Goal: Task Accomplishment & Management: Manage account settings

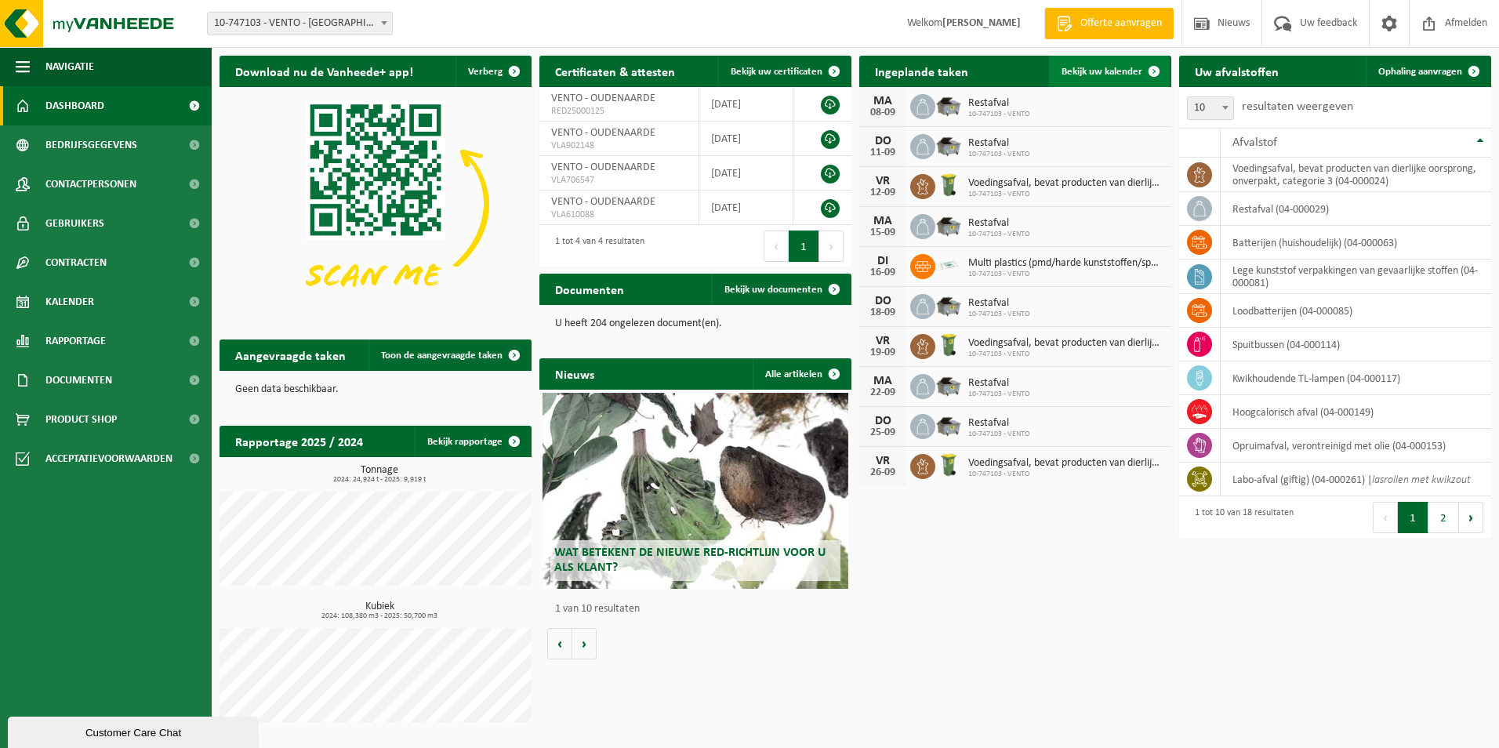
click at [1095, 65] on link "Bekijk uw kalender" at bounding box center [1109, 71] width 121 height 31
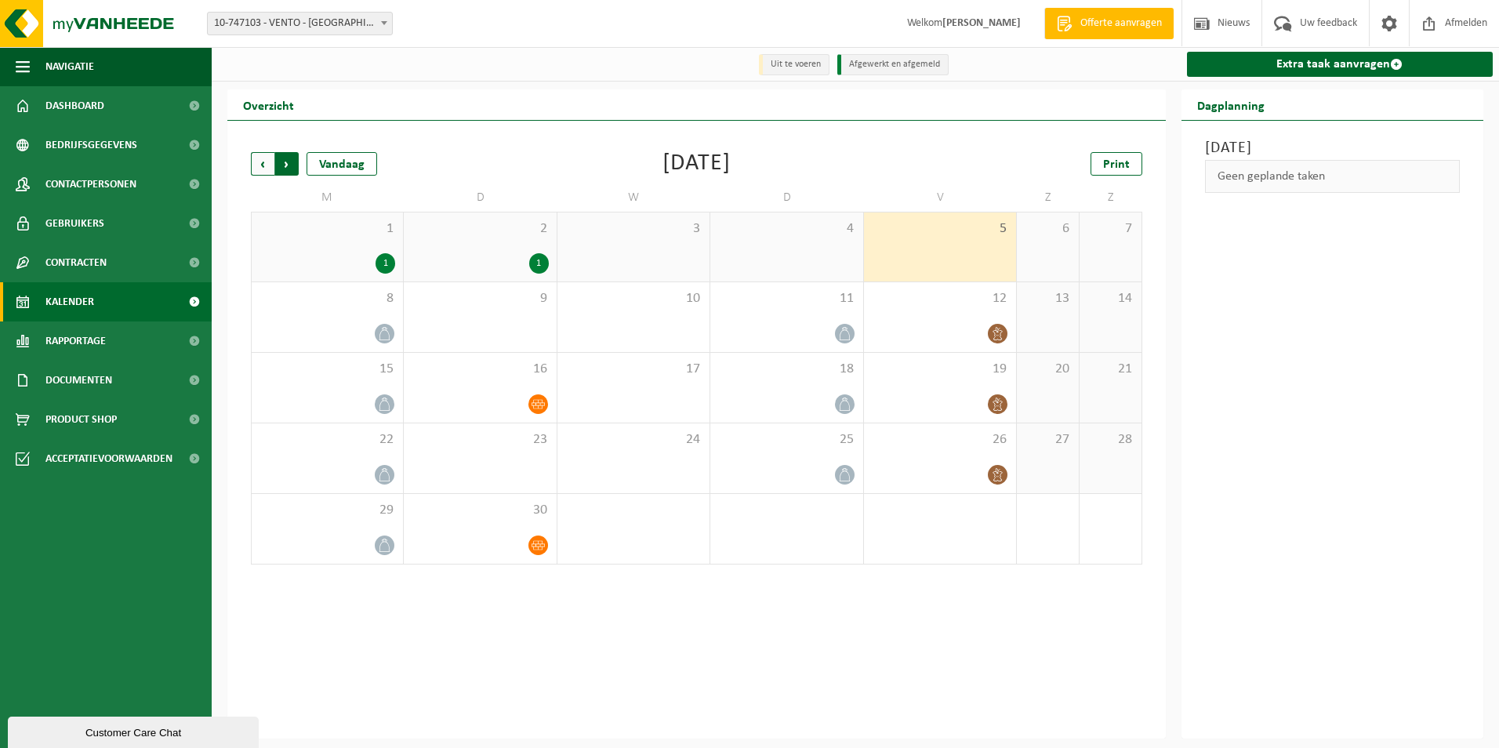
click at [266, 165] on span "Vorige" at bounding box center [263, 164] width 24 height 24
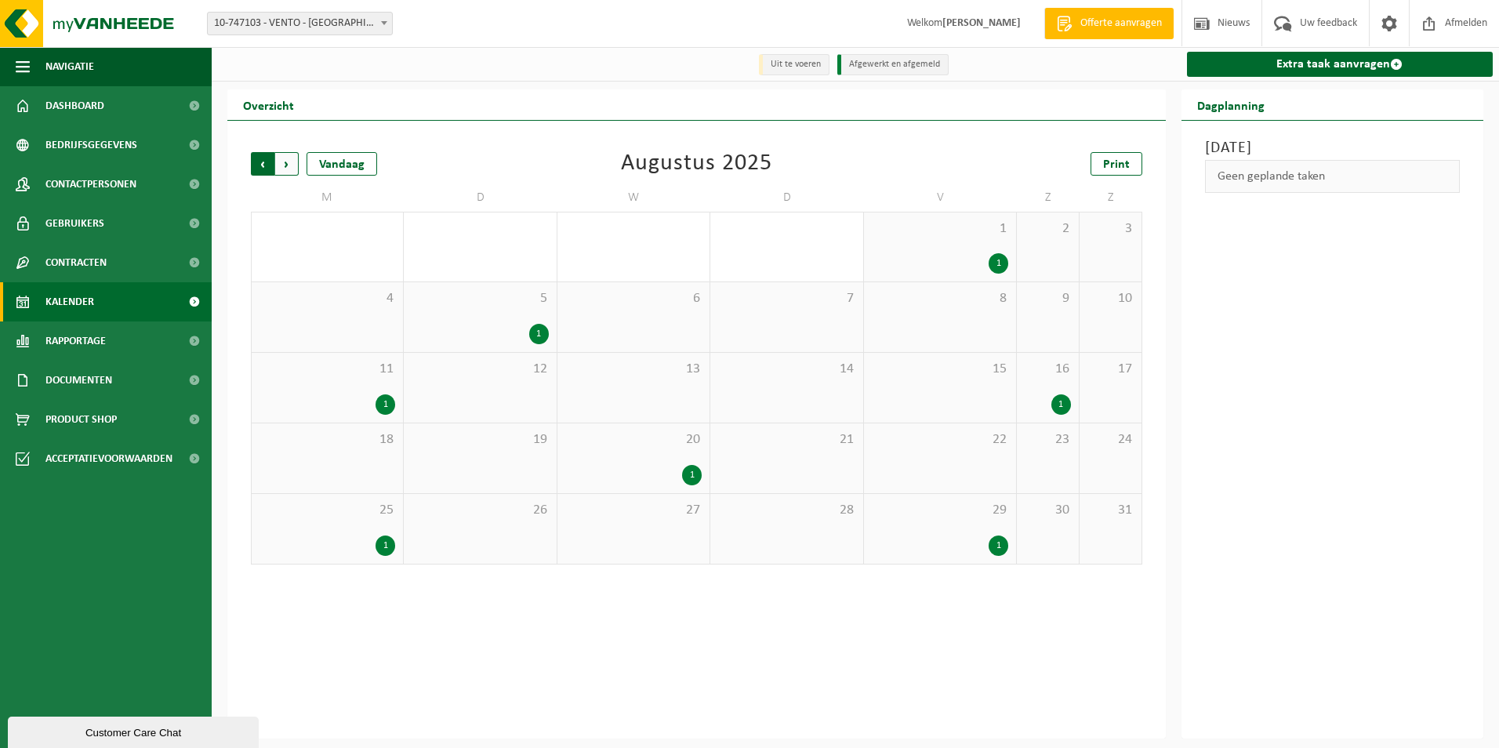
click at [290, 168] on span "Volgende" at bounding box center [287, 164] width 24 height 24
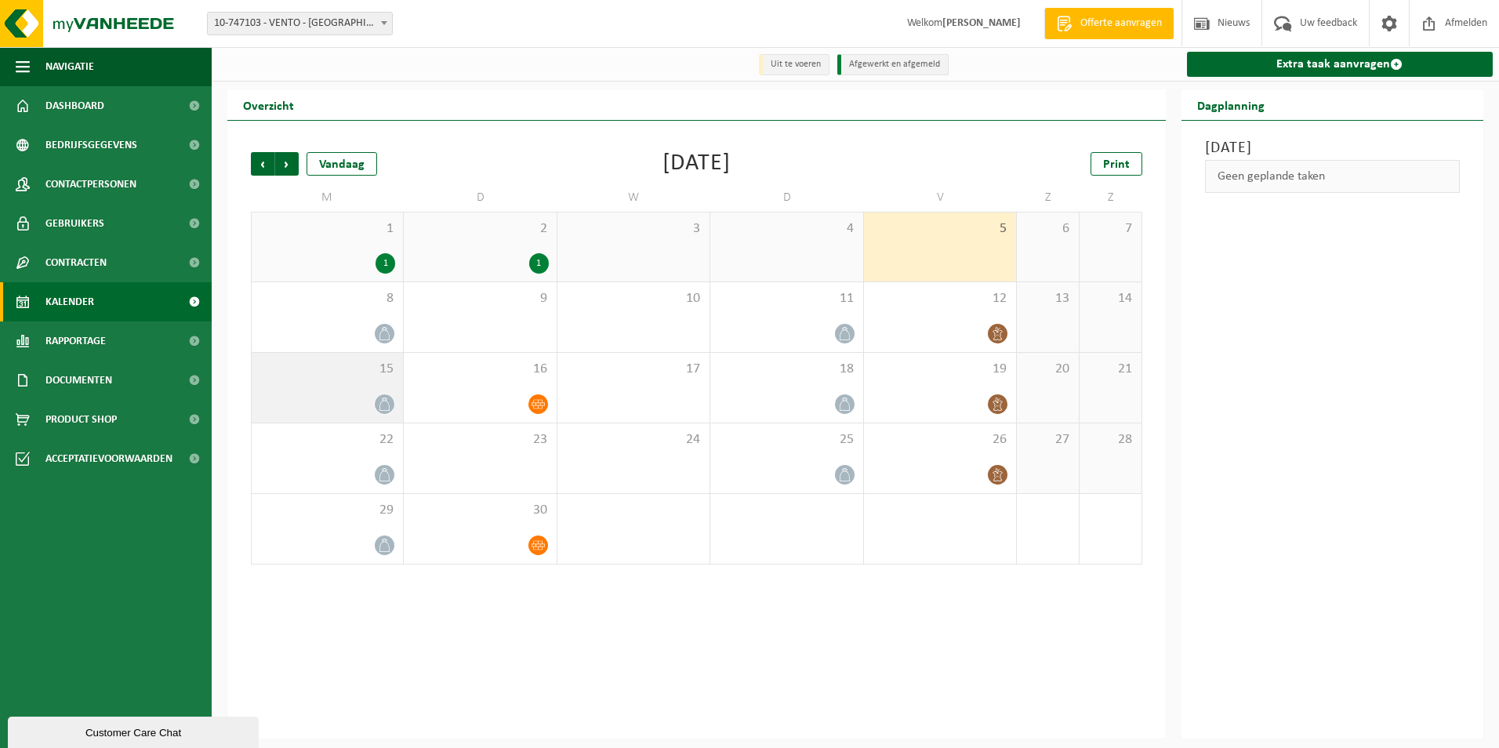
click at [383, 395] on span at bounding box center [385, 404] width 20 height 20
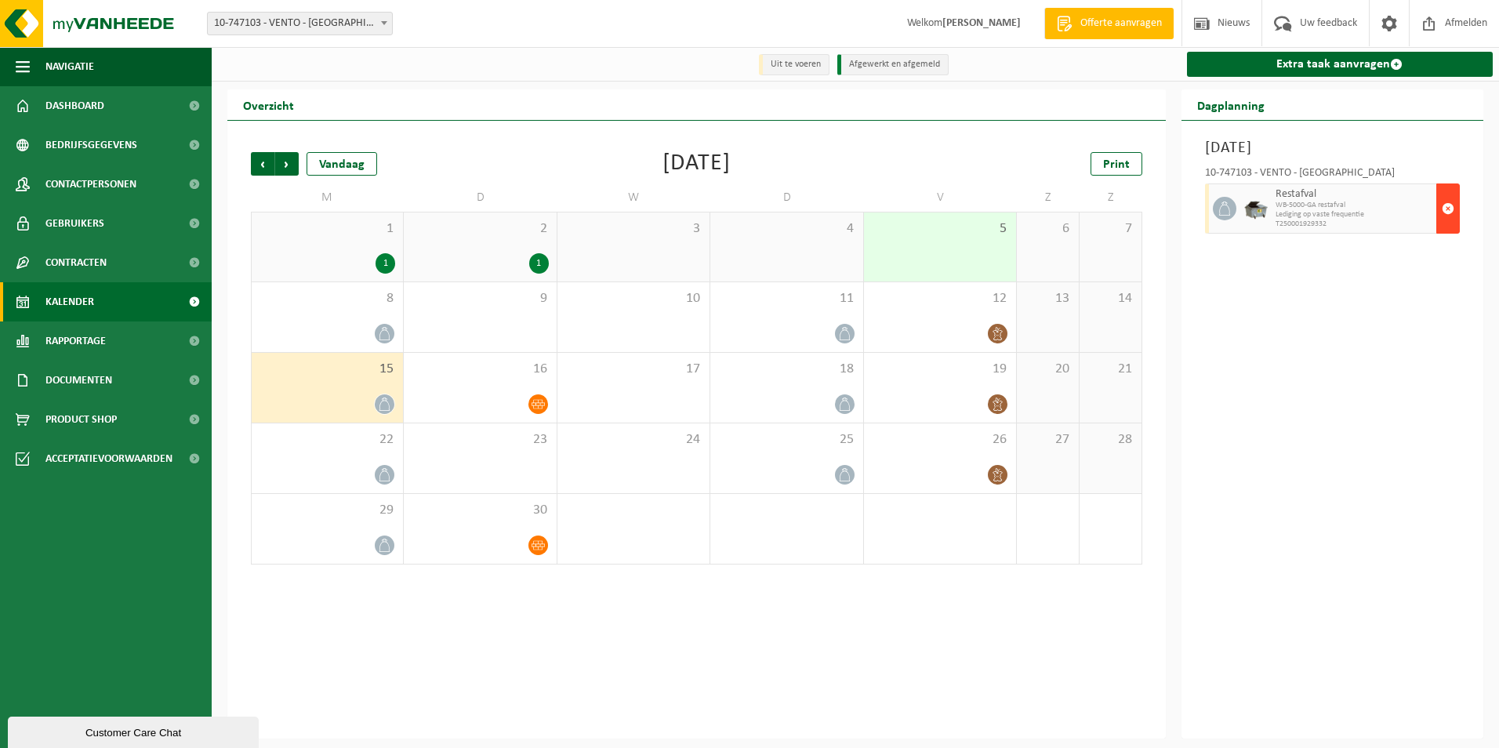
click at [1446, 205] on span "button" at bounding box center [1448, 208] width 13 height 31
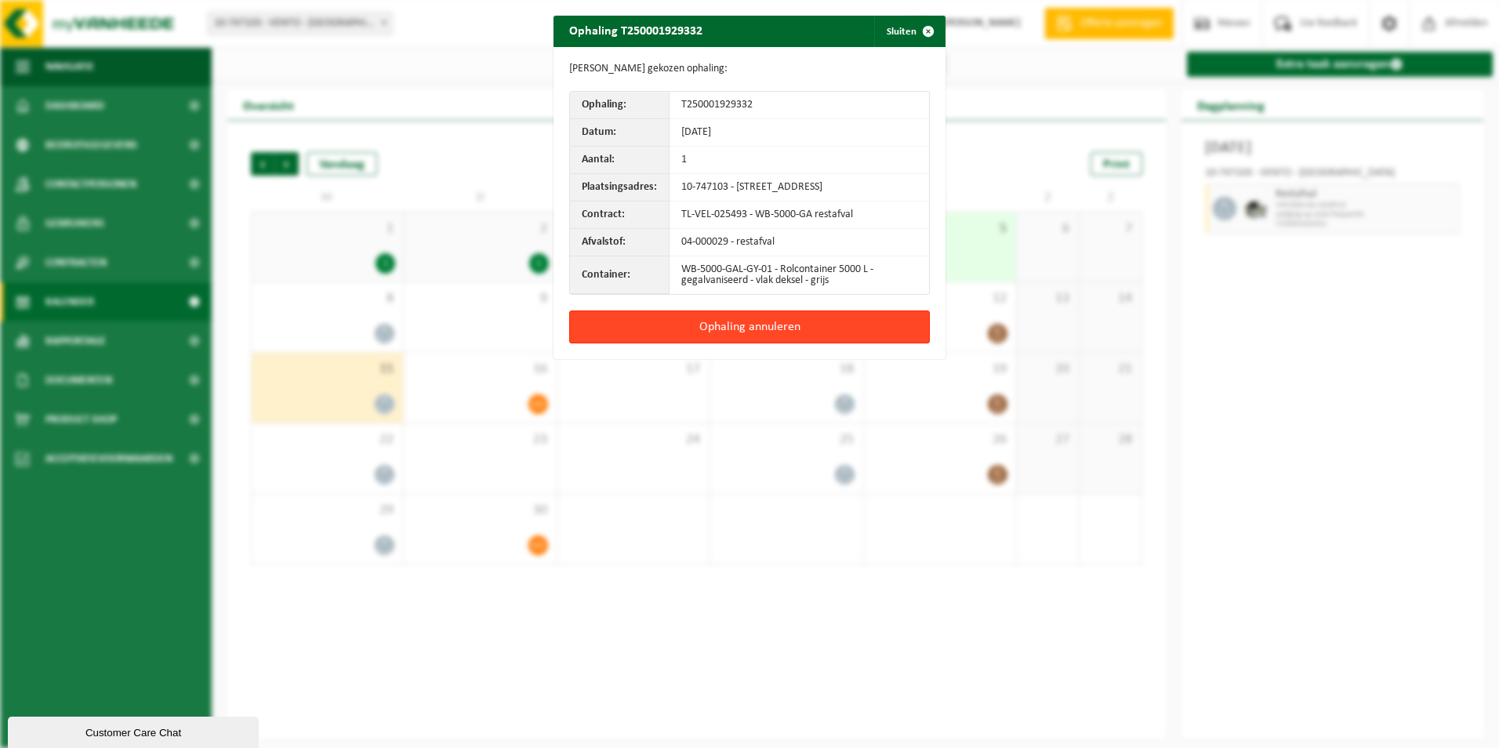
click at [748, 338] on button "Ophaling annuleren" at bounding box center [749, 327] width 361 height 33
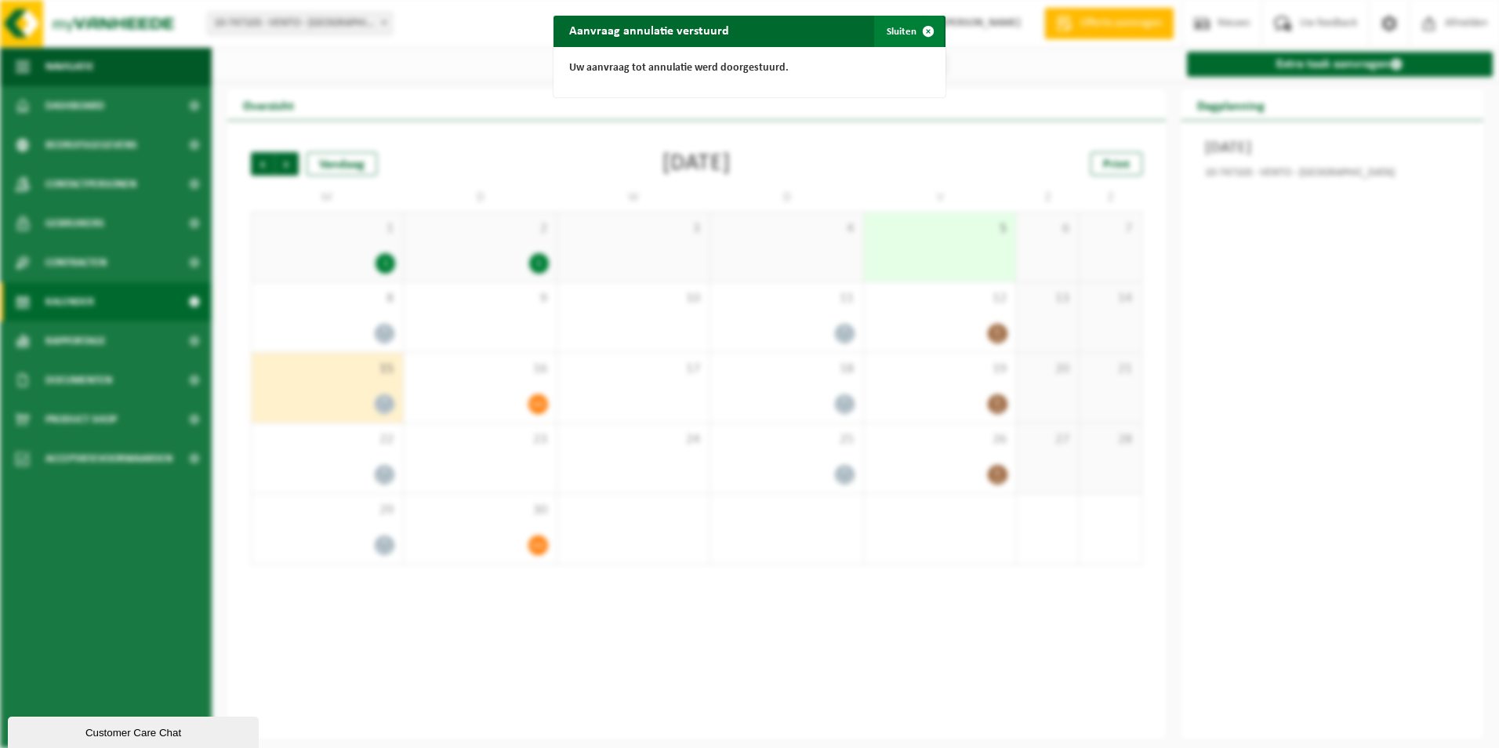
click at [905, 34] on button "Sluiten" at bounding box center [909, 31] width 70 height 31
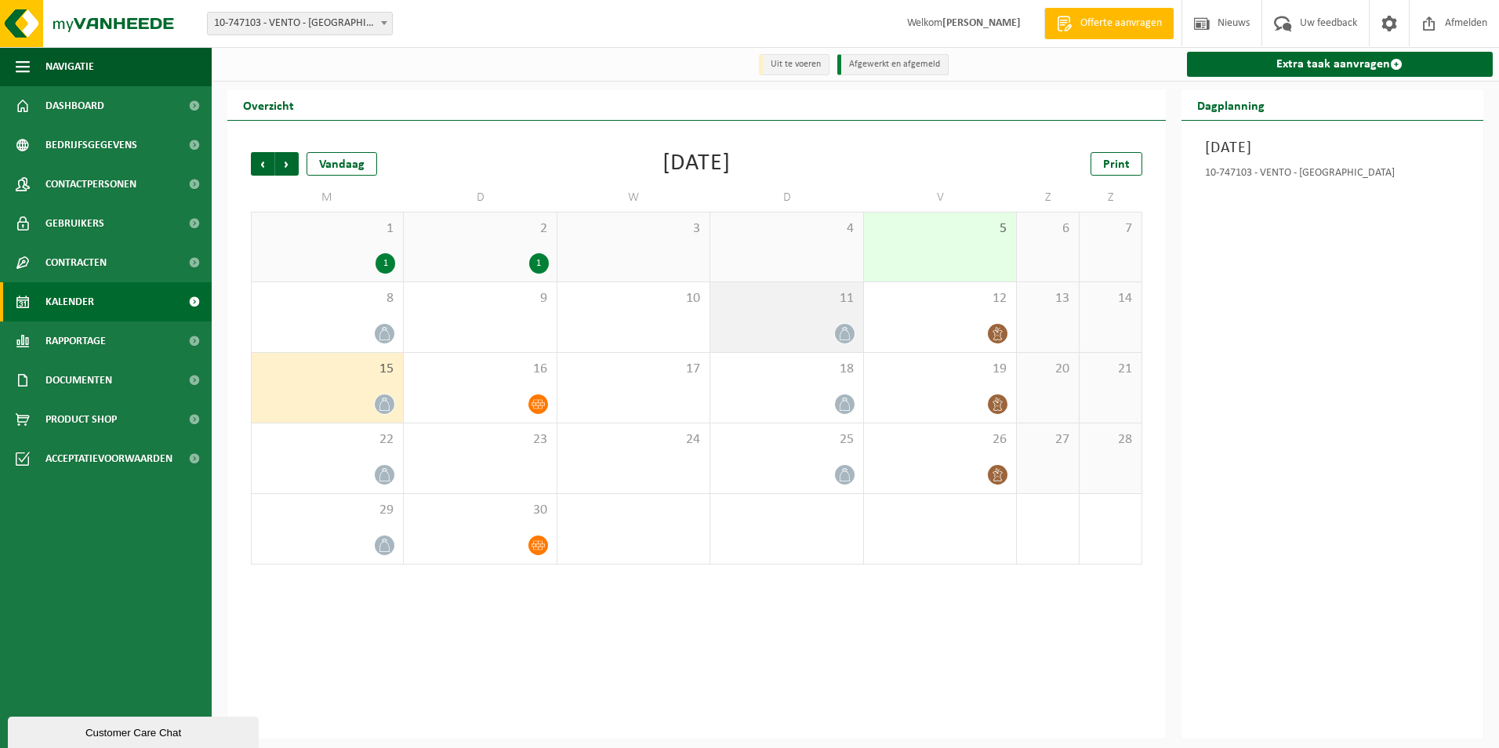
click at [847, 324] on div at bounding box center [844, 333] width 21 height 21
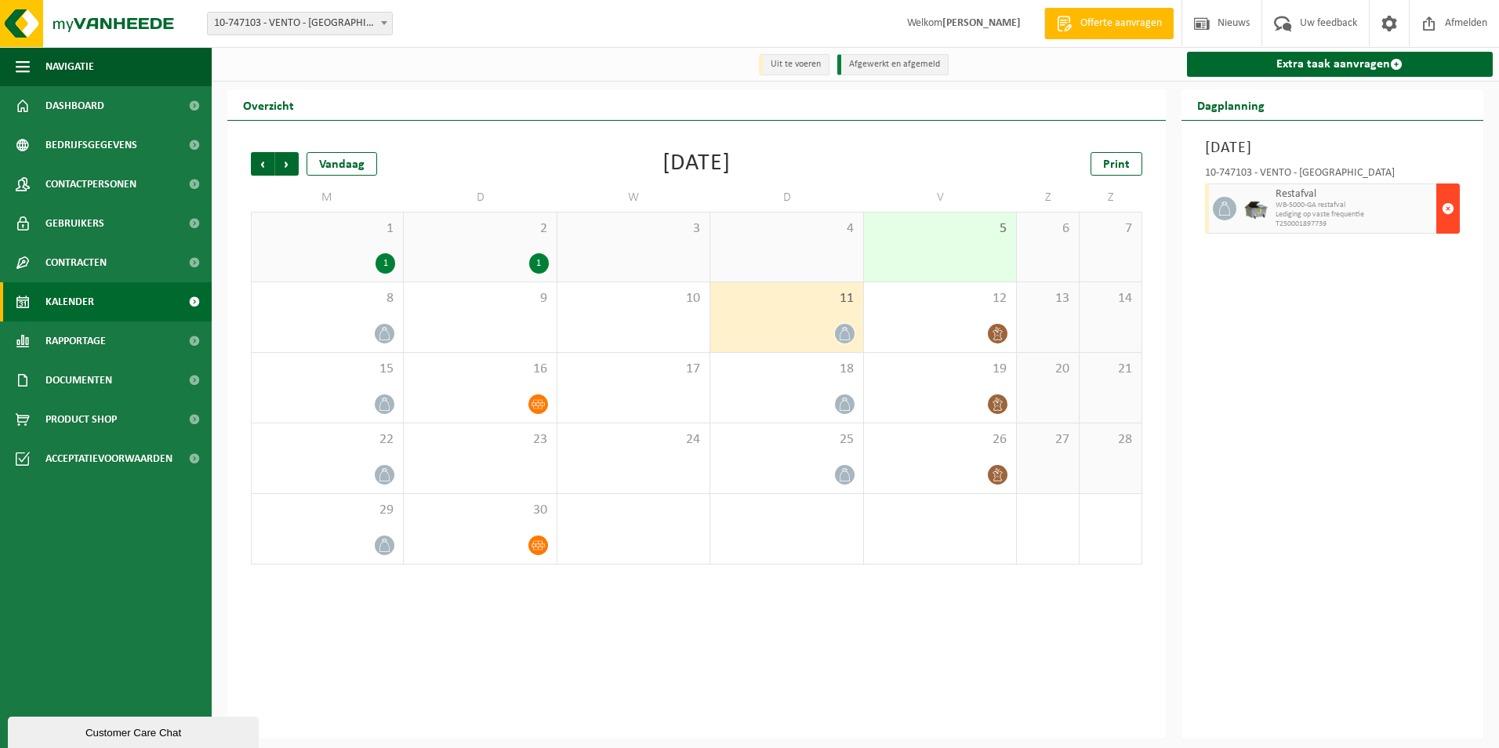
click at [1449, 204] on span "button" at bounding box center [1448, 208] width 13 height 31
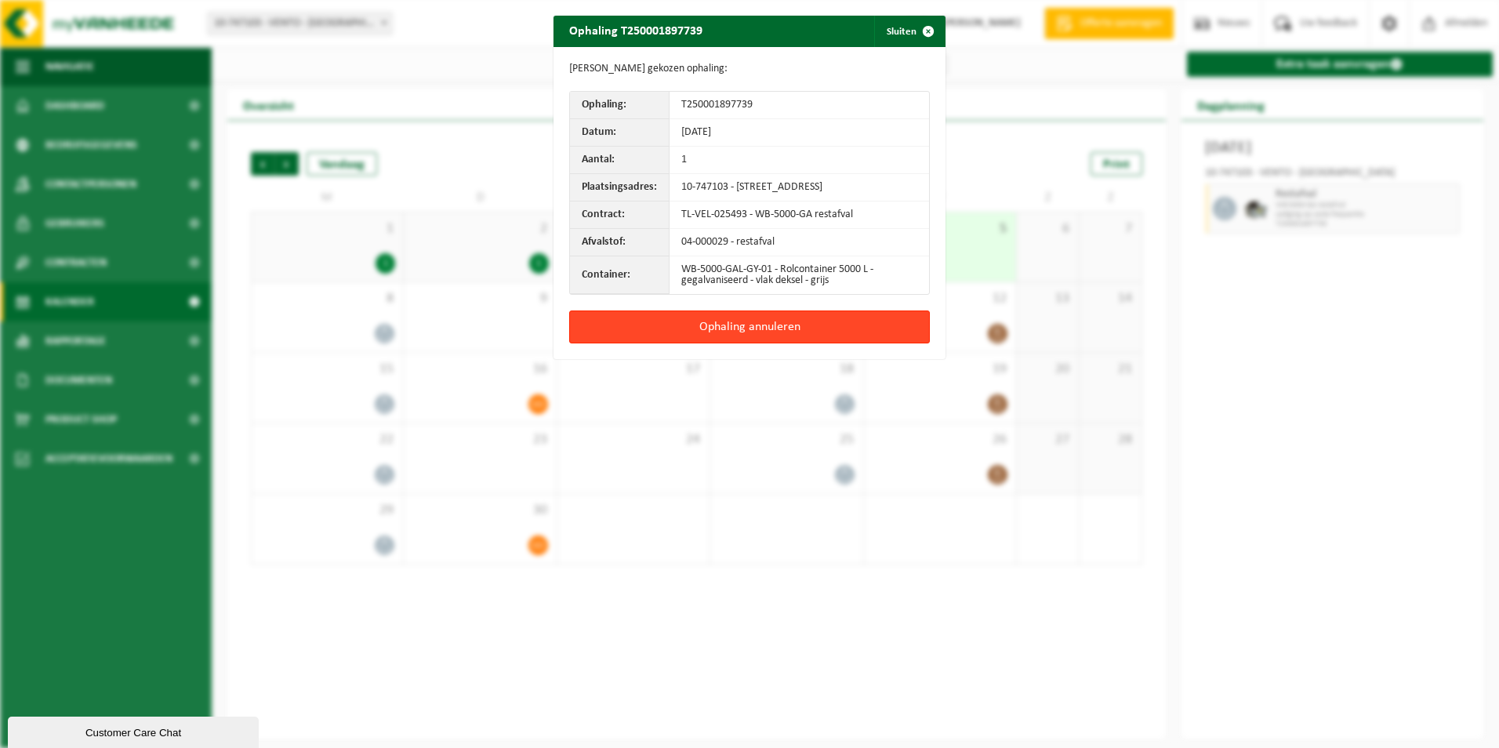
click at [853, 332] on button "Ophaling annuleren" at bounding box center [749, 327] width 361 height 33
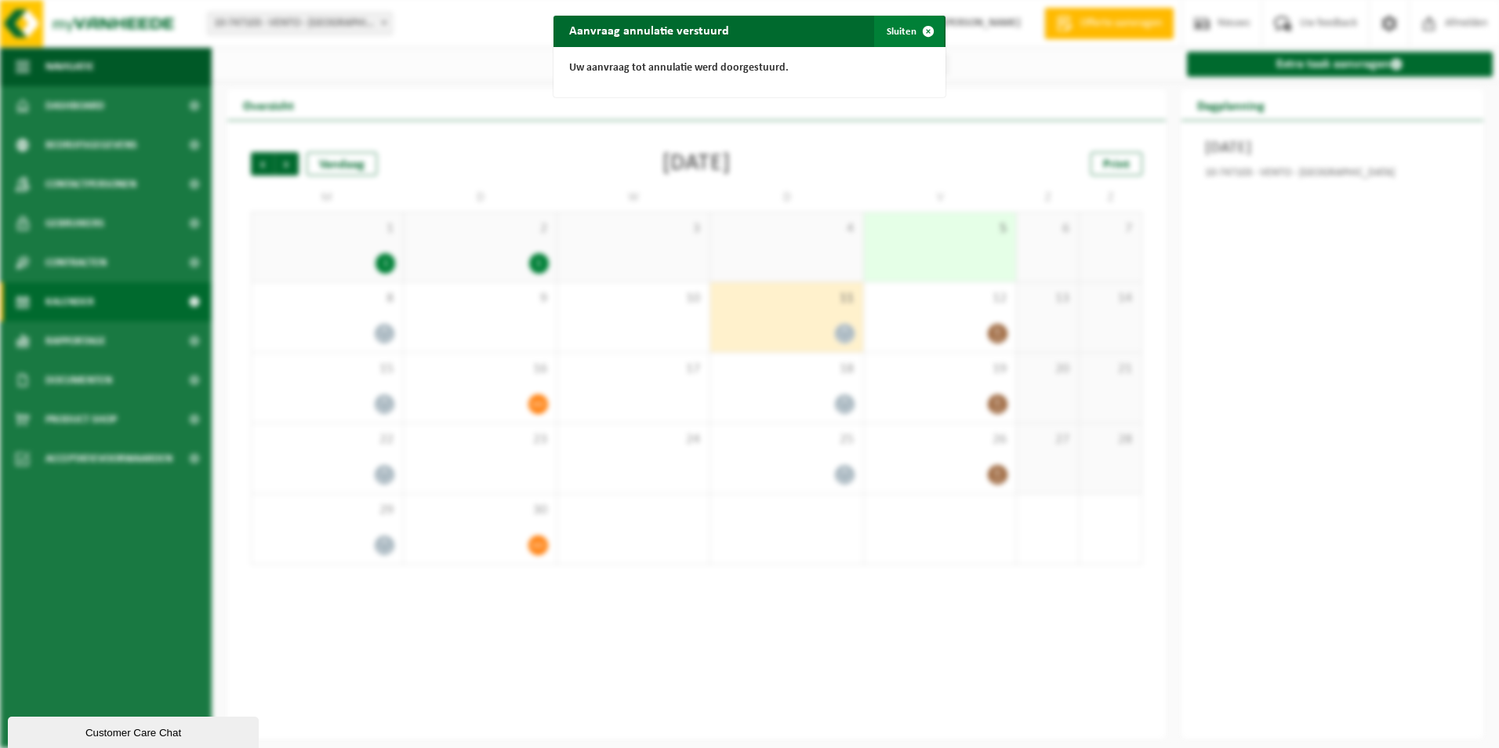
click at [900, 27] on button "Sluiten" at bounding box center [909, 31] width 70 height 31
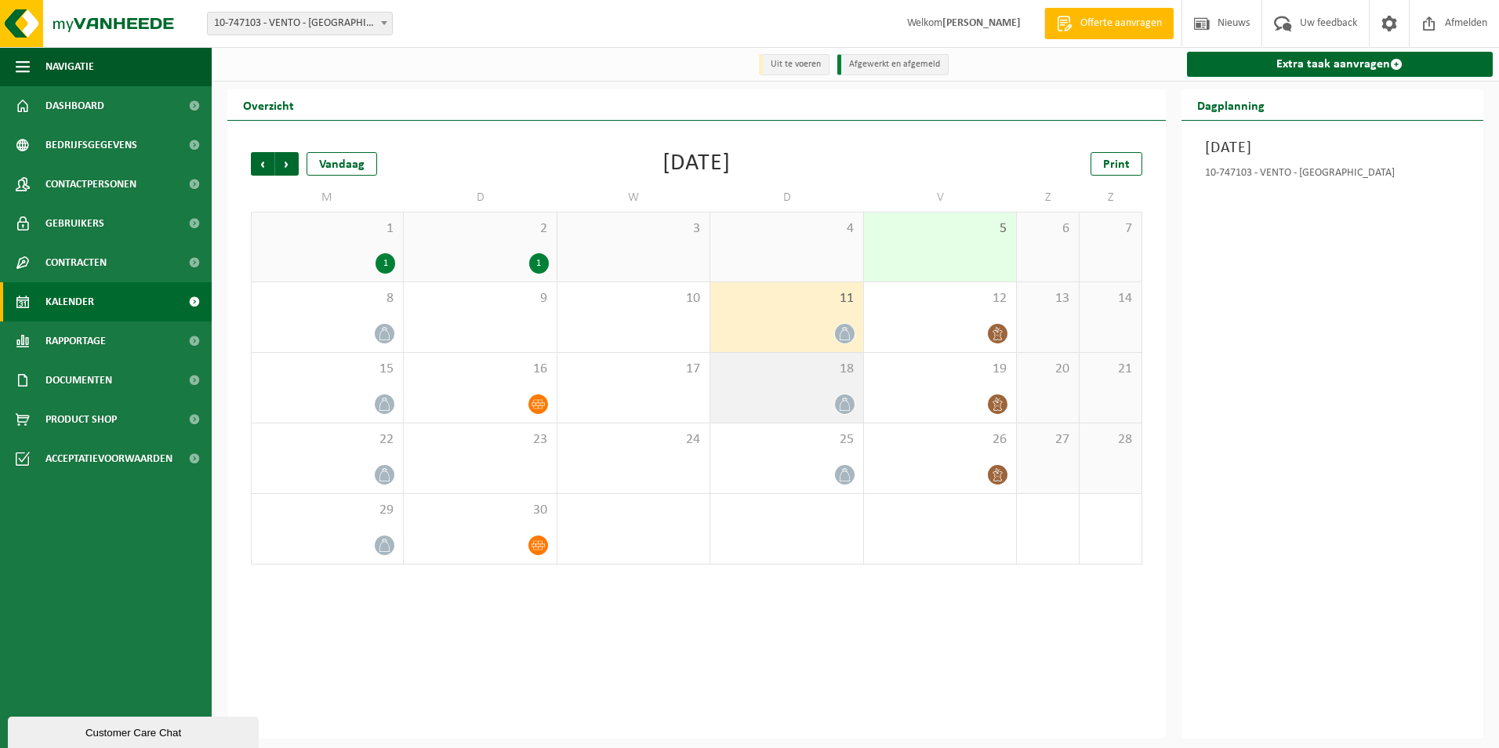
click at [836, 383] on div "18" at bounding box center [786, 388] width 152 height 70
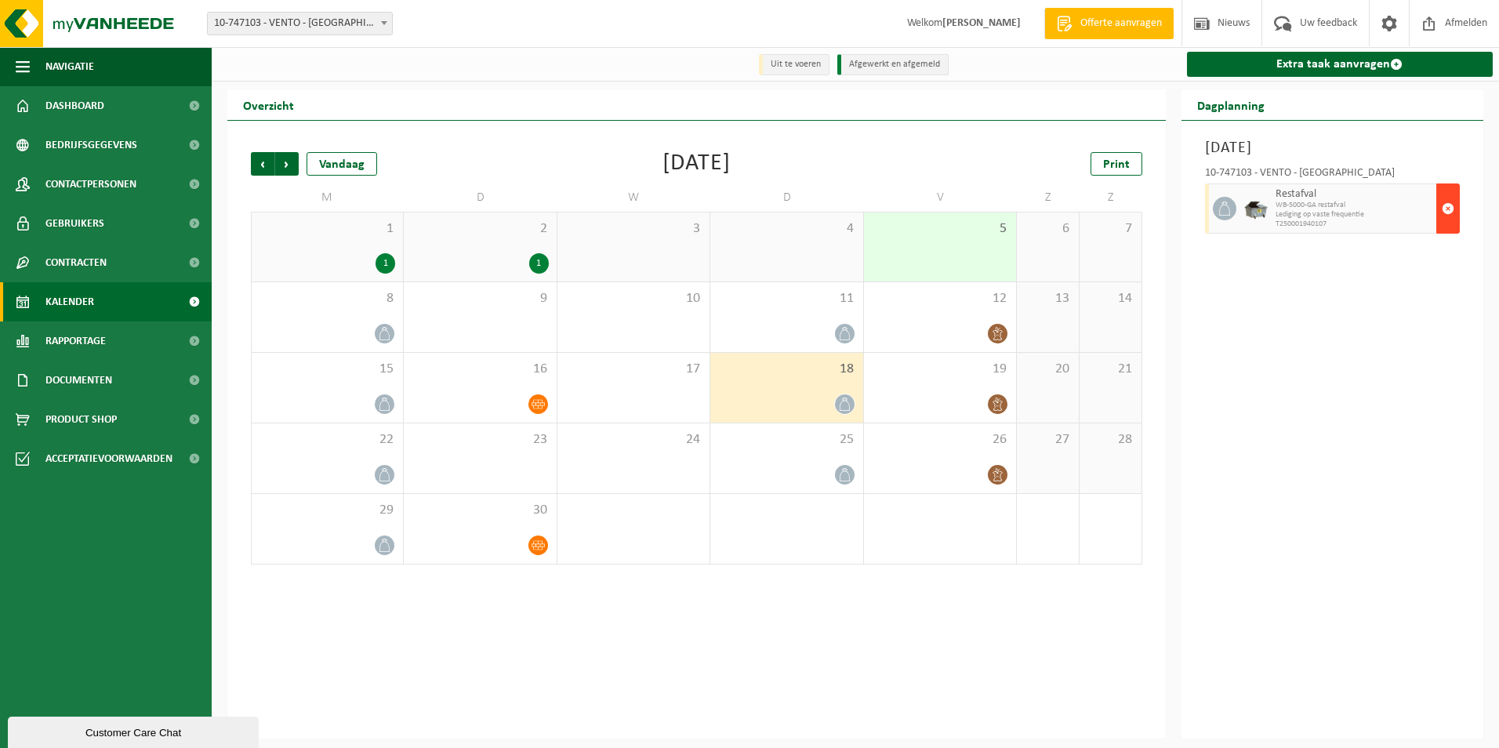
click at [1451, 208] on span "button" at bounding box center [1448, 208] width 13 height 31
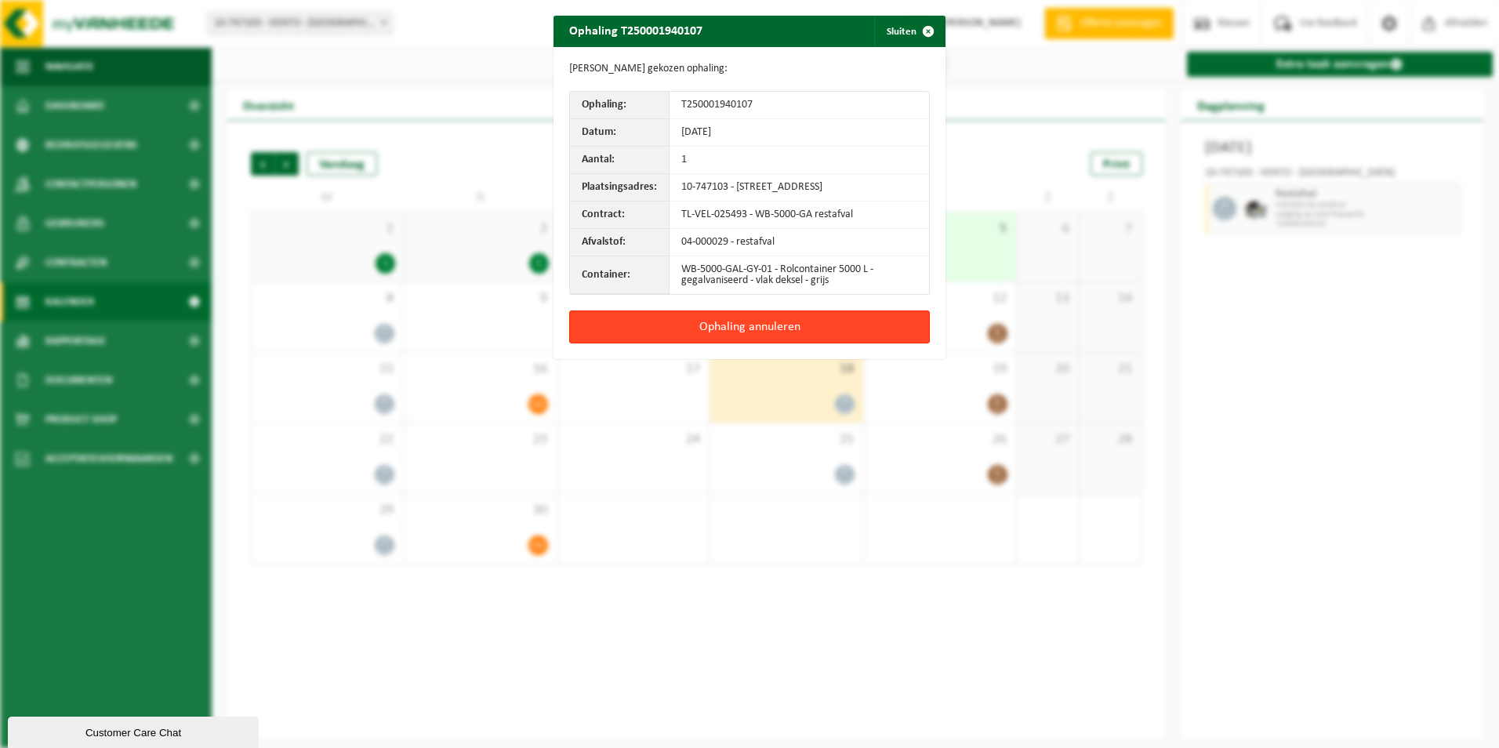
click at [817, 335] on button "Ophaling annuleren" at bounding box center [749, 327] width 361 height 33
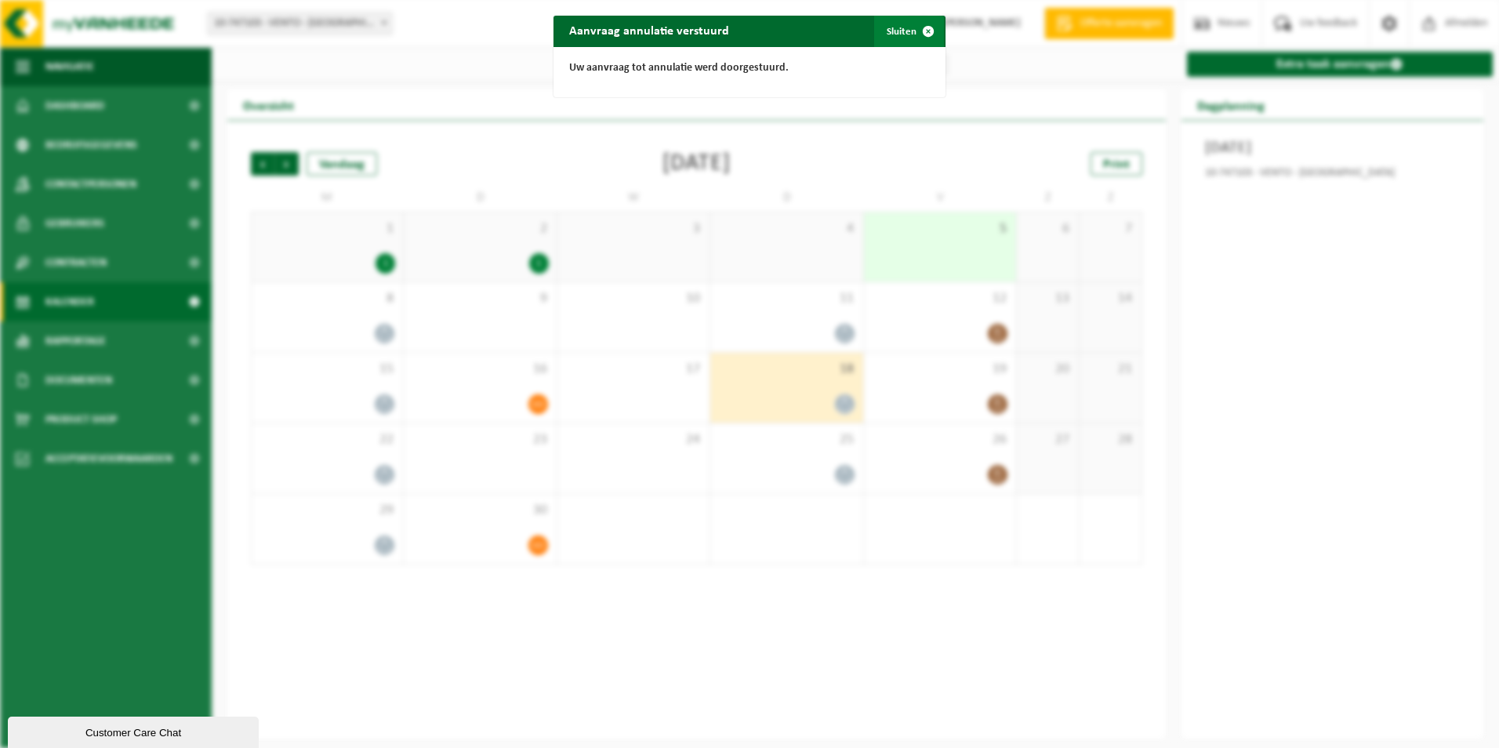
click at [902, 30] on button "Sluiten" at bounding box center [909, 31] width 70 height 31
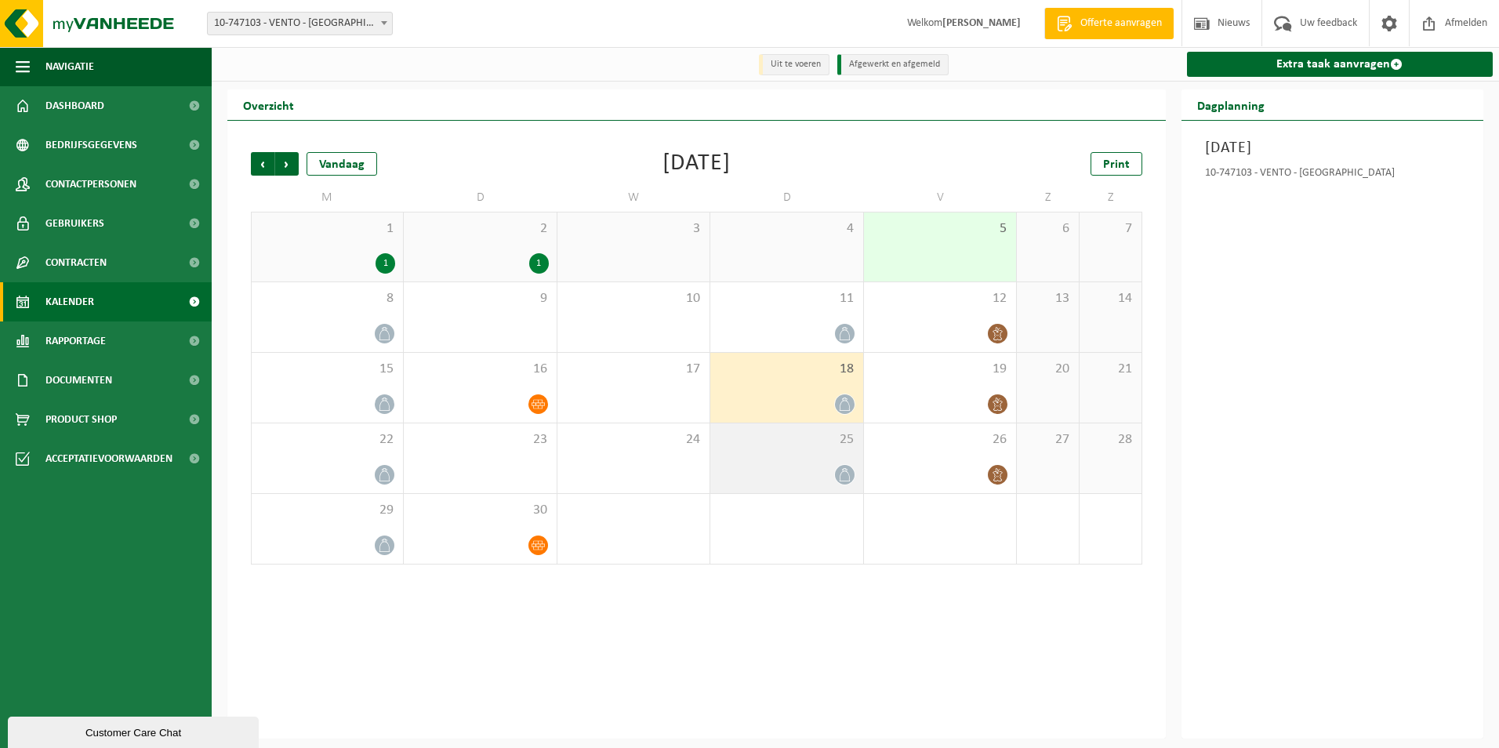
click at [820, 471] on div at bounding box center [786, 474] width 136 height 21
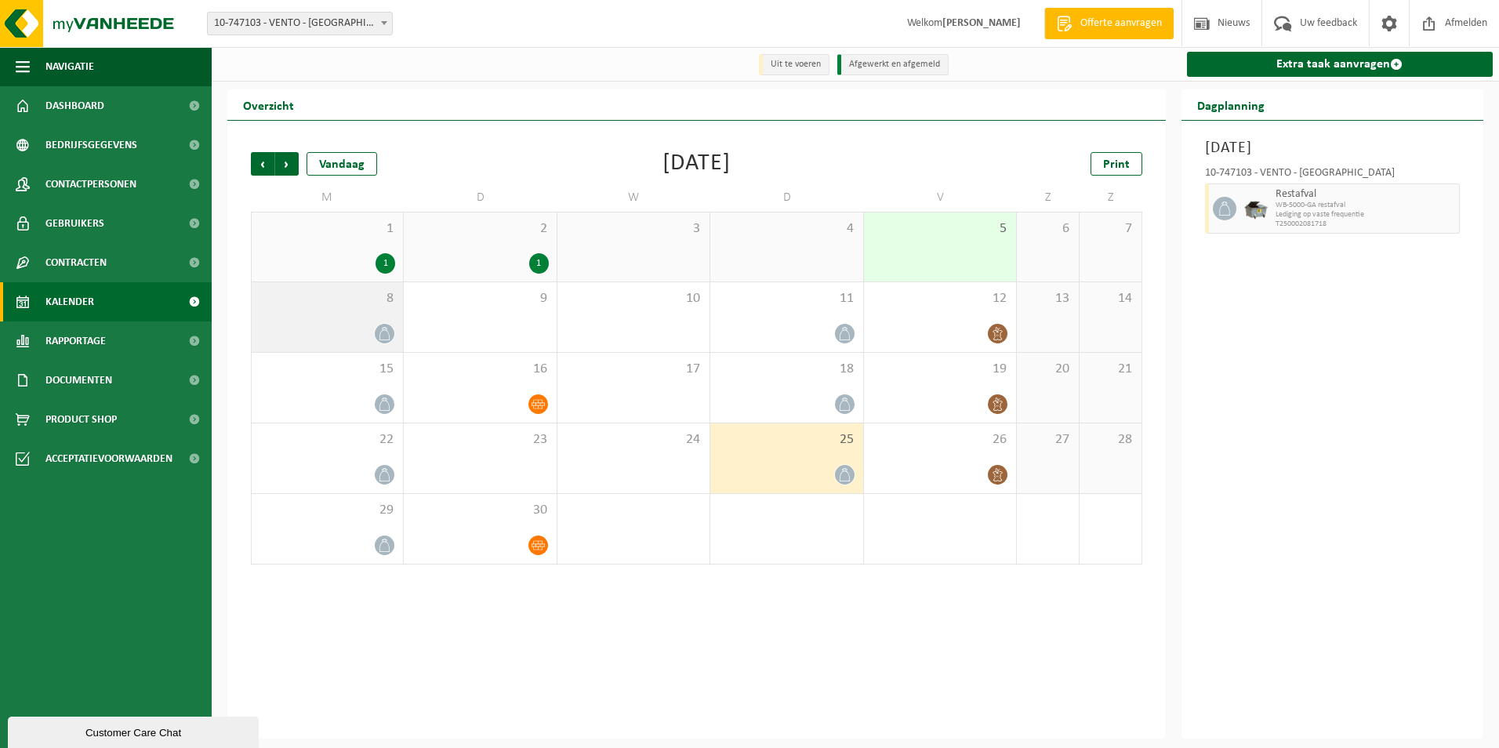
click at [364, 307] on span "8" at bounding box center [328, 298] width 136 height 17
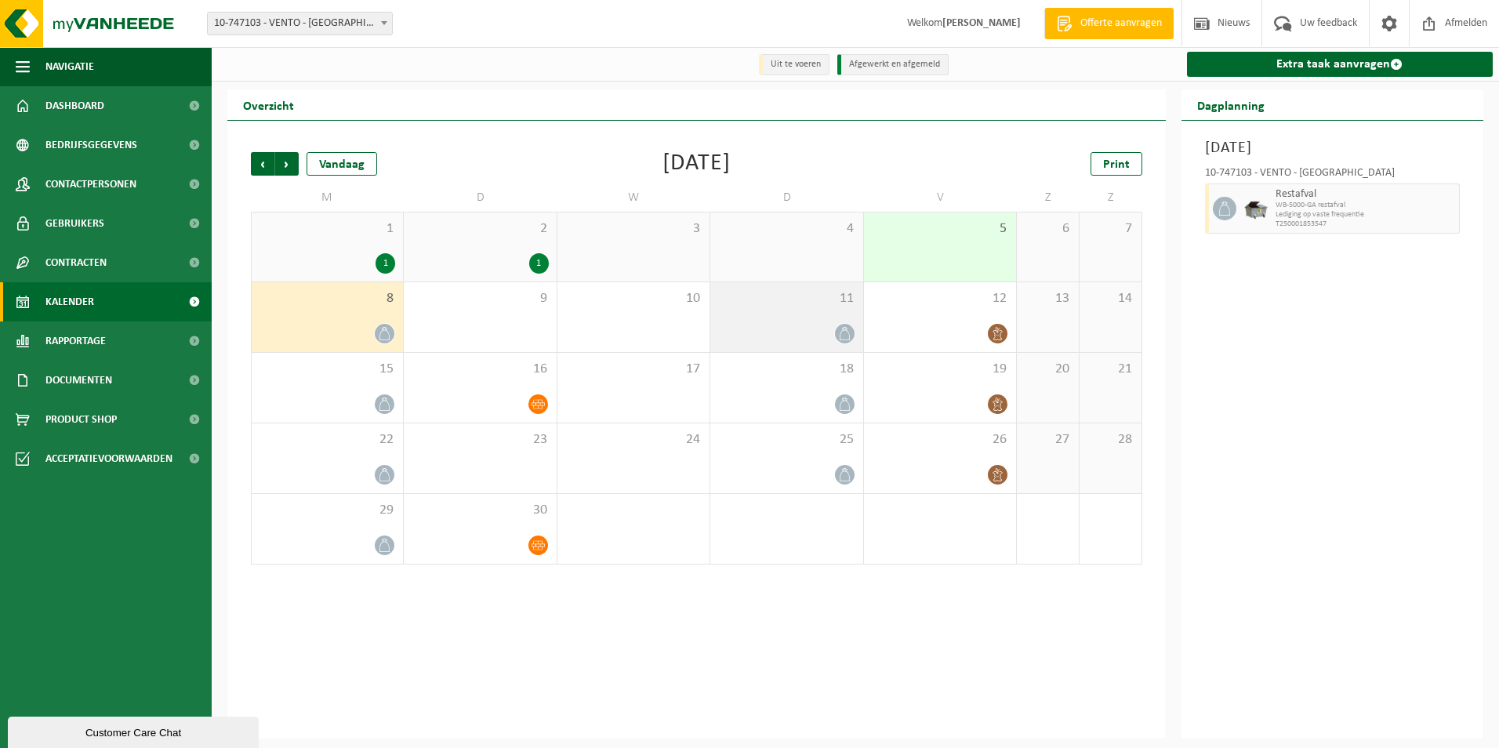
click at [810, 316] on div "11" at bounding box center [786, 317] width 152 height 70
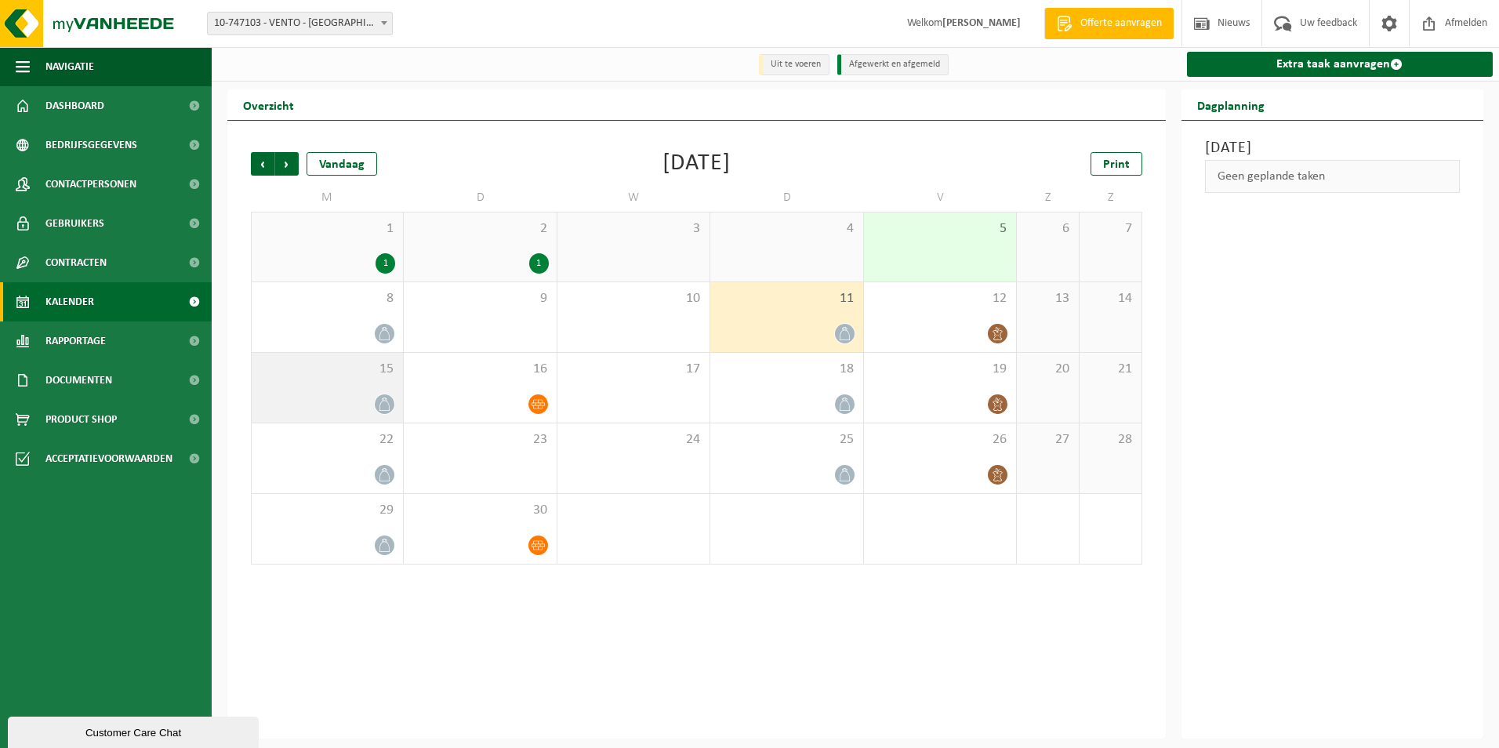
click at [358, 388] on div "15" at bounding box center [327, 388] width 151 height 70
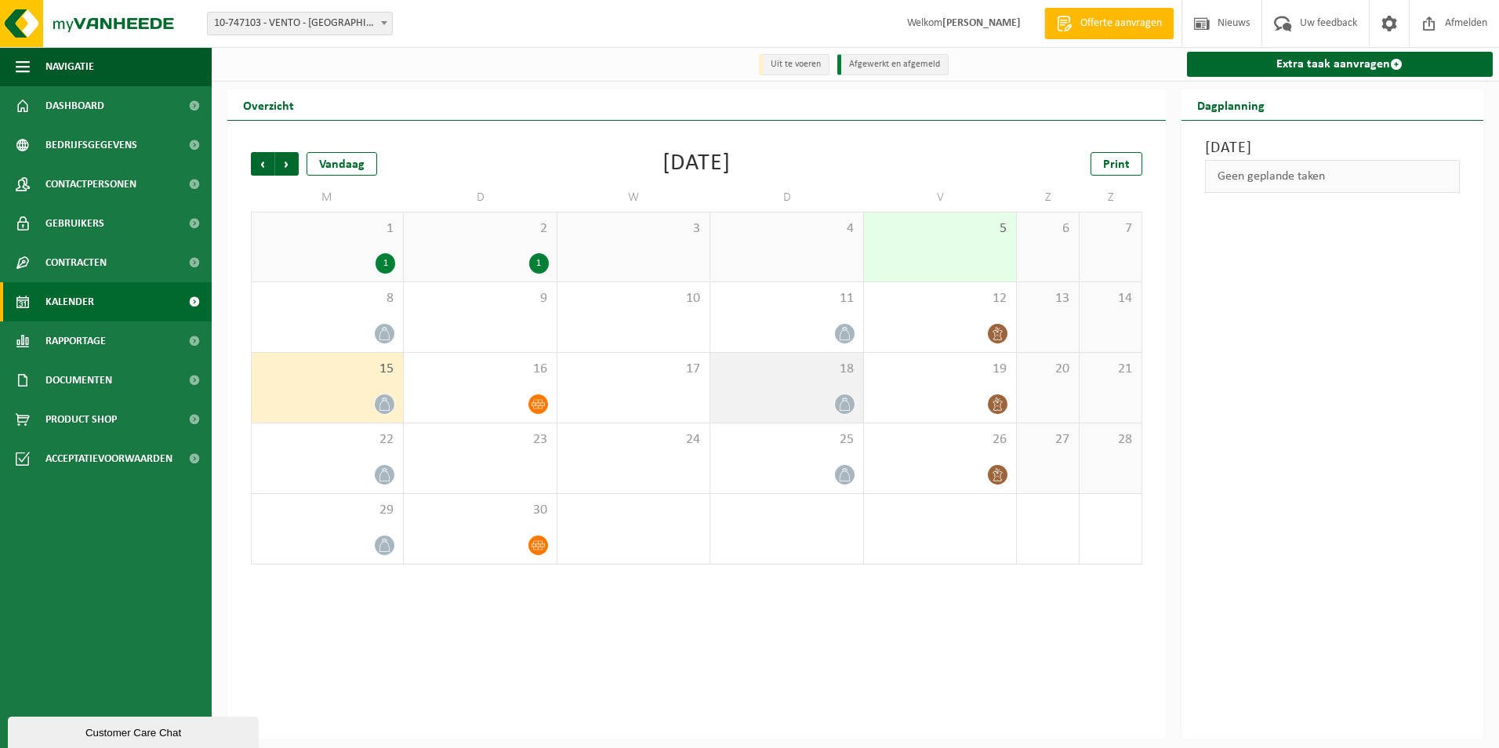
click at [807, 374] on span "18" at bounding box center [786, 369] width 136 height 17
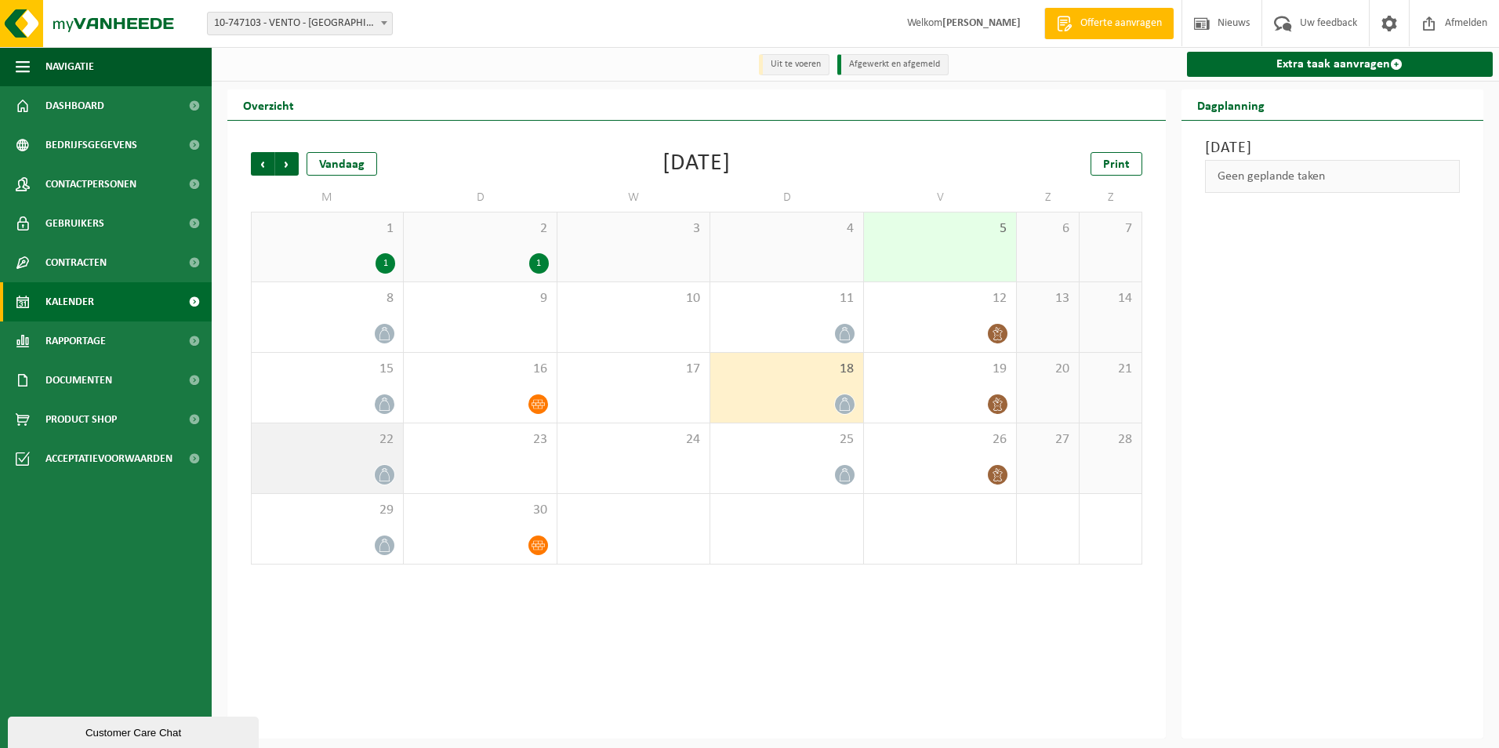
click at [348, 455] on div "22" at bounding box center [327, 458] width 151 height 70
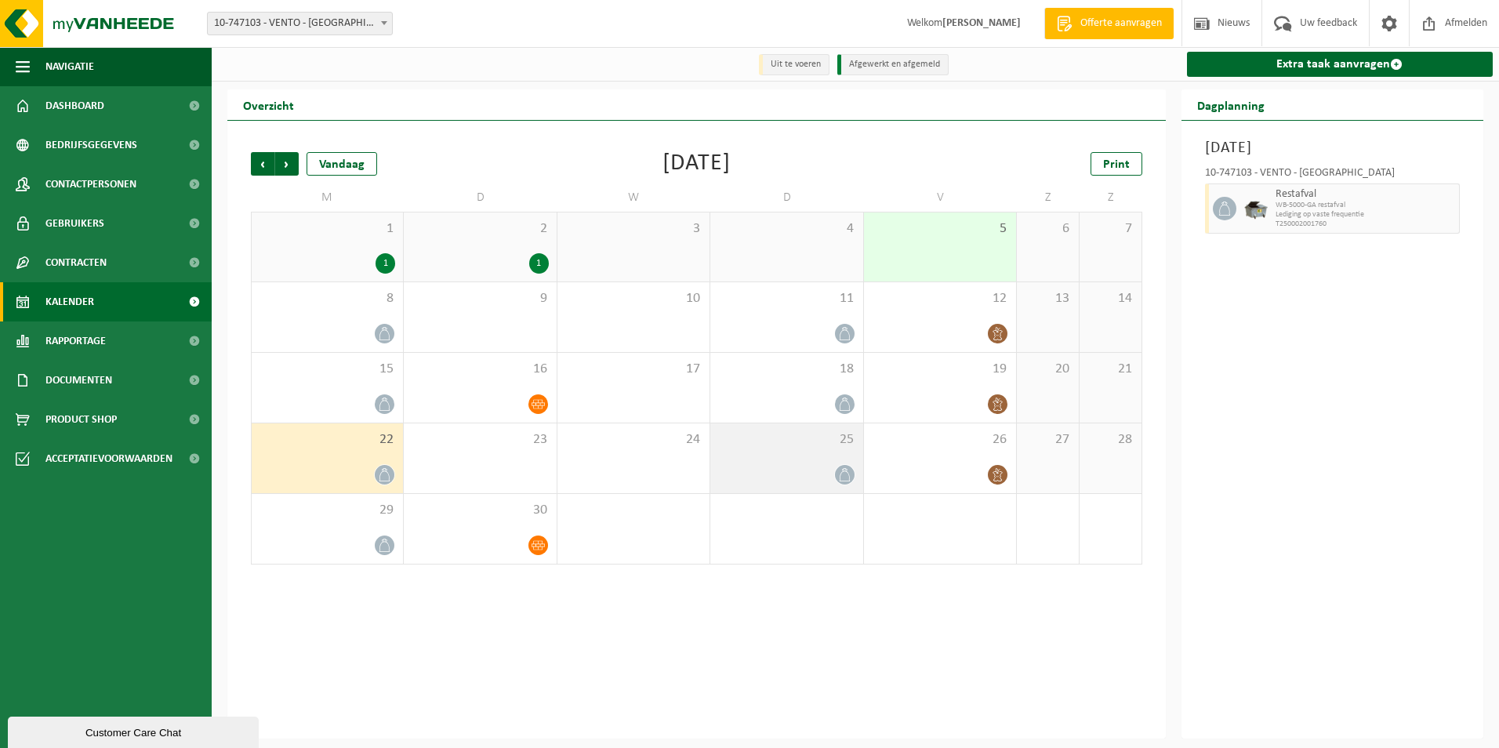
click at [801, 454] on div "25" at bounding box center [786, 458] width 152 height 70
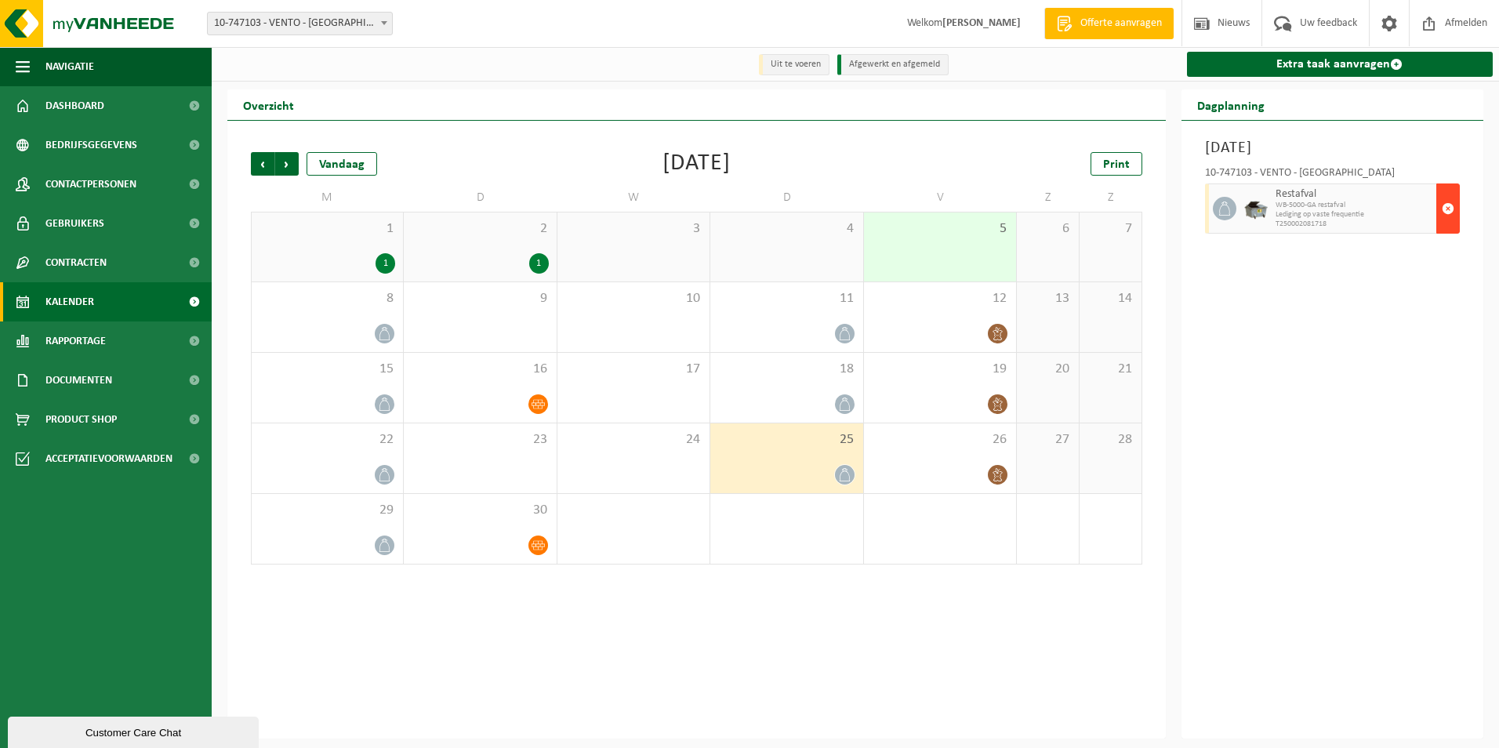
click at [1446, 208] on span "button" at bounding box center [1448, 208] width 13 height 31
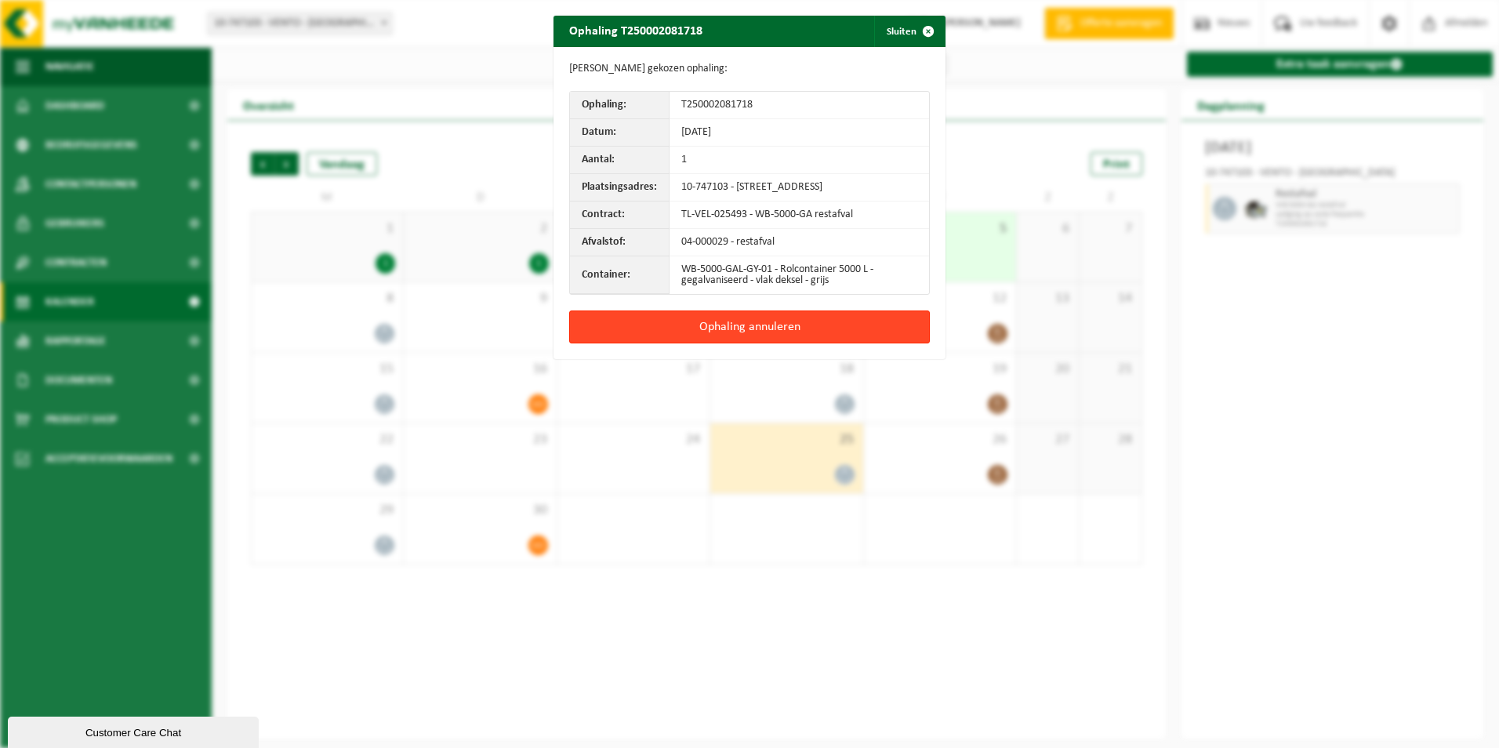
click at [819, 343] on button "Ophaling annuleren" at bounding box center [749, 327] width 361 height 33
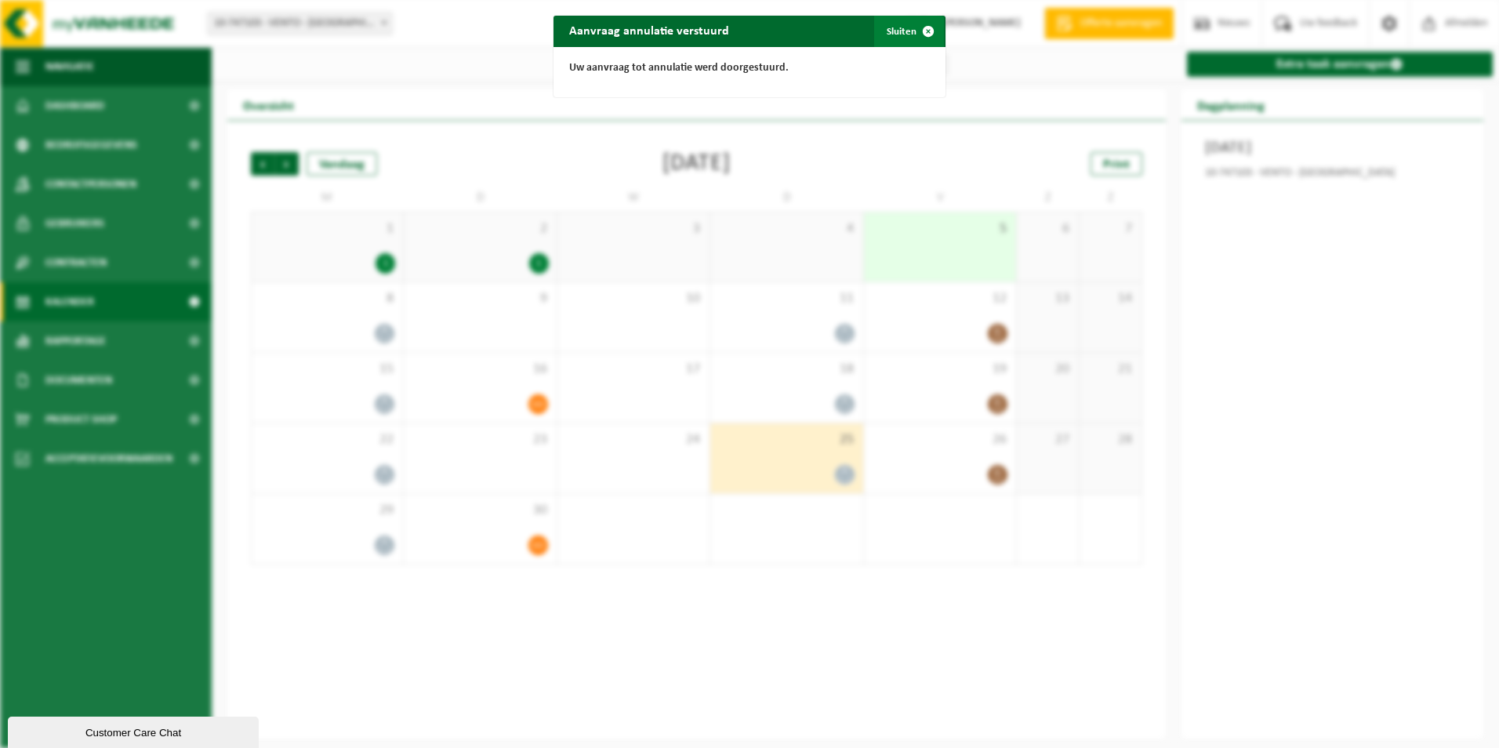
click at [886, 28] on button "Sluiten" at bounding box center [909, 31] width 70 height 31
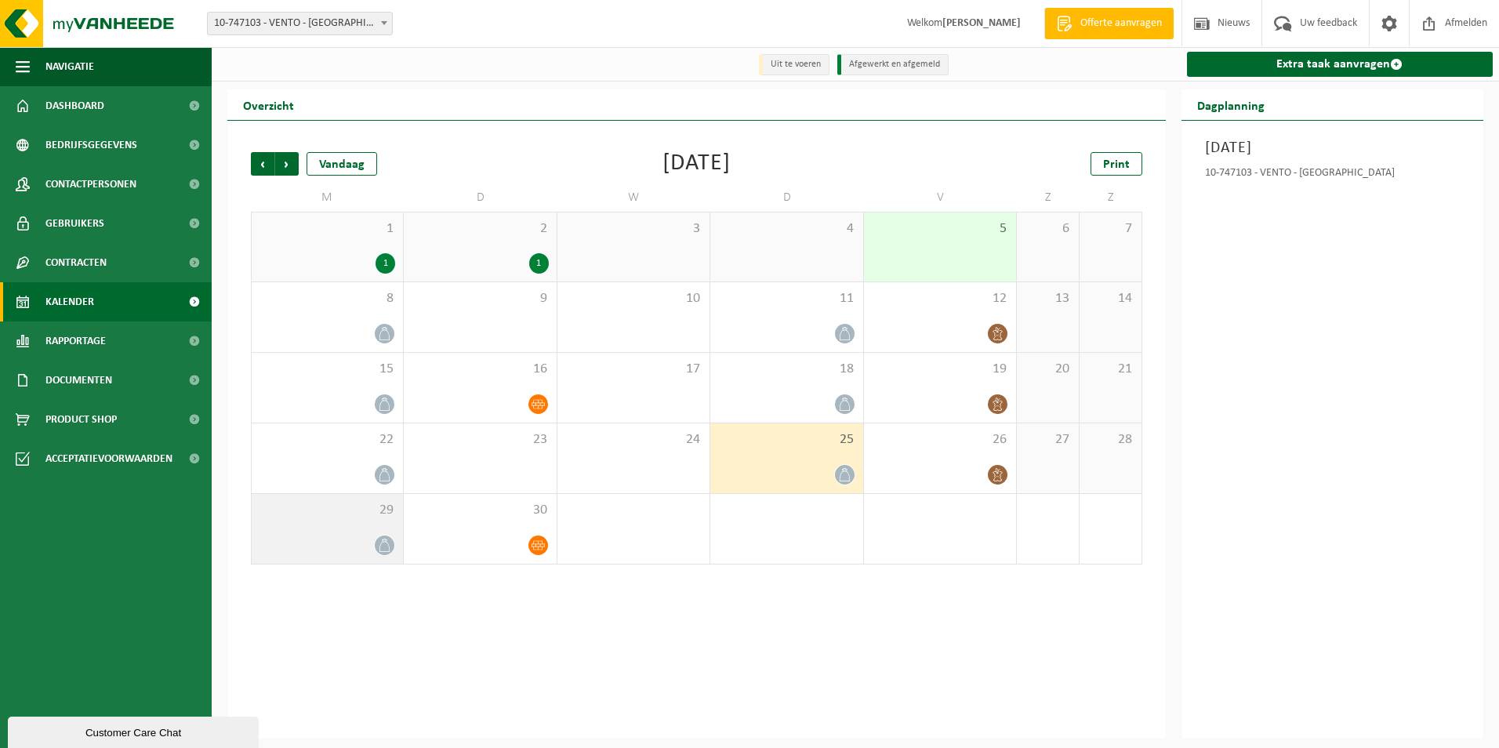
click at [386, 514] on span "29" at bounding box center [328, 510] width 136 height 17
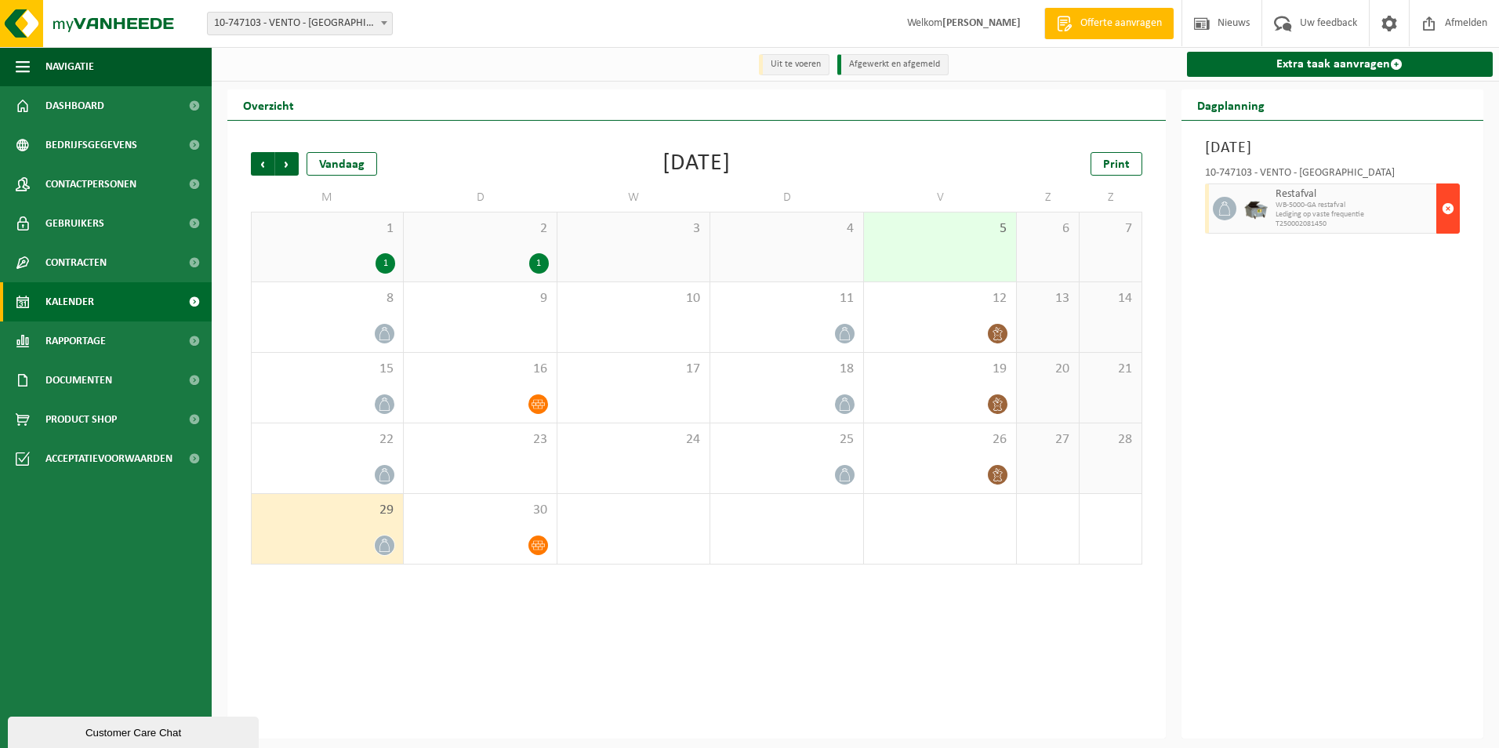
click at [1448, 202] on span "button" at bounding box center [1448, 208] width 13 height 31
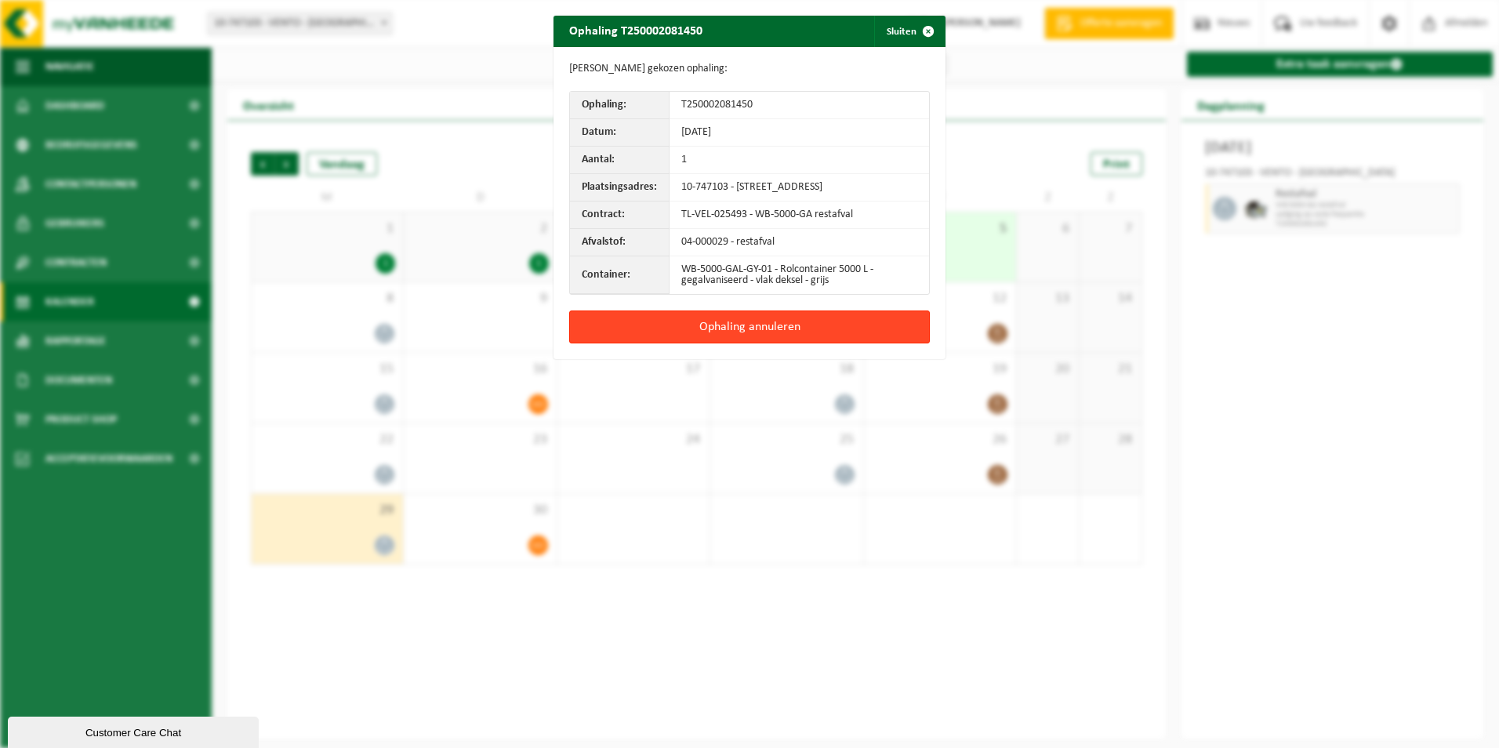
click at [851, 332] on button "Ophaling annuleren" at bounding box center [749, 327] width 361 height 33
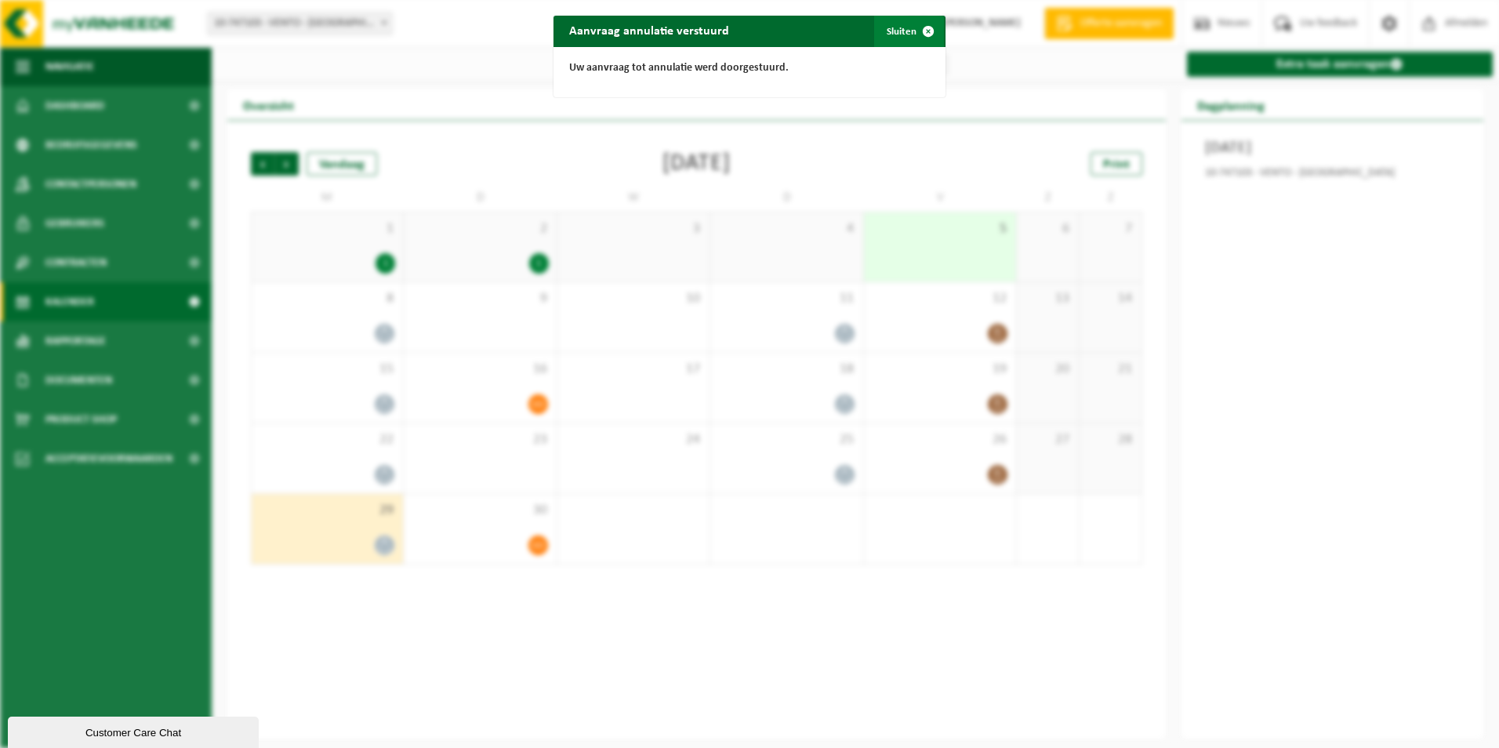
click at [891, 35] on button "Sluiten" at bounding box center [909, 31] width 70 height 31
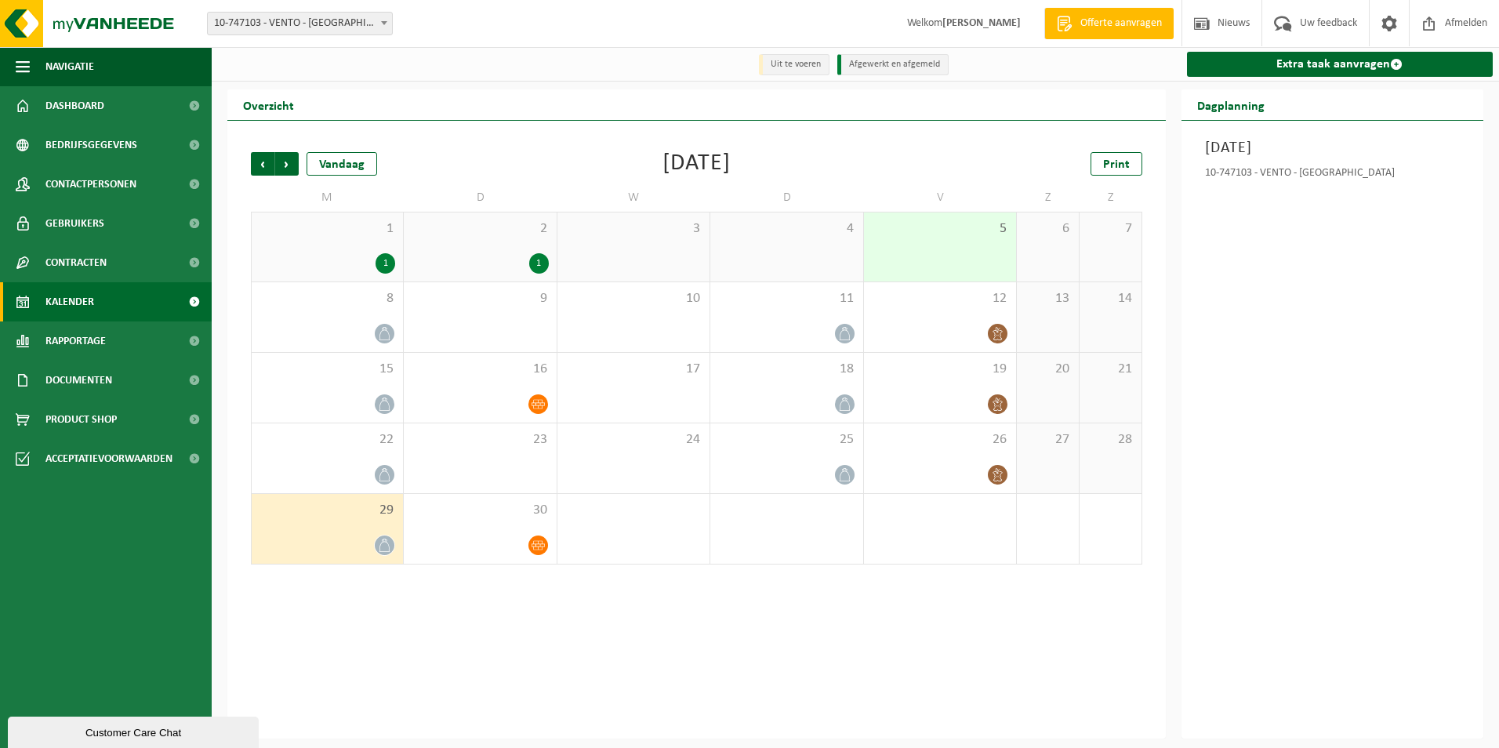
click at [318, 525] on div "29" at bounding box center [327, 529] width 151 height 70
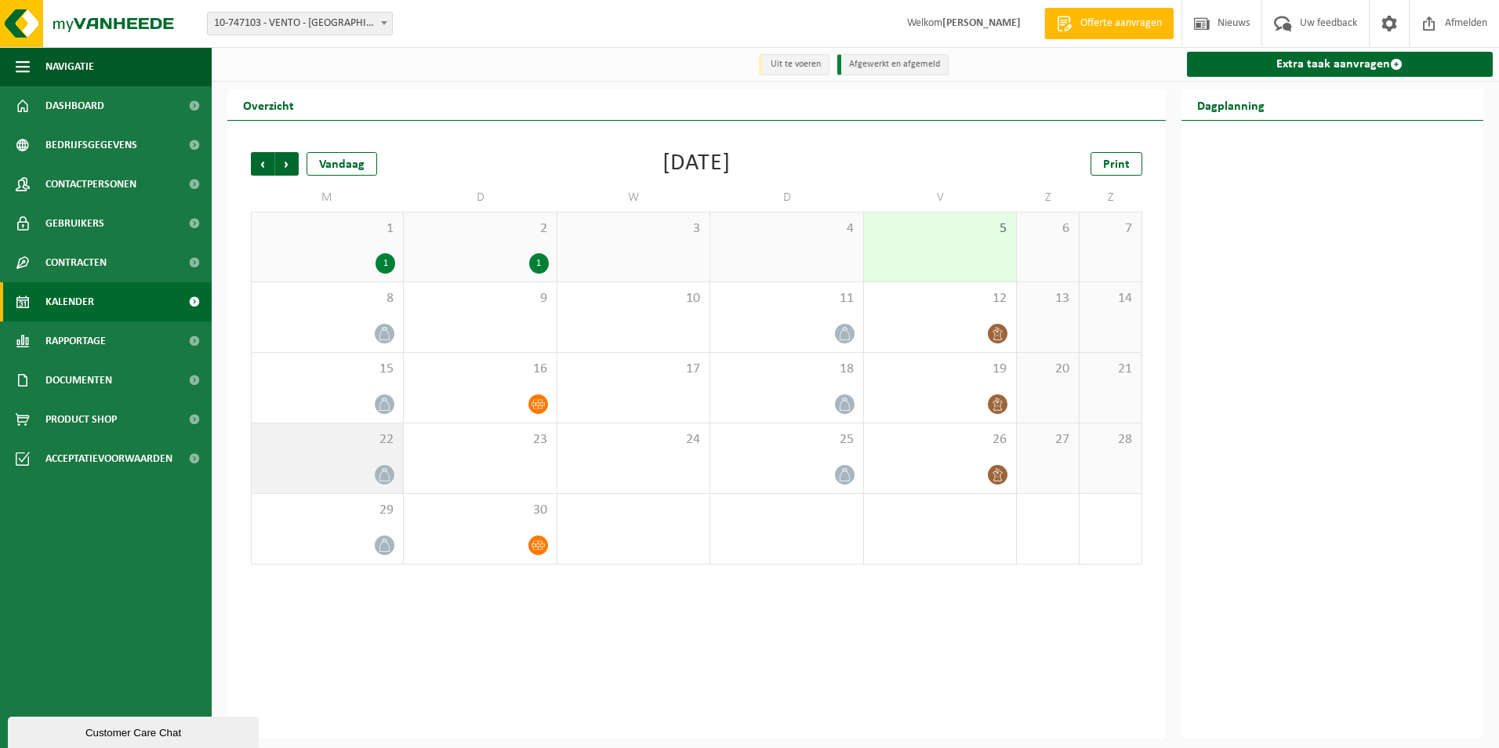
click at [336, 456] on div "22" at bounding box center [327, 458] width 151 height 70
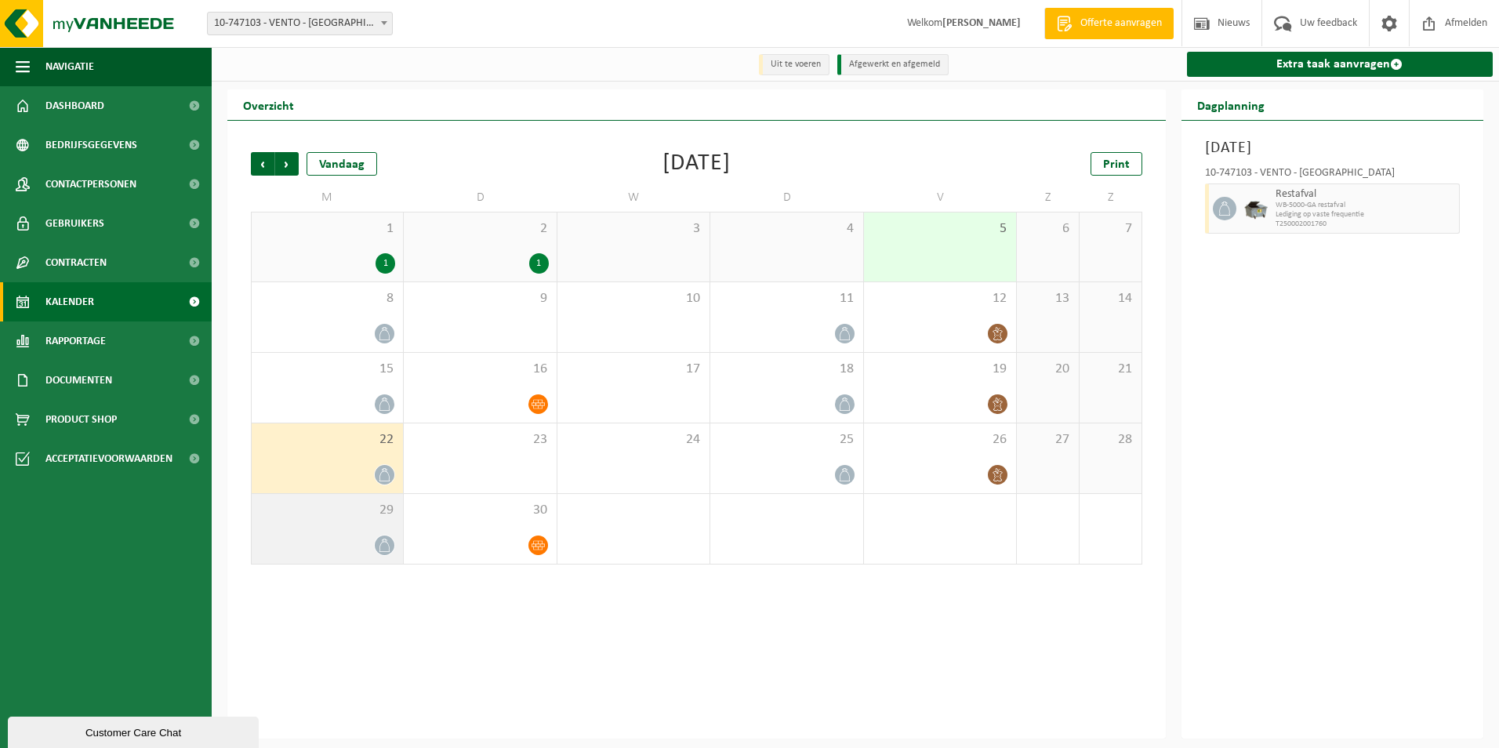
click at [334, 539] on div at bounding box center [328, 545] width 136 height 21
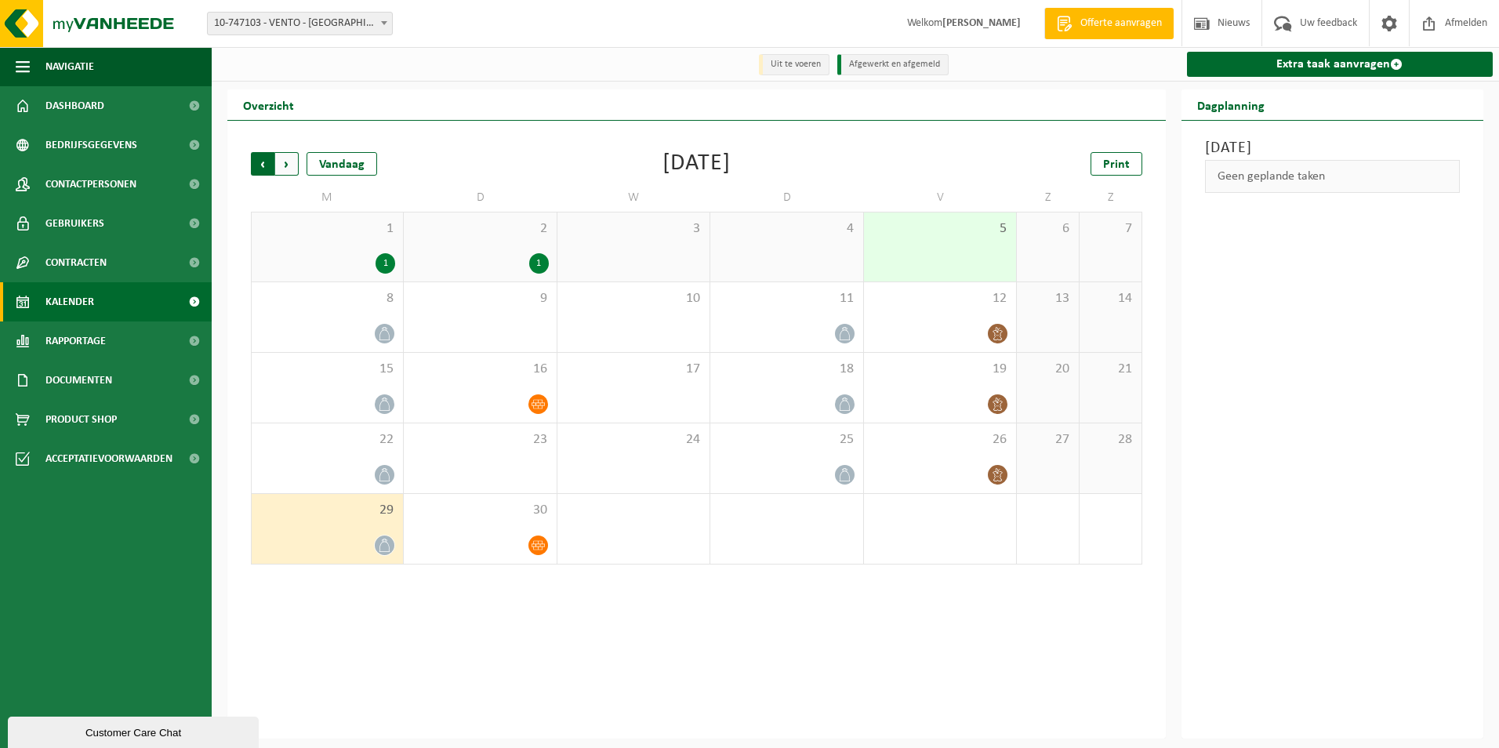
click at [284, 169] on span "Volgende" at bounding box center [287, 164] width 24 height 24
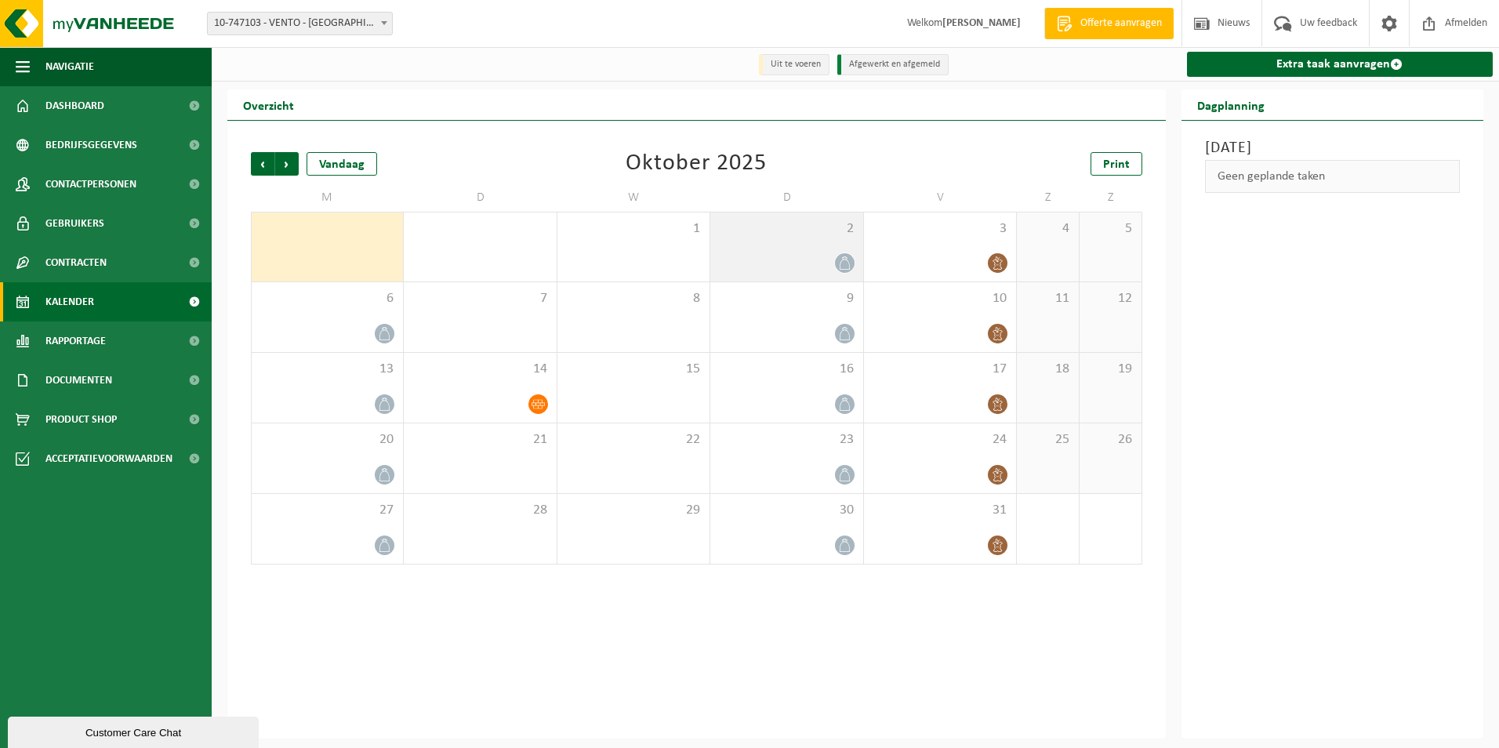
click at [804, 242] on div "2" at bounding box center [786, 246] width 152 height 69
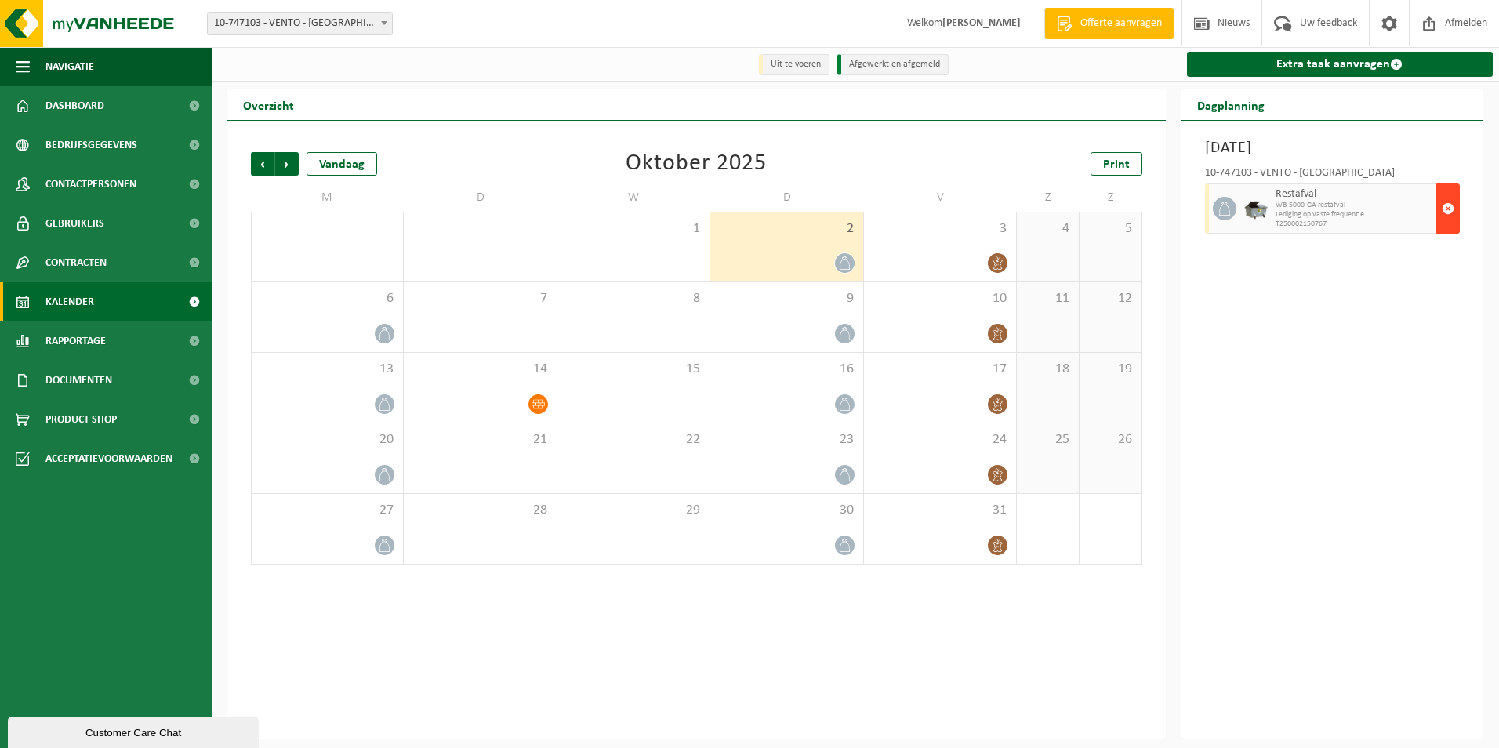
click at [1441, 209] on button "button" at bounding box center [1449, 208] width 24 height 50
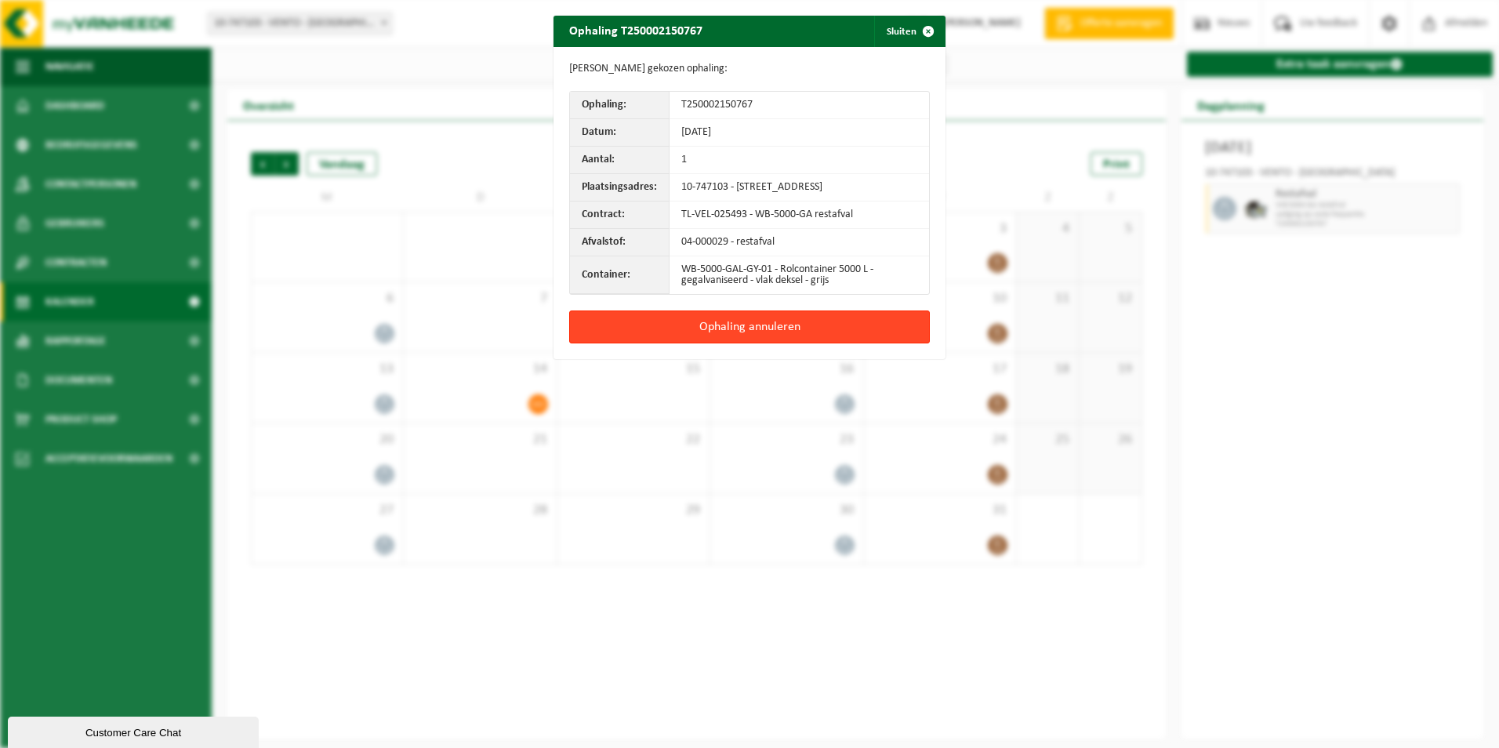
click at [876, 324] on button "Ophaling annuleren" at bounding box center [749, 327] width 361 height 33
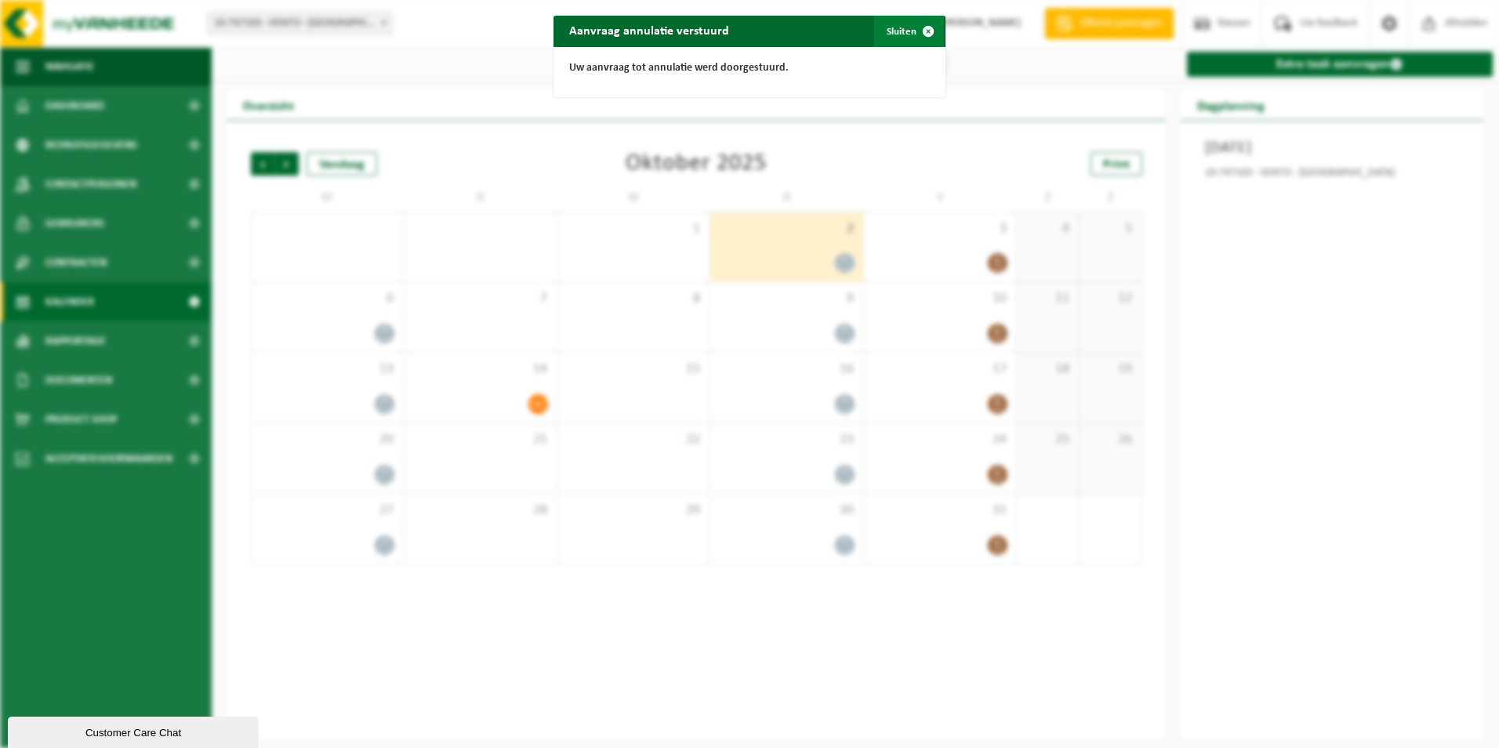
click at [894, 32] on button "Sluiten" at bounding box center [909, 31] width 70 height 31
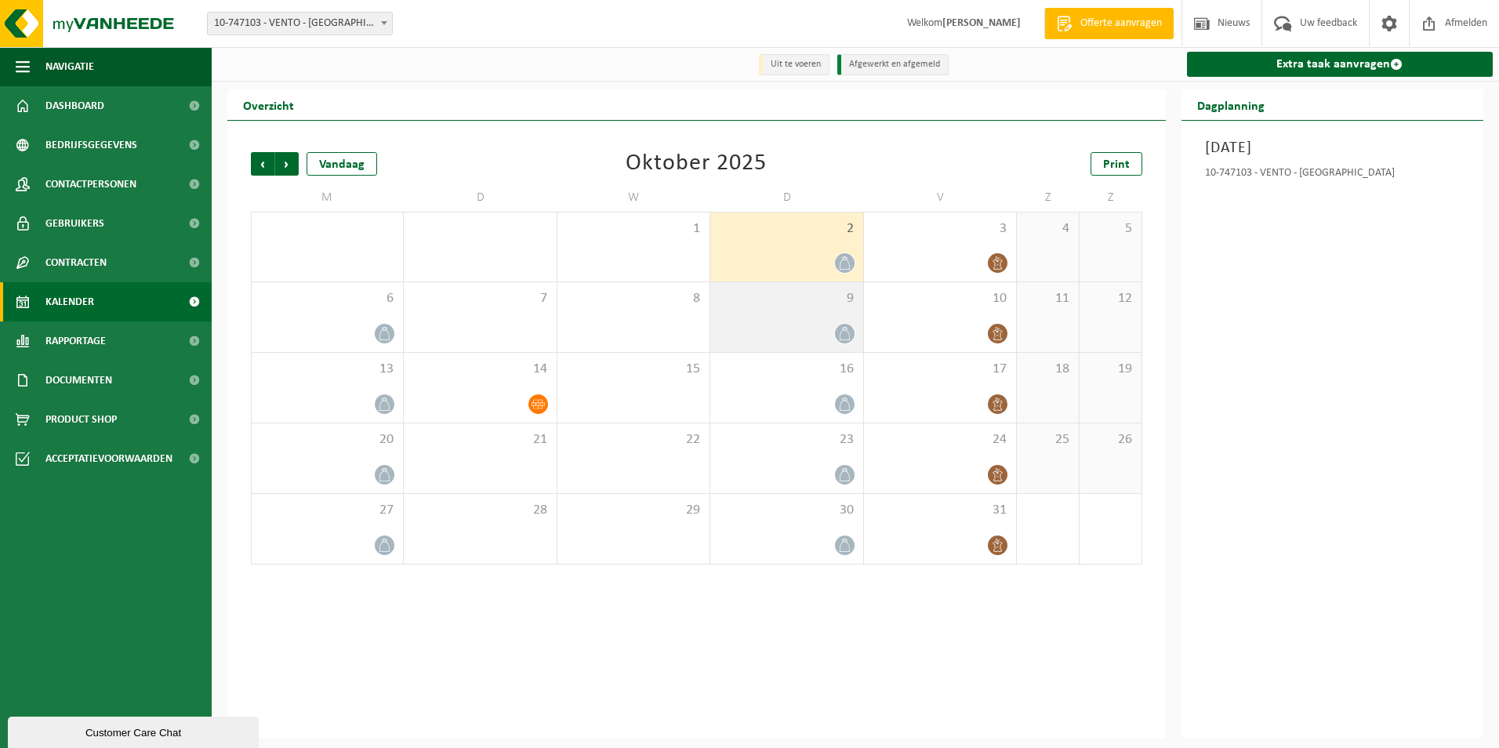
click at [835, 323] on div "9" at bounding box center [786, 317] width 152 height 70
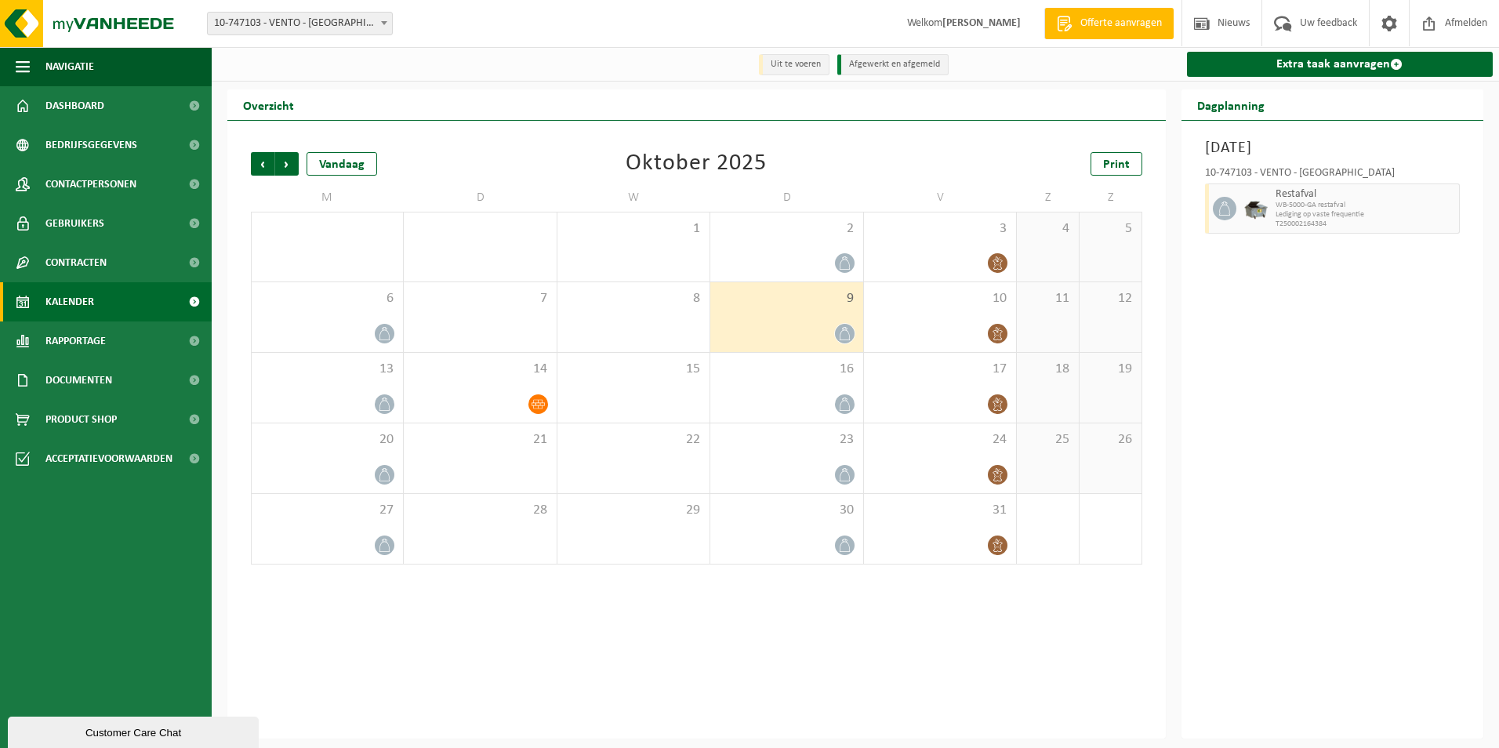
click at [786, 323] on div "9" at bounding box center [786, 317] width 152 height 70
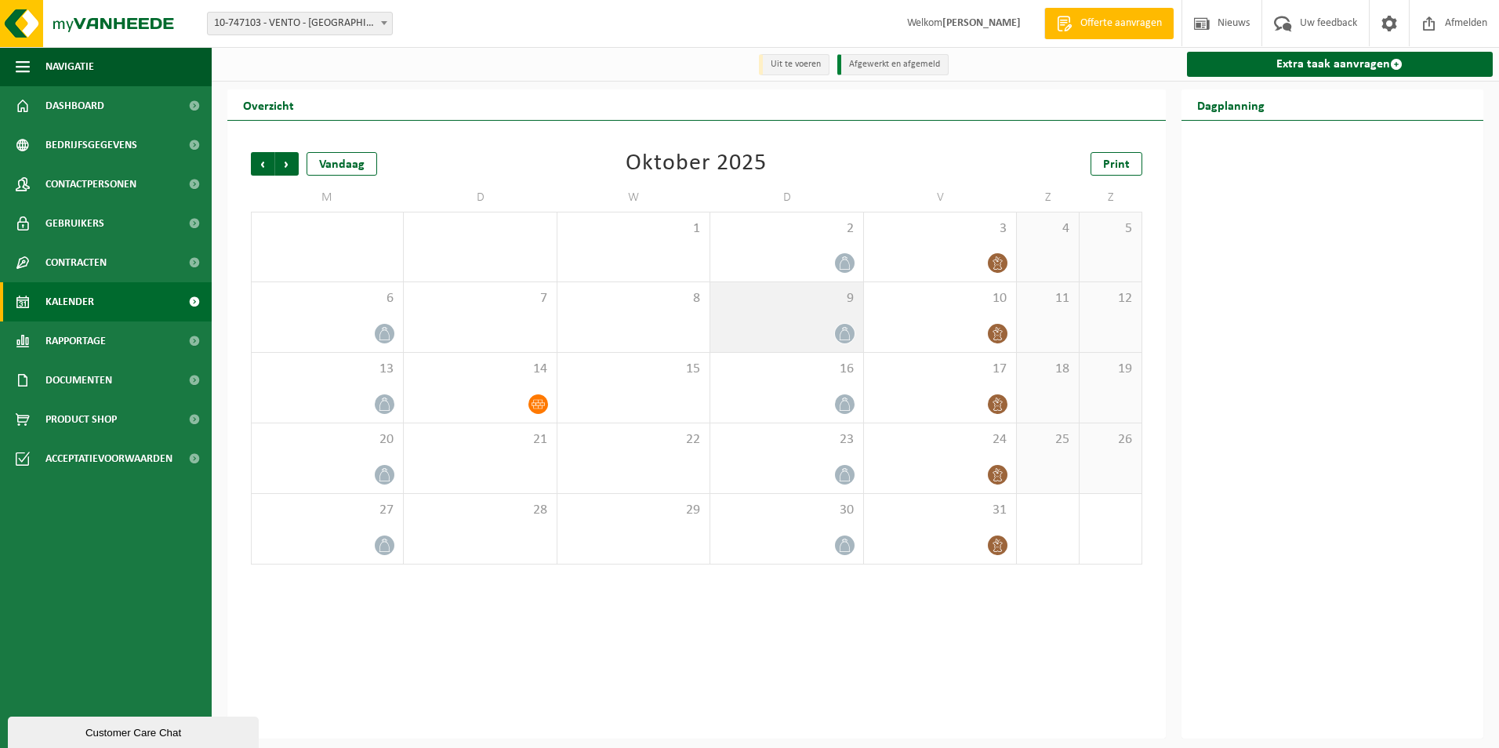
click at [786, 323] on div "9" at bounding box center [786, 317] width 152 height 70
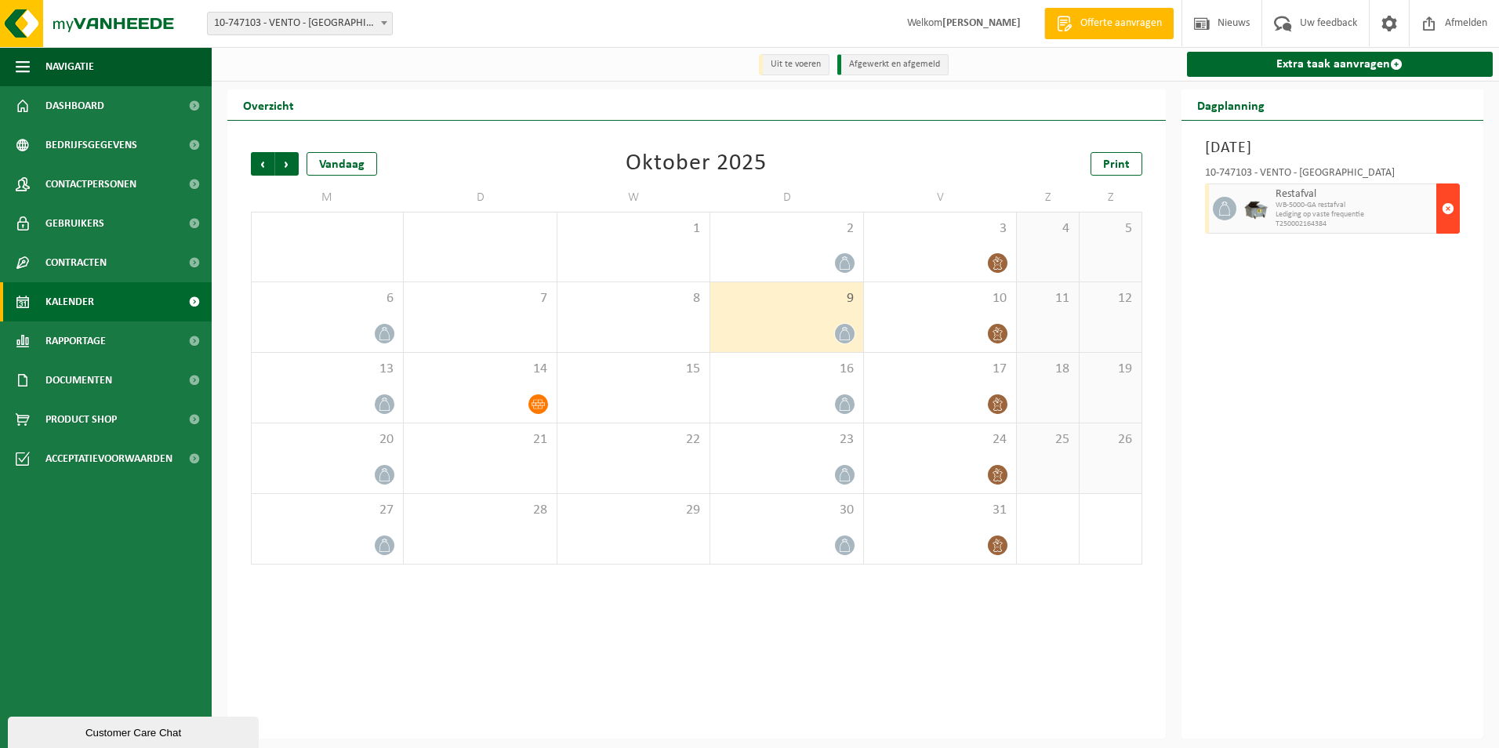
click at [1445, 203] on span "button" at bounding box center [1448, 208] width 13 height 31
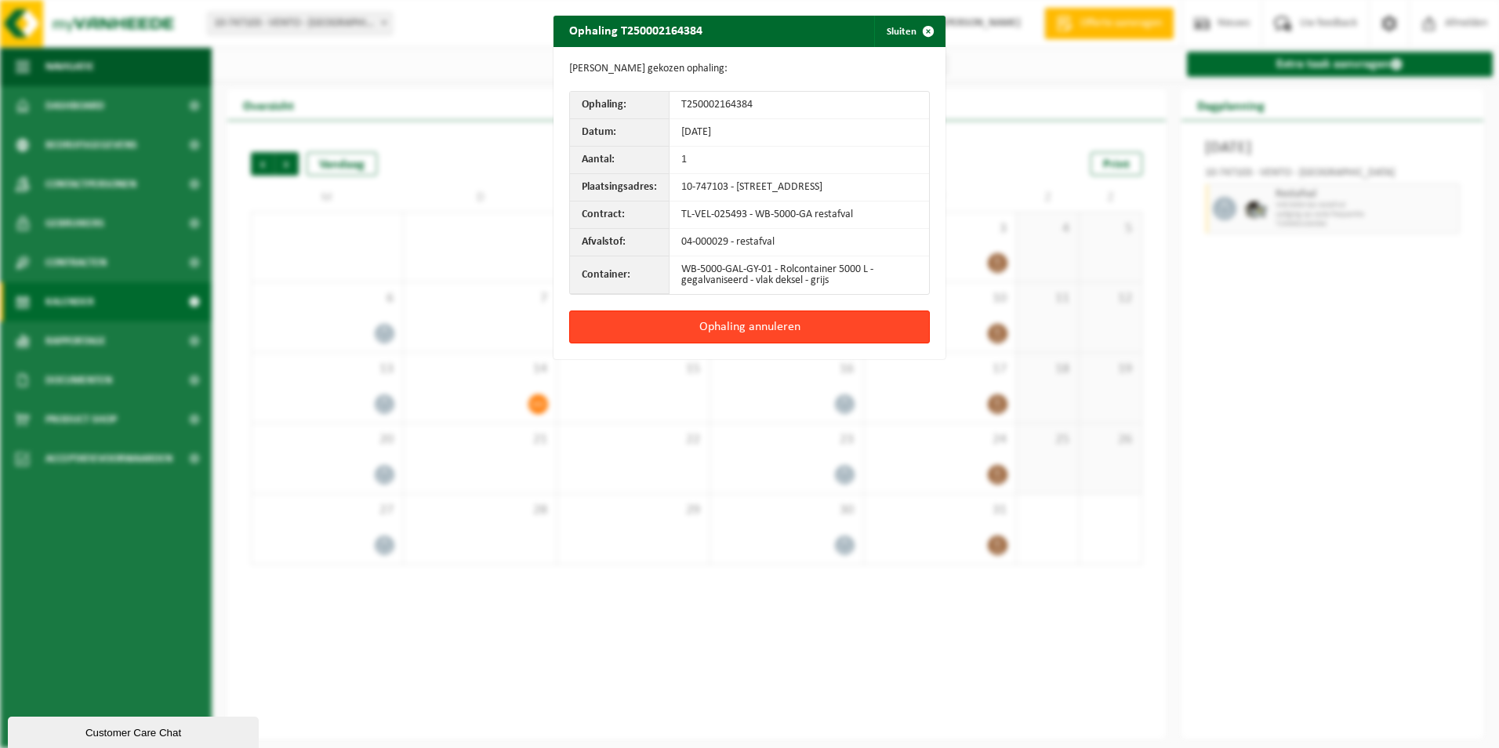
click at [843, 329] on button "Ophaling annuleren" at bounding box center [749, 327] width 361 height 33
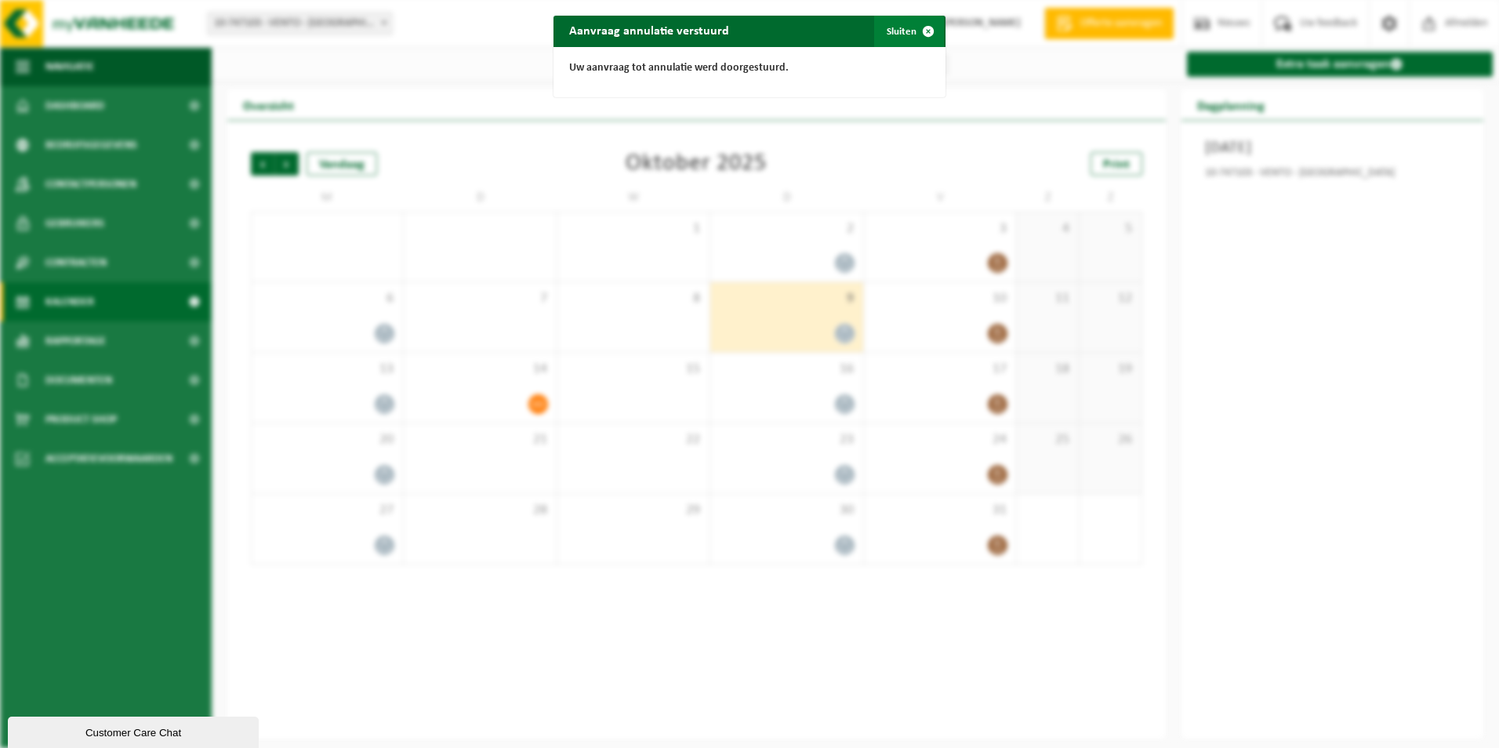
click at [899, 26] on button "Sluiten" at bounding box center [909, 31] width 70 height 31
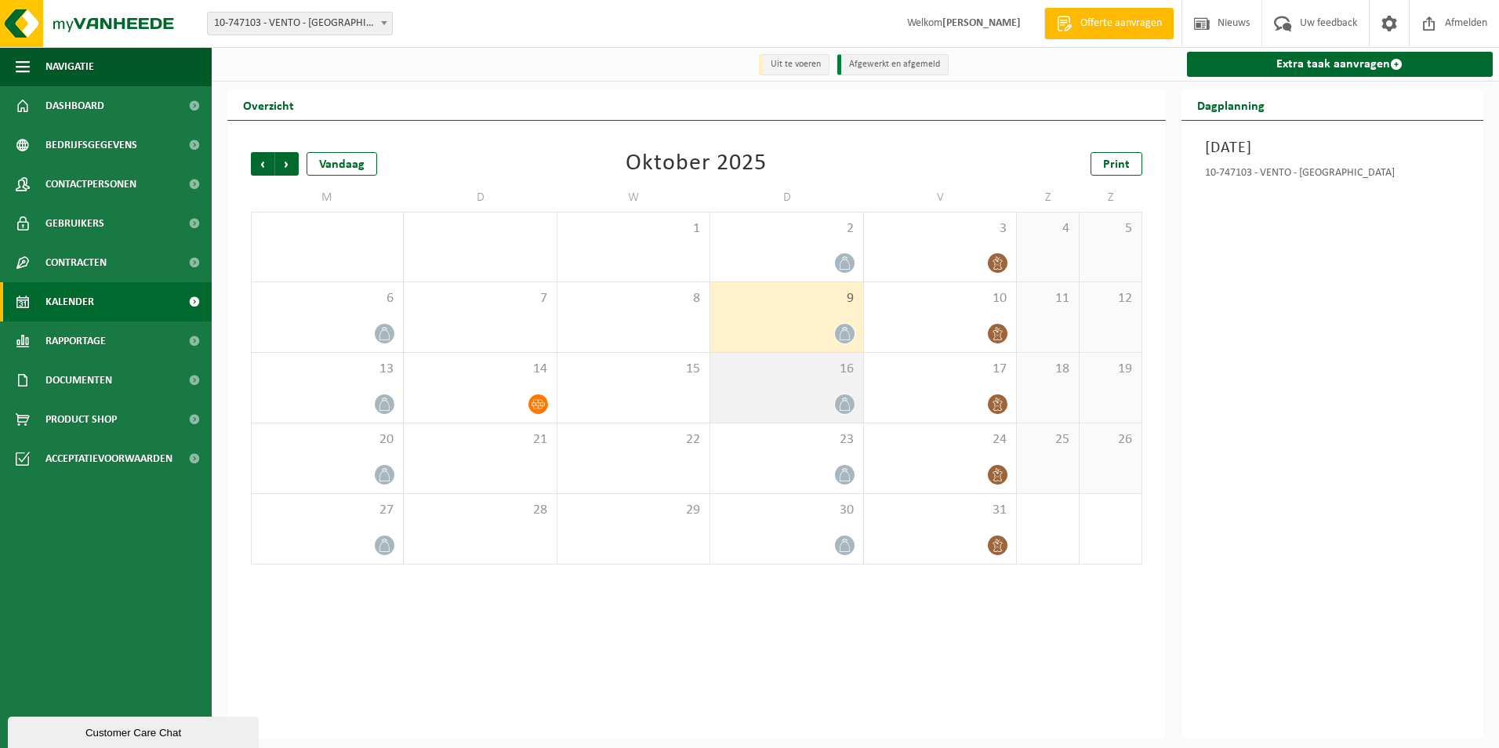
click at [819, 397] on div at bounding box center [786, 404] width 136 height 21
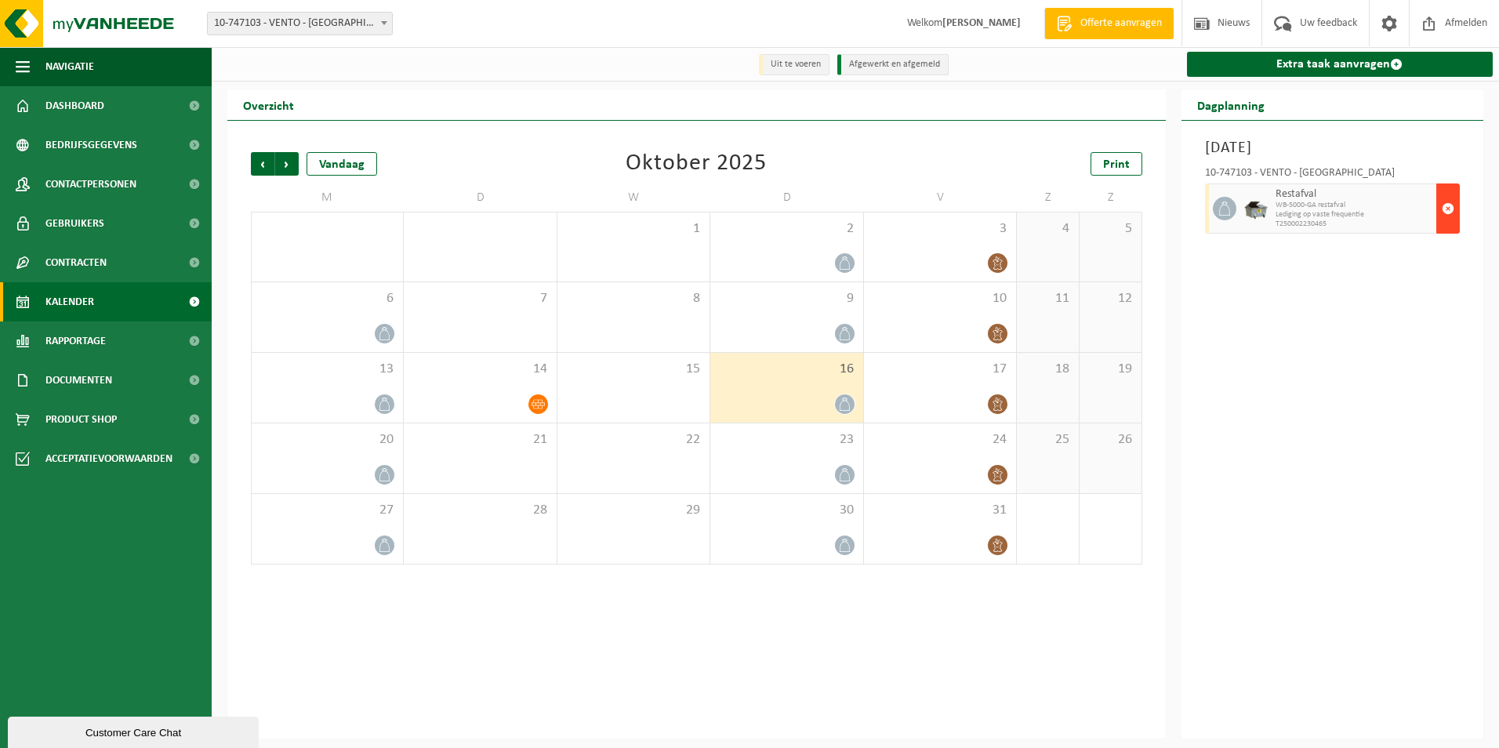
click at [1444, 209] on span "button" at bounding box center [1448, 208] width 13 height 31
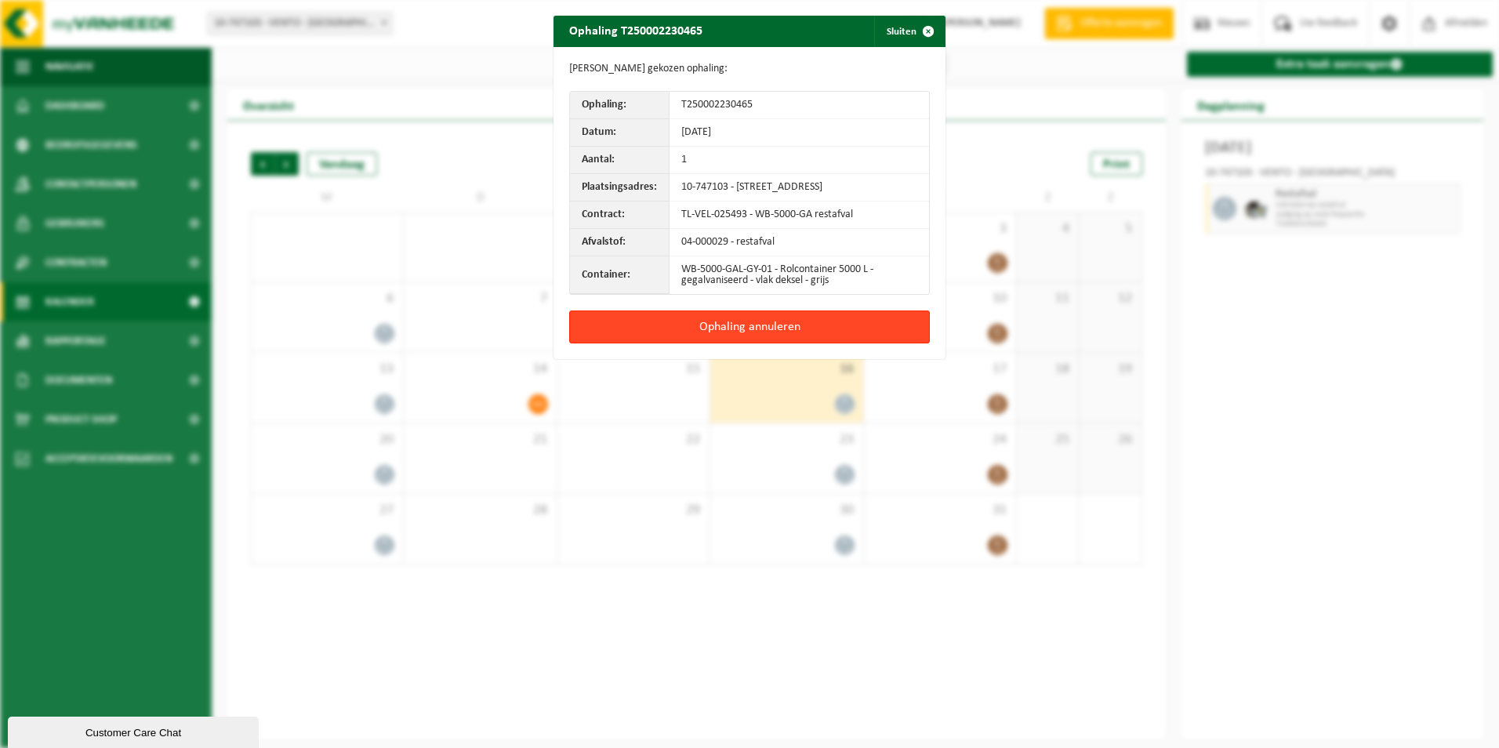
click at [807, 336] on button "Ophaling annuleren" at bounding box center [749, 327] width 361 height 33
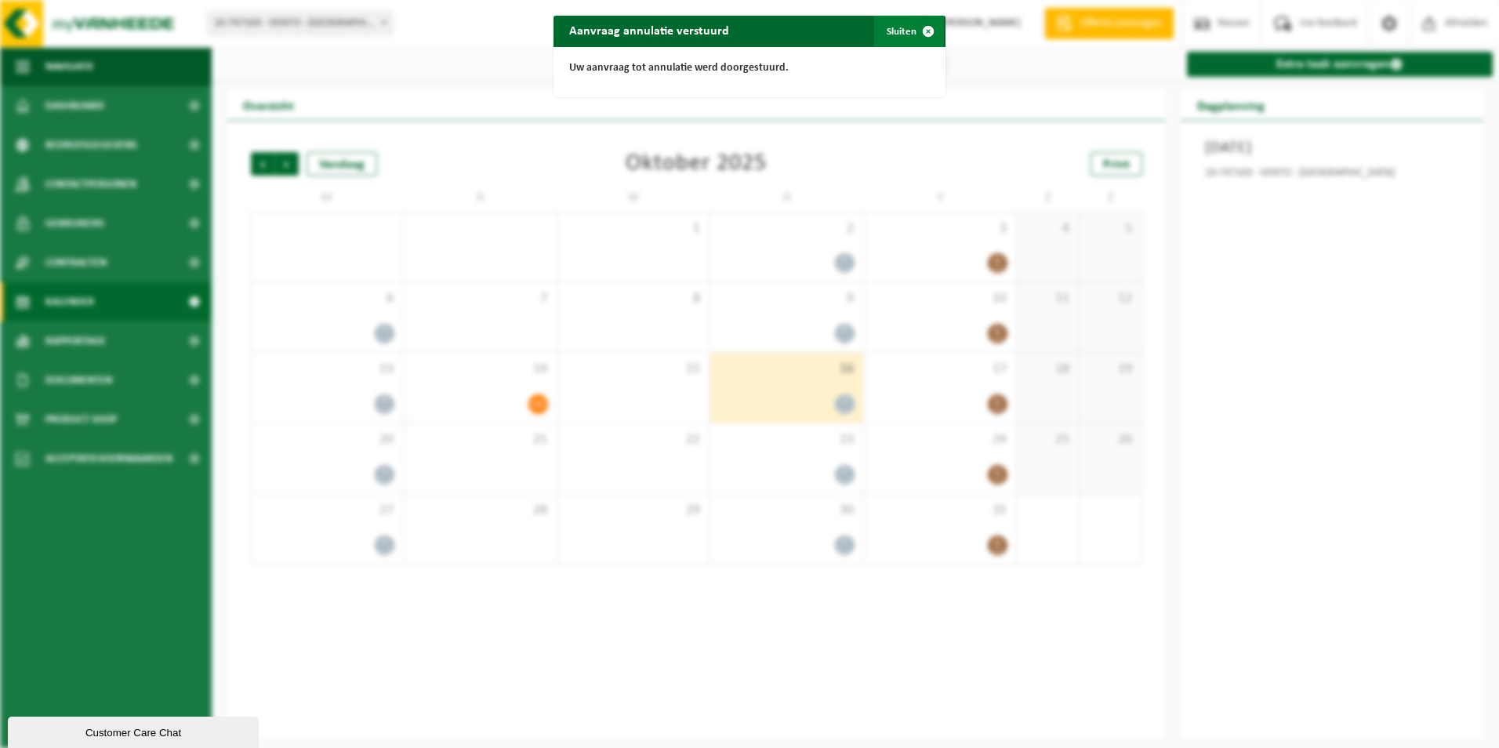
click at [903, 27] on button "Sluiten" at bounding box center [909, 31] width 70 height 31
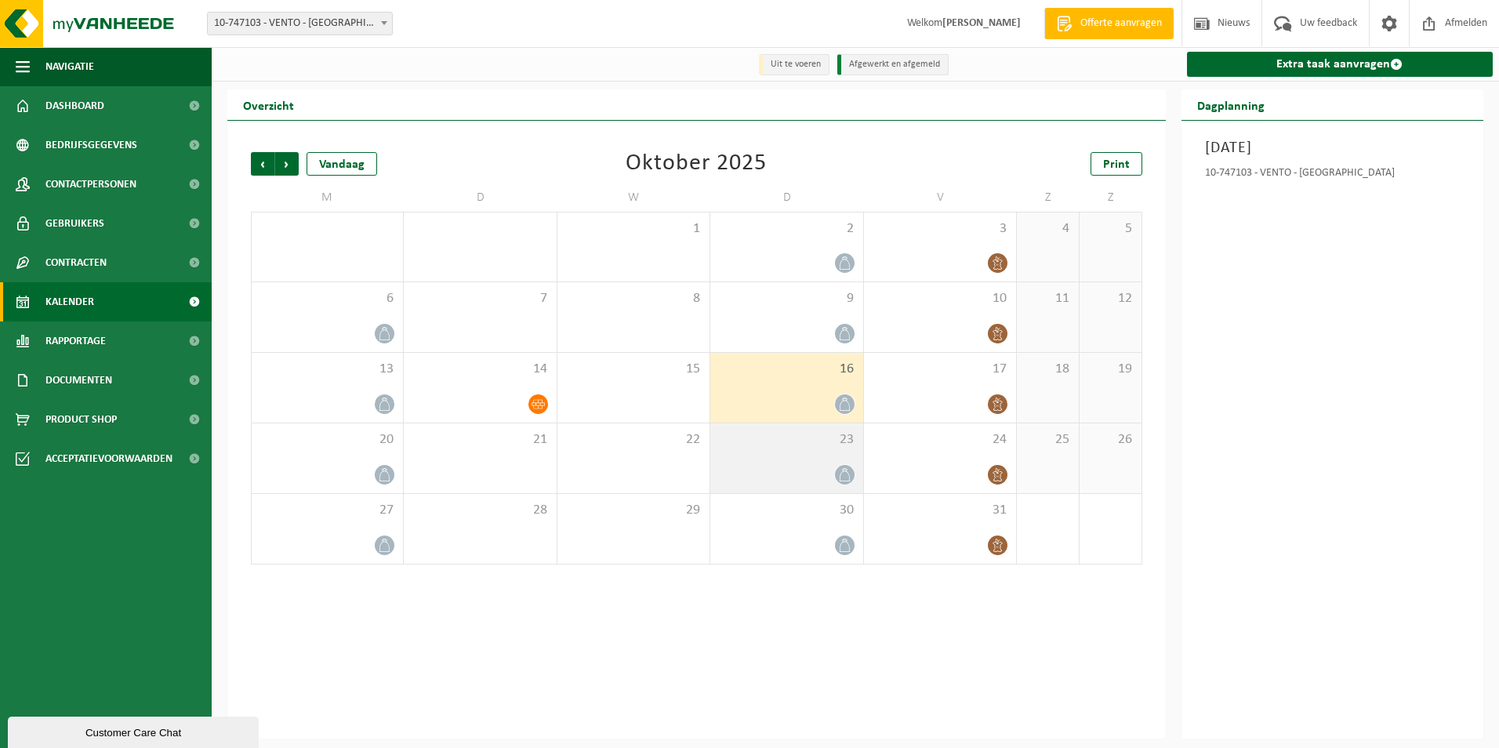
click at [838, 469] on icon at bounding box center [844, 474] width 13 height 13
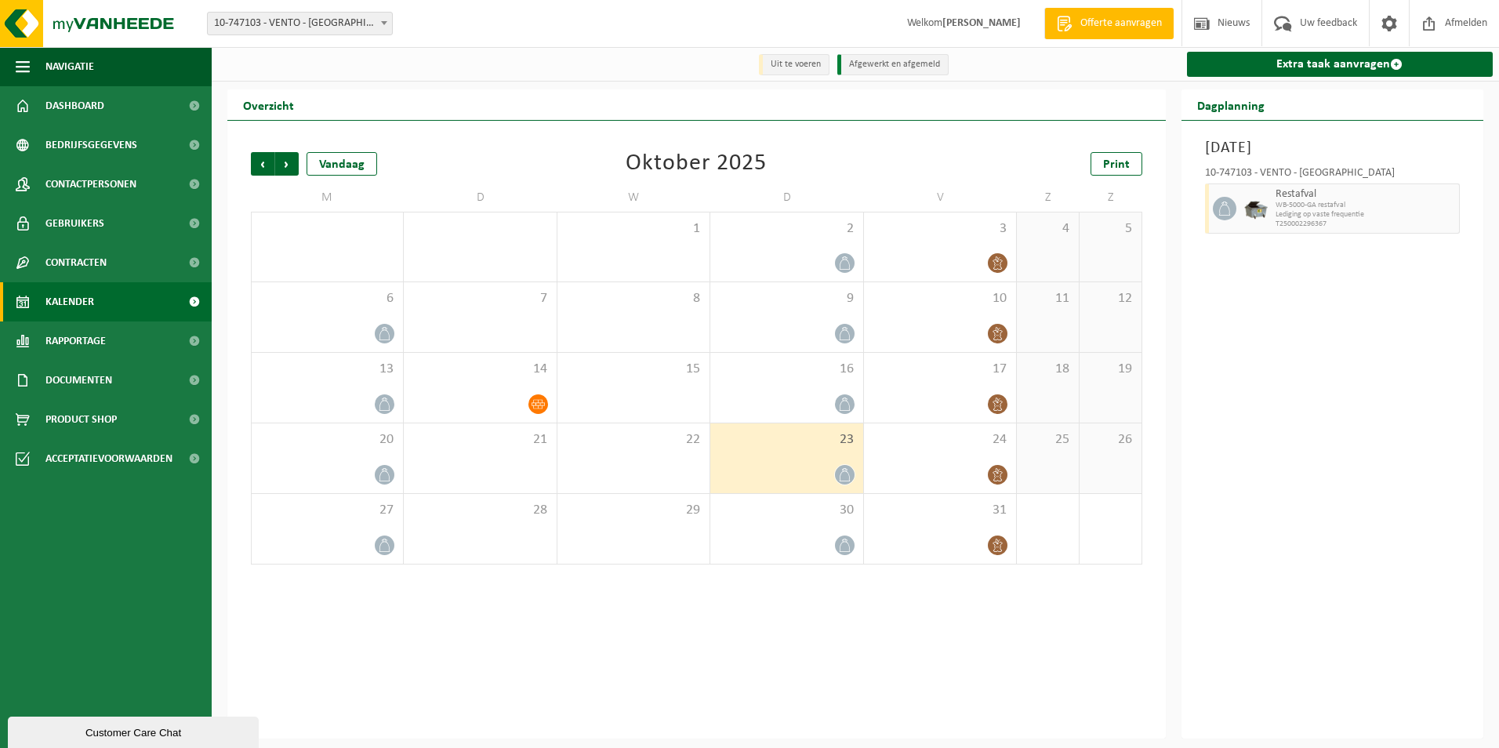
click at [835, 467] on div at bounding box center [786, 474] width 136 height 21
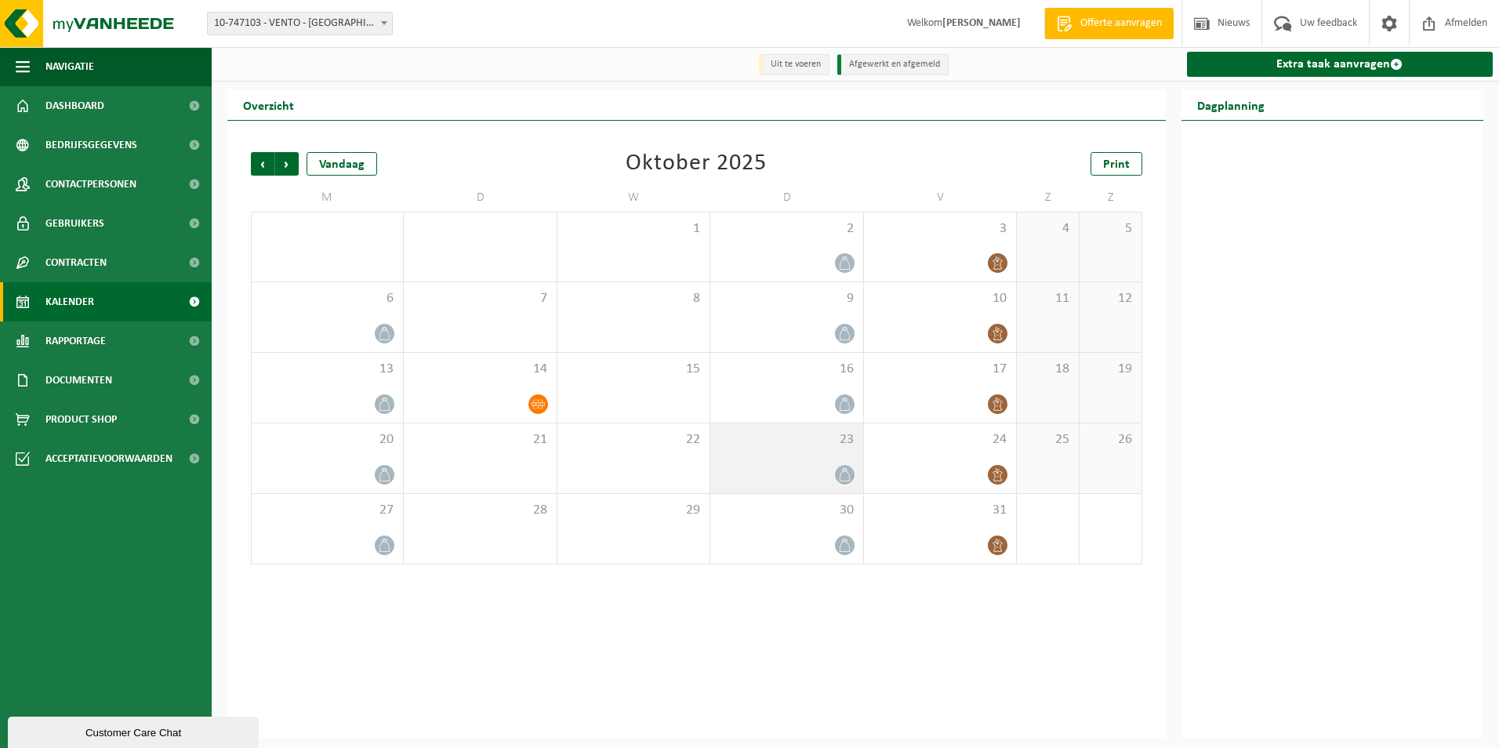
click at [778, 465] on div at bounding box center [786, 474] width 136 height 21
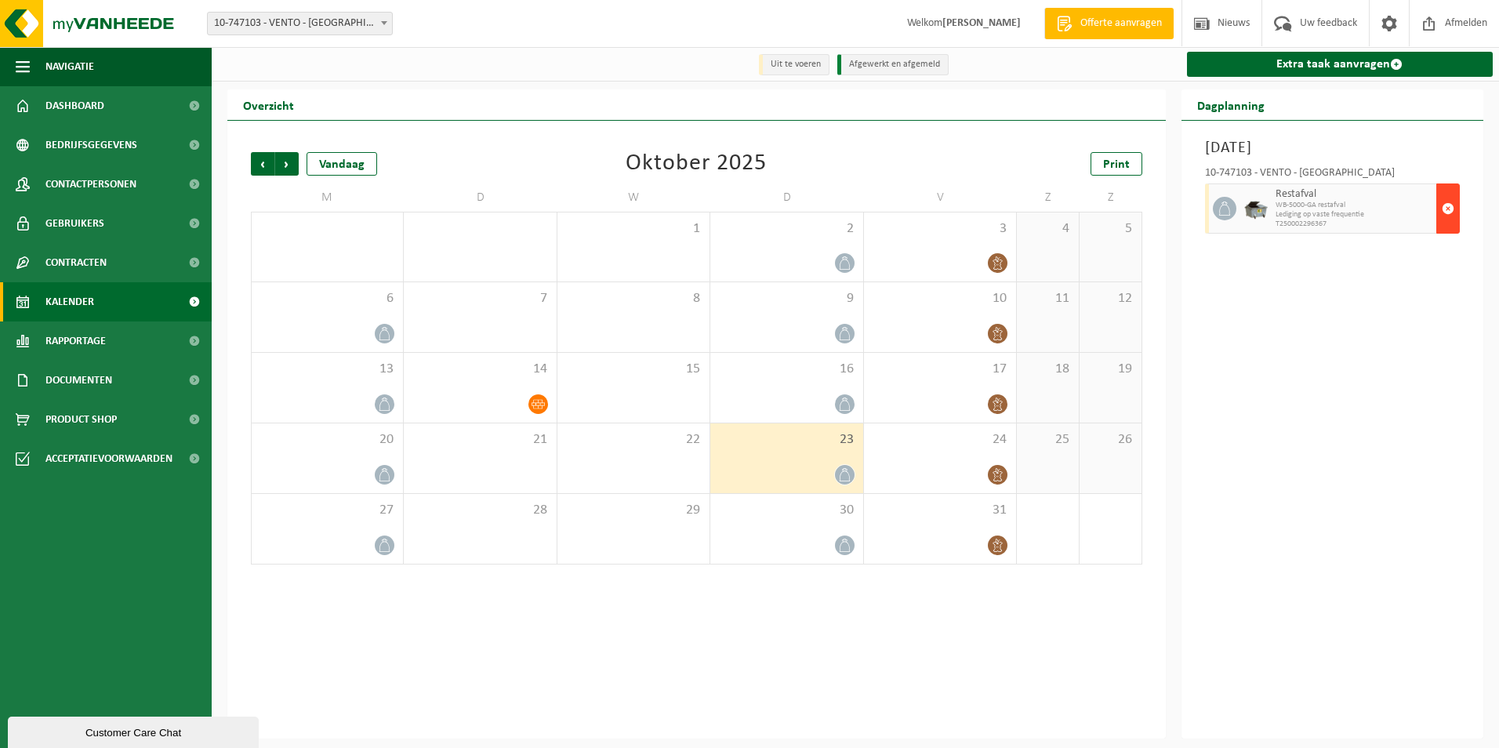
click at [1447, 206] on span "button" at bounding box center [1448, 208] width 13 height 31
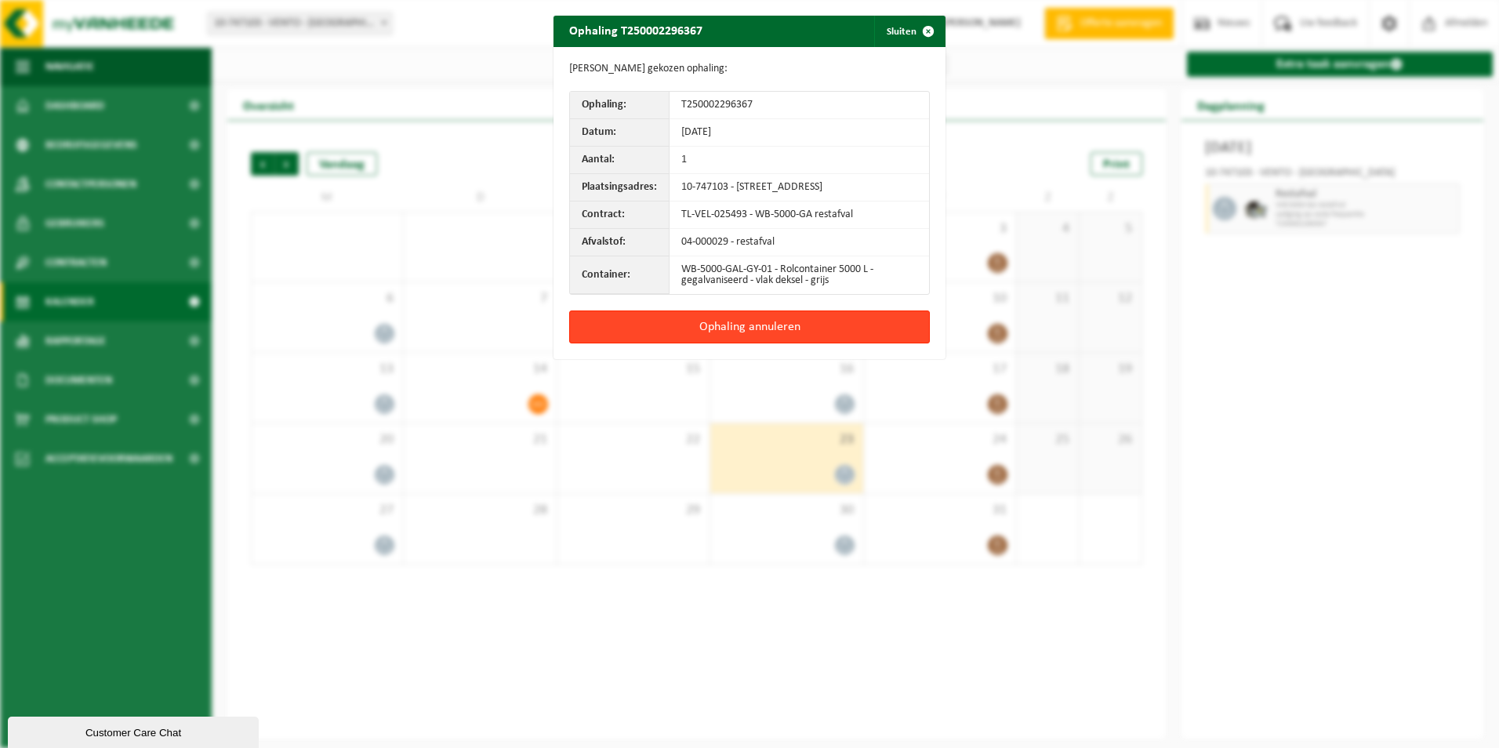
click at [836, 340] on button "Ophaling annuleren" at bounding box center [749, 327] width 361 height 33
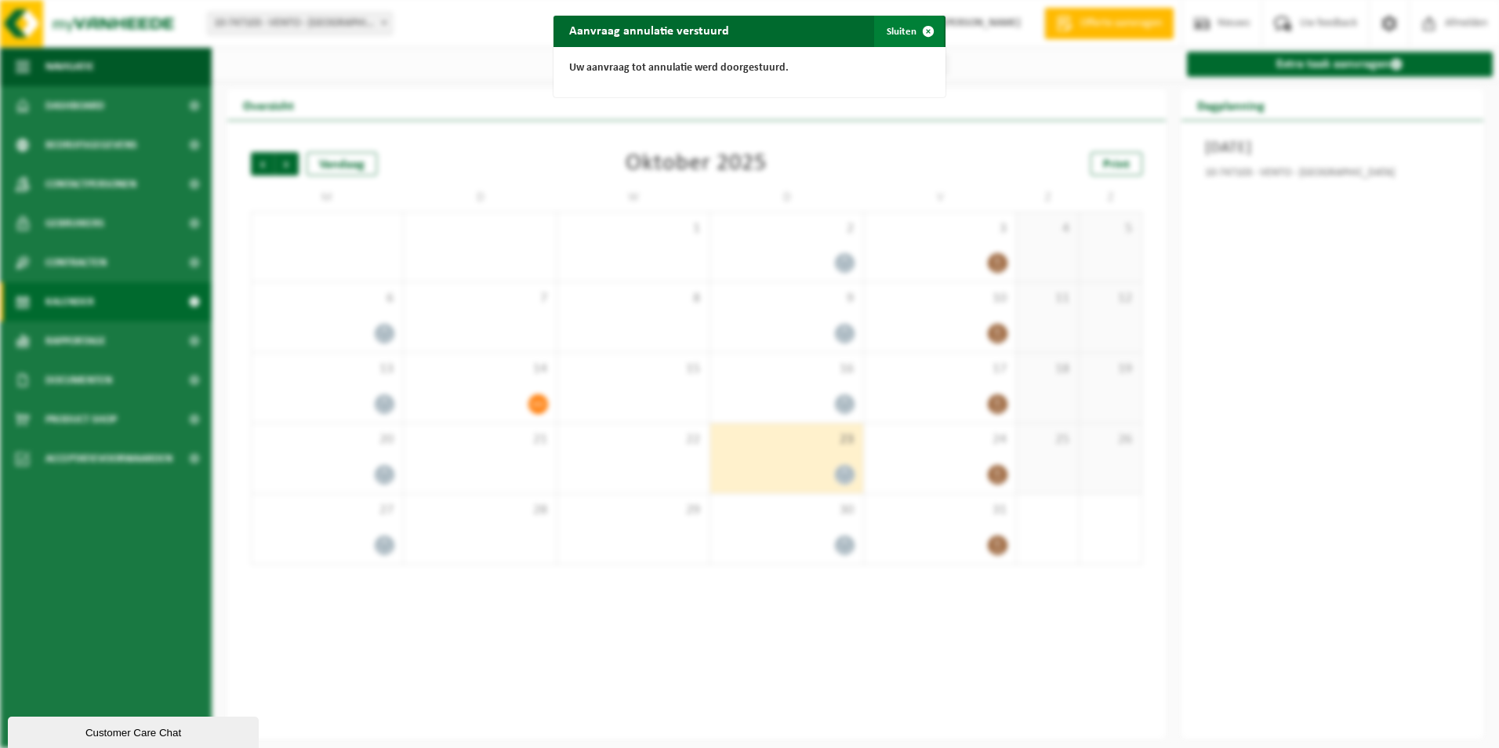
click at [897, 25] on button "Sluiten" at bounding box center [909, 31] width 70 height 31
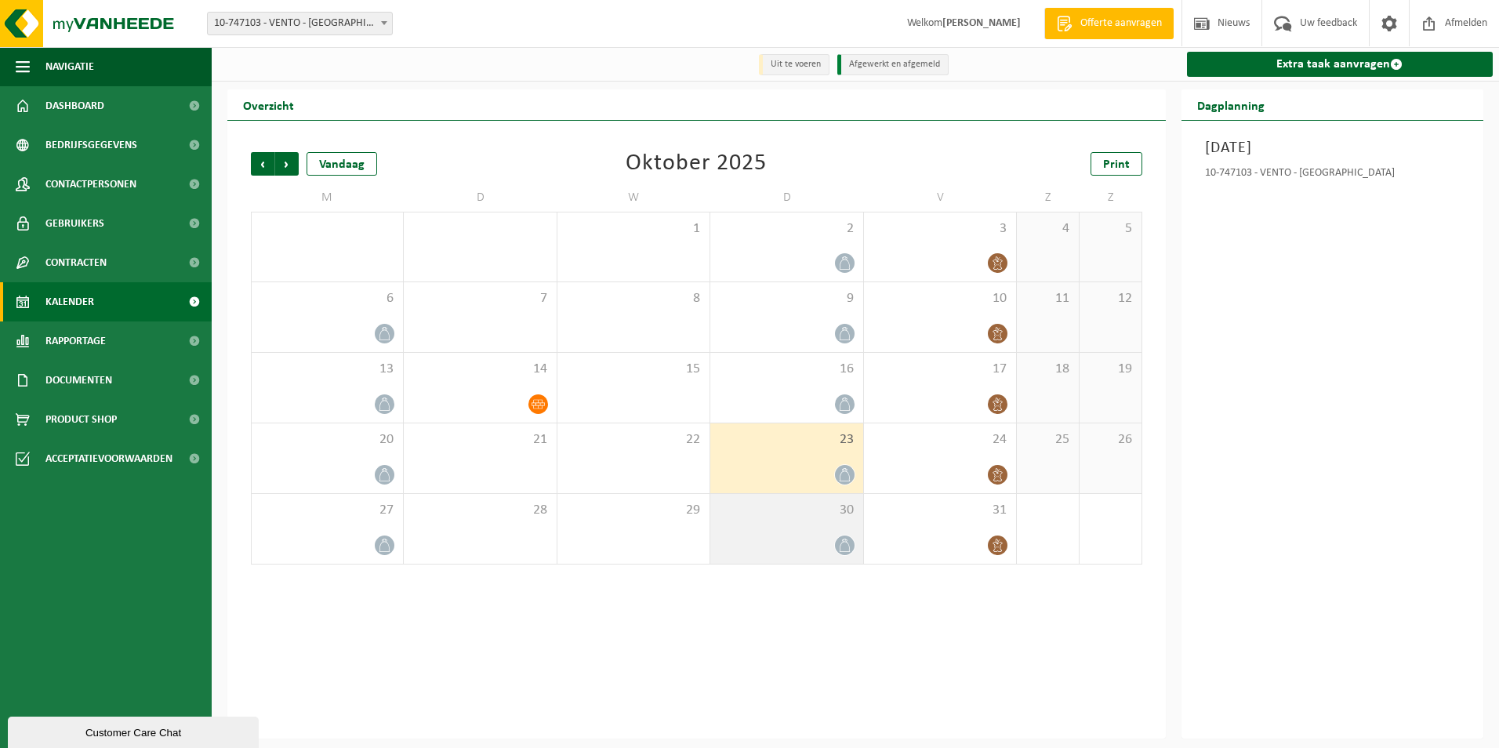
click at [805, 502] on div "30" at bounding box center [786, 529] width 152 height 70
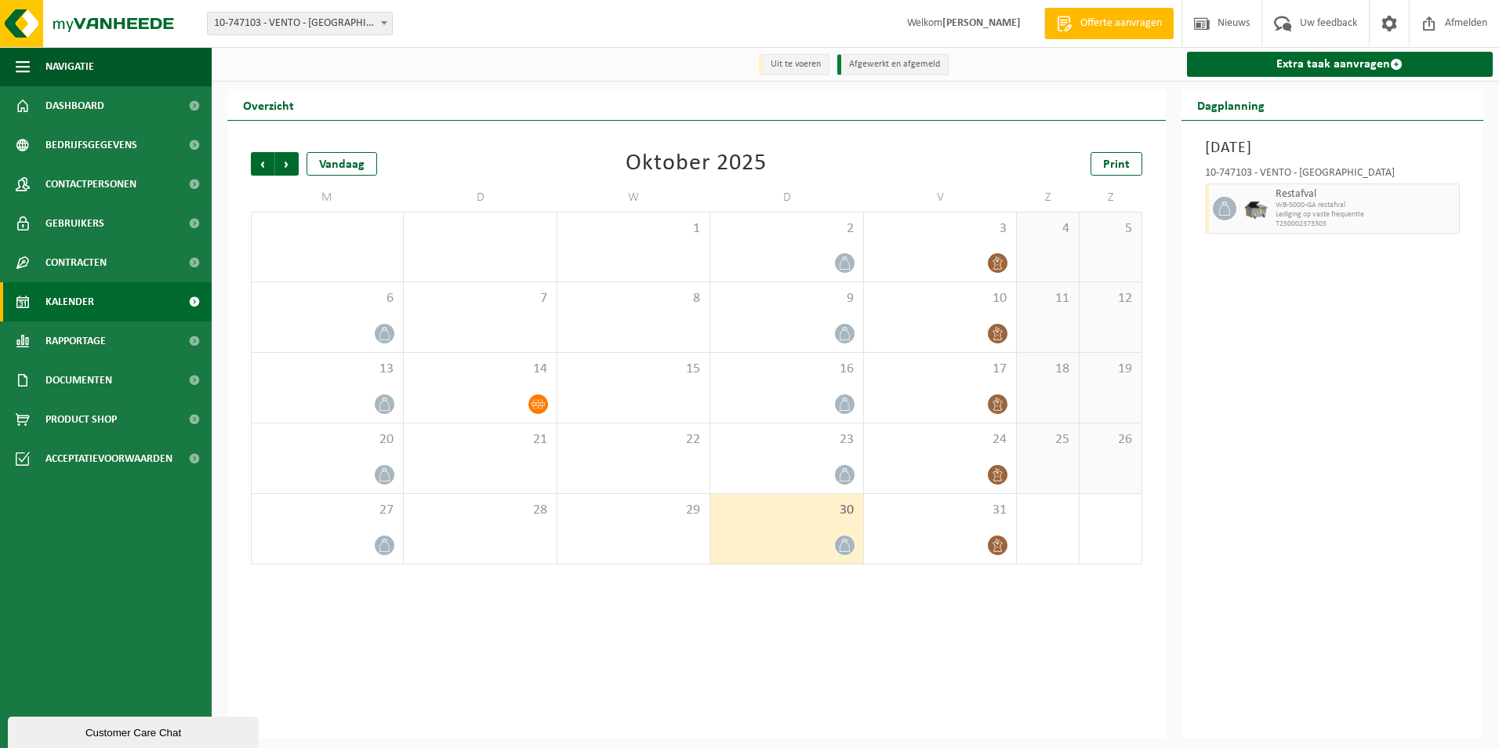
click at [803, 510] on span "30" at bounding box center [786, 510] width 136 height 17
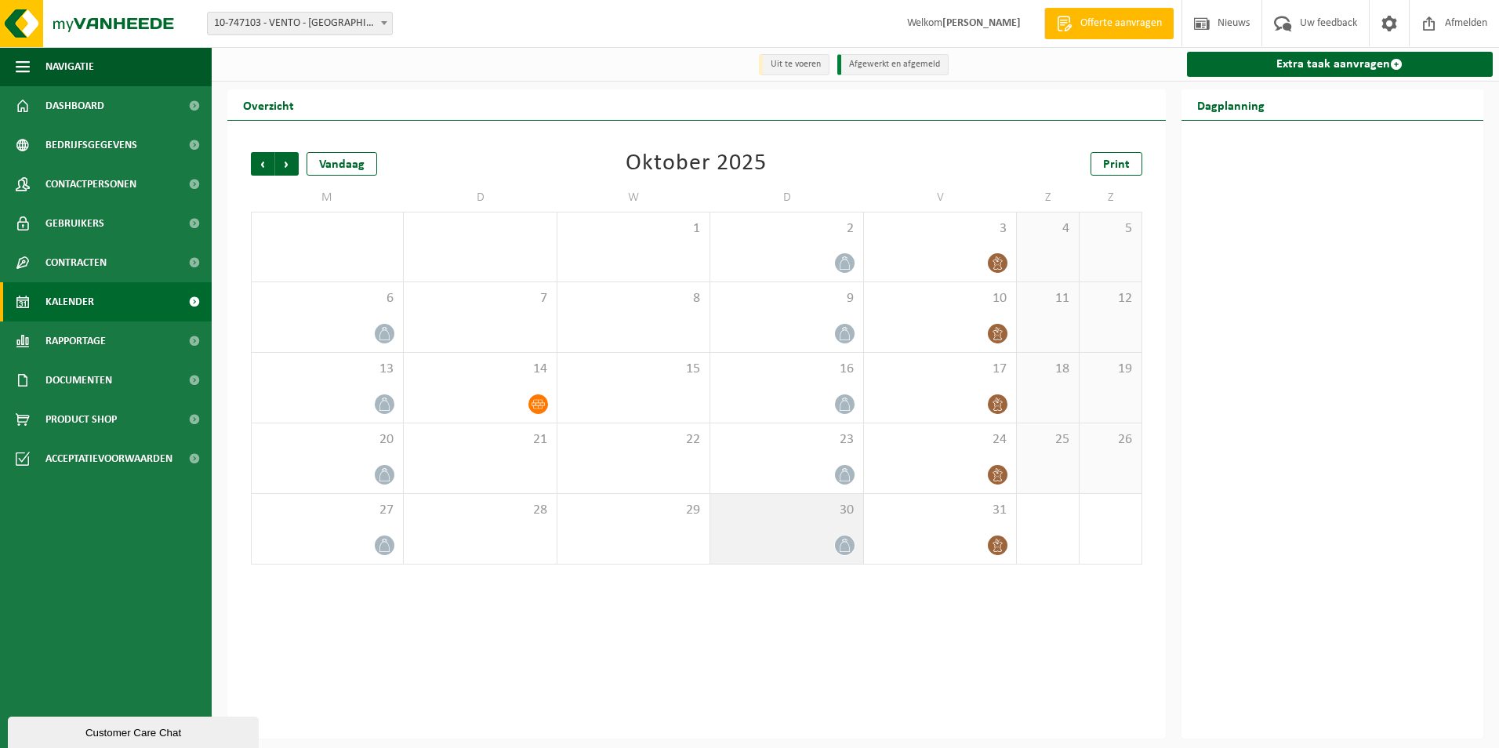
click at [821, 528] on div "30" at bounding box center [786, 529] width 152 height 70
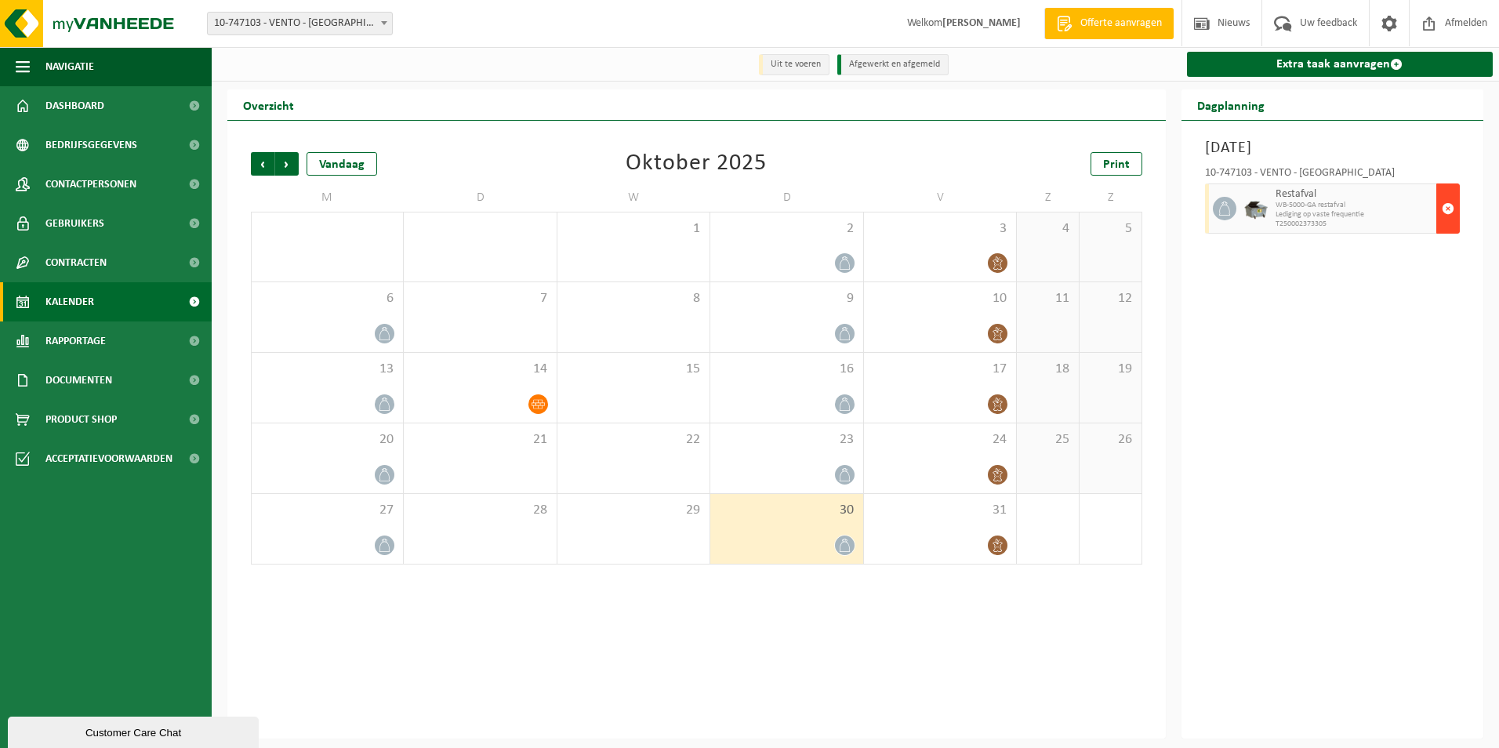
click at [1445, 205] on span "button" at bounding box center [1448, 208] width 13 height 31
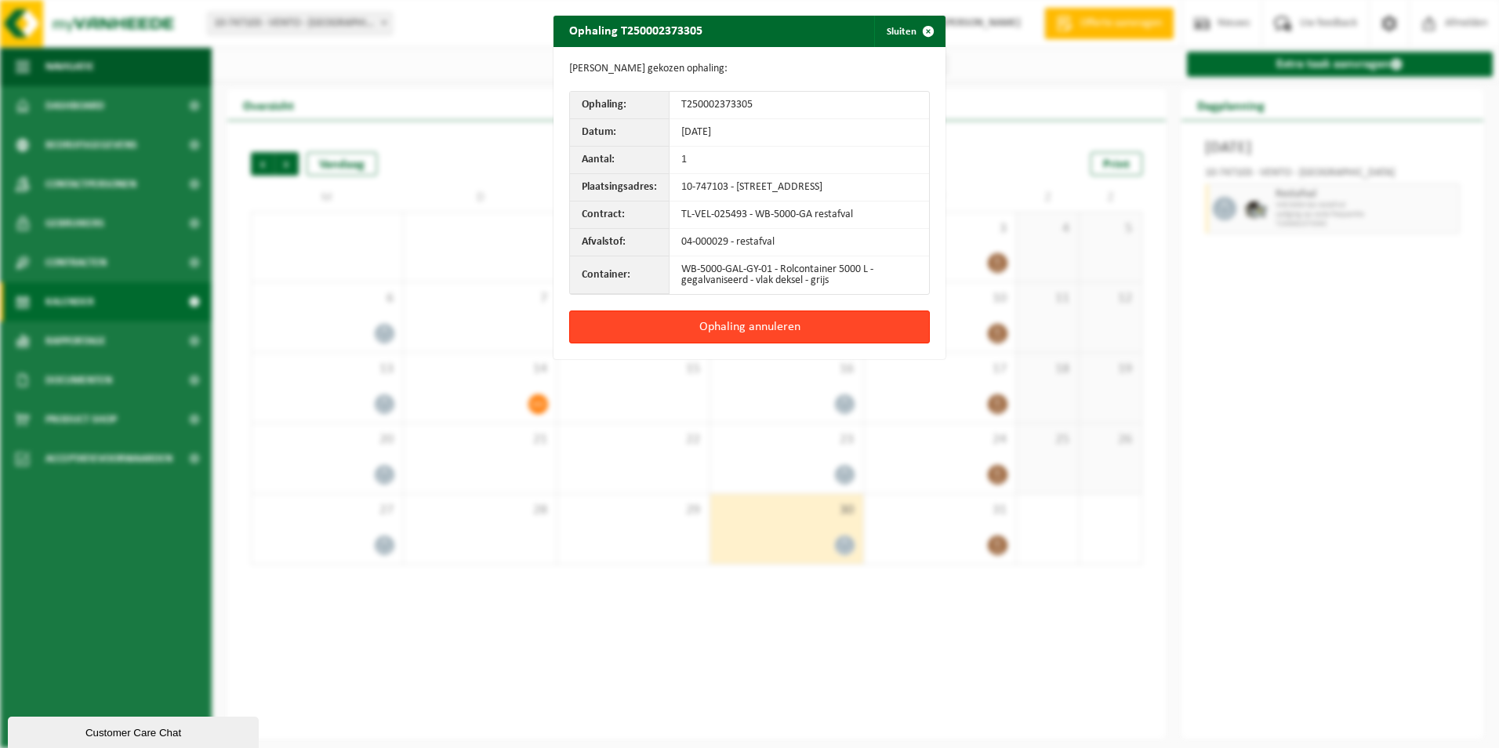
click at [820, 337] on button "Ophaling annuleren" at bounding box center [749, 327] width 361 height 33
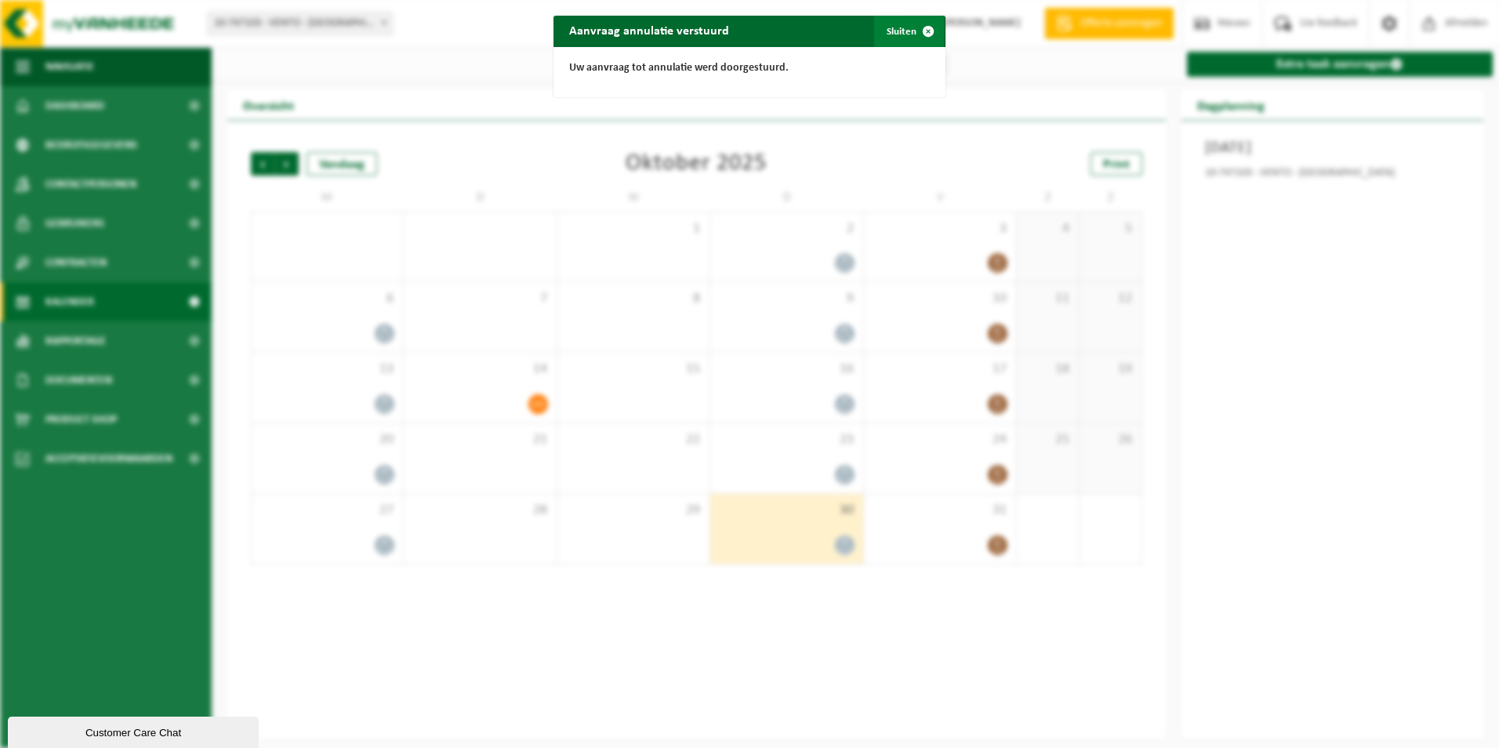
click at [899, 23] on button "Sluiten" at bounding box center [909, 31] width 70 height 31
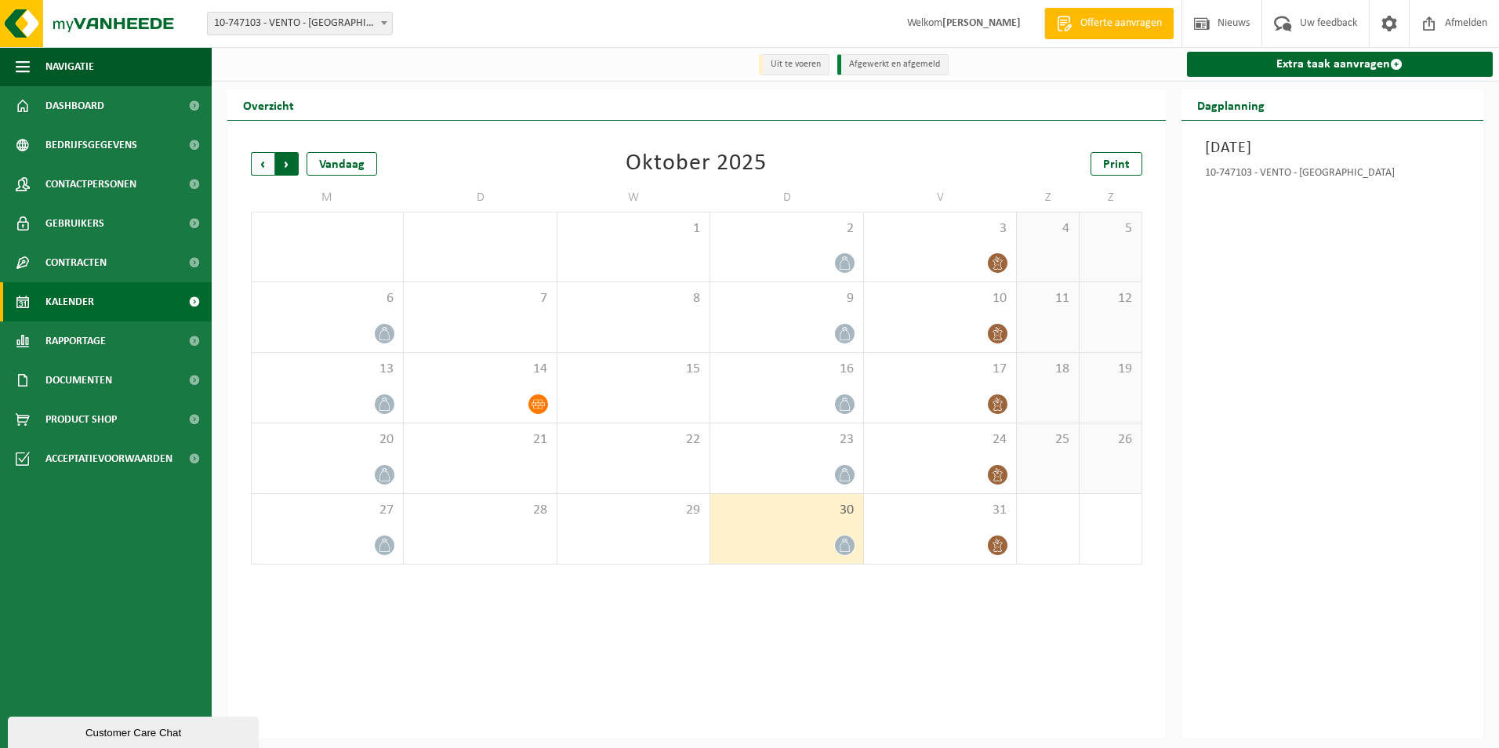
click at [262, 165] on span "Vorige" at bounding box center [263, 164] width 24 height 24
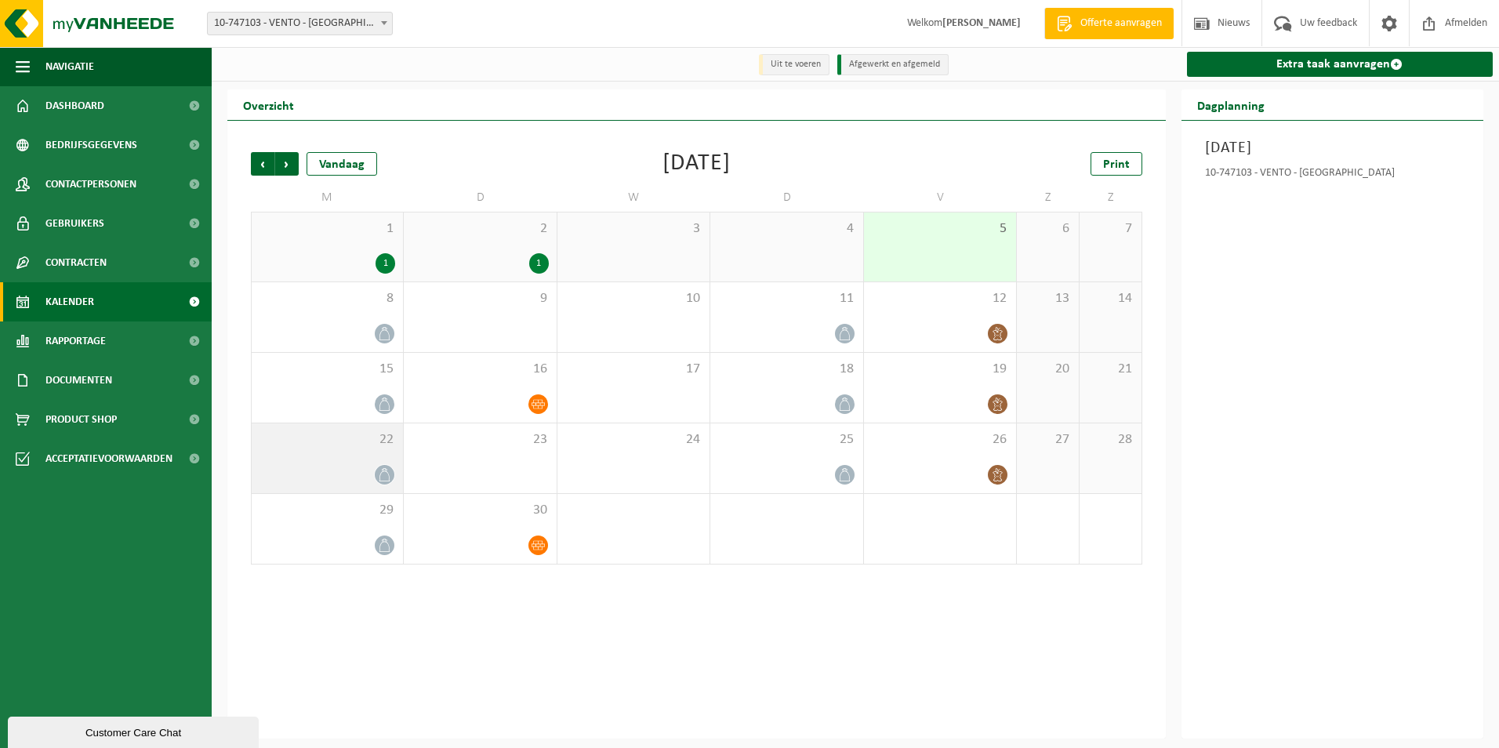
click at [365, 459] on div "22" at bounding box center [327, 458] width 151 height 70
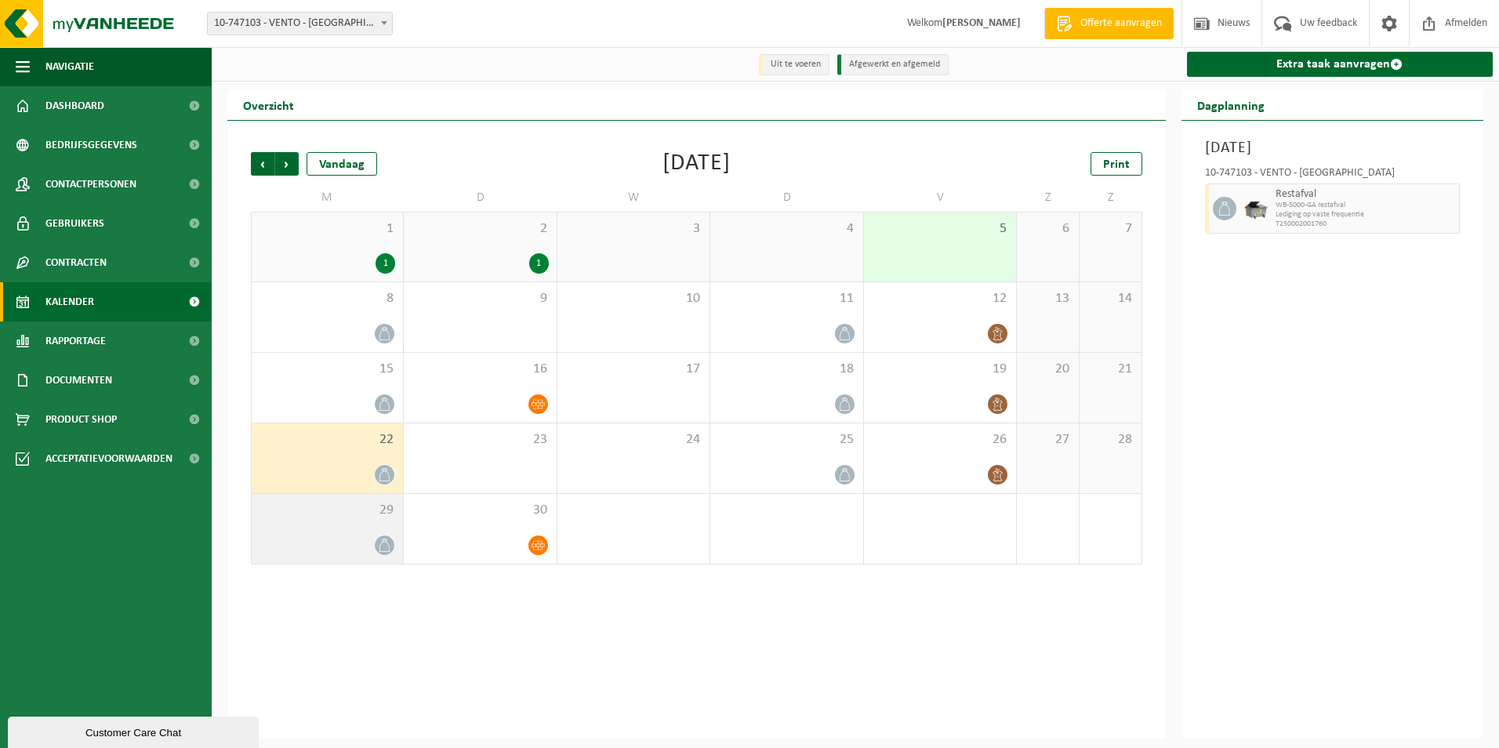
click at [348, 533] on div "29" at bounding box center [327, 529] width 151 height 70
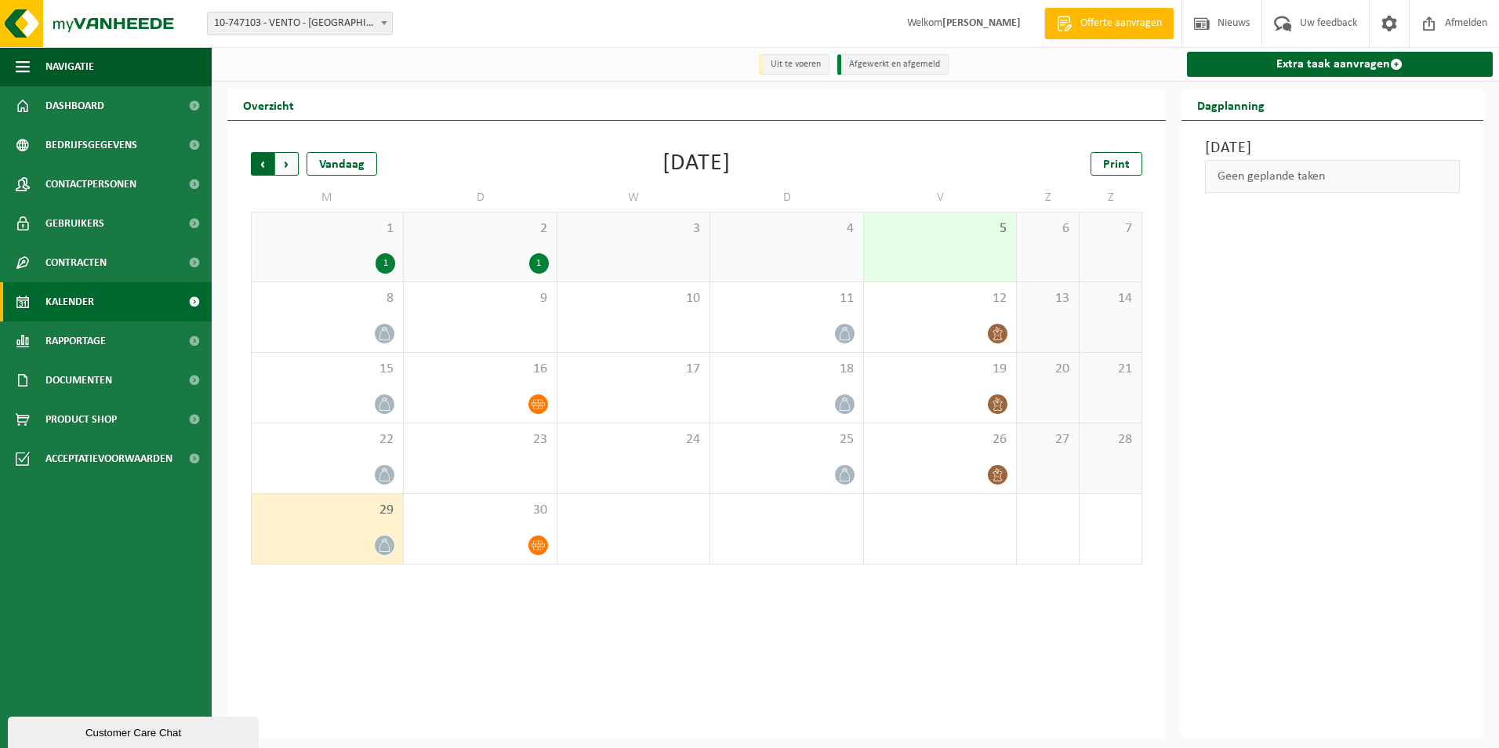
click at [292, 164] on span "Volgende" at bounding box center [287, 164] width 24 height 24
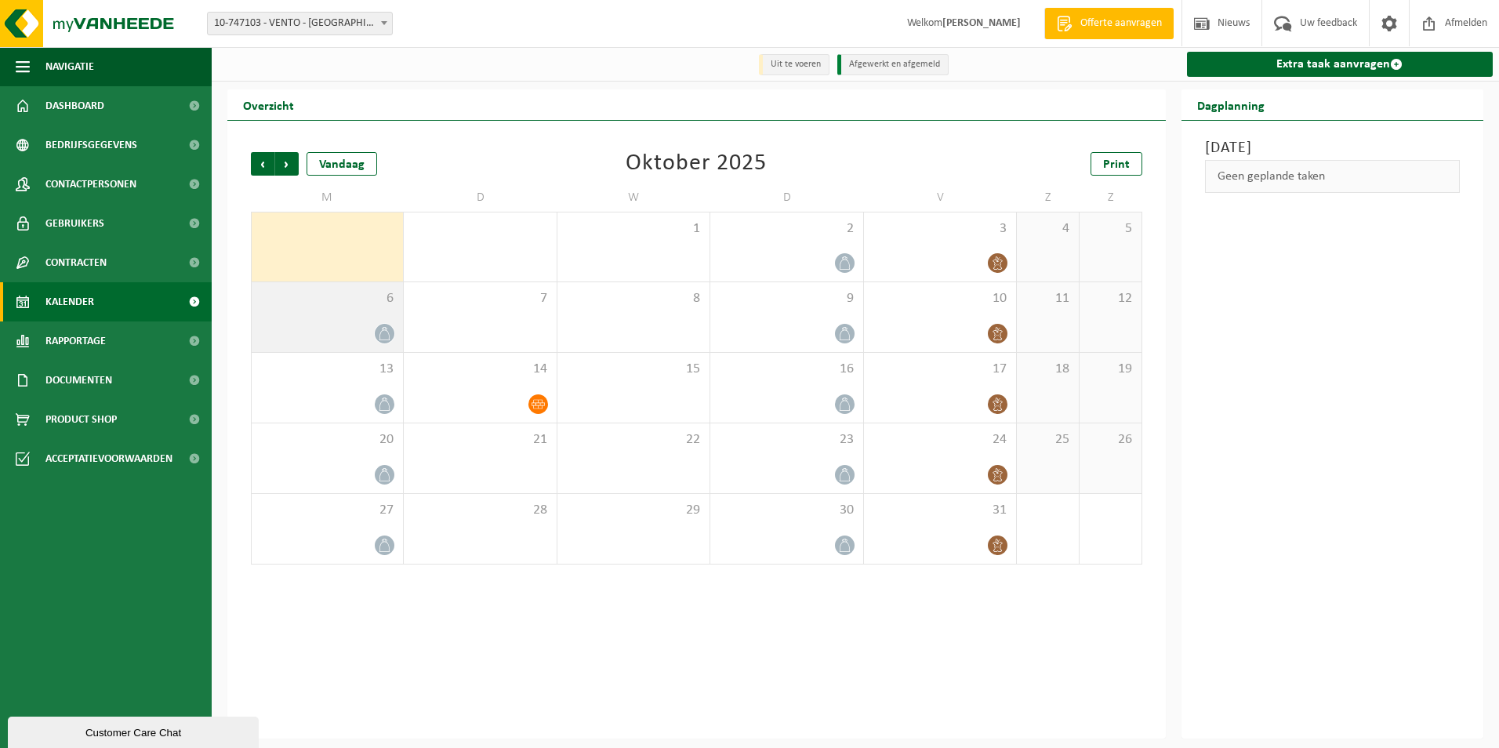
click at [330, 301] on span "6" at bounding box center [328, 298] width 136 height 17
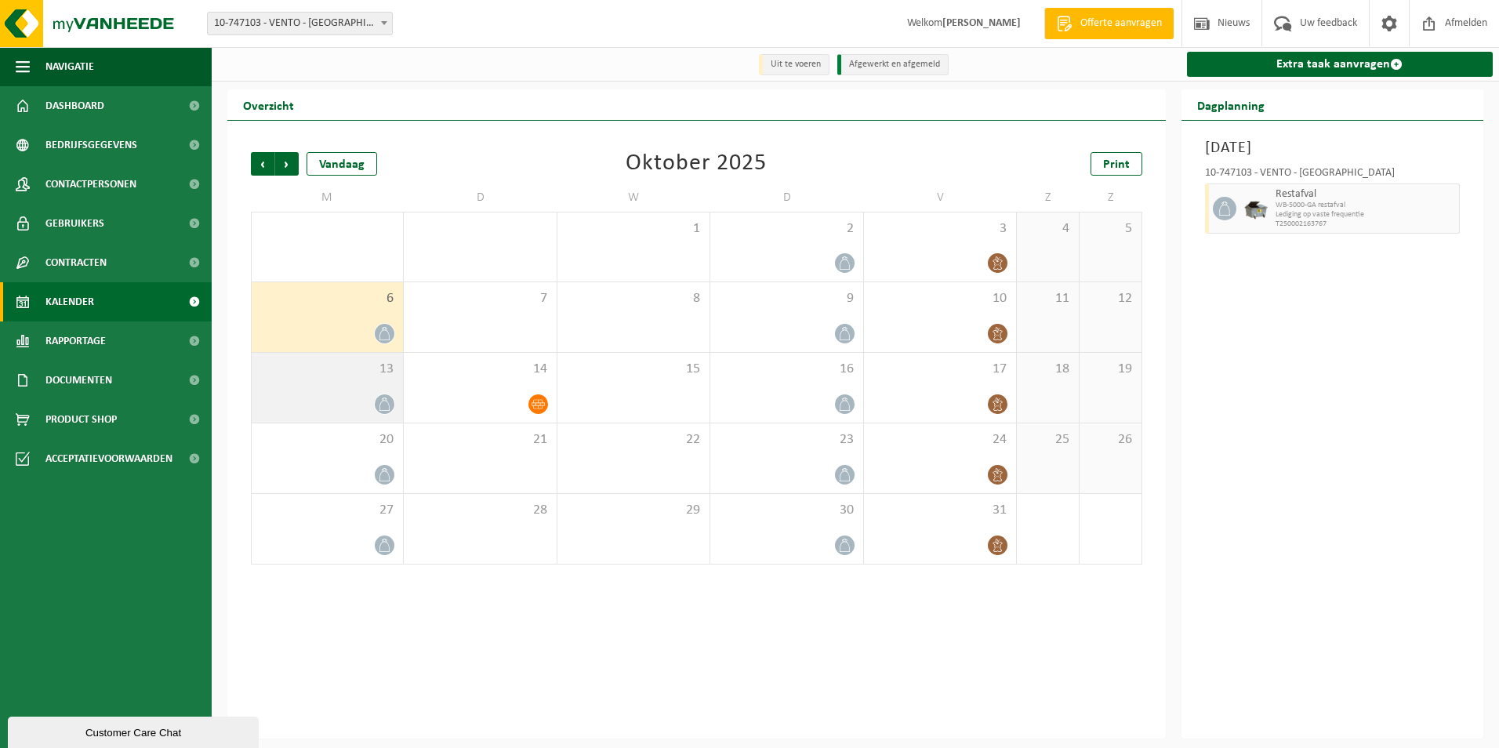
click at [343, 385] on div "13" at bounding box center [327, 388] width 151 height 70
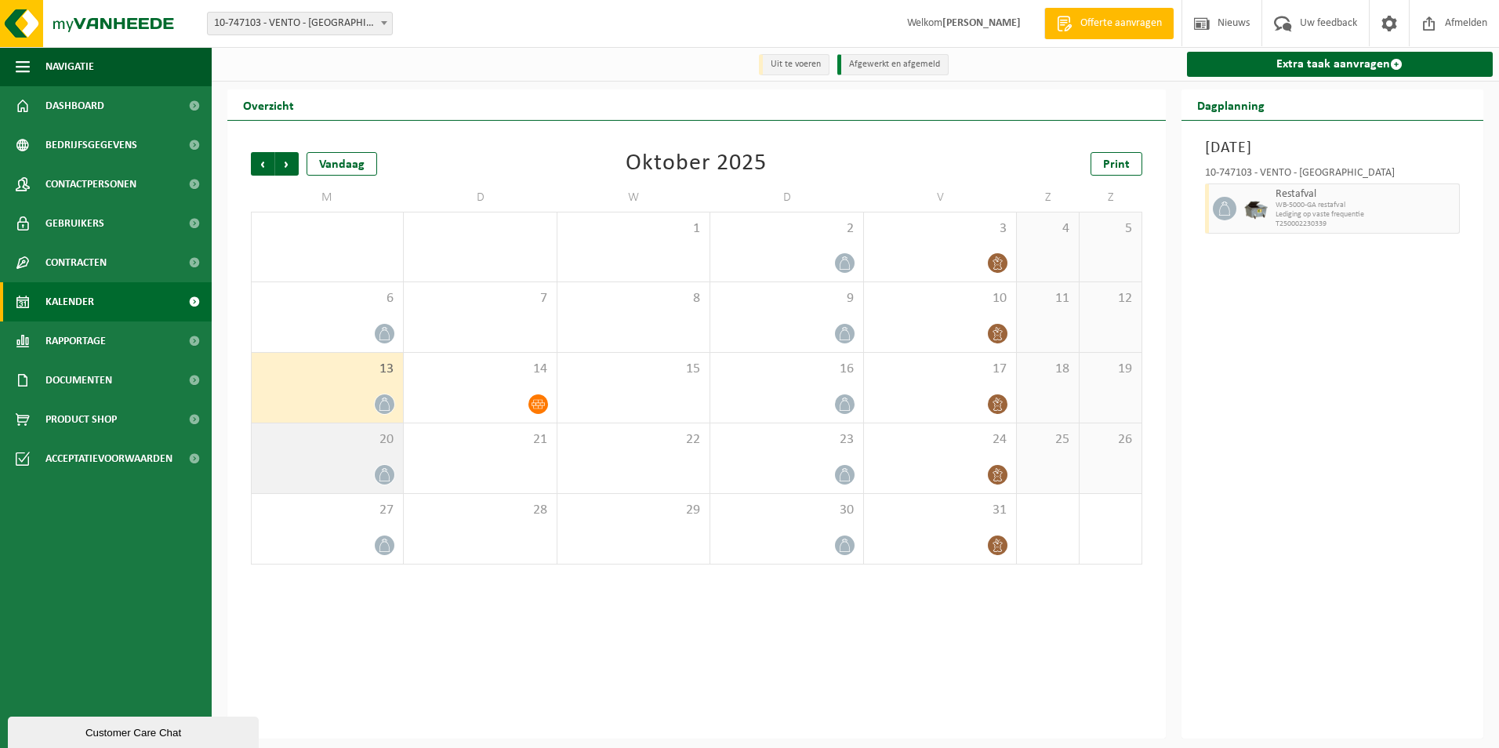
click at [343, 457] on div "20" at bounding box center [327, 458] width 151 height 70
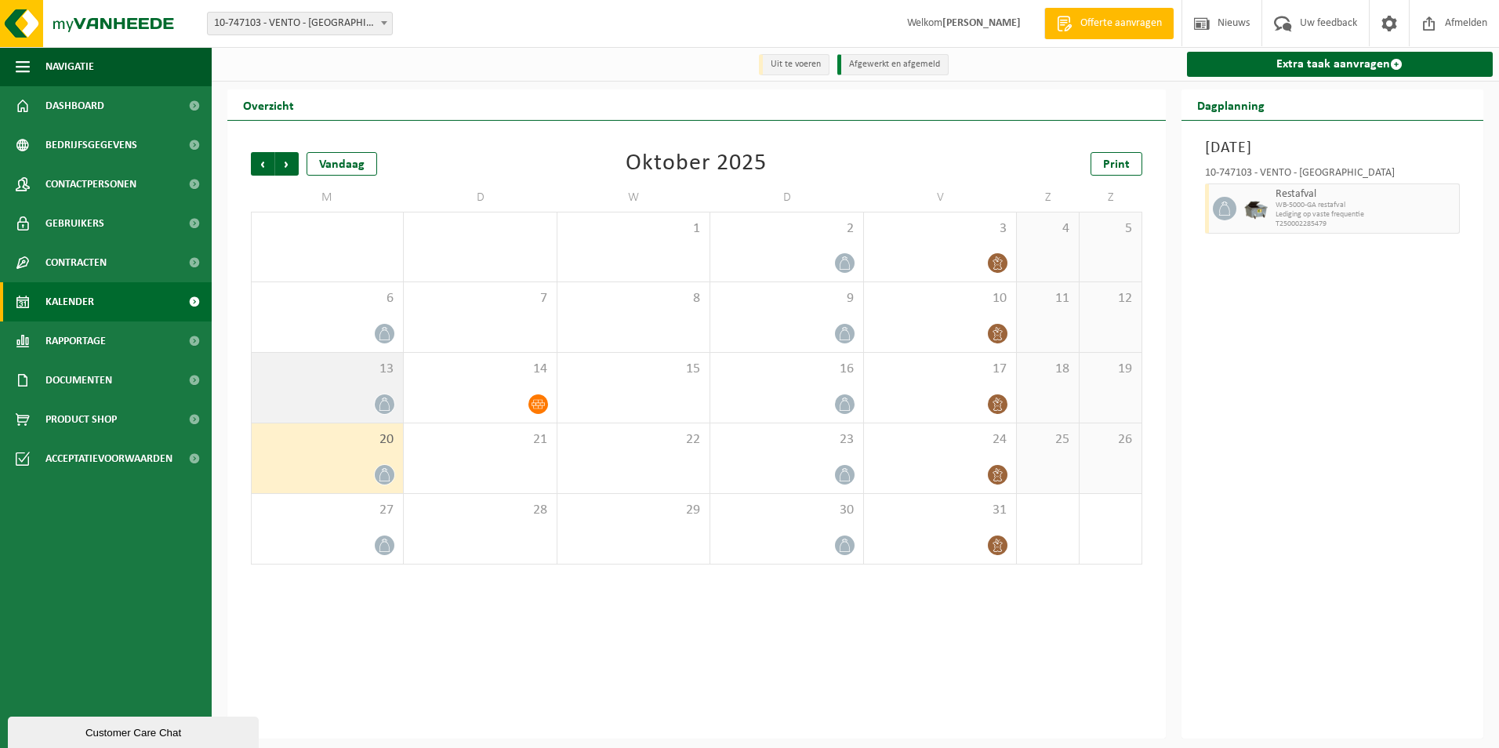
click at [343, 388] on div "13" at bounding box center [327, 388] width 151 height 70
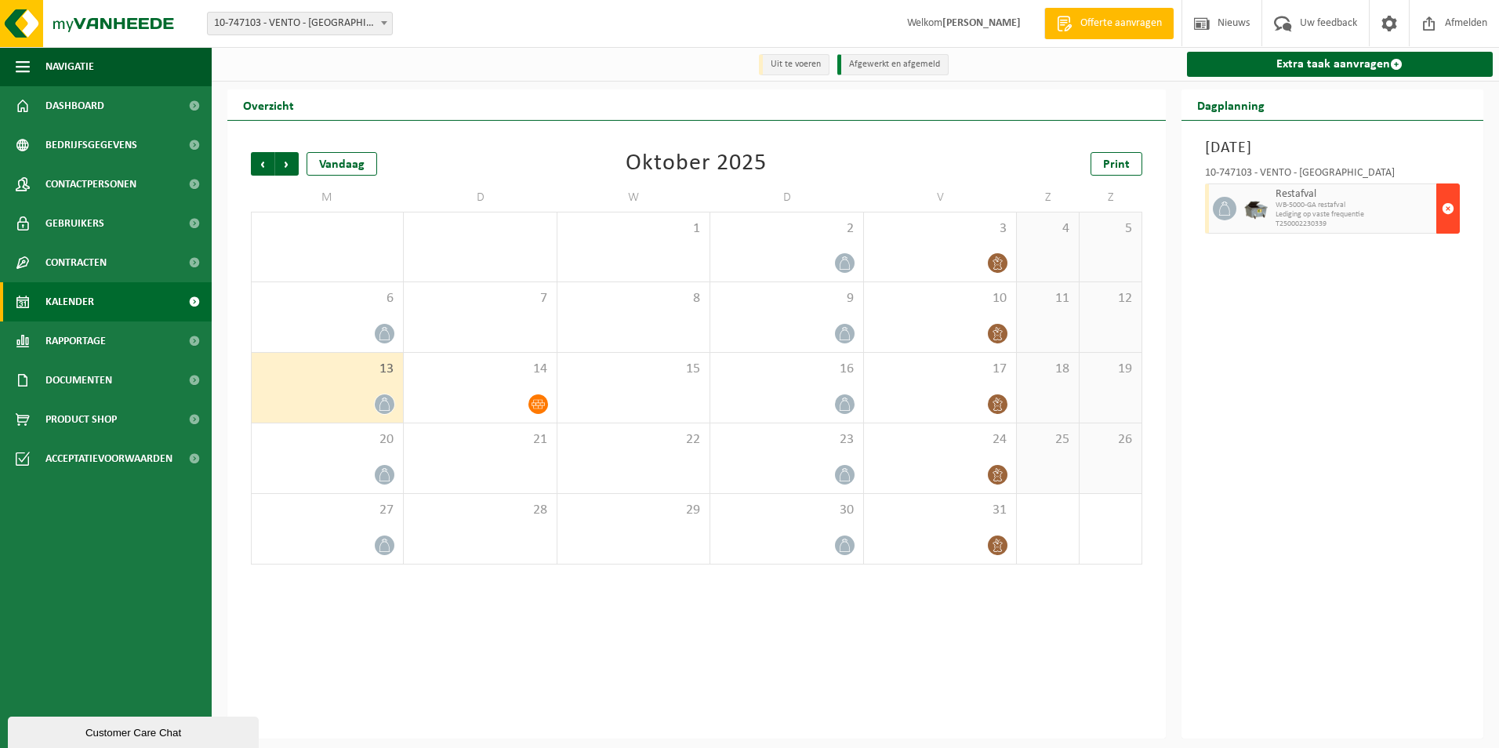
click at [1447, 209] on span "button" at bounding box center [1448, 208] width 13 height 31
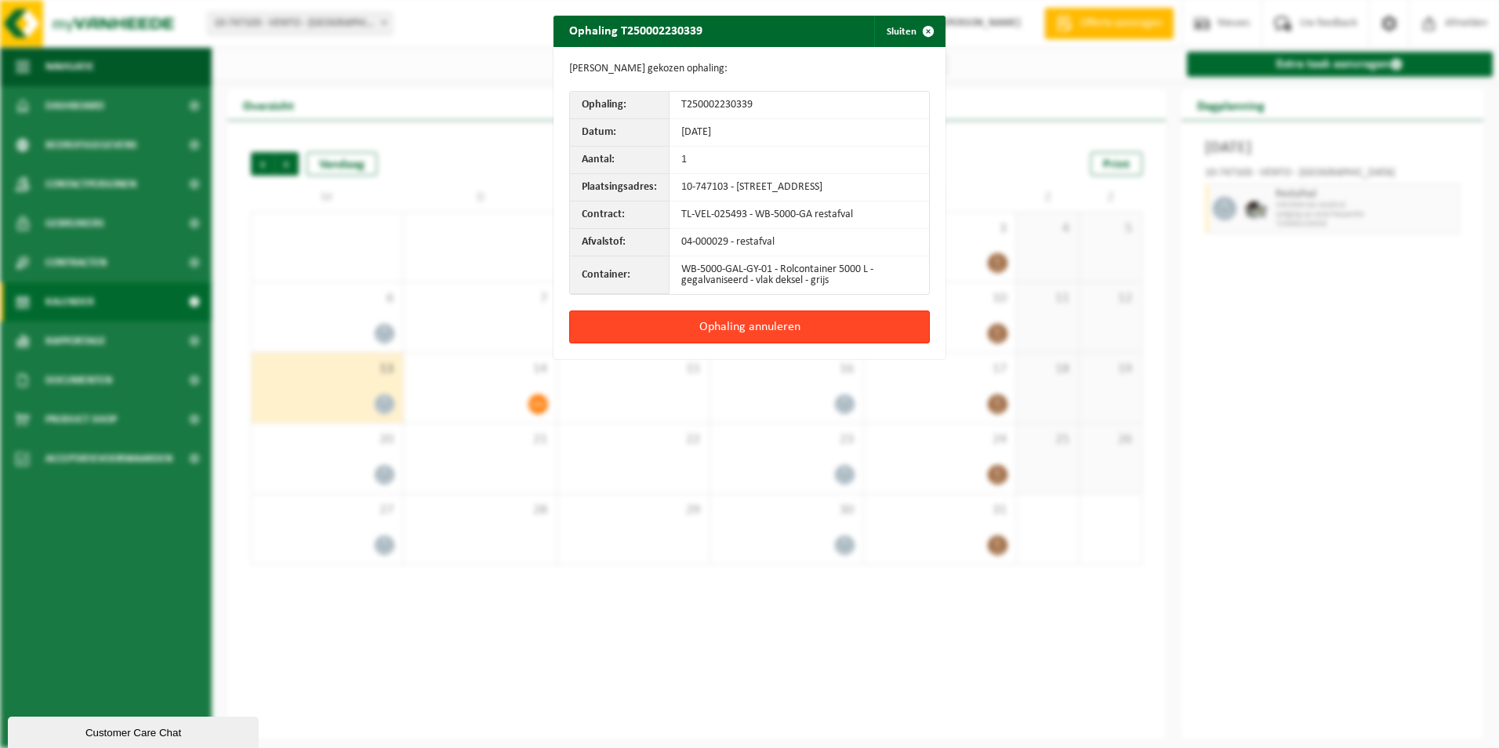
click at [770, 327] on button "Ophaling annuleren" at bounding box center [749, 327] width 361 height 33
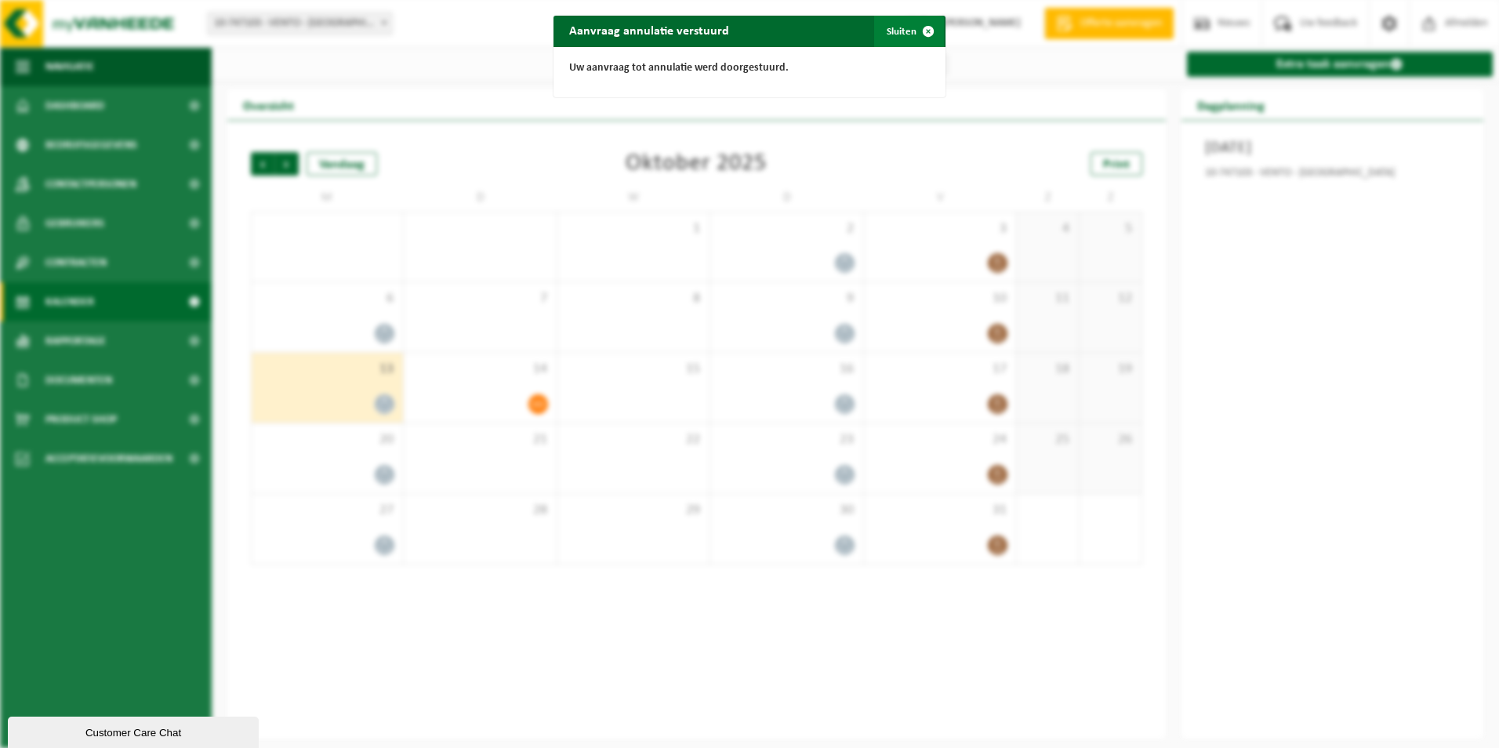
click at [892, 28] on button "Sluiten" at bounding box center [909, 31] width 70 height 31
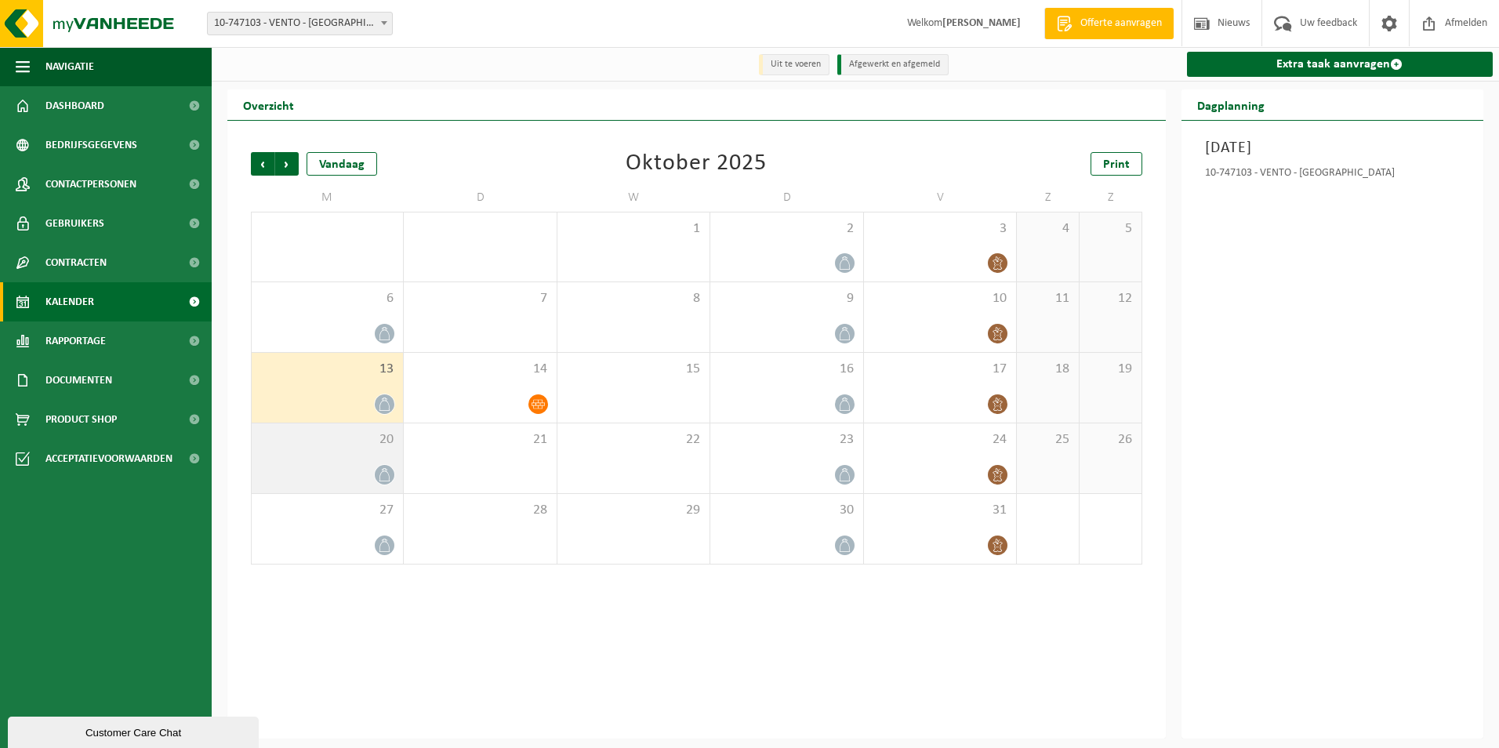
click at [322, 465] on div at bounding box center [328, 474] width 136 height 21
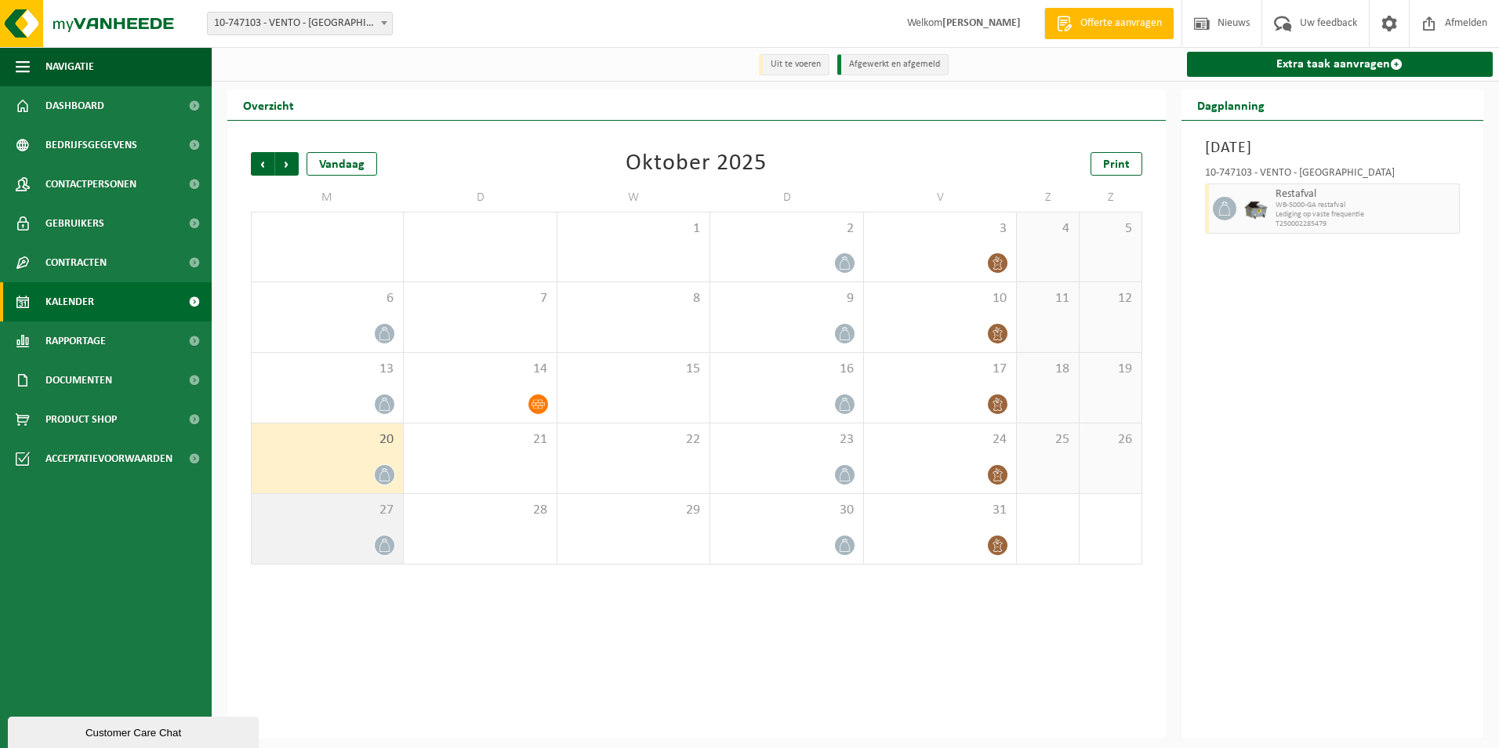
click at [326, 523] on div "27" at bounding box center [327, 529] width 151 height 70
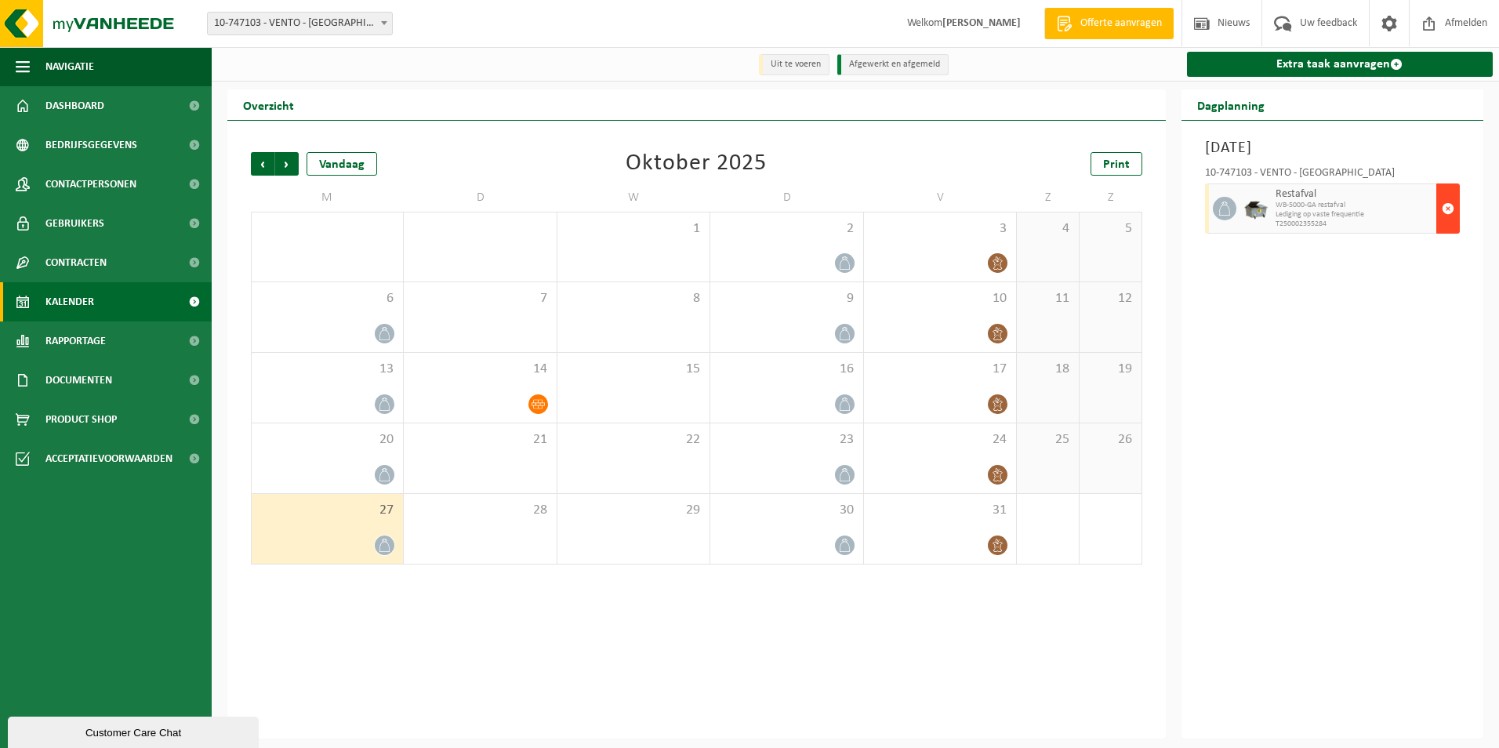
click at [1444, 207] on span "button" at bounding box center [1448, 208] width 13 height 31
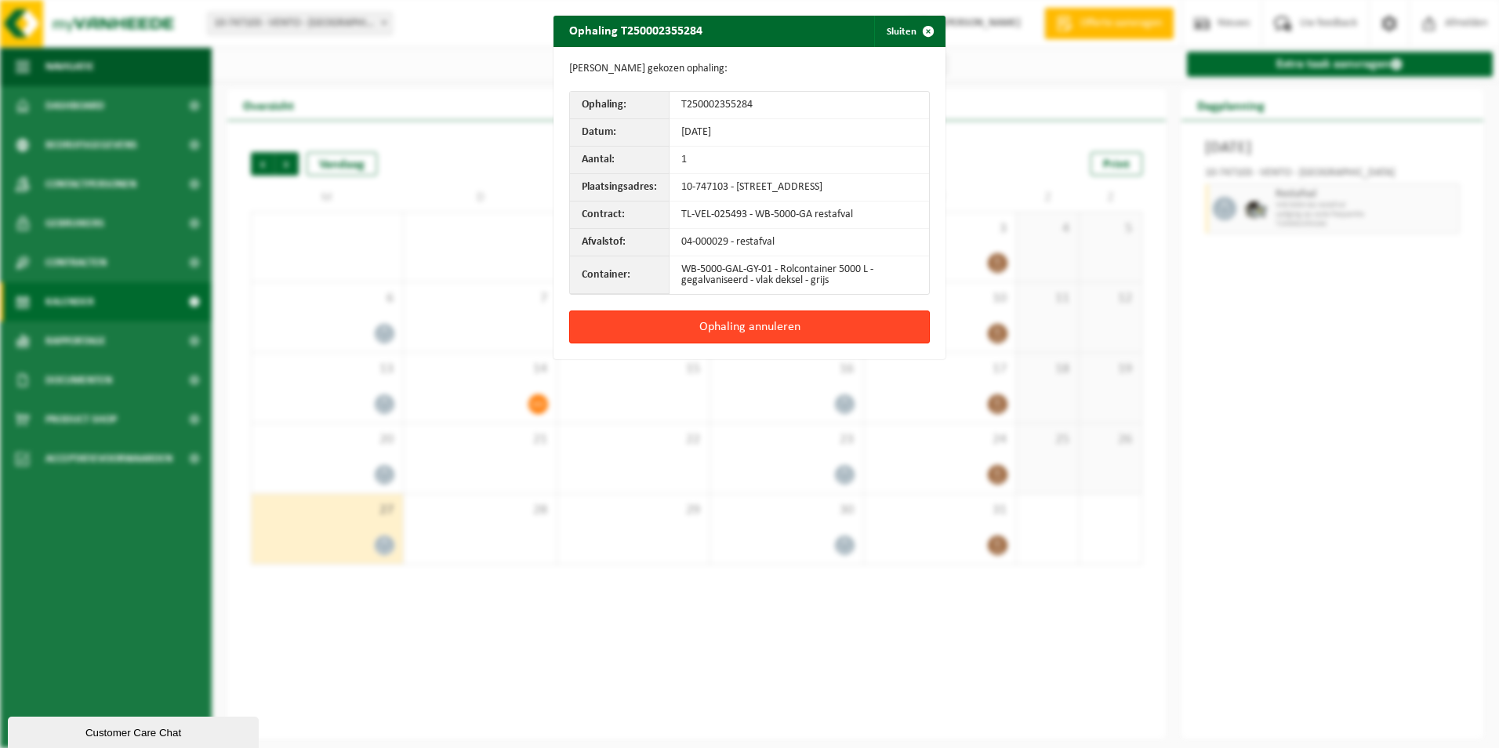
click at [818, 330] on button "Ophaling annuleren" at bounding box center [749, 327] width 361 height 33
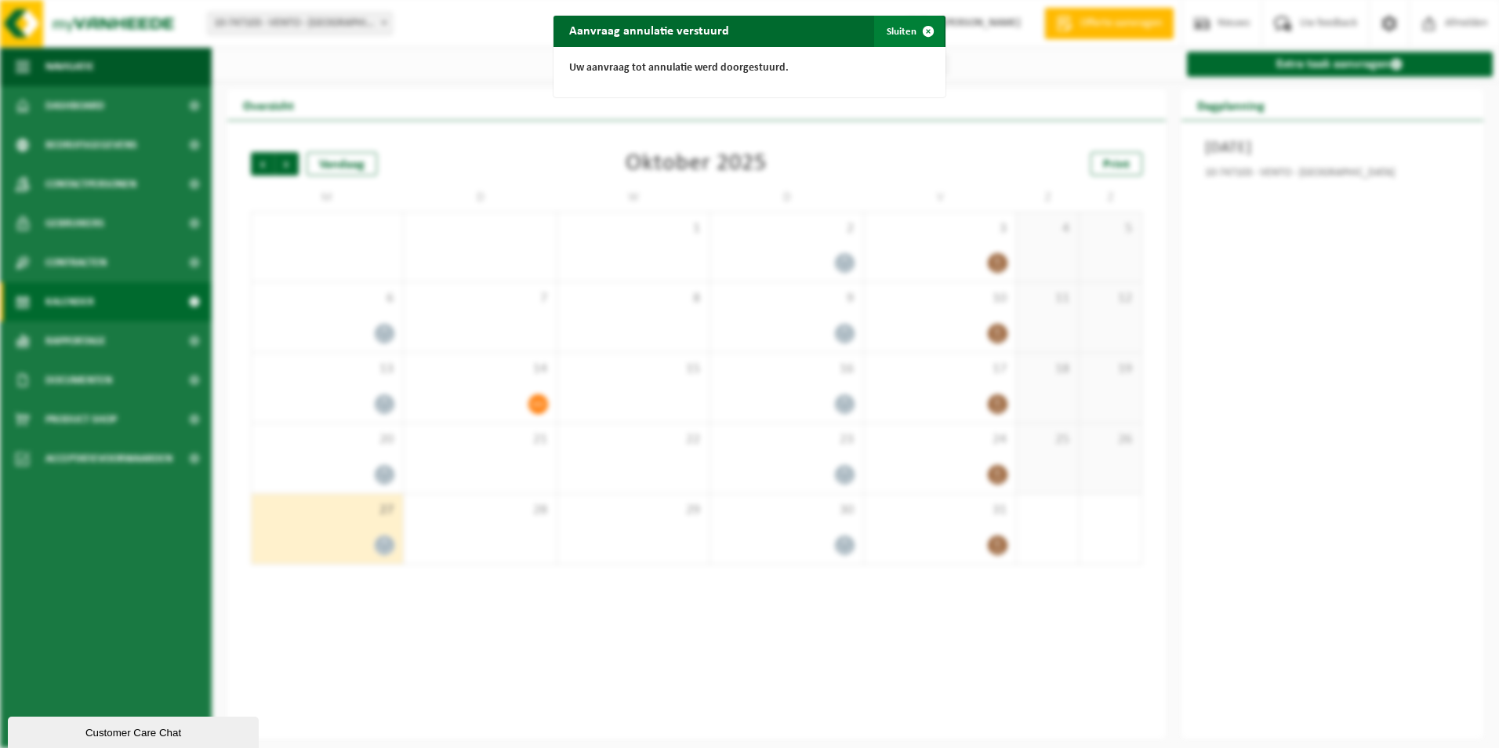
click at [887, 31] on button "Sluiten" at bounding box center [909, 31] width 70 height 31
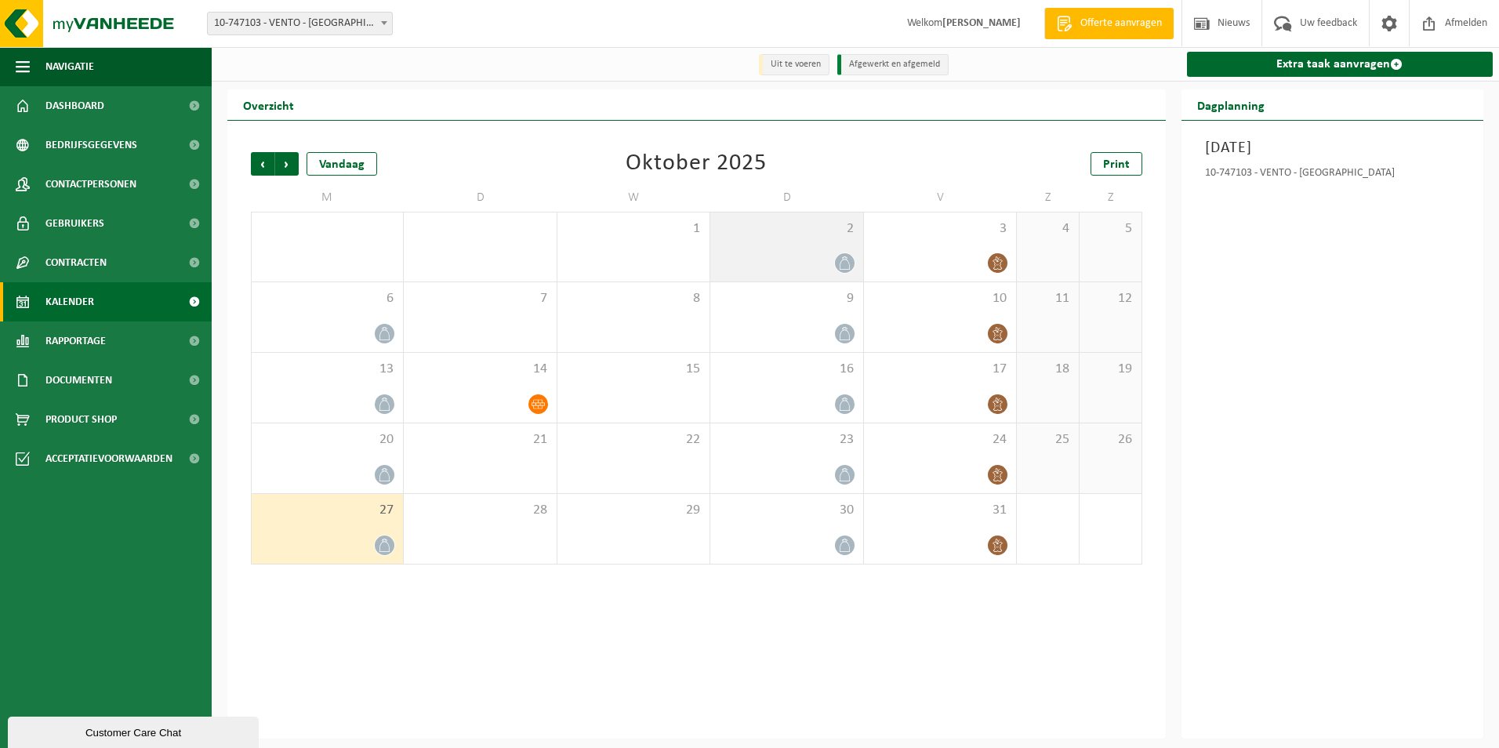
click at [772, 260] on div at bounding box center [786, 262] width 136 height 21
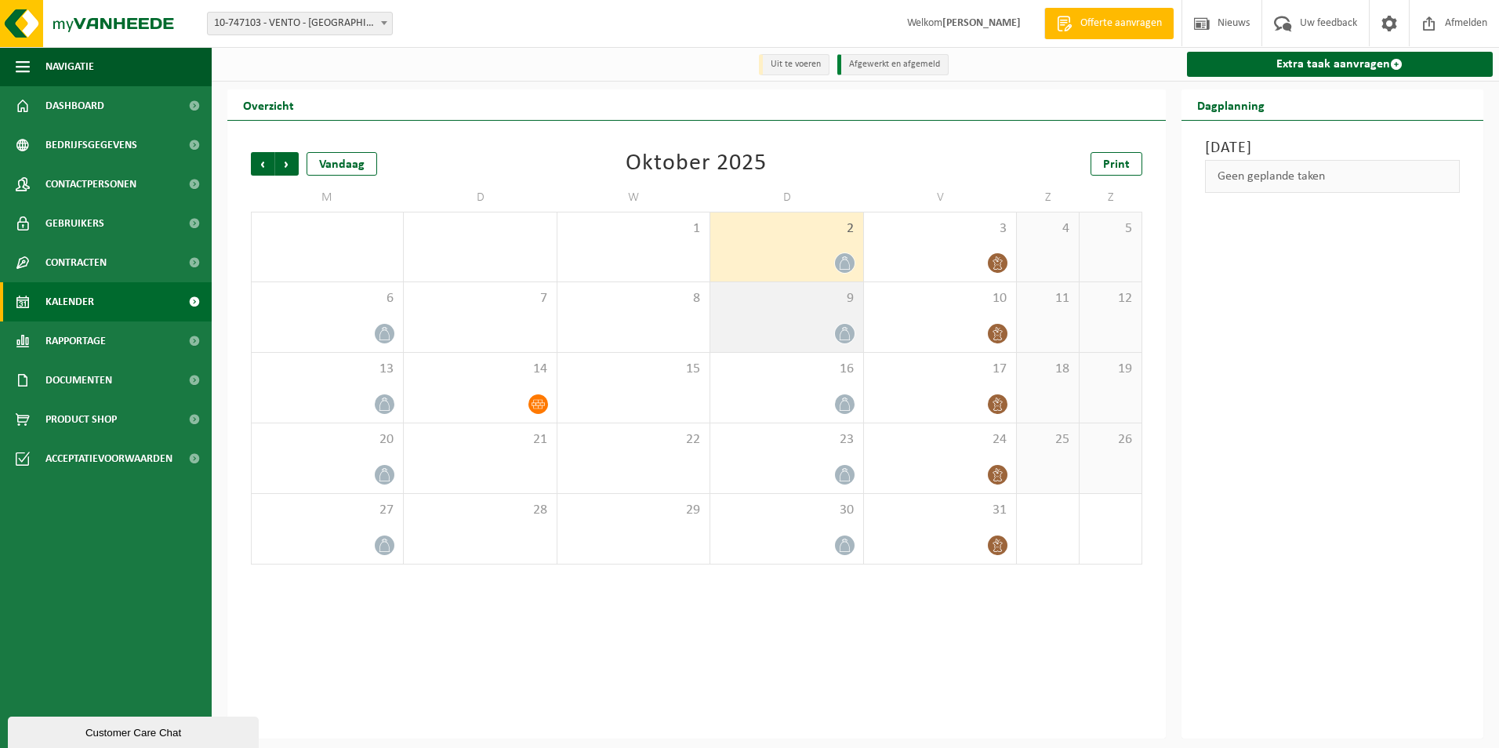
click at [776, 303] on span "9" at bounding box center [786, 298] width 136 height 17
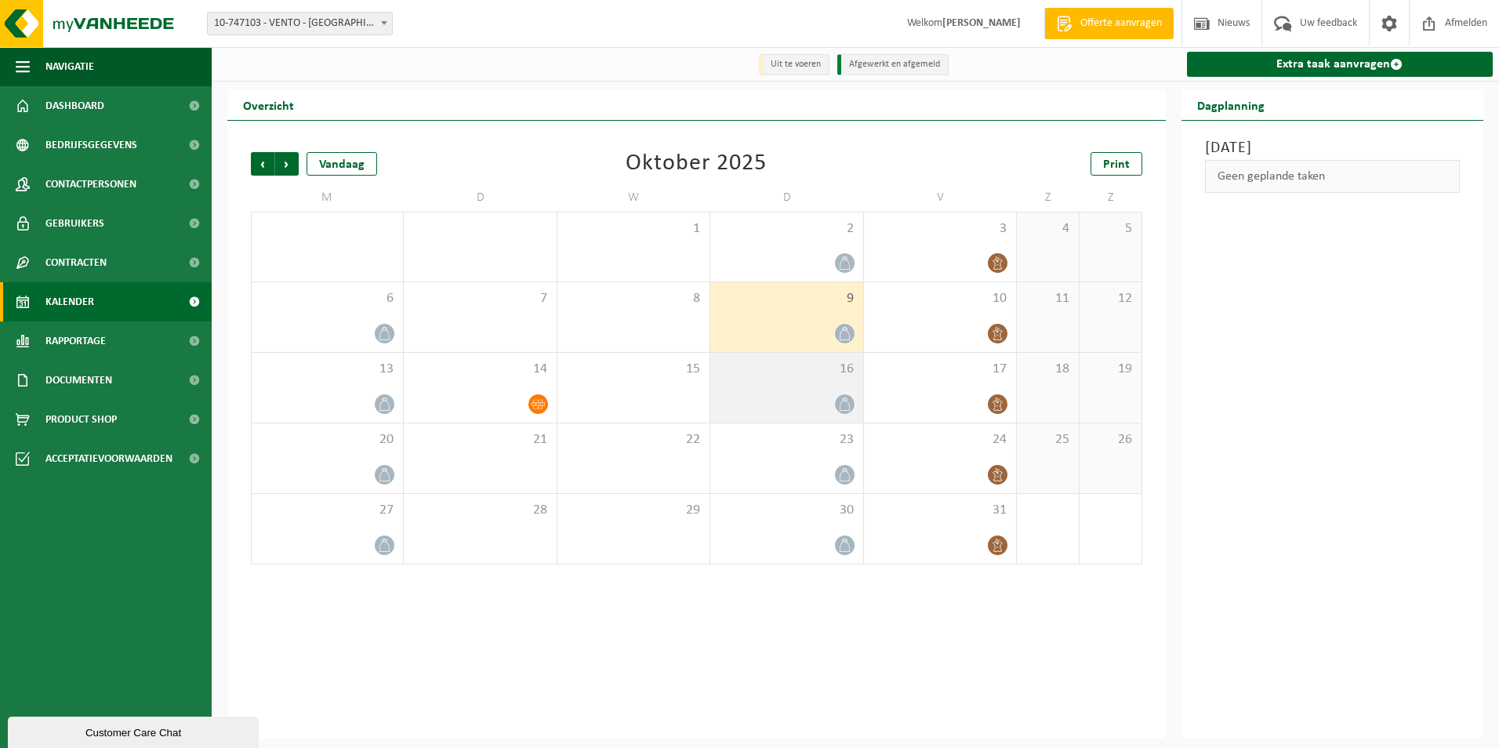
click at [785, 370] on span "16" at bounding box center [786, 369] width 136 height 17
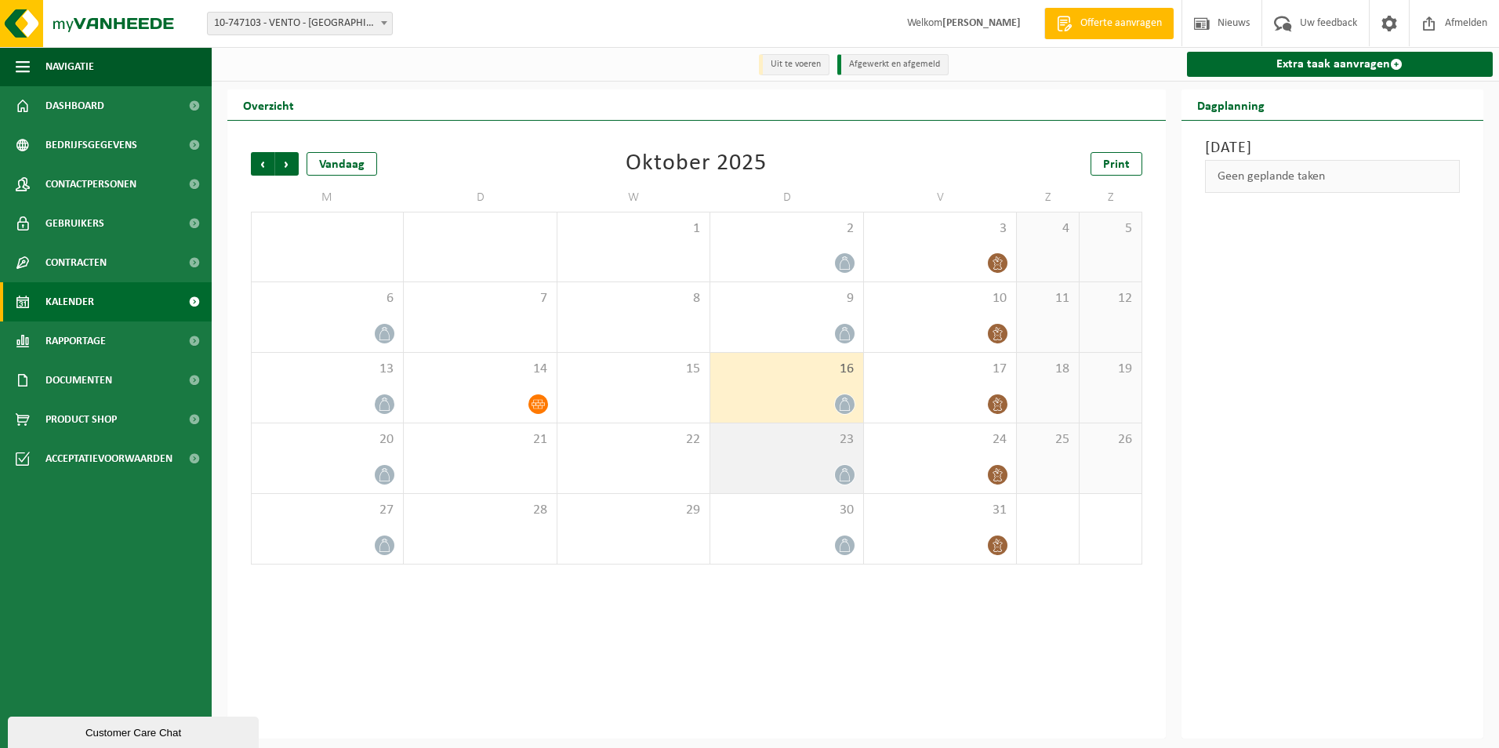
click at [797, 446] on span "23" at bounding box center [786, 439] width 136 height 17
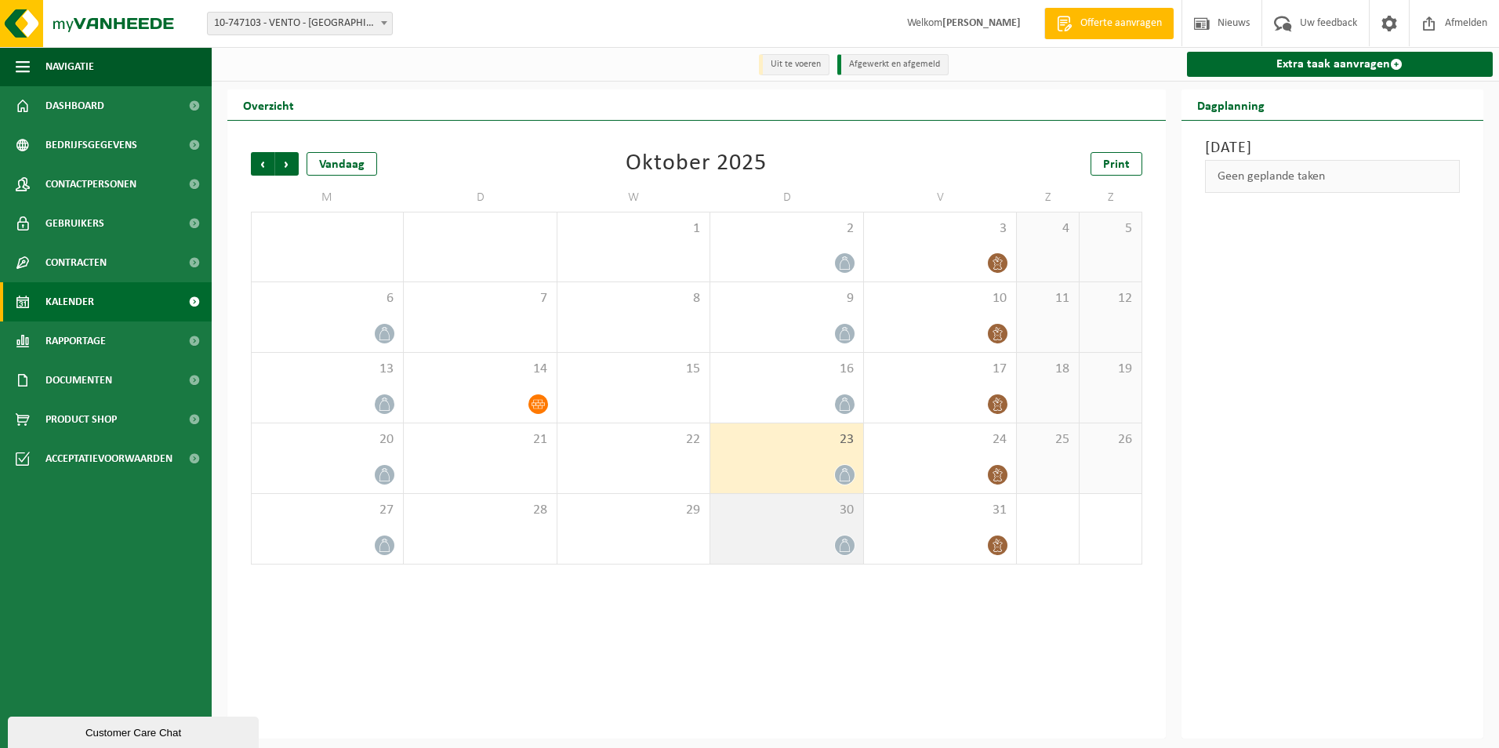
click at [790, 498] on div "30" at bounding box center [786, 529] width 152 height 70
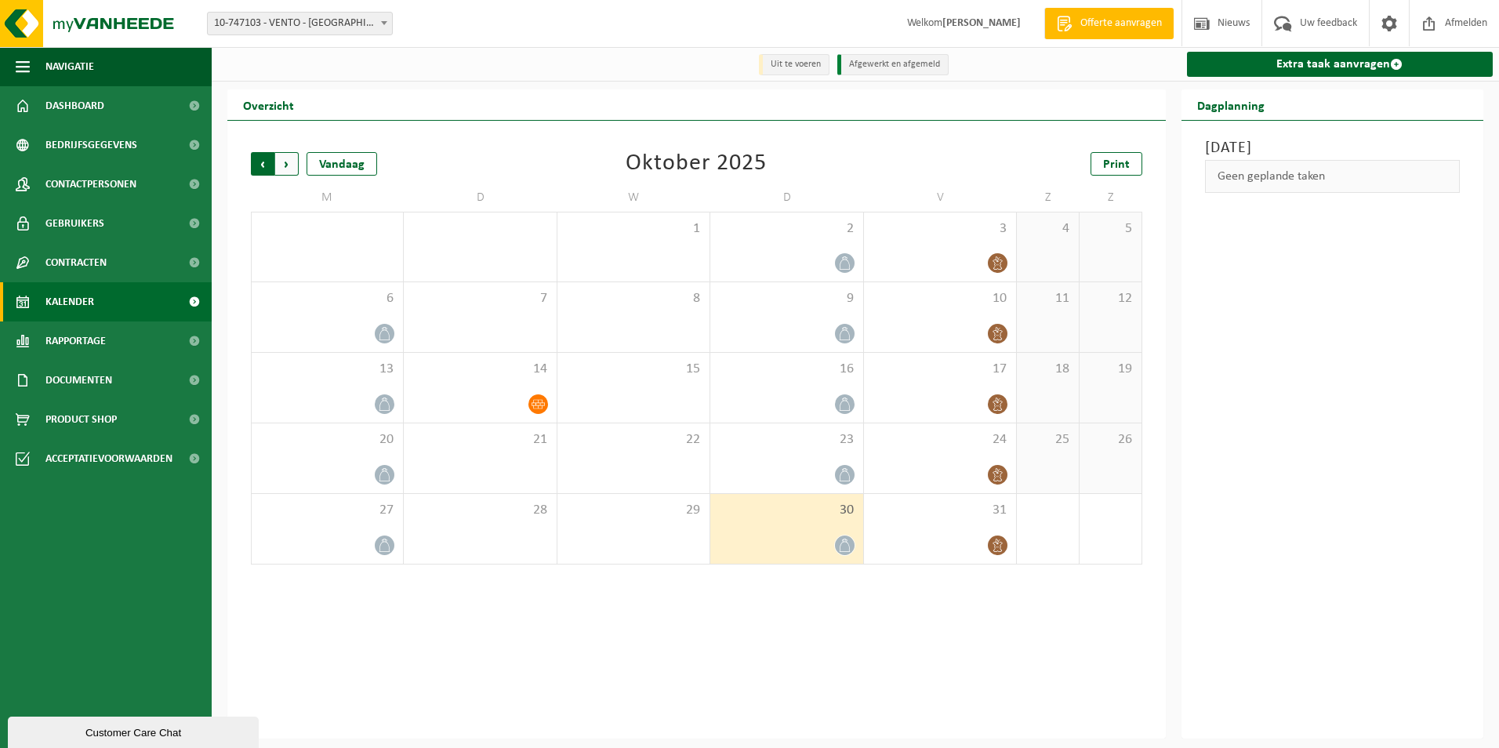
click at [289, 163] on span "Volgende" at bounding box center [287, 164] width 24 height 24
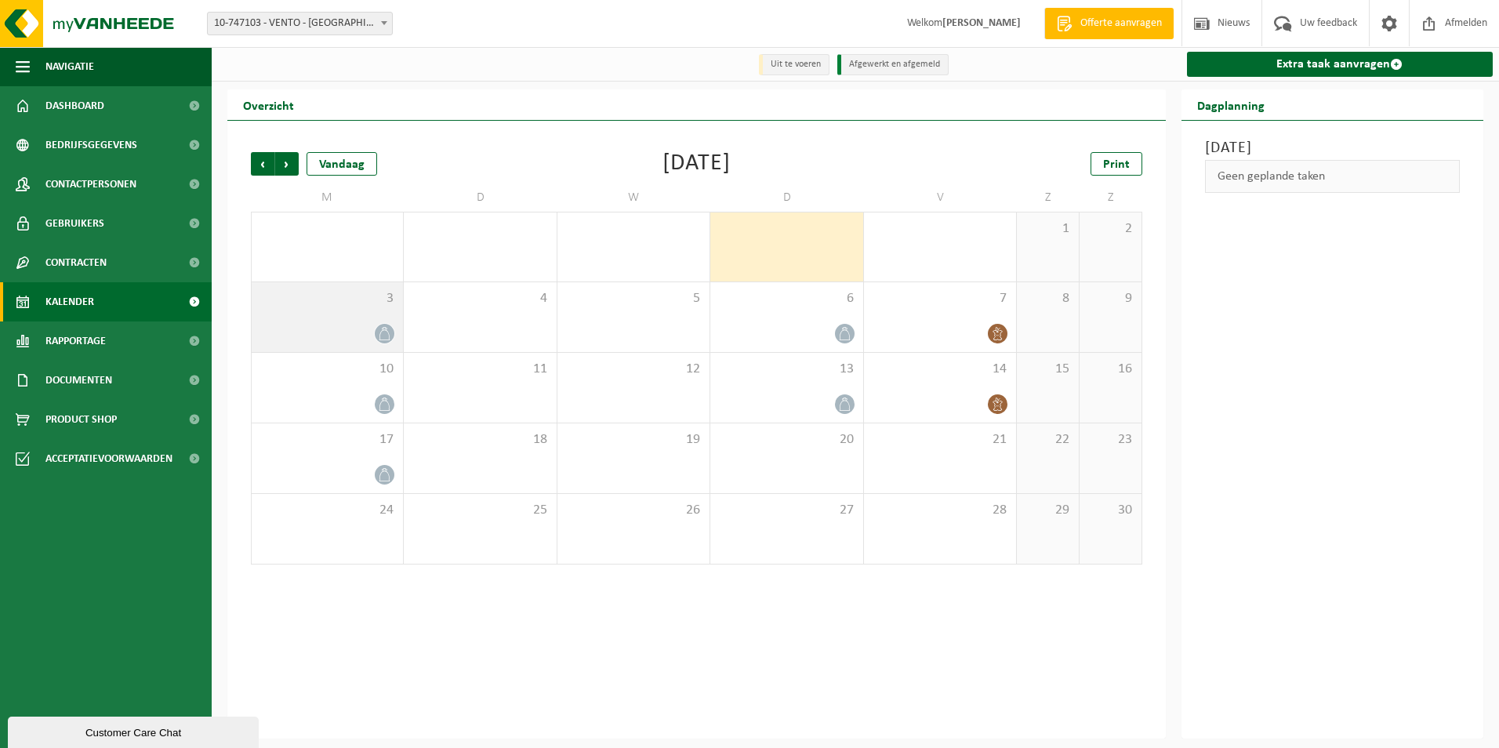
click at [332, 307] on span "3" at bounding box center [328, 298] width 136 height 17
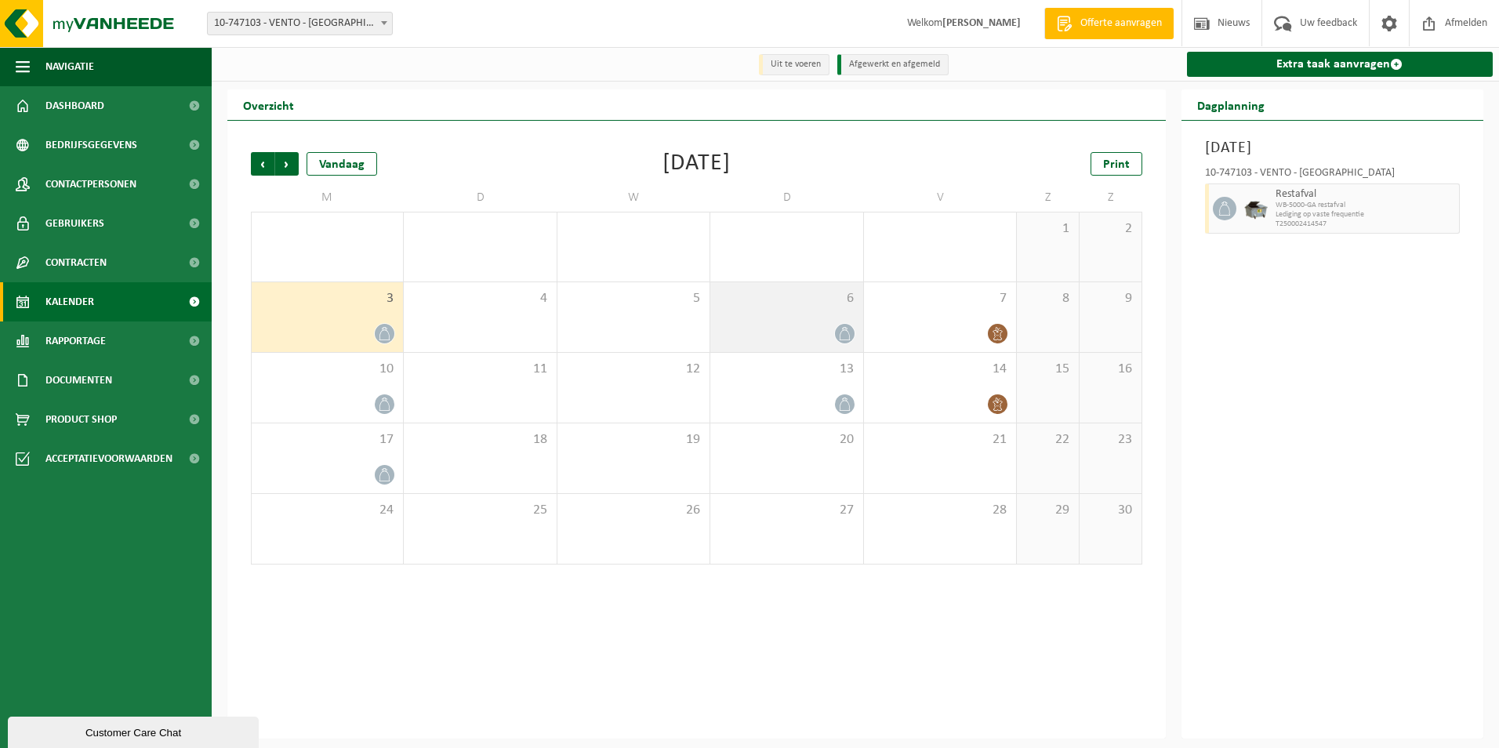
click at [820, 310] on div "6" at bounding box center [786, 317] width 152 height 70
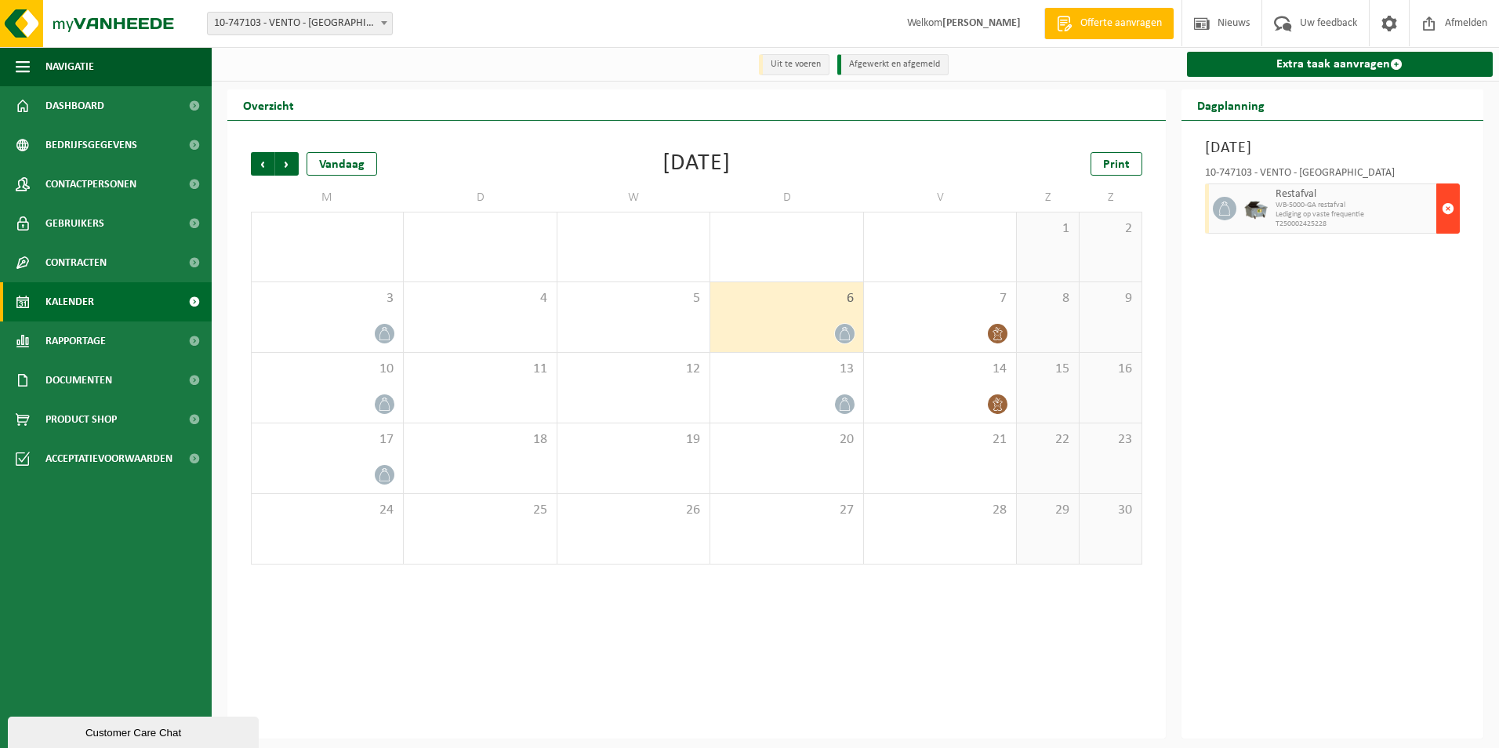
click at [1450, 204] on span "button" at bounding box center [1448, 208] width 13 height 31
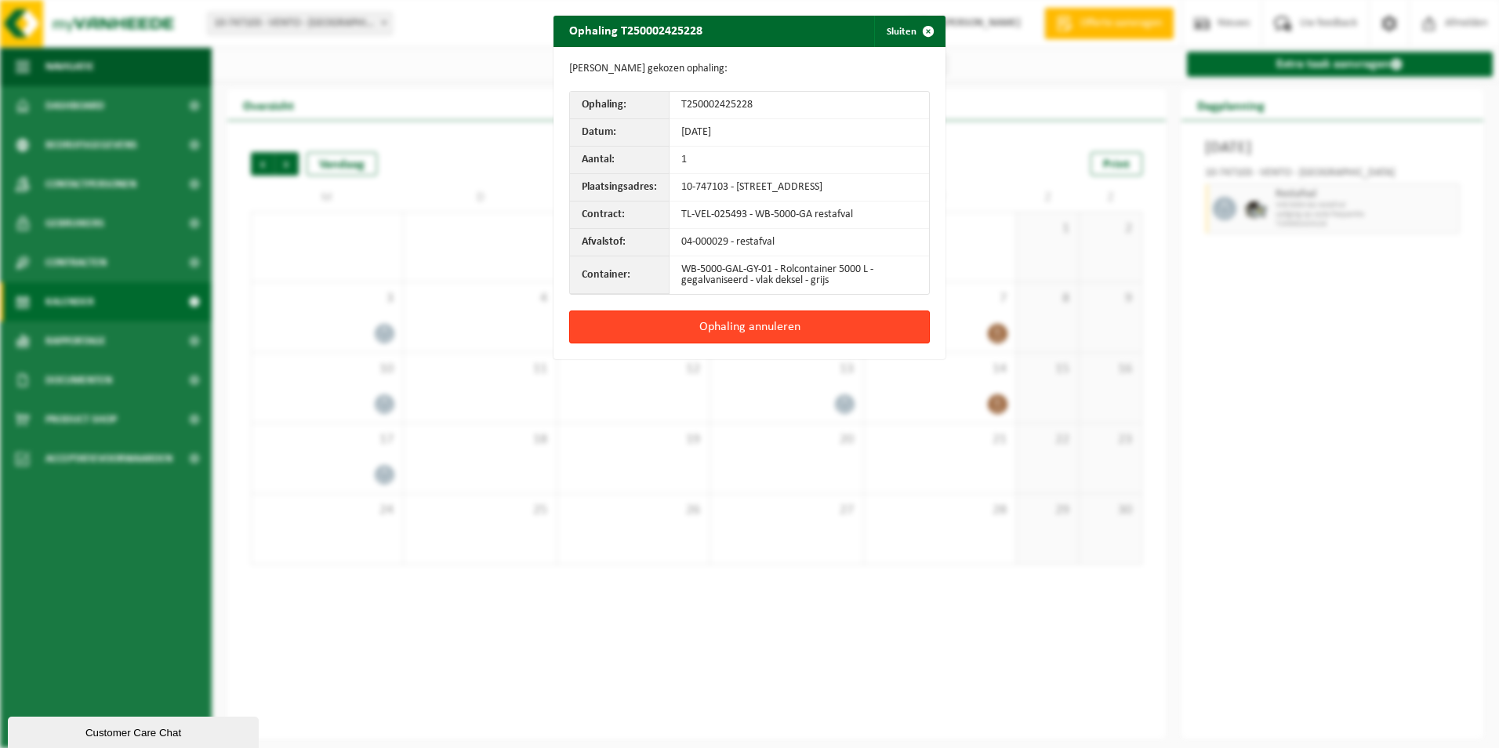
click at [760, 332] on button "Ophaling annuleren" at bounding box center [749, 327] width 361 height 33
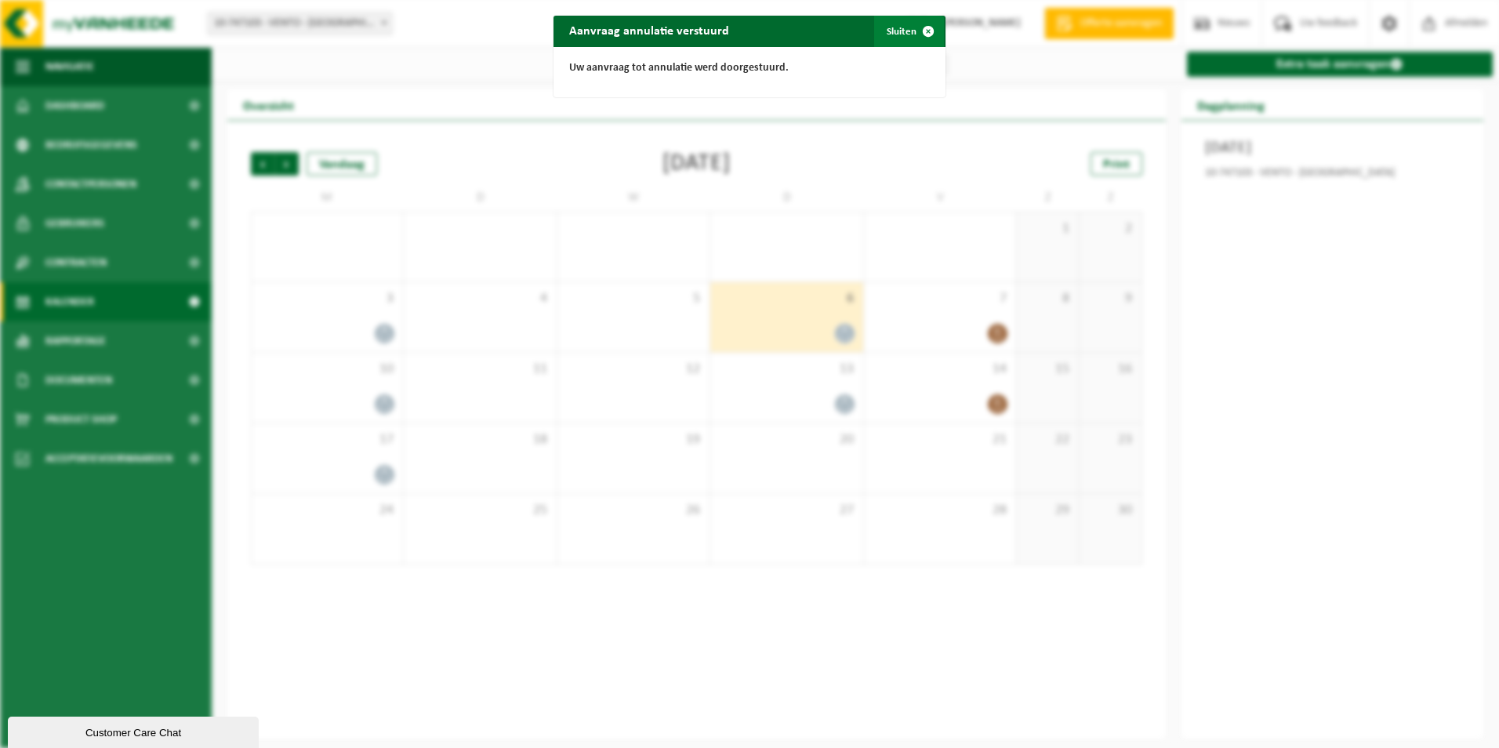
click at [899, 24] on button "Sluiten" at bounding box center [909, 31] width 70 height 31
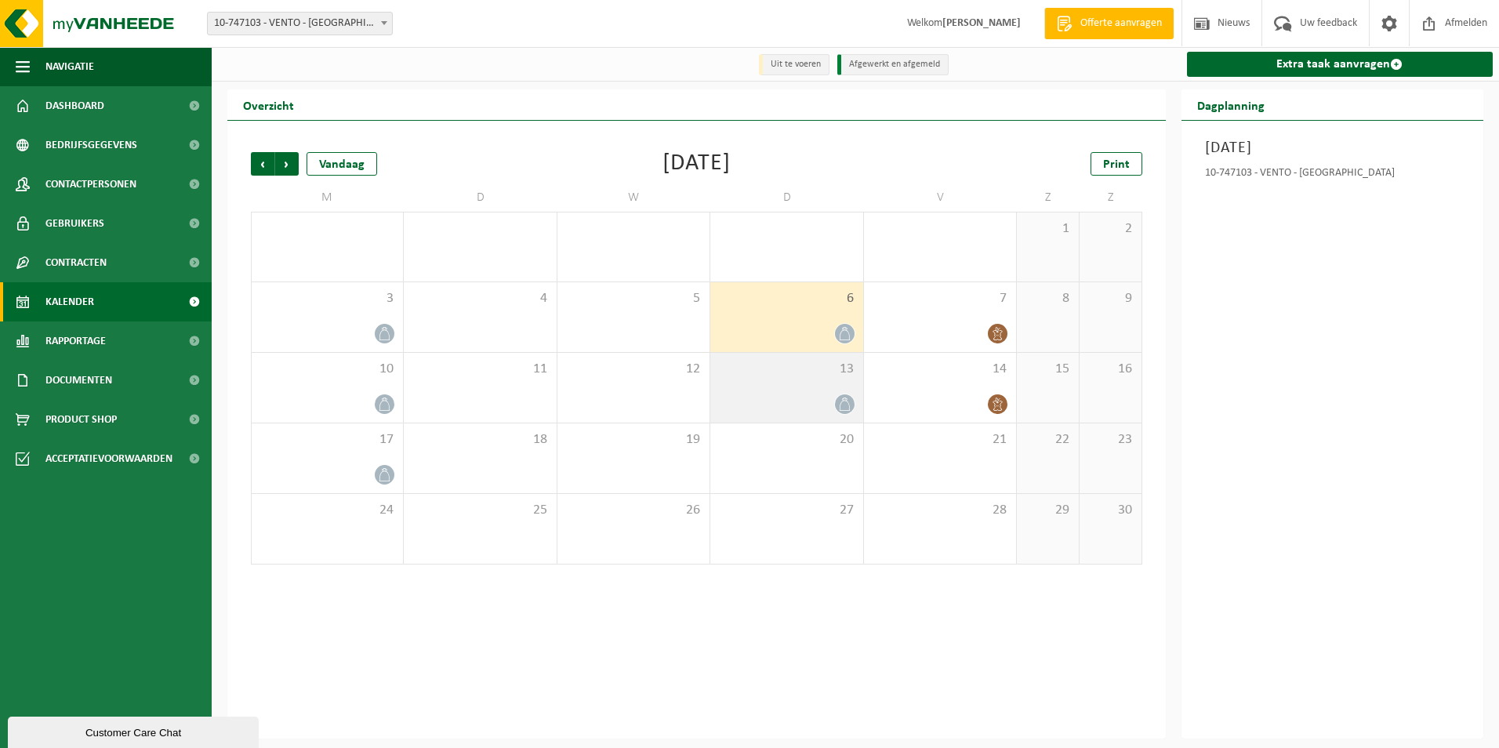
click at [819, 380] on div "13" at bounding box center [786, 388] width 152 height 70
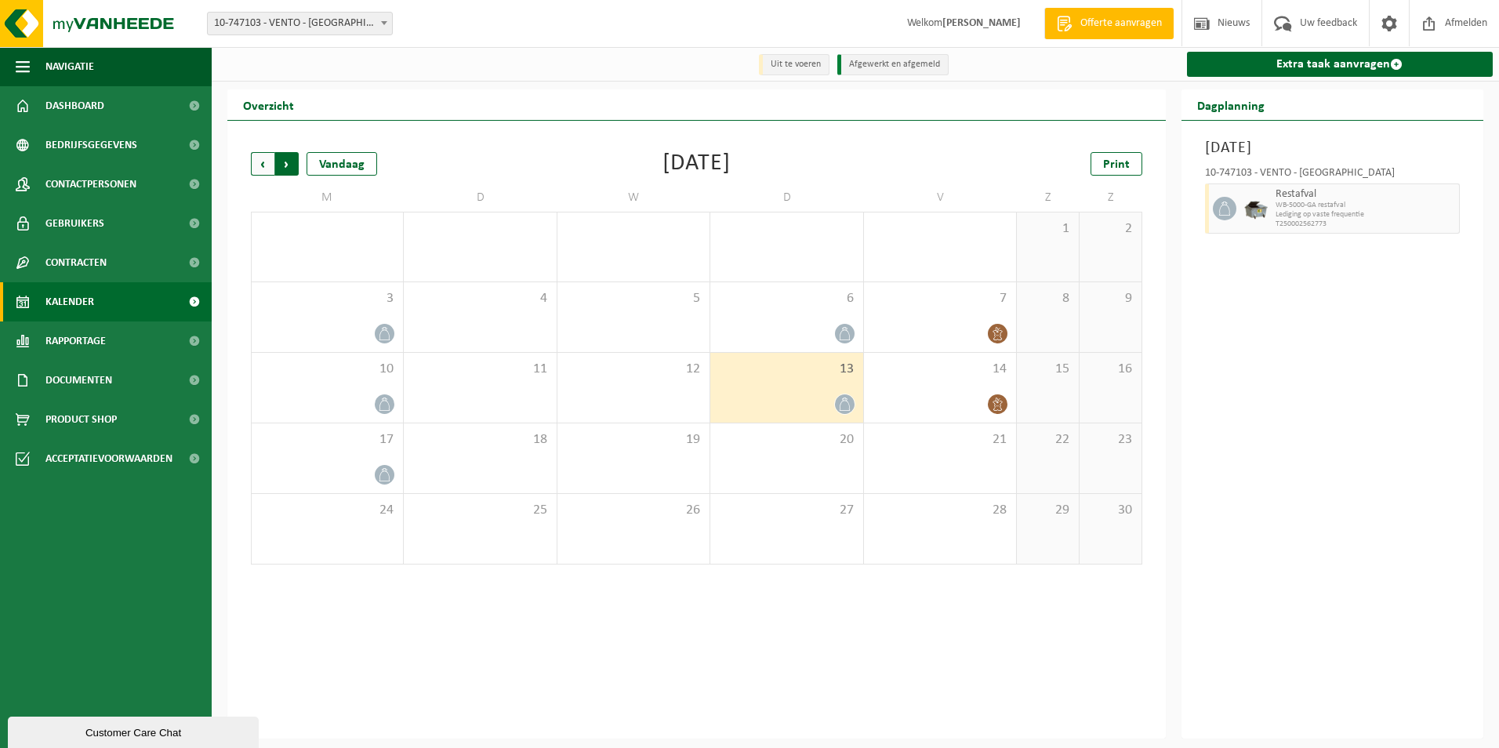
click at [257, 162] on span "Vorige" at bounding box center [263, 164] width 24 height 24
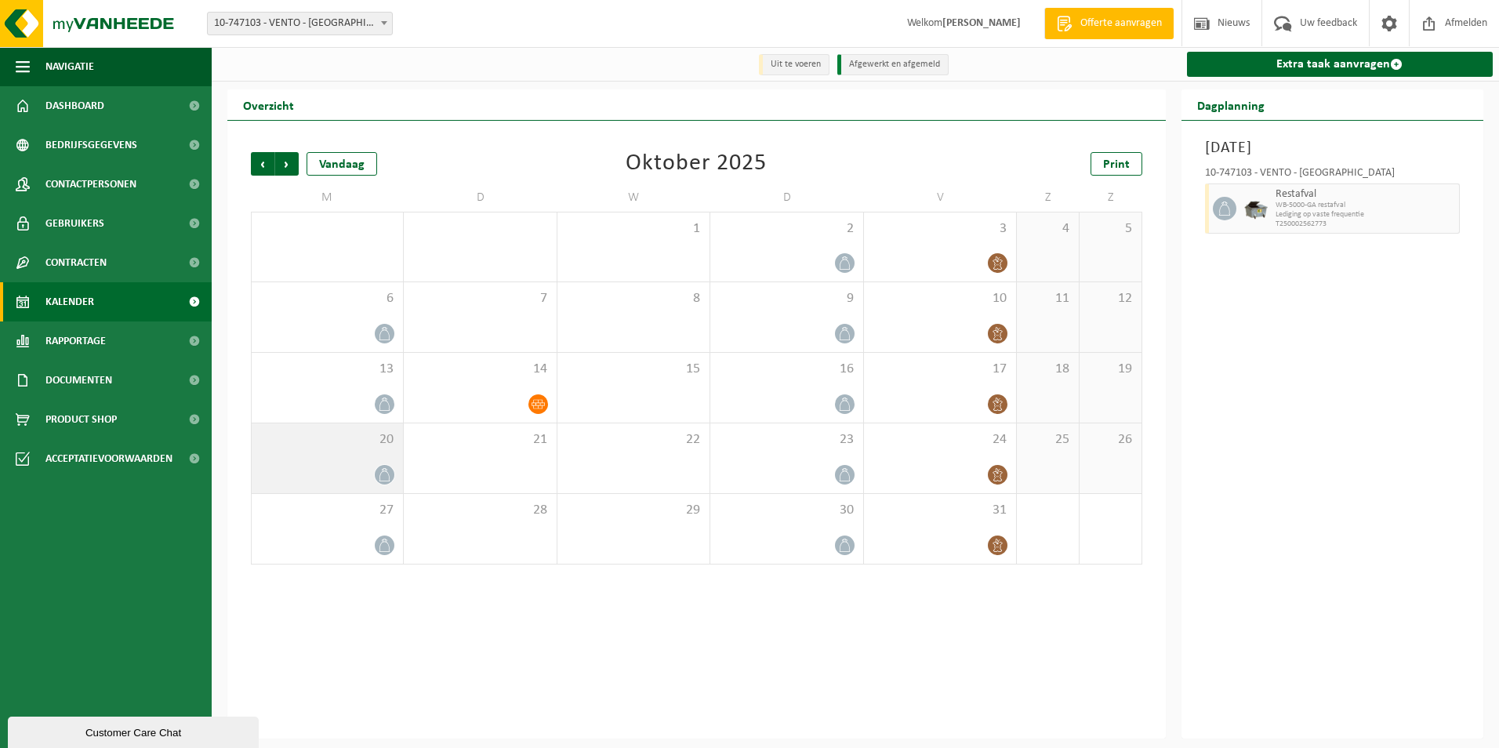
click at [341, 451] on div "20" at bounding box center [327, 458] width 151 height 70
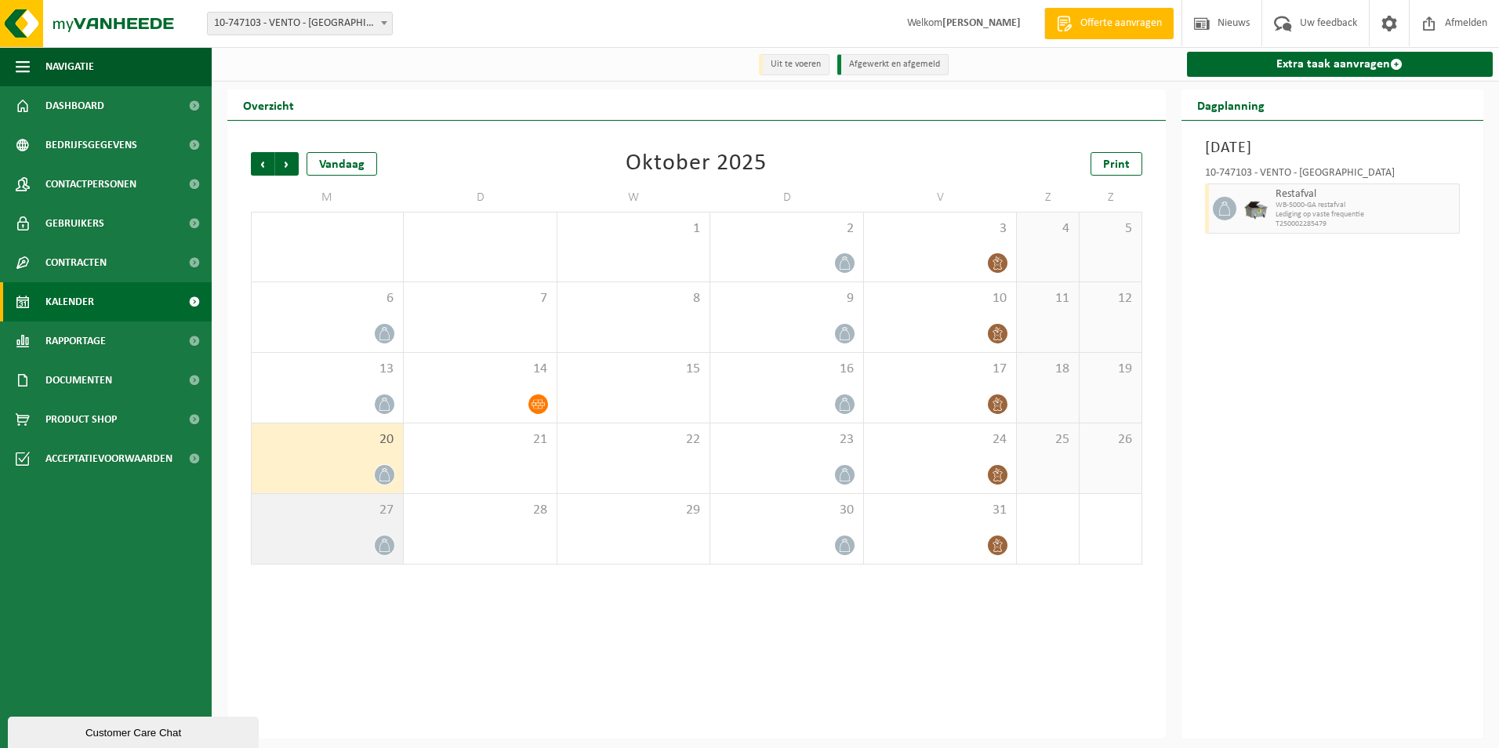
click at [342, 519] on span "27" at bounding box center [328, 510] width 136 height 17
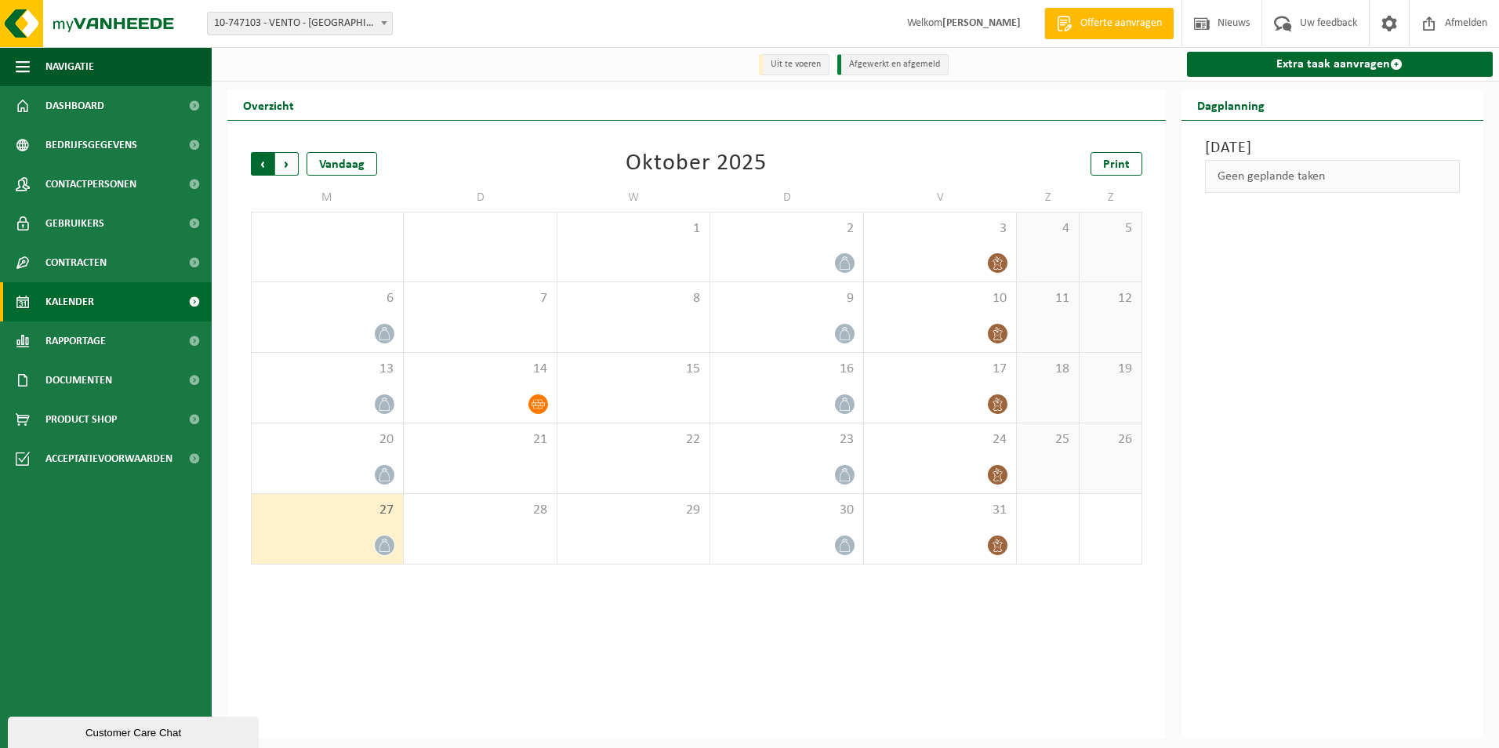
click at [285, 164] on span "Volgende" at bounding box center [287, 164] width 24 height 24
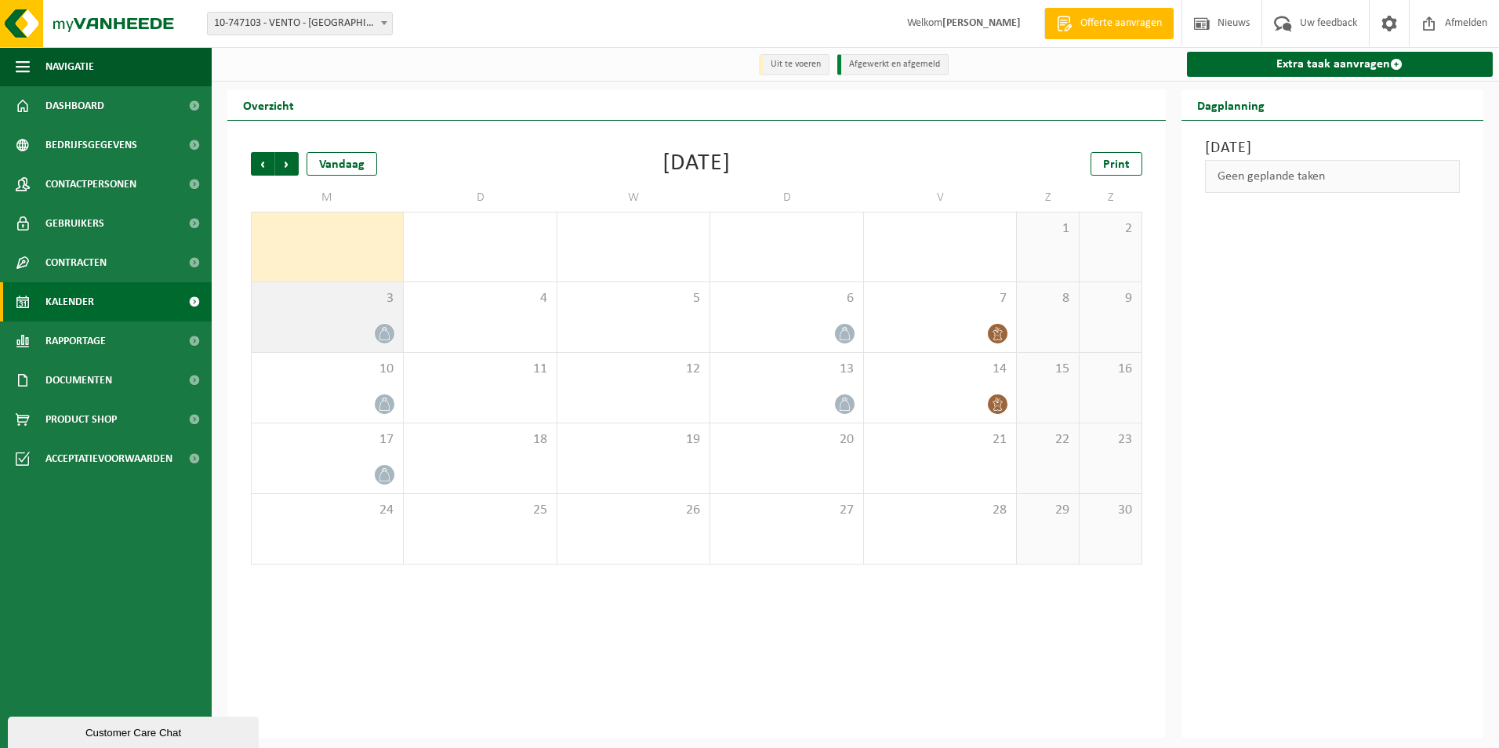
click at [376, 298] on span "3" at bounding box center [328, 298] width 136 height 17
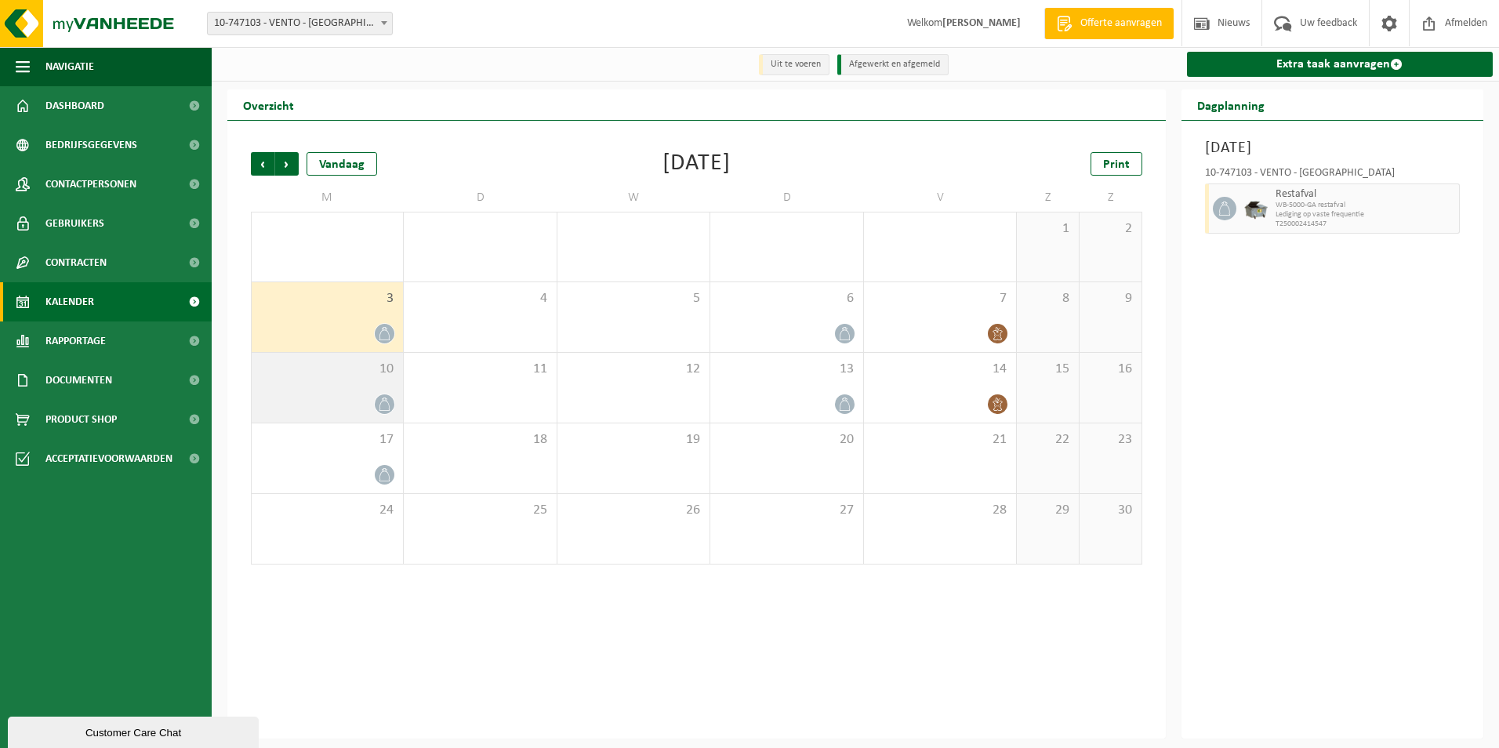
click at [345, 370] on span "10" at bounding box center [328, 369] width 136 height 17
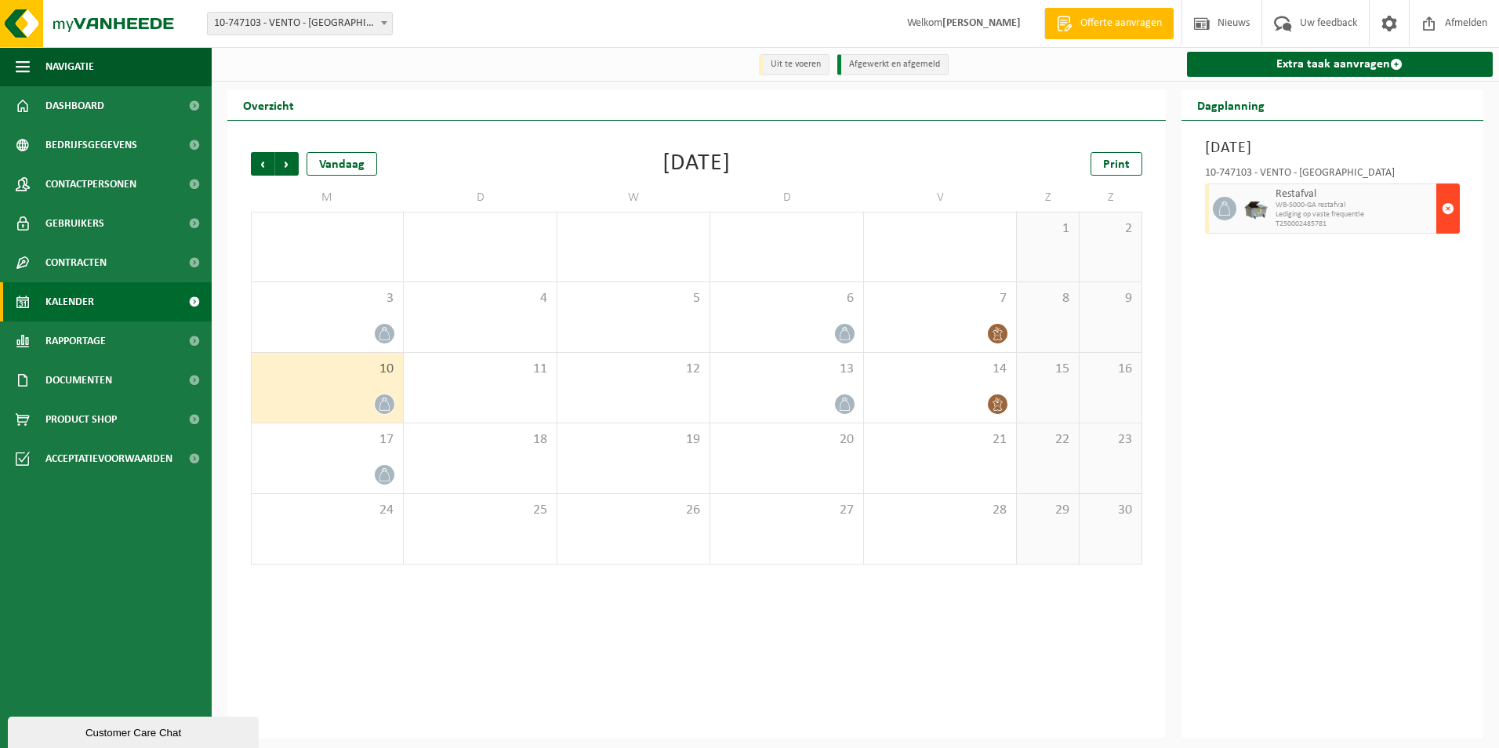
click at [1446, 211] on span "button" at bounding box center [1448, 208] width 13 height 31
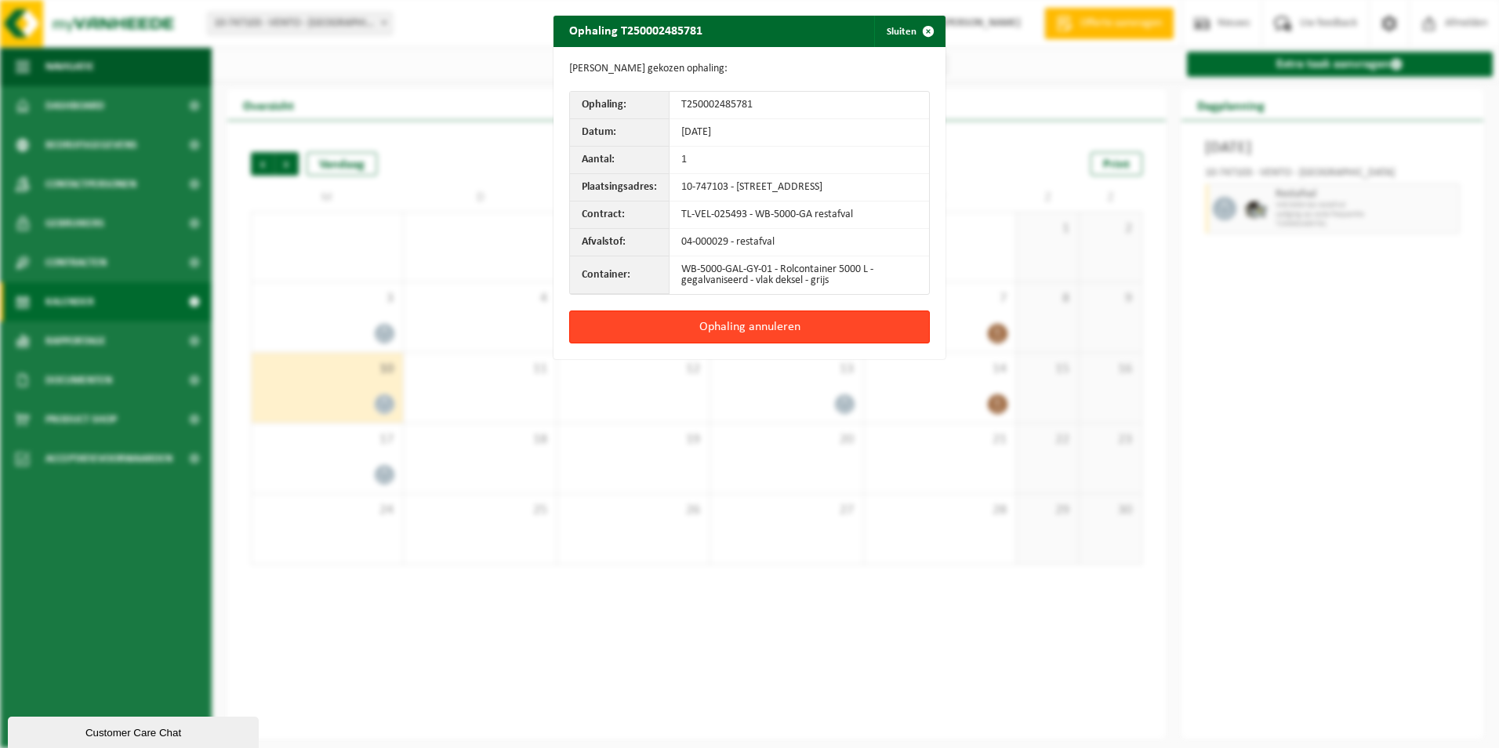
click at [852, 343] on button "Ophaling annuleren" at bounding box center [749, 327] width 361 height 33
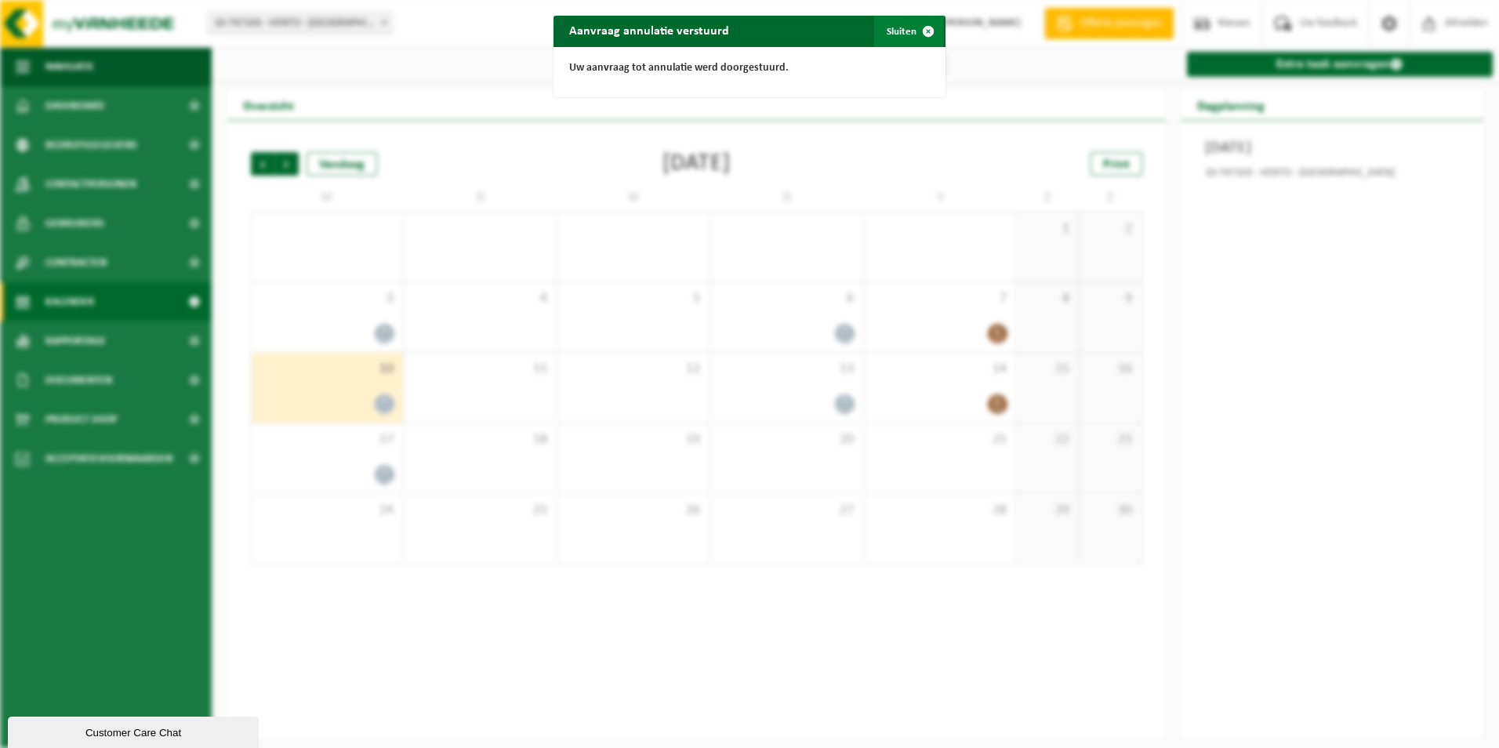
click at [890, 24] on button "Sluiten" at bounding box center [909, 31] width 70 height 31
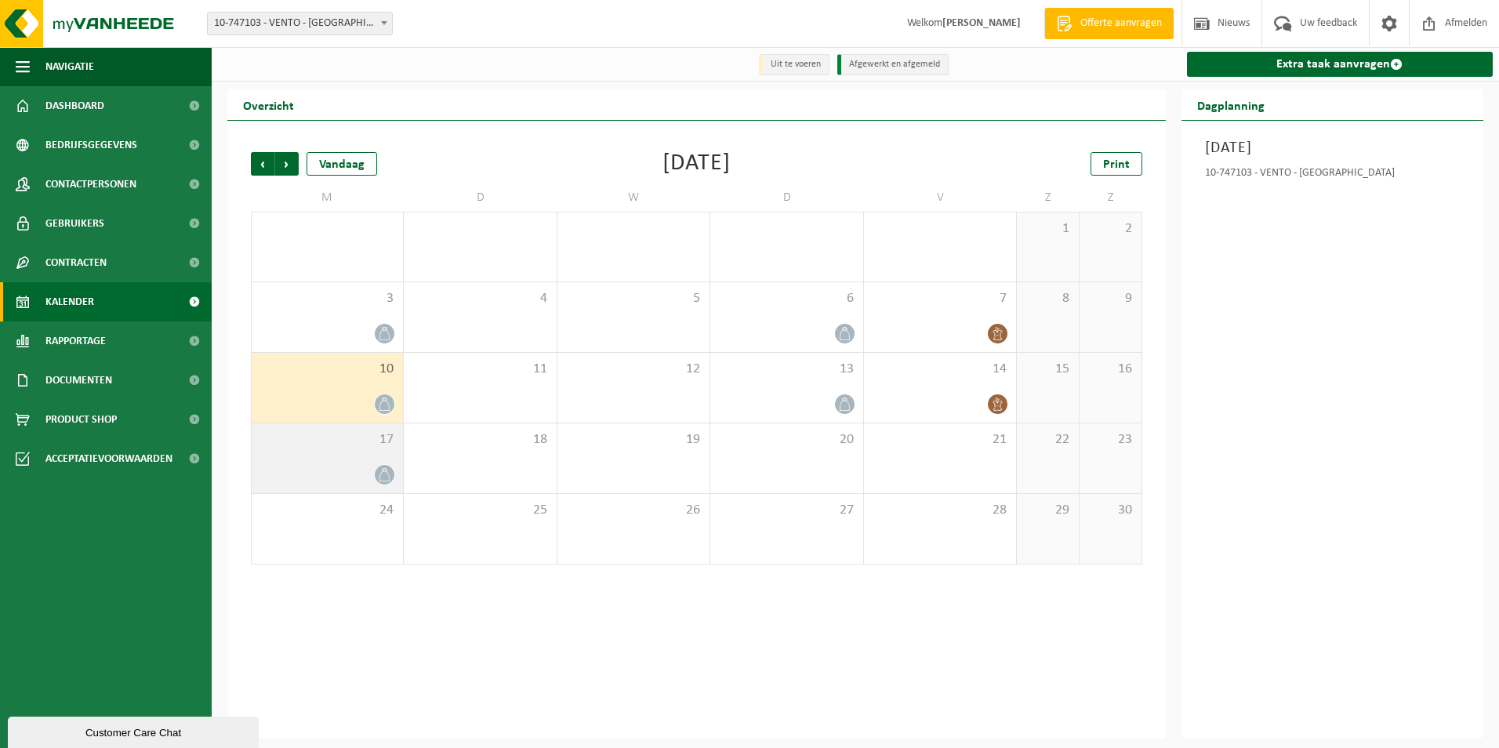
click at [351, 453] on div "17" at bounding box center [327, 458] width 151 height 70
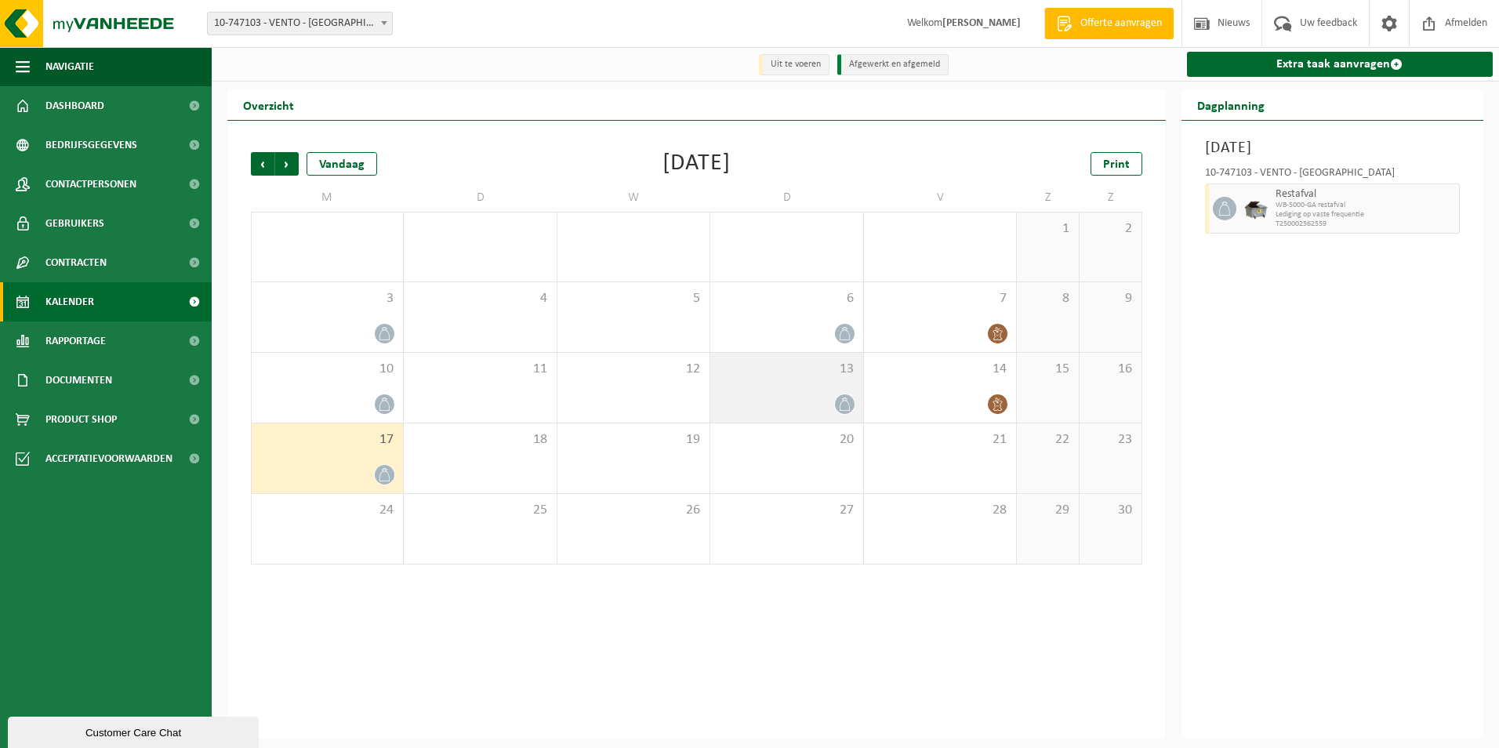
click at [813, 375] on span "13" at bounding box center [786, 369] width 136 height 17
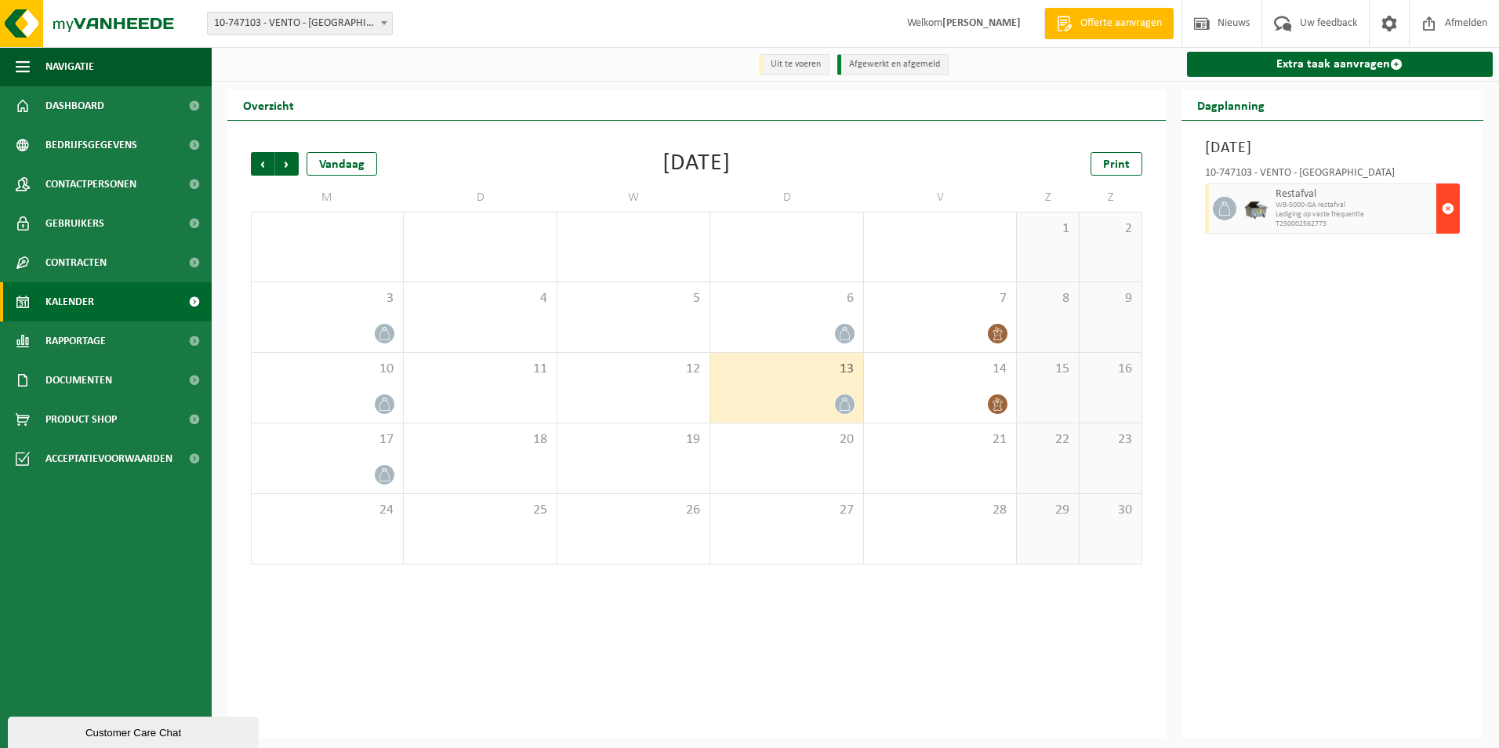
click at [1445, 207] on span "button" at bounding box center [1448, 208] width 13 height 31
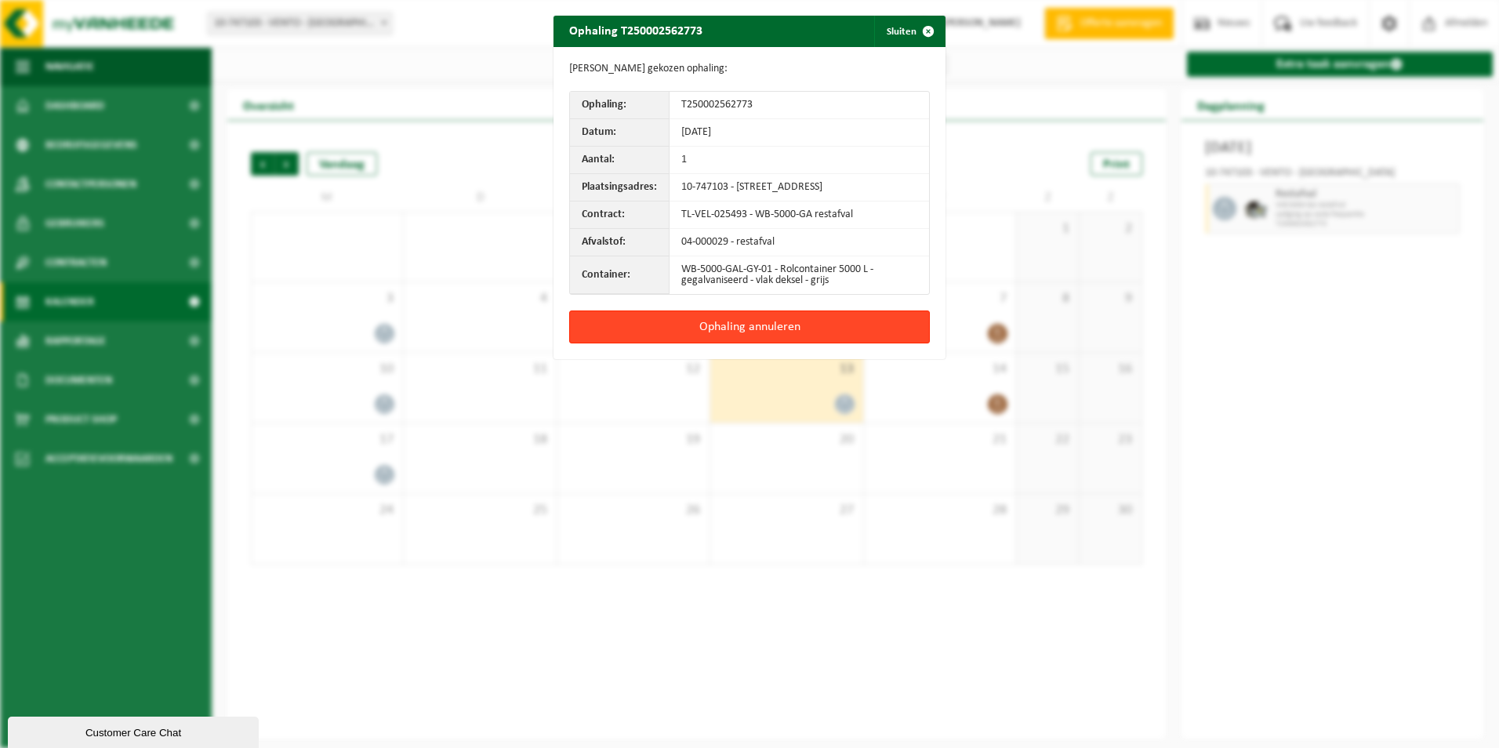
click at [828, 336] on button "Ophaling annuleren" at bounding box center [749, 327] width 361 height 33
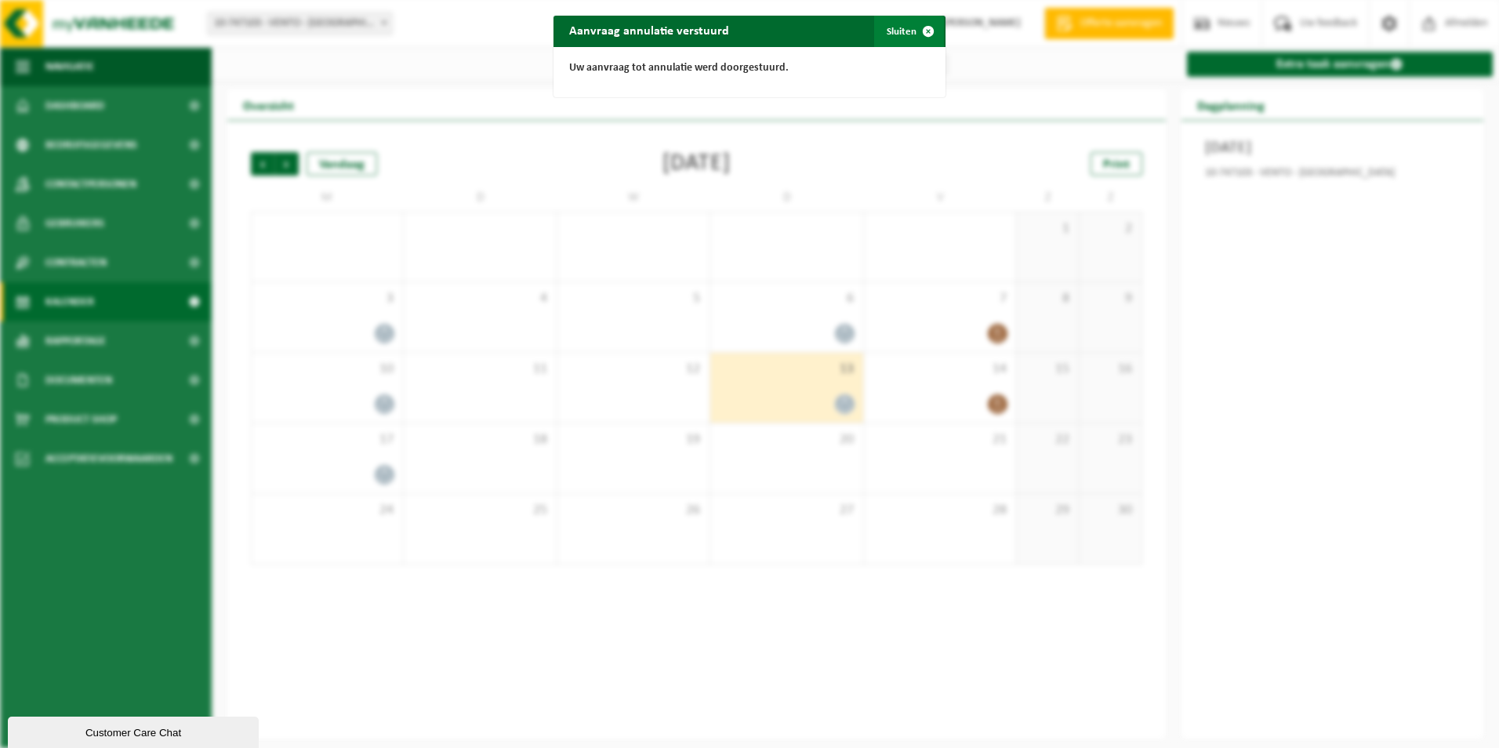
click at [903, 35] on button "Sluiten" at bounding box center [909, 31] width 70 height 31
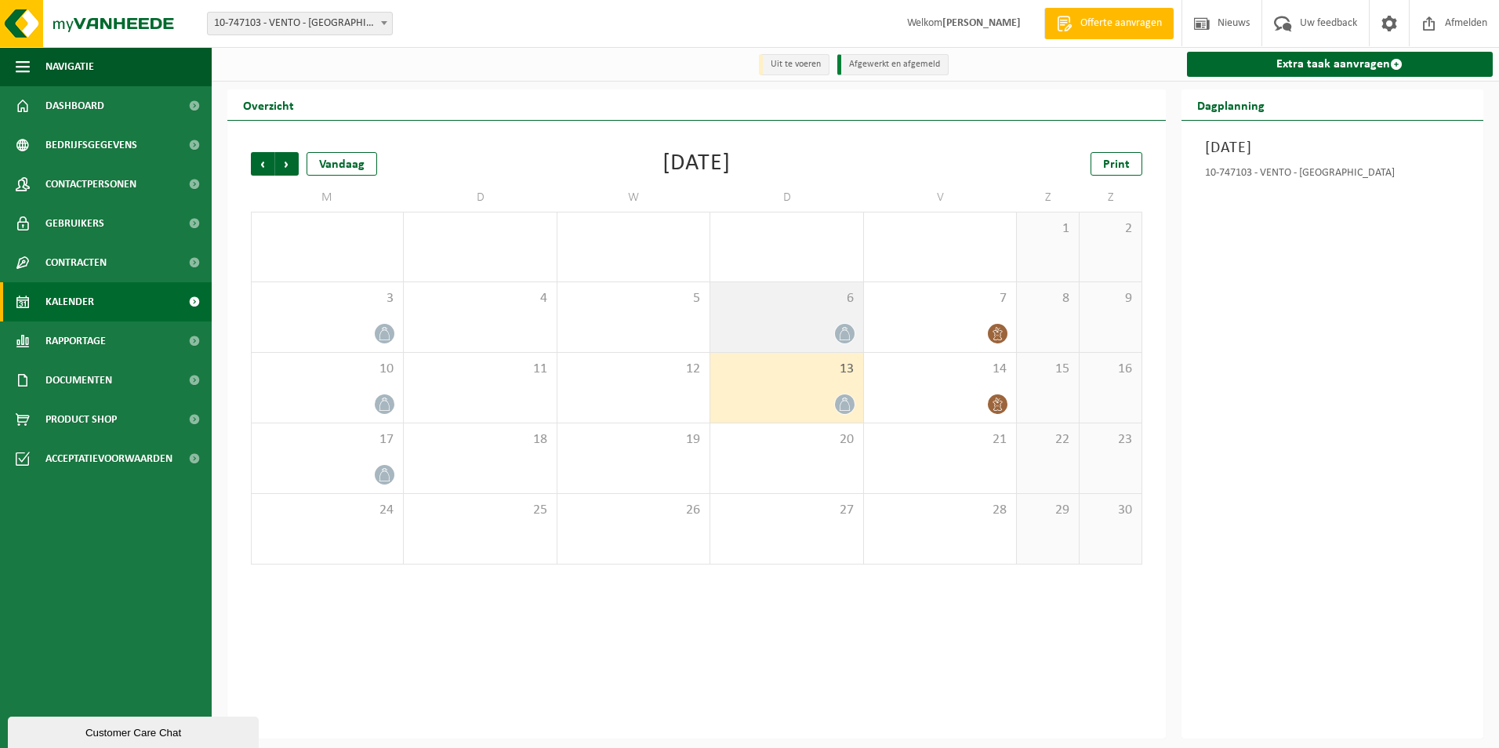
click at [819, 328] on div at bounding box center [786, 333] width 136 height 21
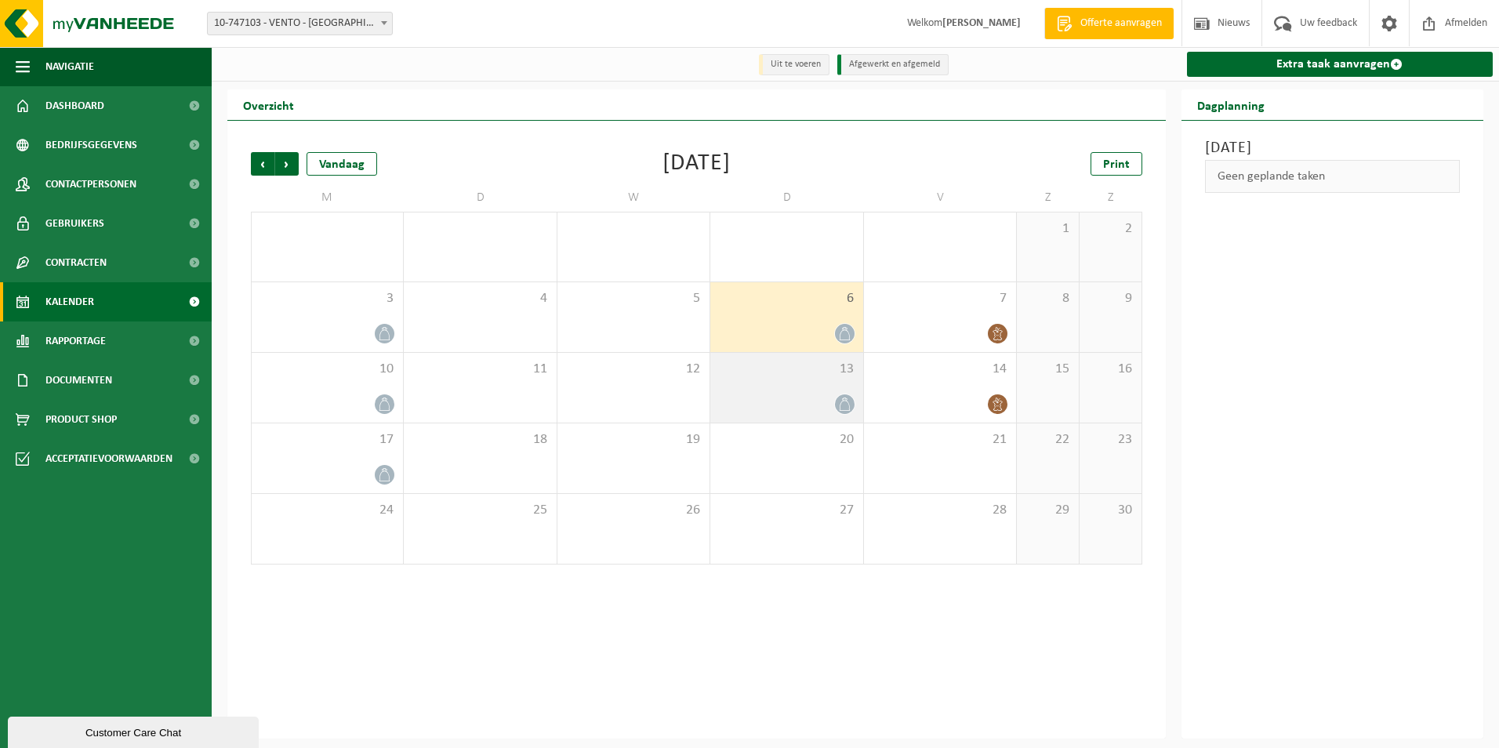
click at [823, 381] on div "13" at bounding box center [786, 388] width 152 height 70
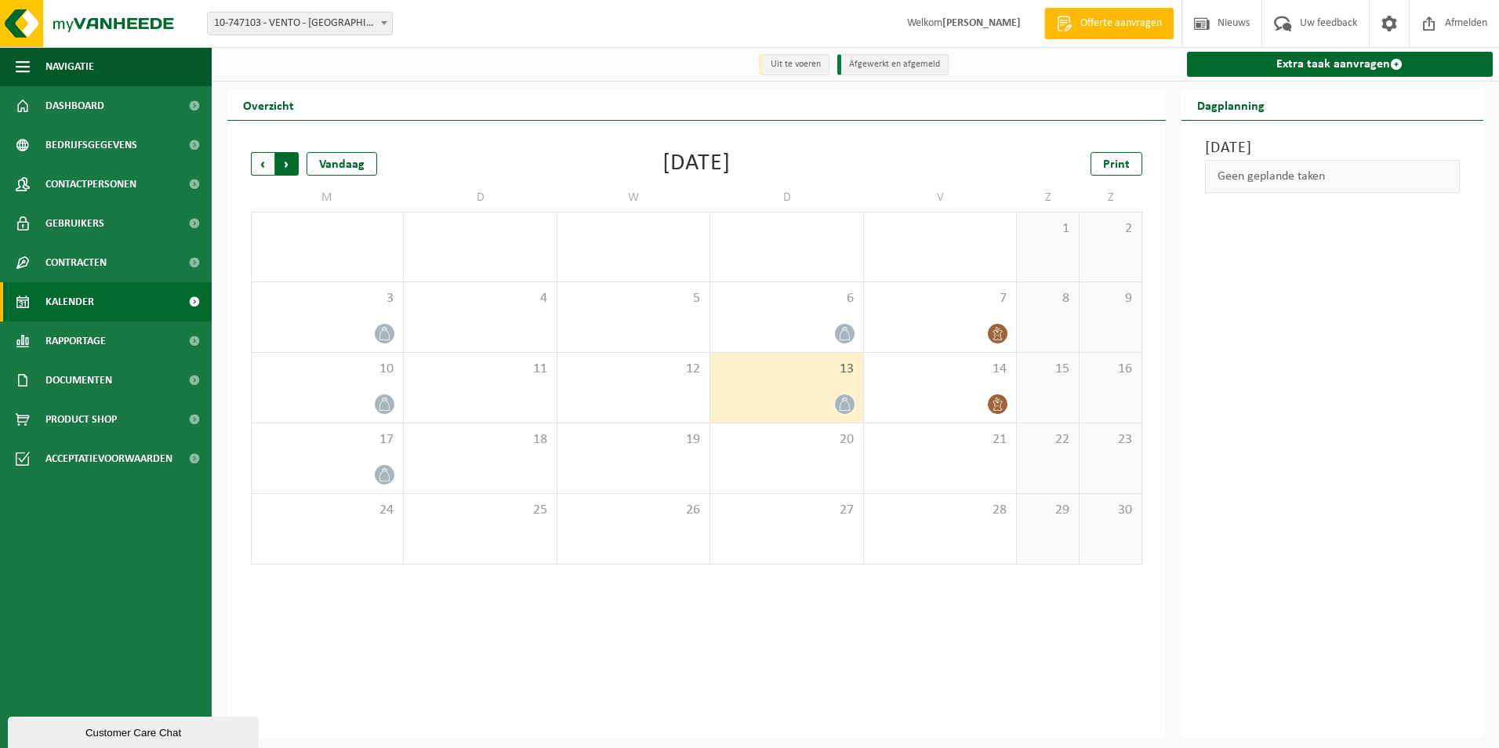
click at [259, 168] on span "Vorige" at bounding box center [263, 164] width 24 height 24
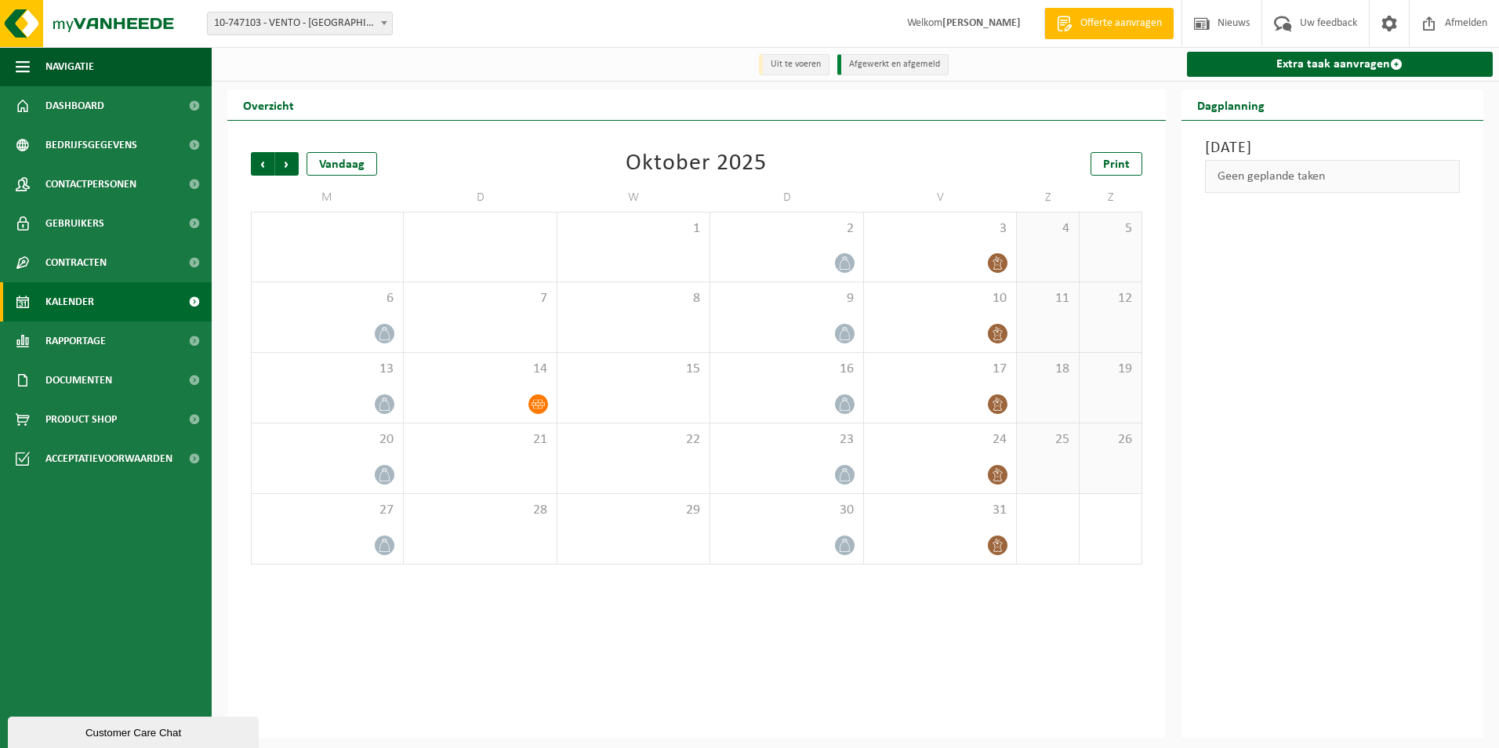
click at [259, 168] on span "Vorige" at bounding box center [263, 164] width 24 height 24
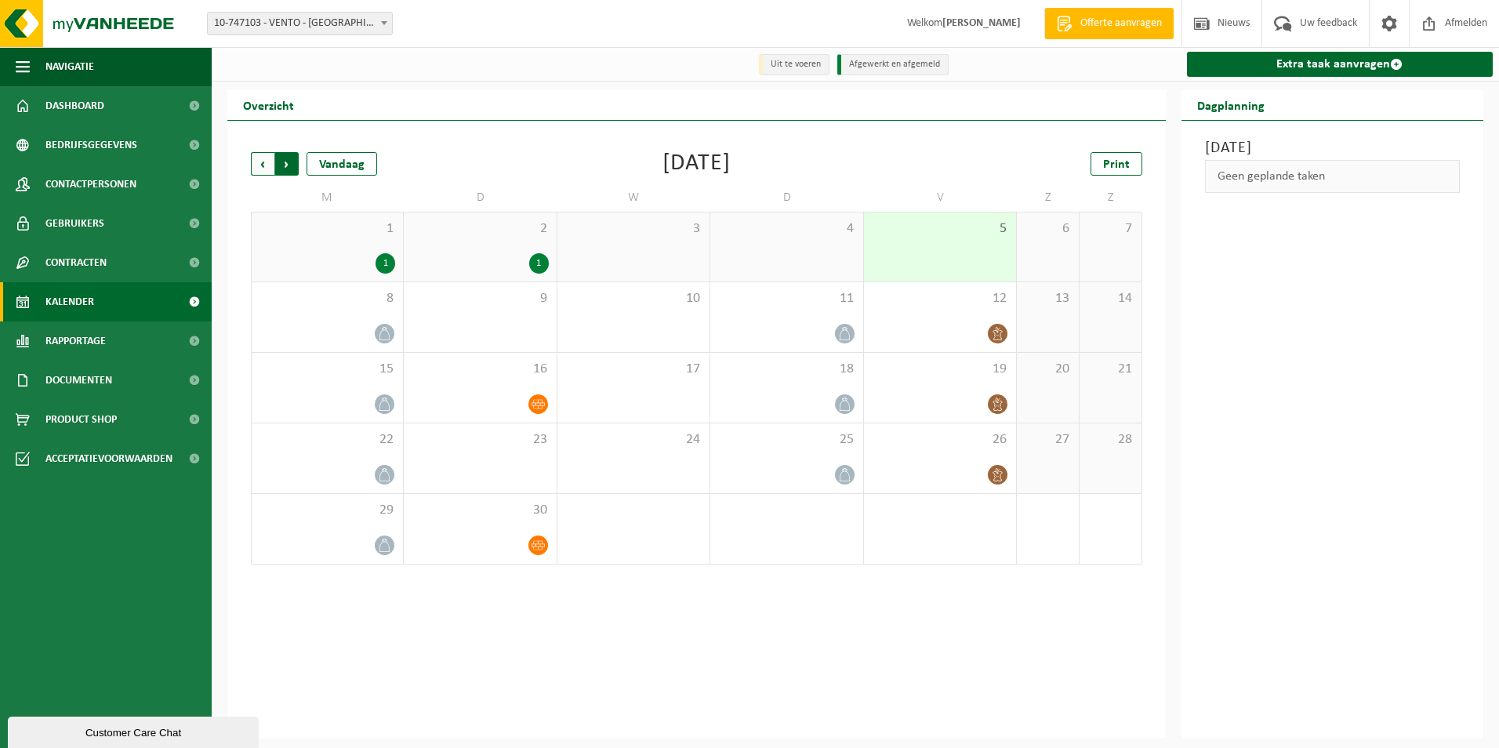
click at [256, 162] on span "Vorige" at bounding box center [263, 164] width 24 height 24
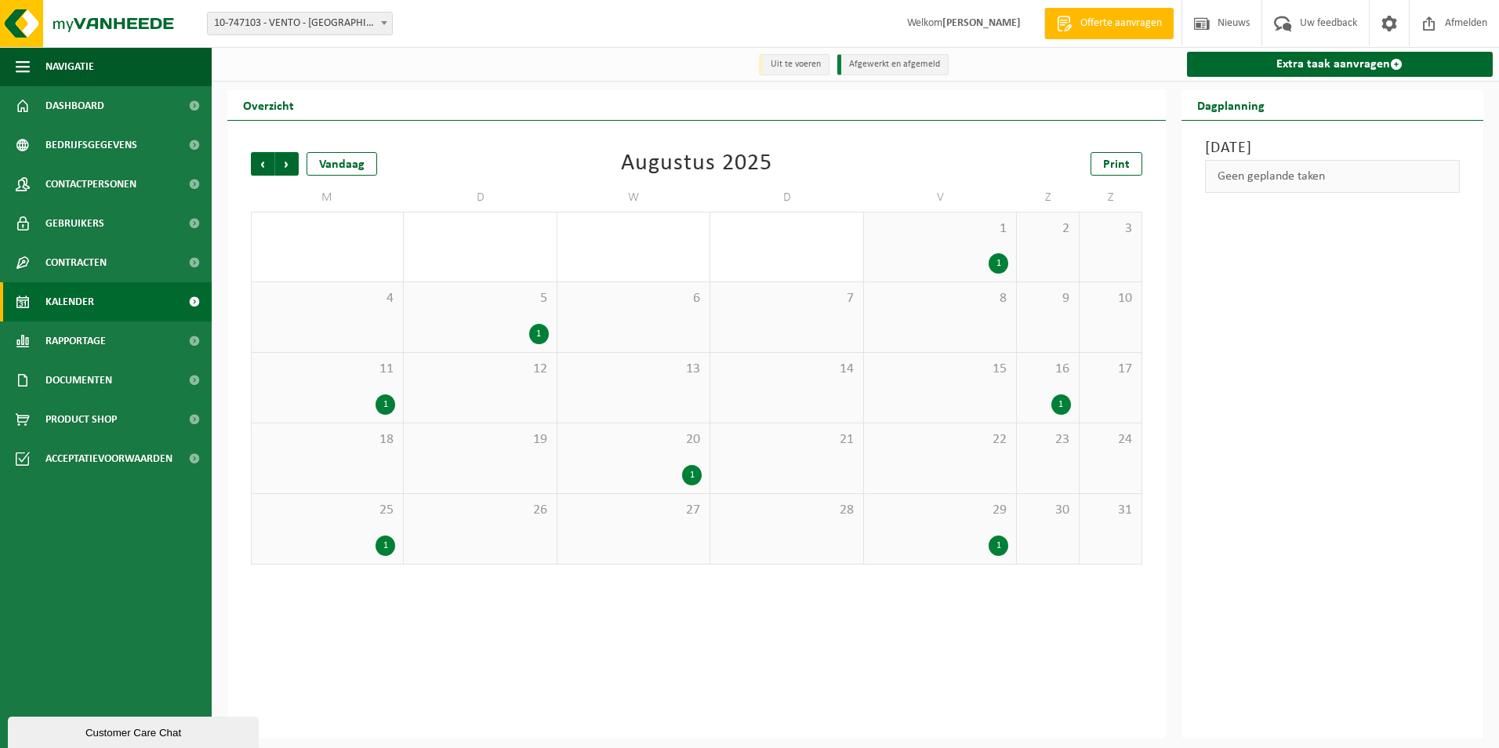
click at [951, 528] on div "29 1" at bounding box center [940, 529] width 152 height 70
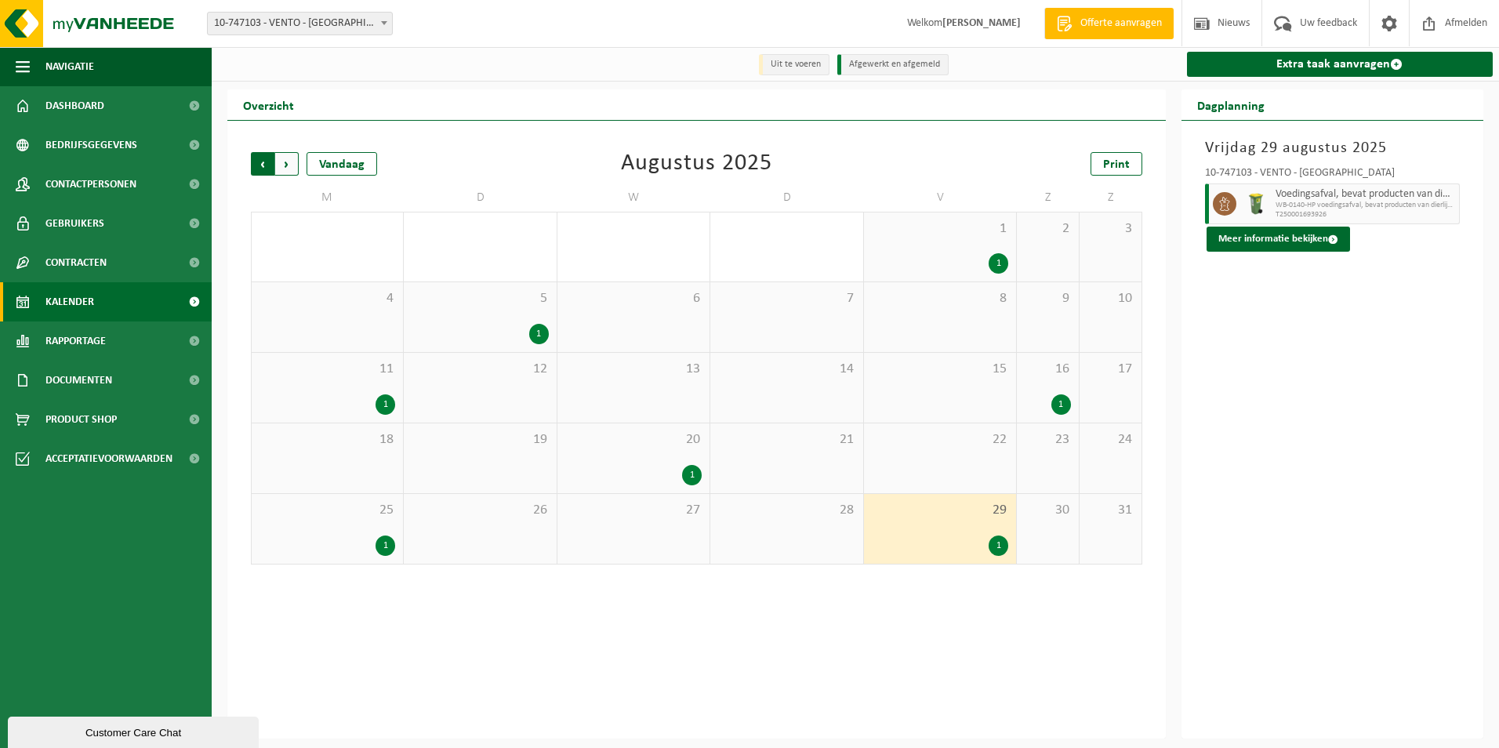
click at [285, 161] on span "Volgende" at bounding box center [287, 164] width 24 height 24
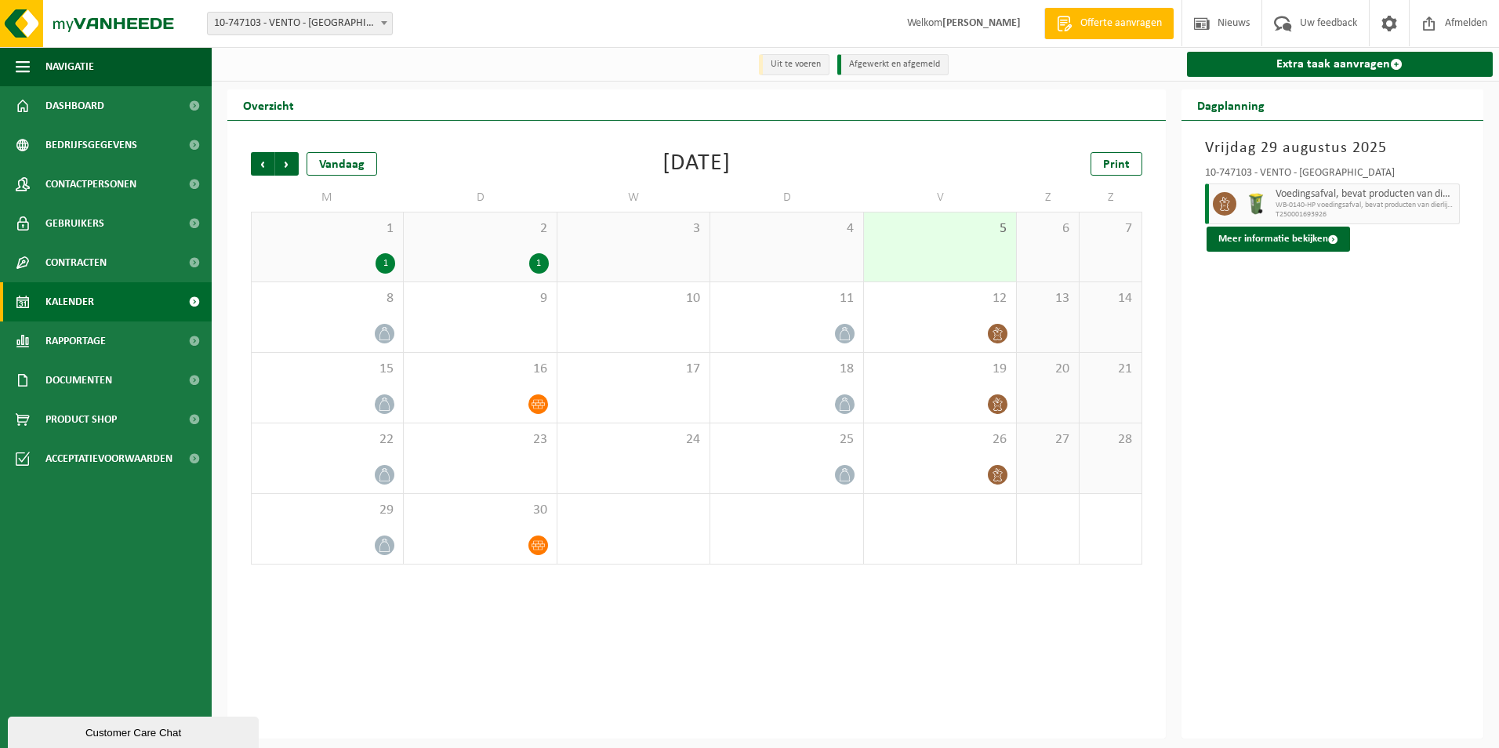
click at [958, 245] on div "5" at bounding box center [940, 246] width 152 height 69
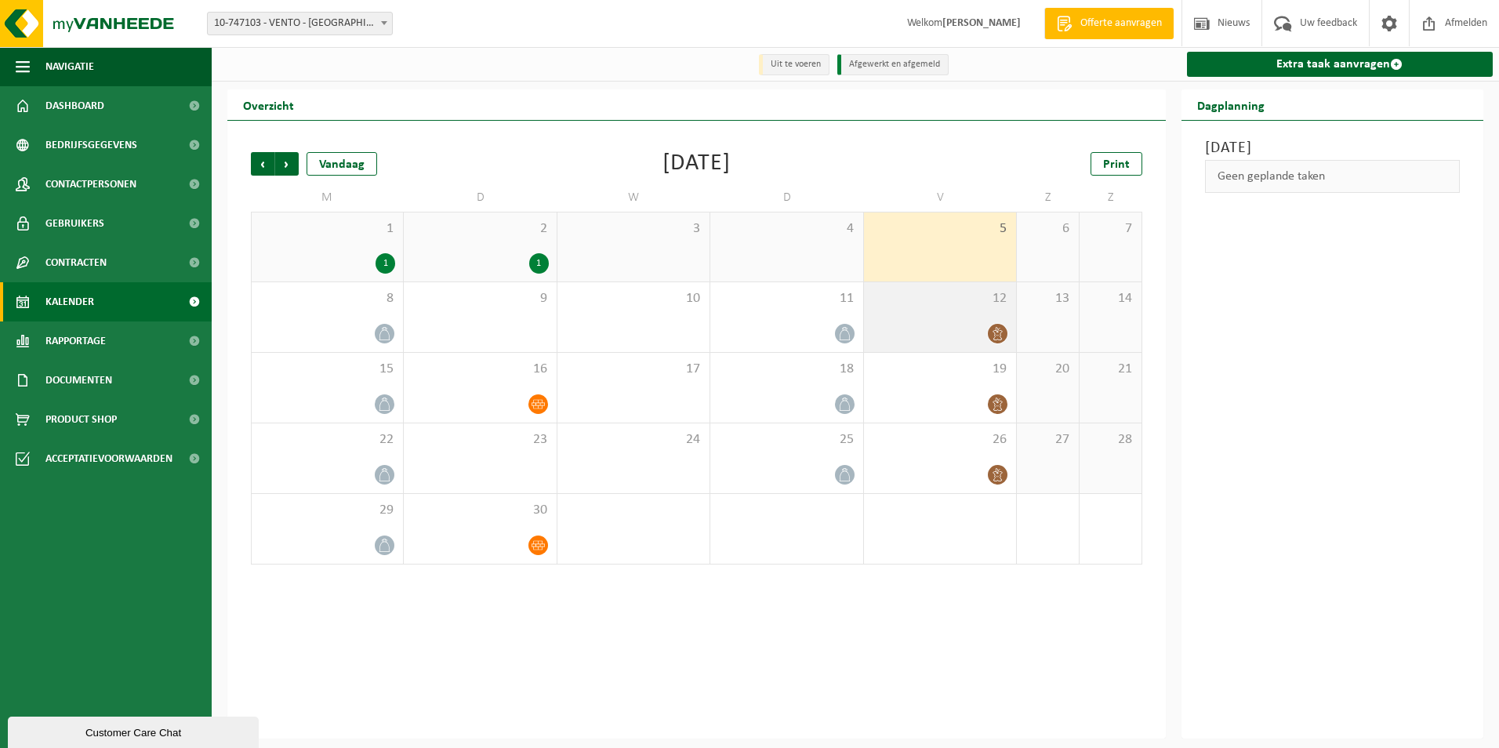
click at [972, 300] on span "12" at bounding box center [940, 298] width 136 height 17
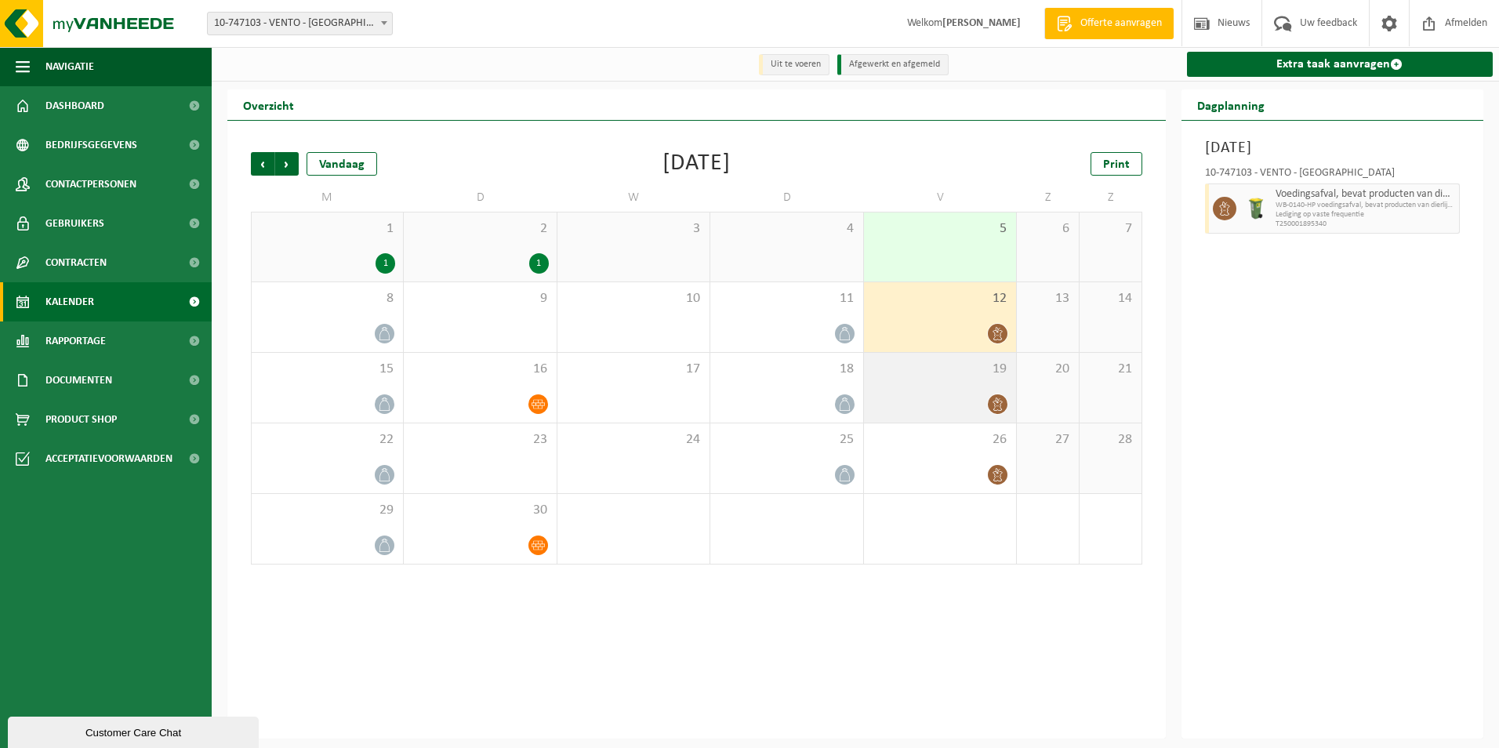
click at [963, 380] on div "19" at bounding box center [940, 388] width 152 height 70
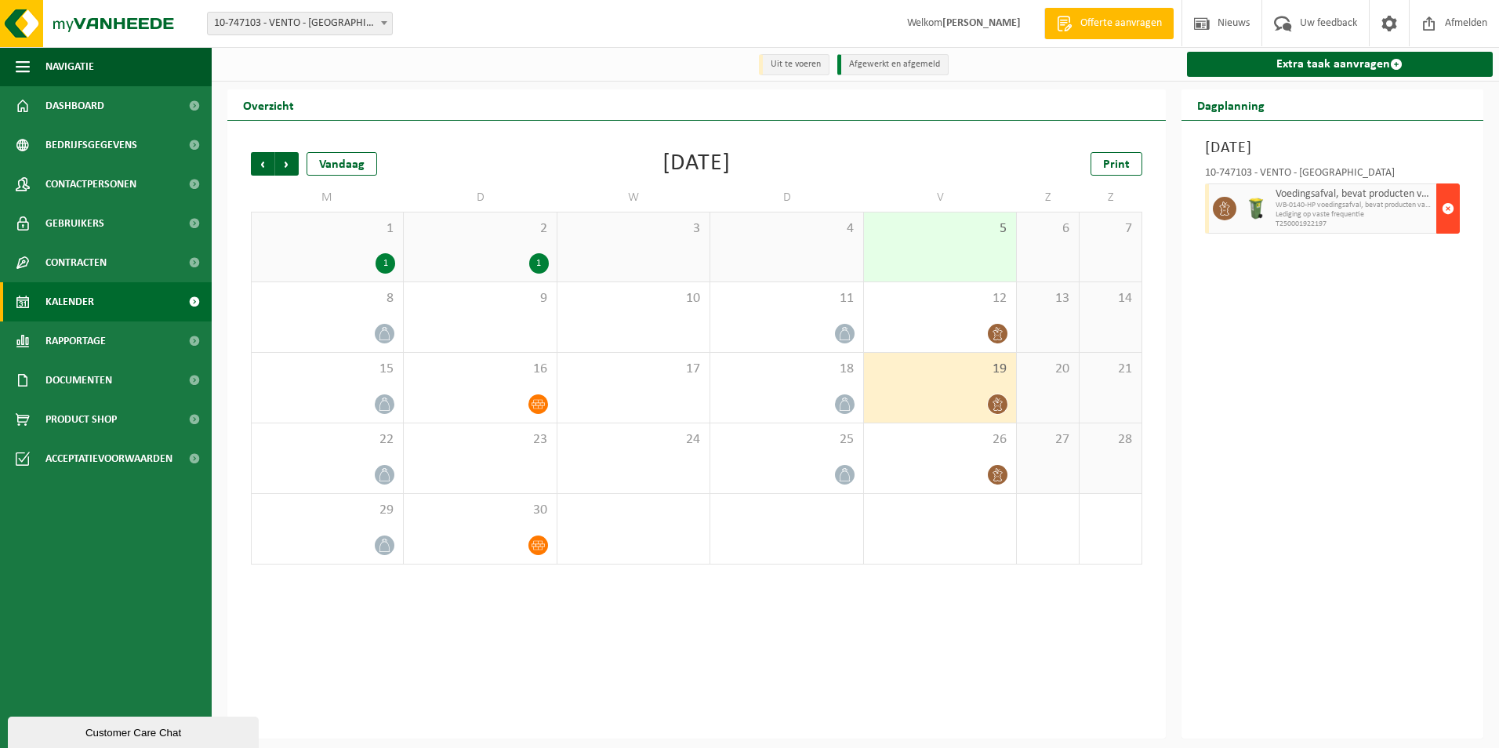
click at [1447, 209] on span "button" at bounding box center [1448, 208] width 13 height 31
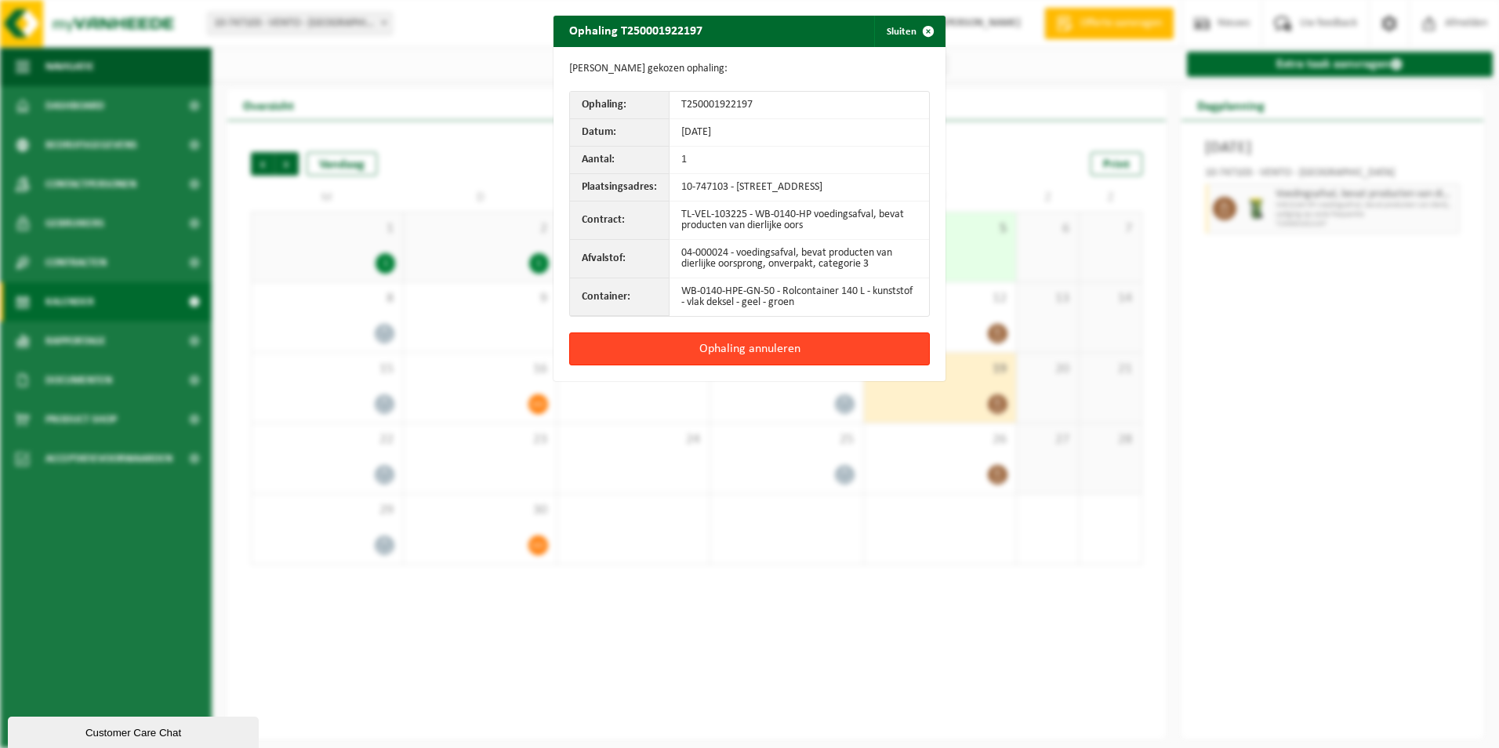
click at [697, 362] on button "Ophaling annuleren" at bounding box center [749, 348] width 361 height 33
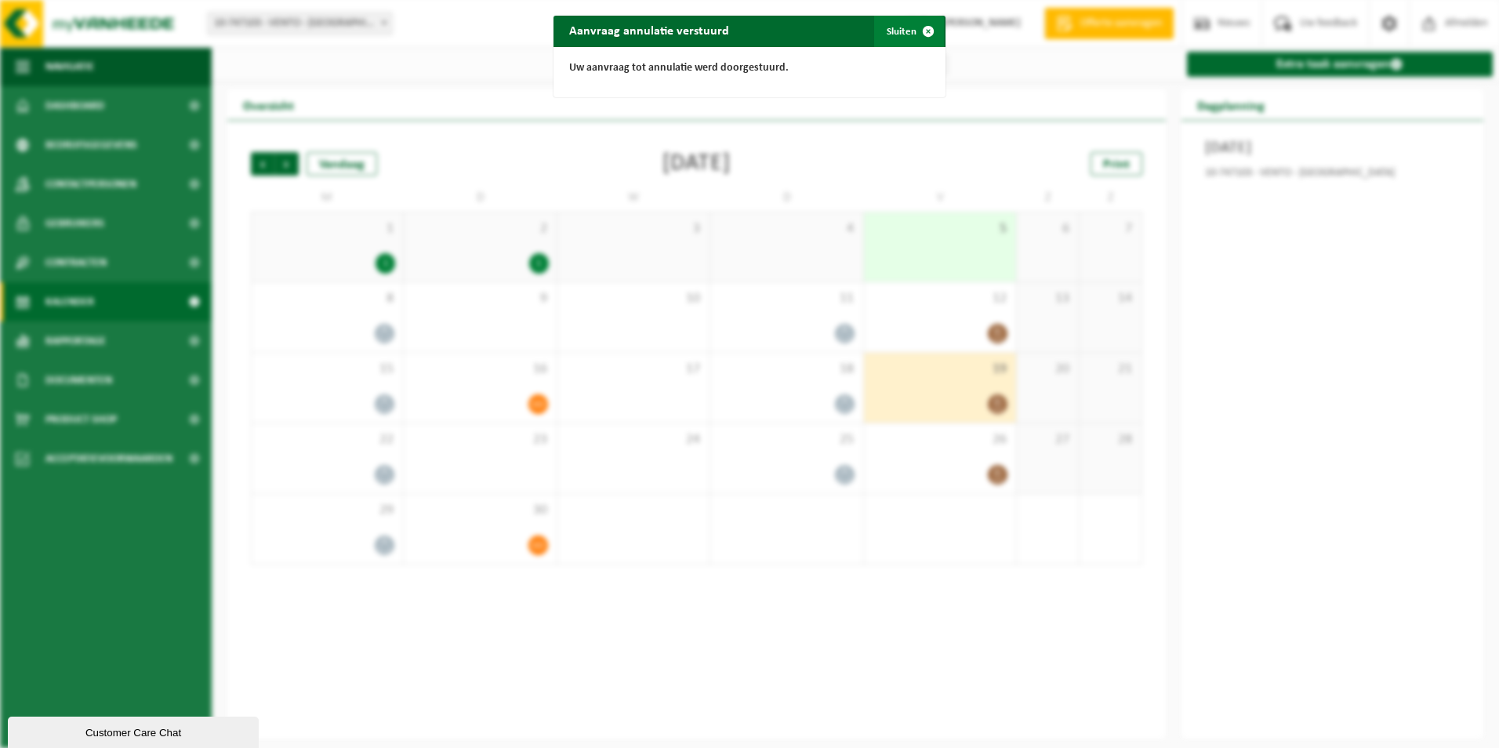
click at [895, 30] on button "Sluiten" at bounding box center [909, 31] width 70 height 31
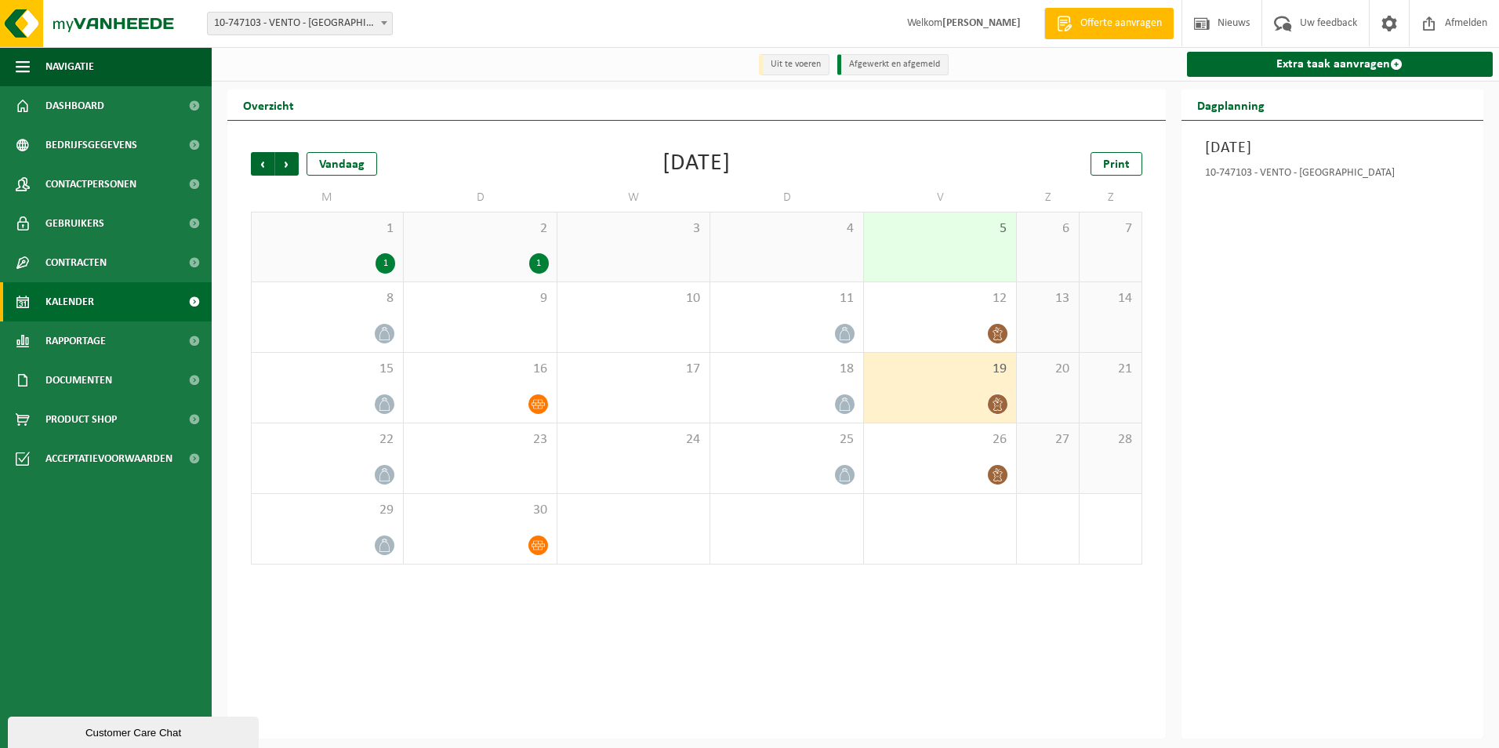
click at [943, 373] on span "19" at bounding box center [940, 369] width 136 height 17
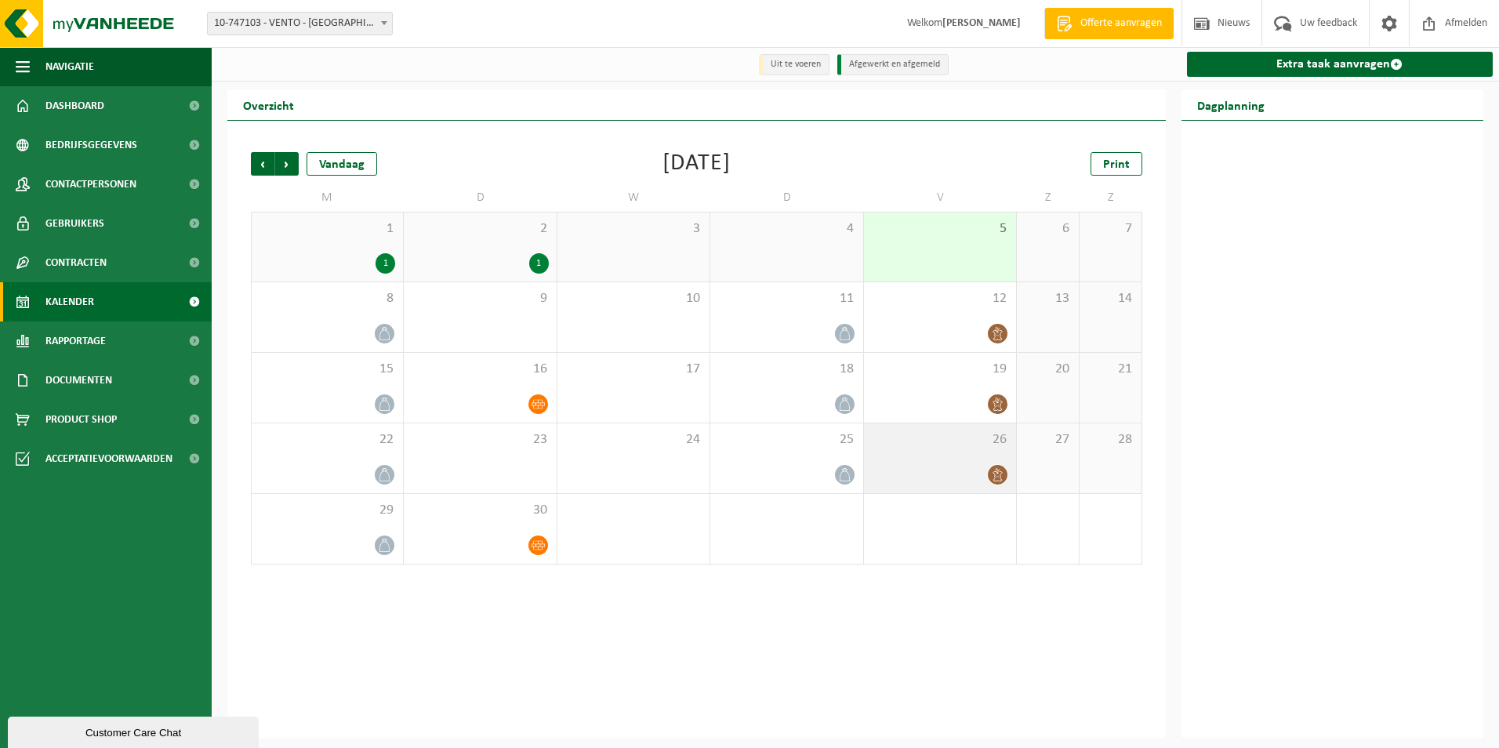
click at [937, 452] on div "26" at bounding box center [940, 458] width 152 height 70
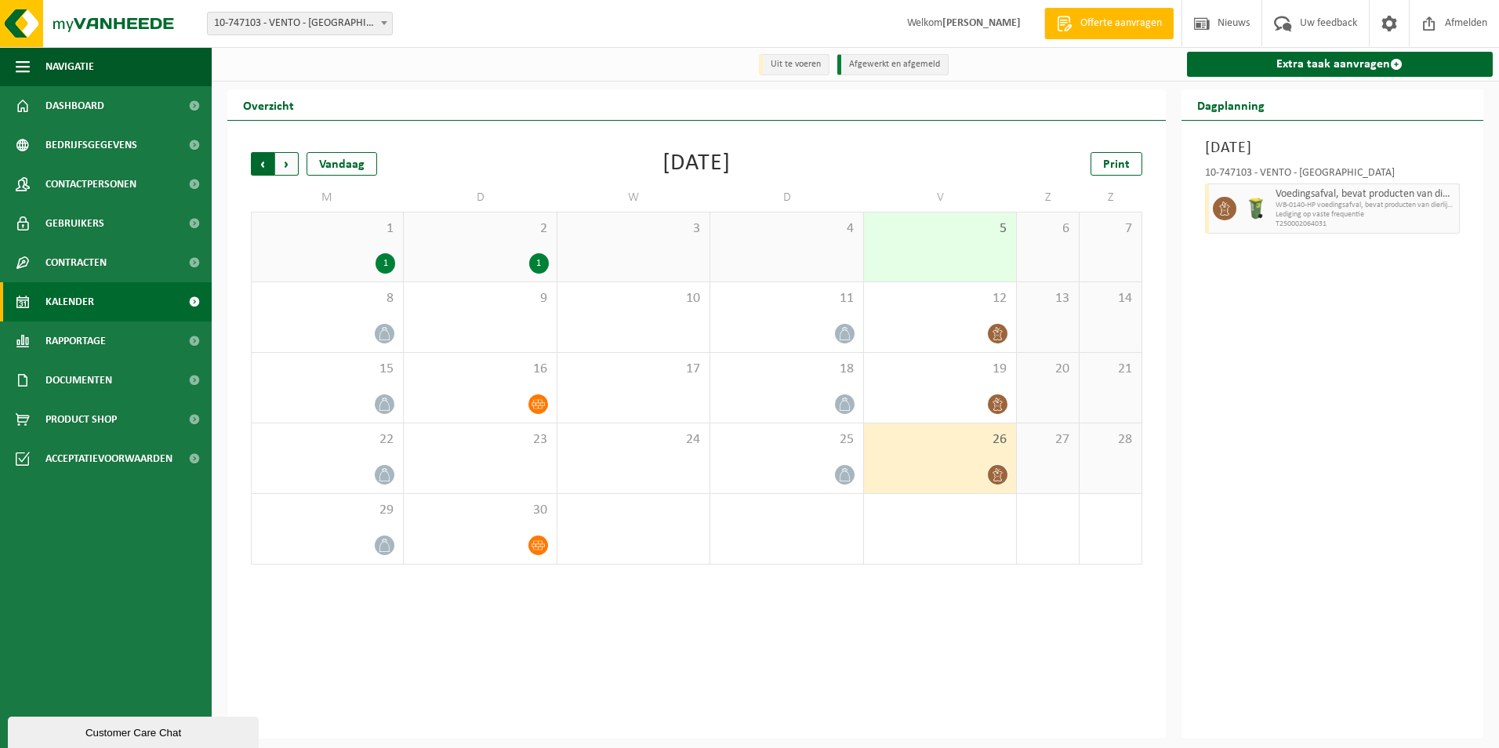
click at [285, 166] on span "Volgende" at bounding box center [287, 164] width 24 height 24
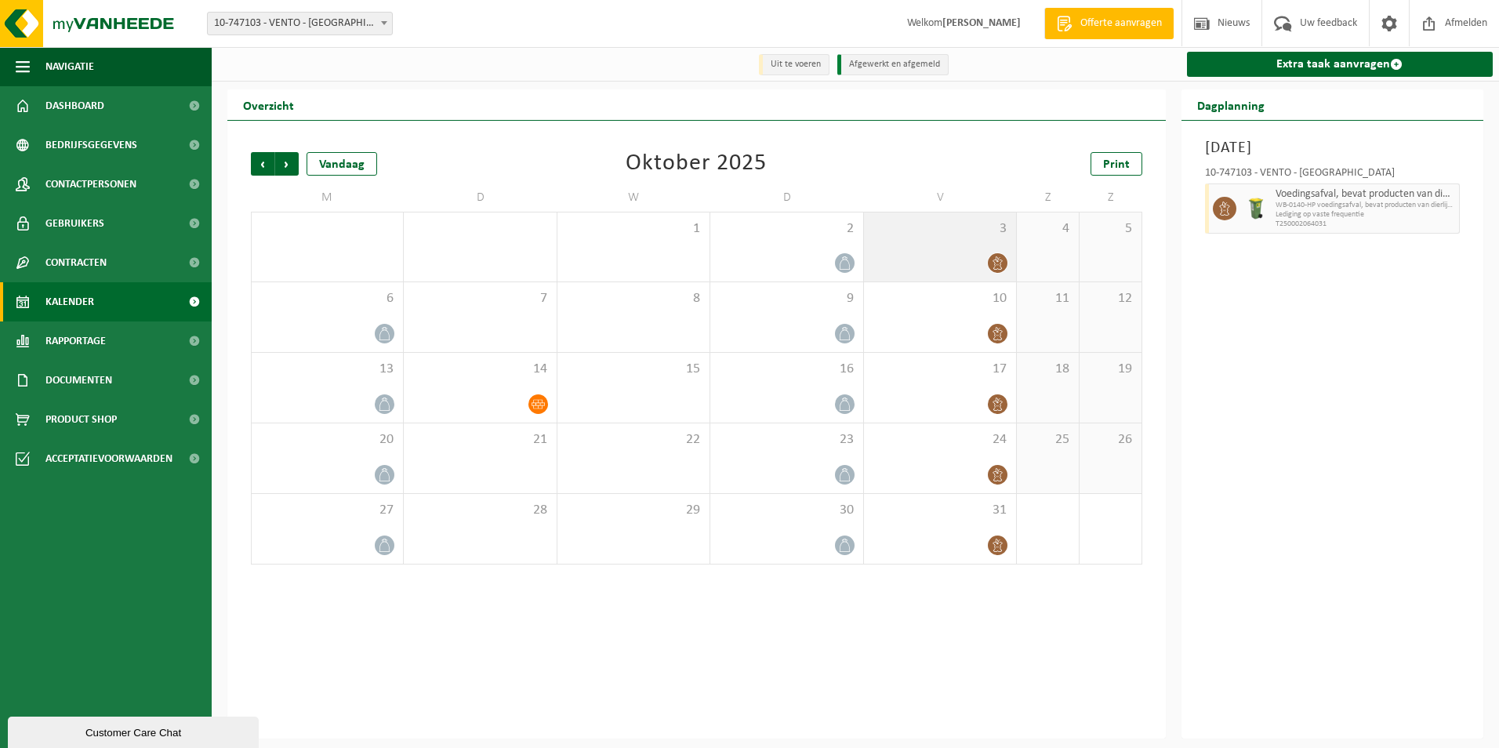
click at [968, 247] on div "3" at bounding box center [940, 246] width 152 height 69
click at [916, 242] on div "3" at bounding box center [940, 246] width 152 height 69
click at [947, 249] on div "3" at bounding box center [940, 246] width 152 height 69
click at [1447, 207] on span "button" at bounding box center [1448, 208] width 13 height 31
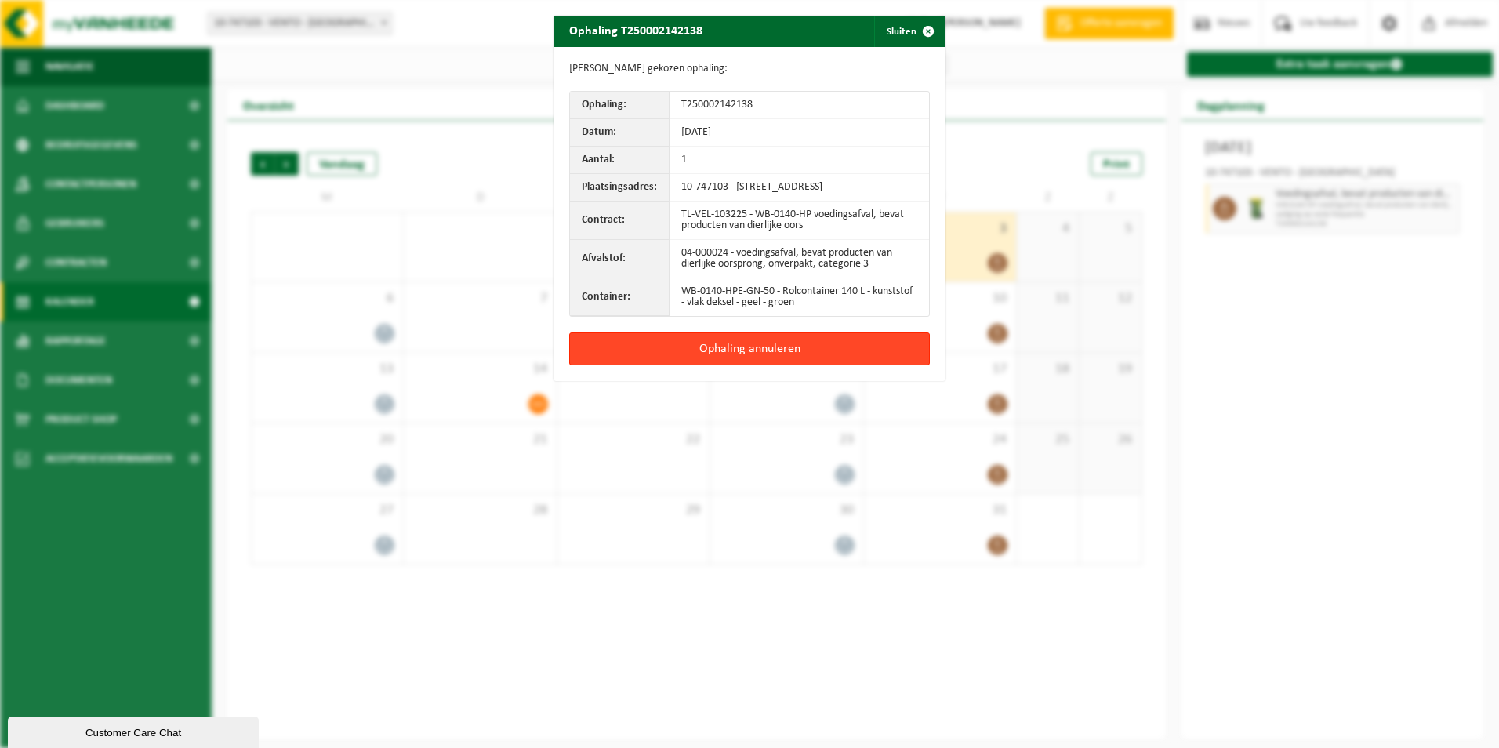
click at [833, 348] on button "Ophaling annuleren" at bounding box center [749, 348] width 361 height 33
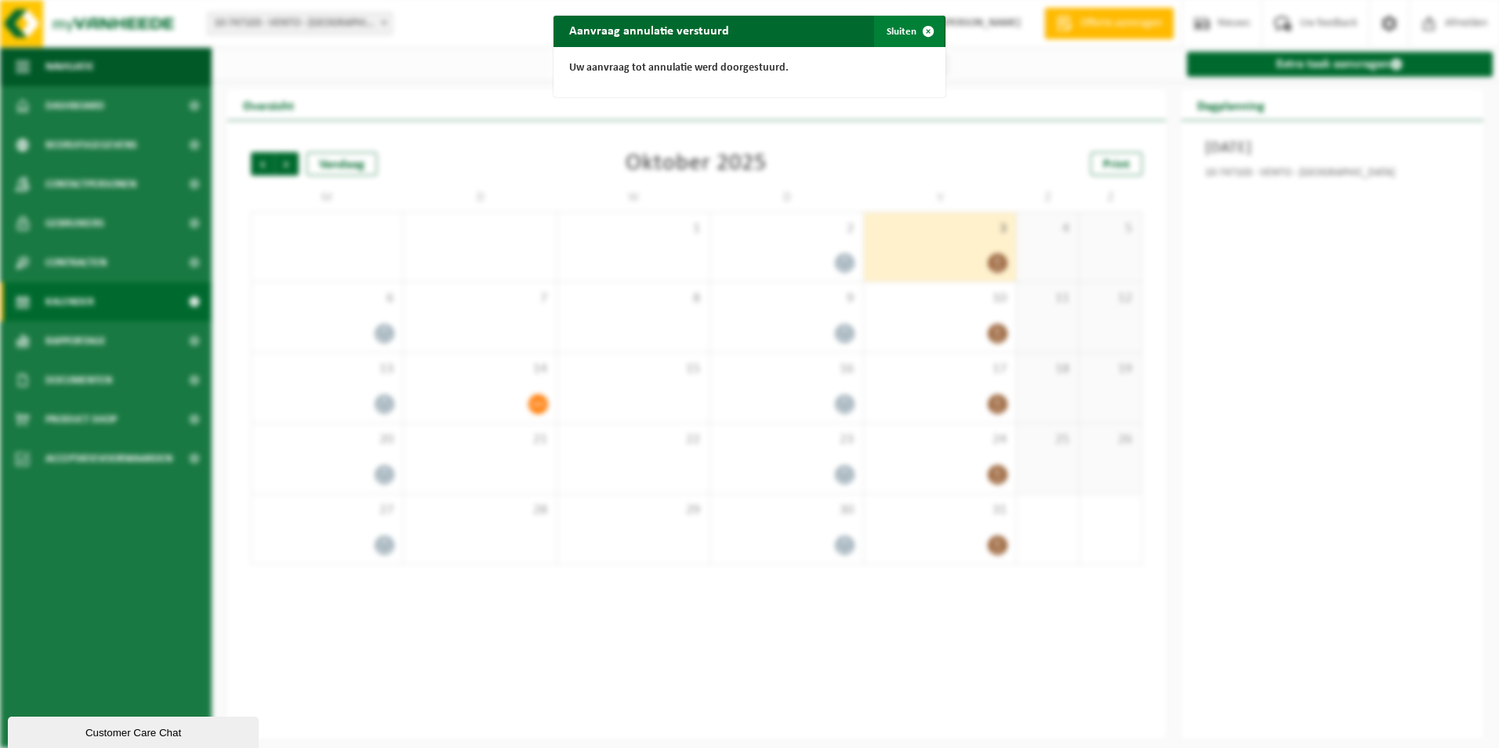
click at [889, 29] on button "Sluiten" at bounding box center [909, 31] width 70 height 31
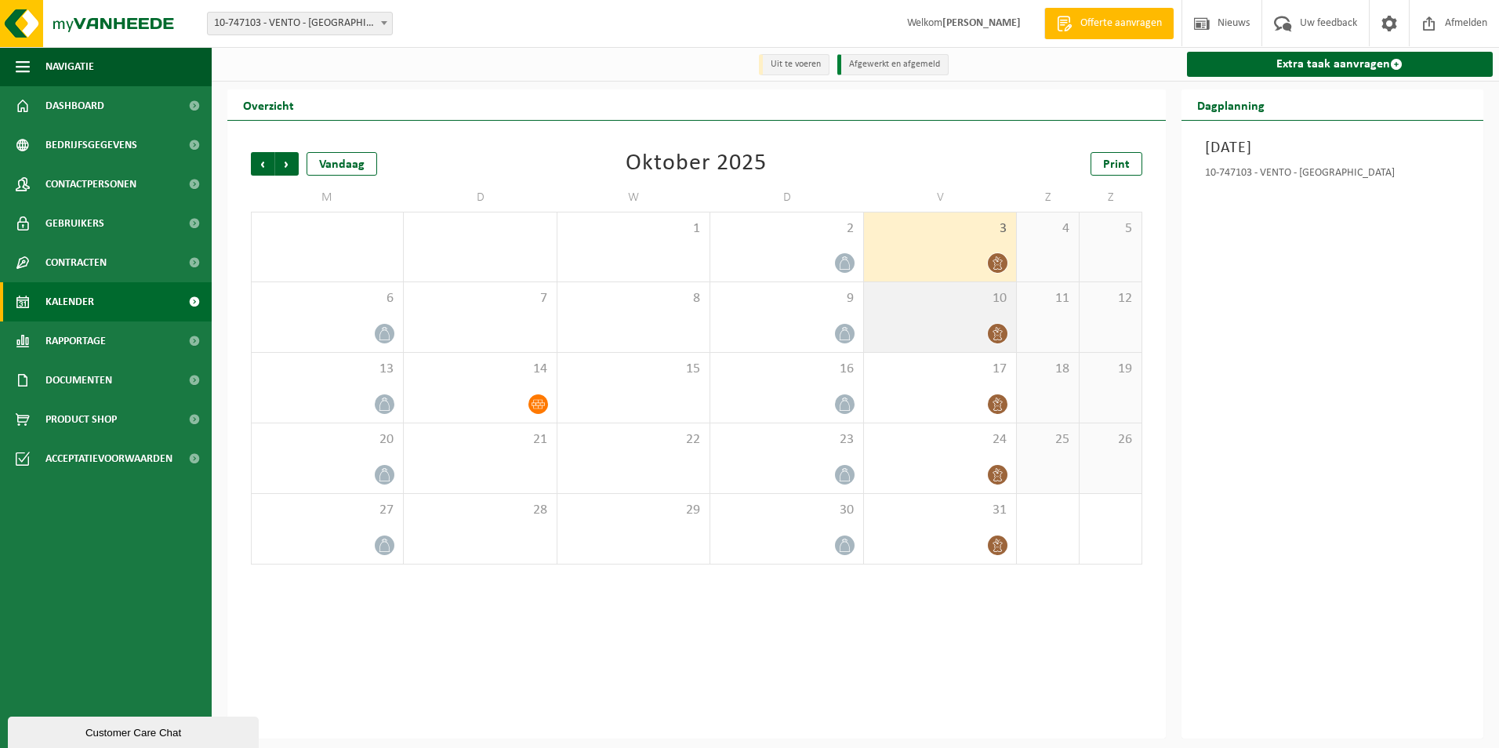
click at [929, 326] on div at bounding box center [940, 333] width 136 height 21
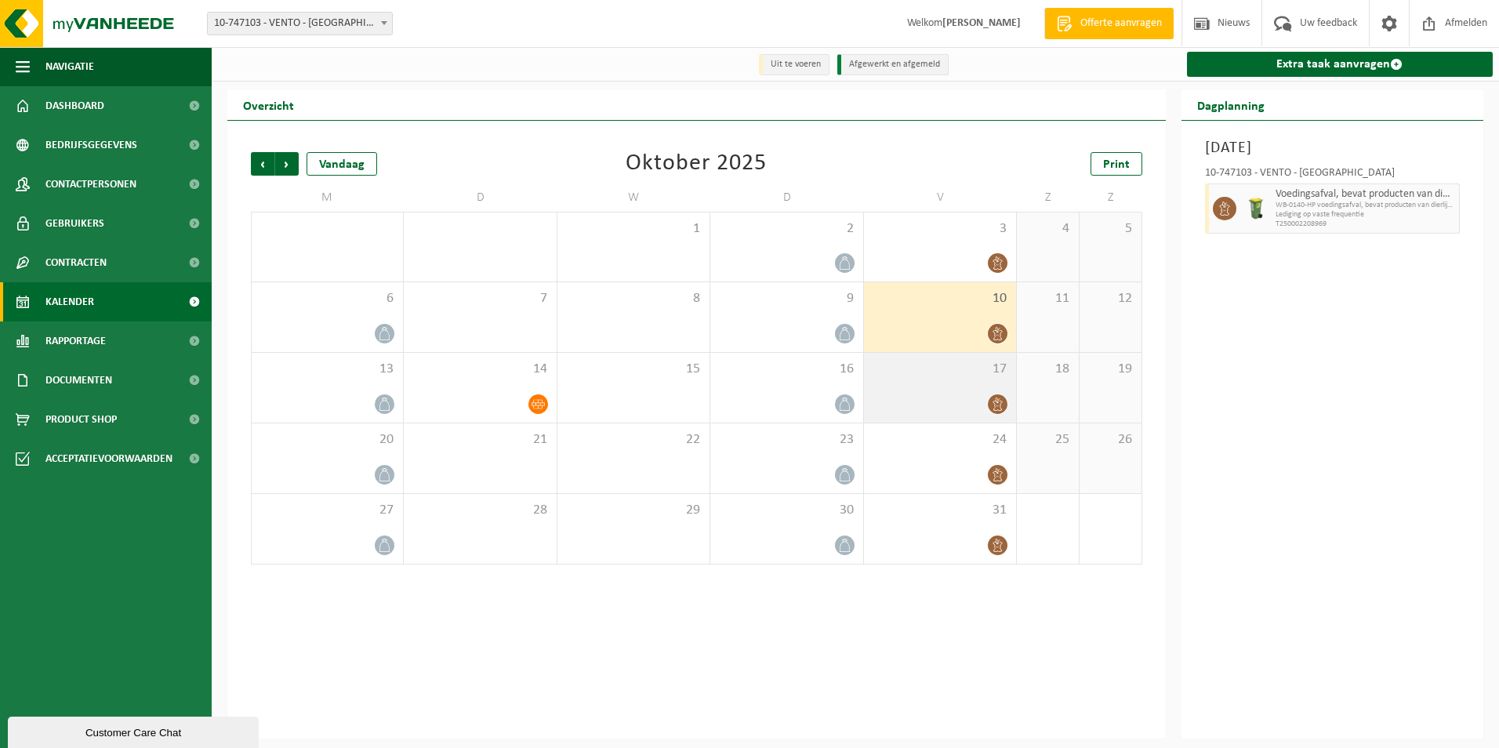
click at [935, 369] on span "17" at bounding box center [940, 369] width 136 height 17
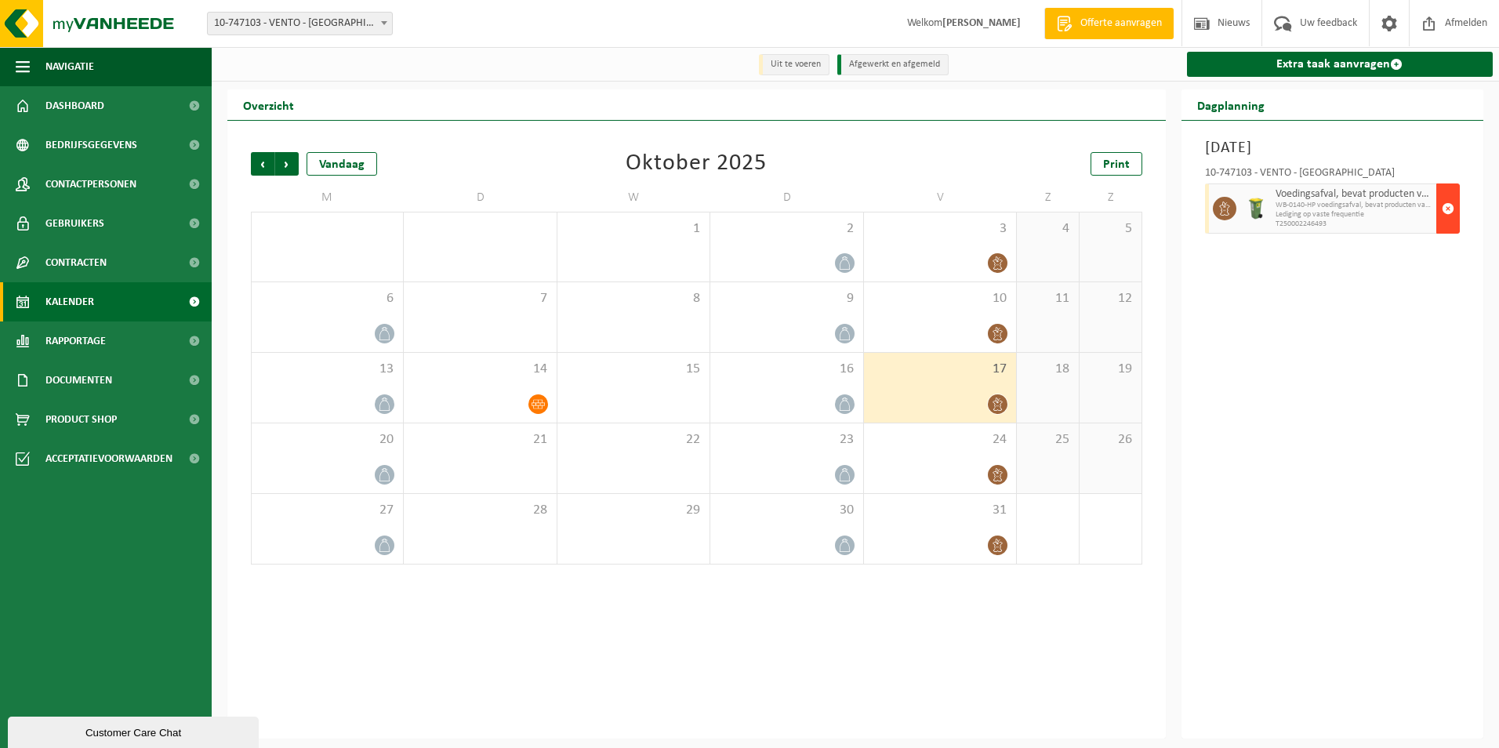
click at [1449, 205] on span "button" at bounding box center [1448, 208] width 13 height 31
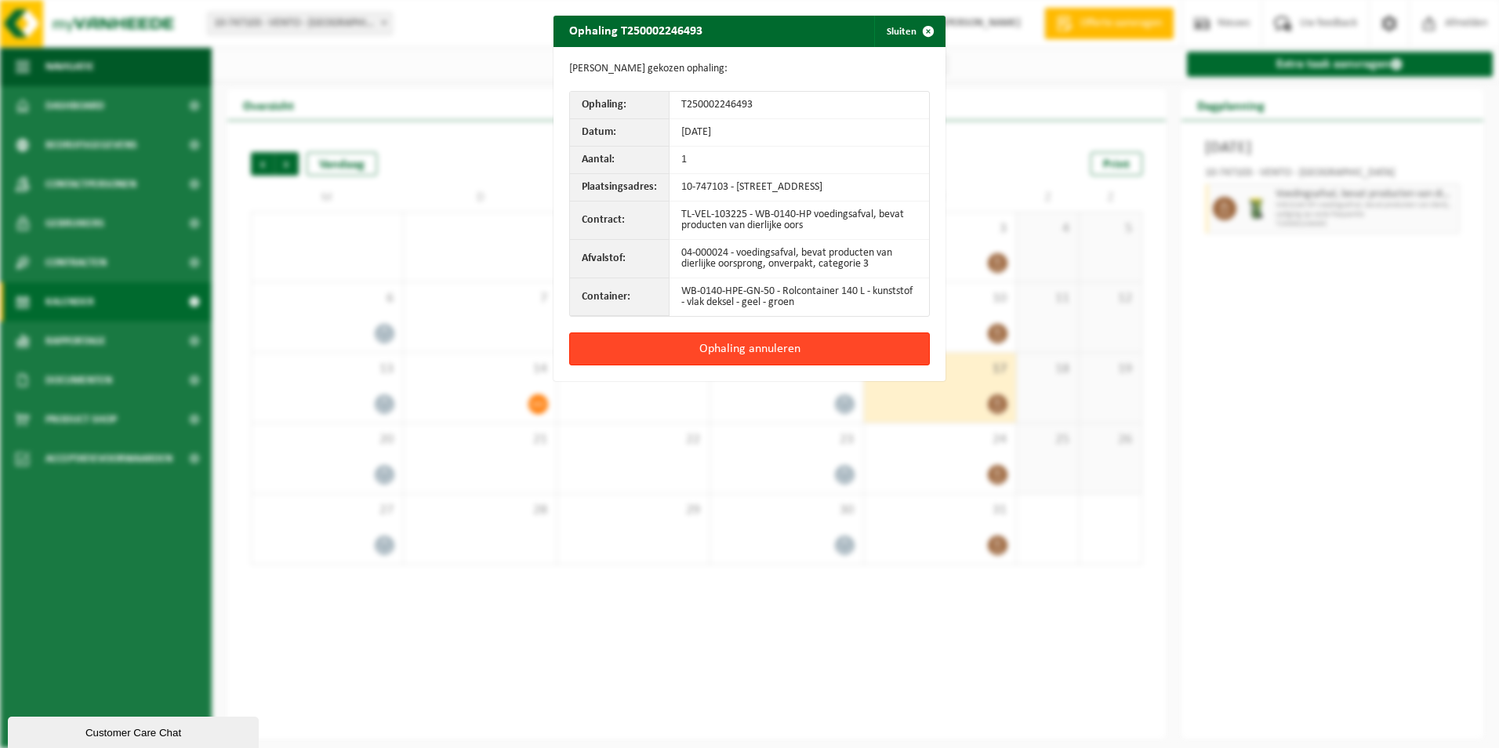
click at [812, 350] on button "Ophaling annuleren" at bounding box center [749, 348] width 361 height 33
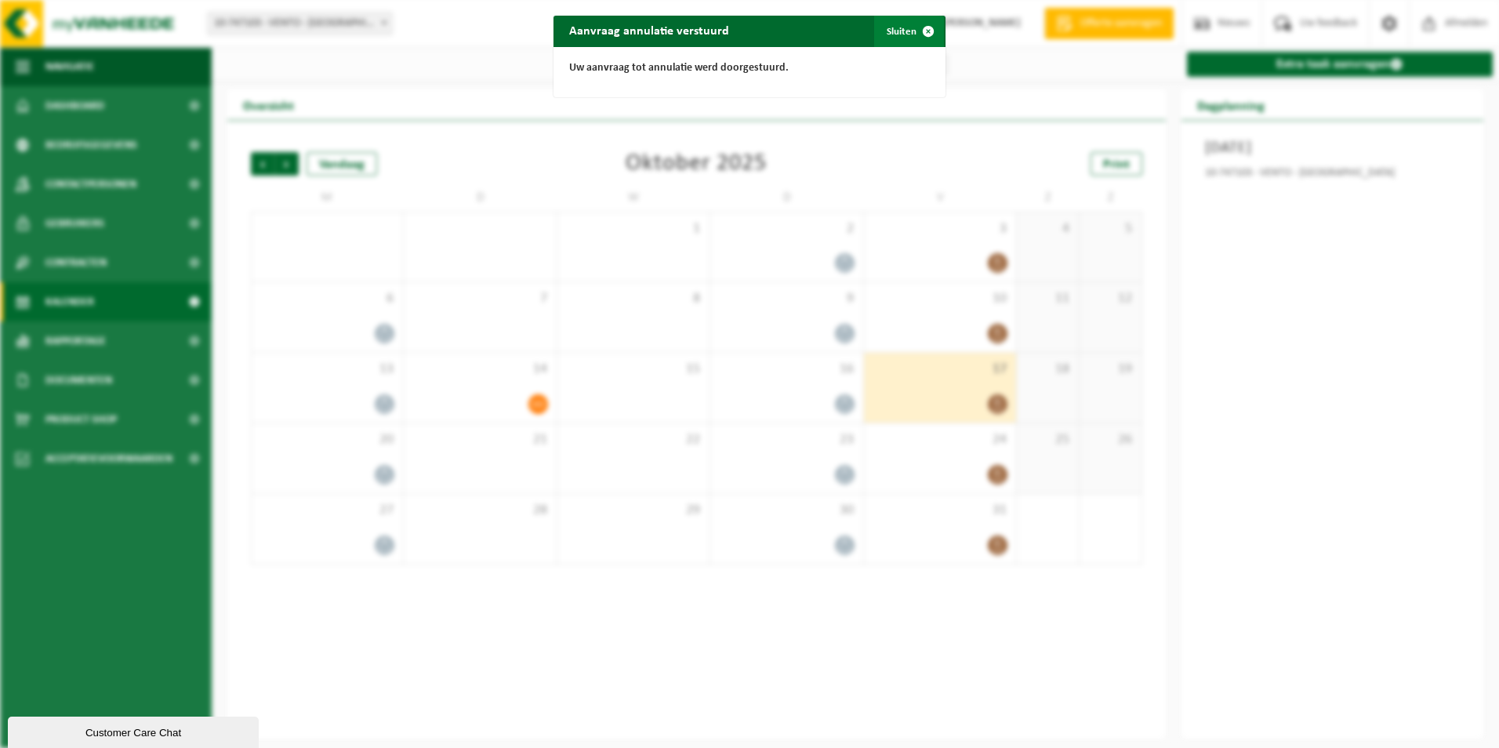
click at [897, 26] on button "Sluiten" at bounding box center [909, 31] width 70 height 31
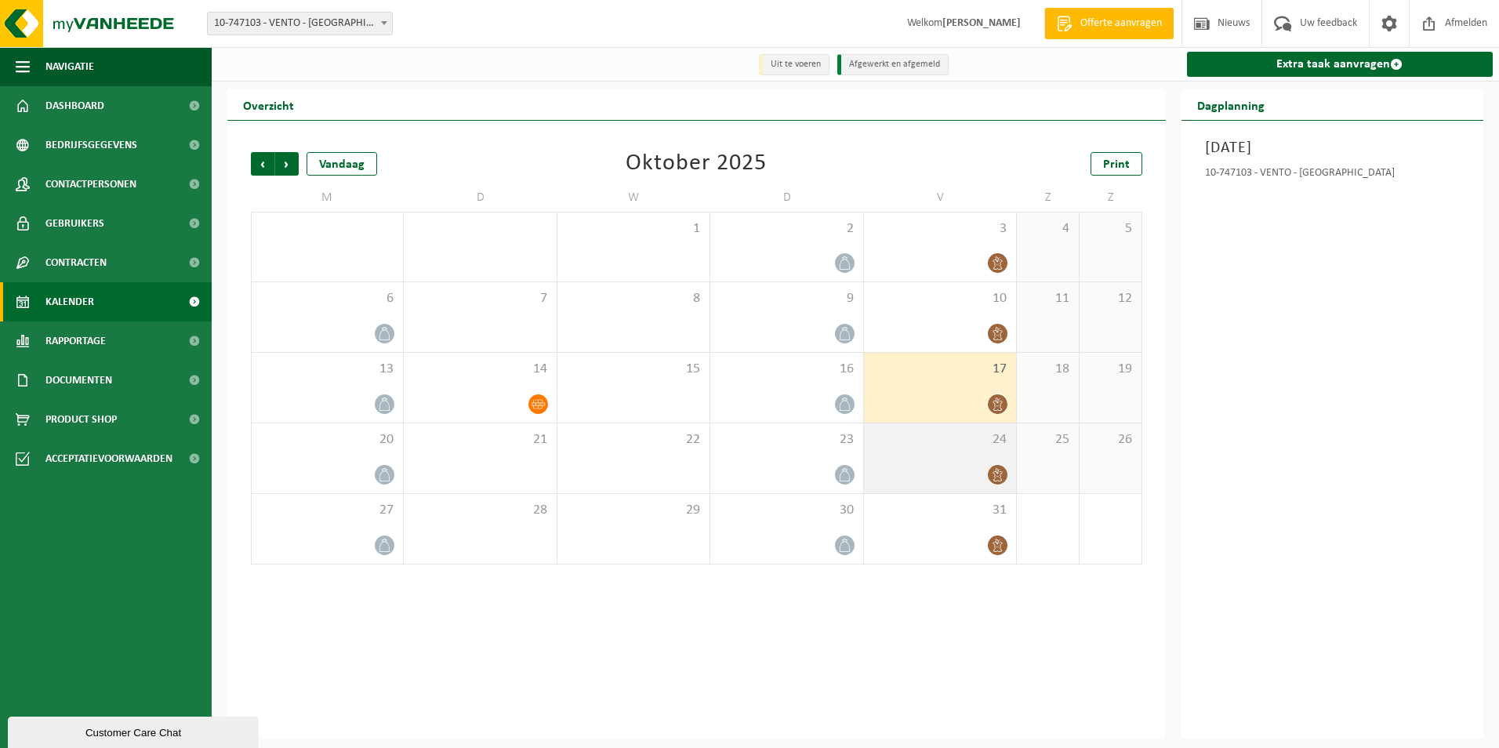
click at [932, 456] on div "24" at bounding box center [940, 458] width 152 height 70
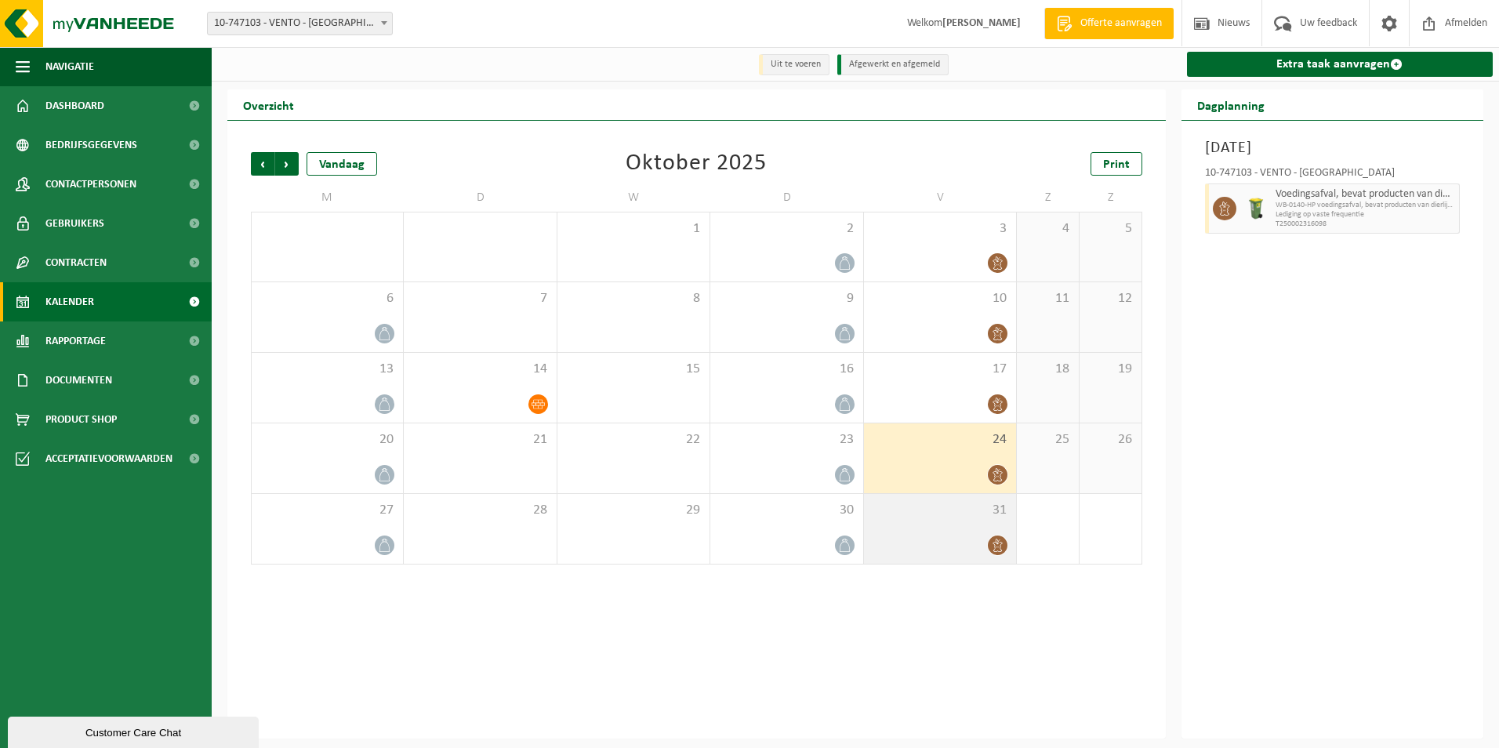
click at [936, 539] on div at bounding box center [940, 545] width 136 height 21
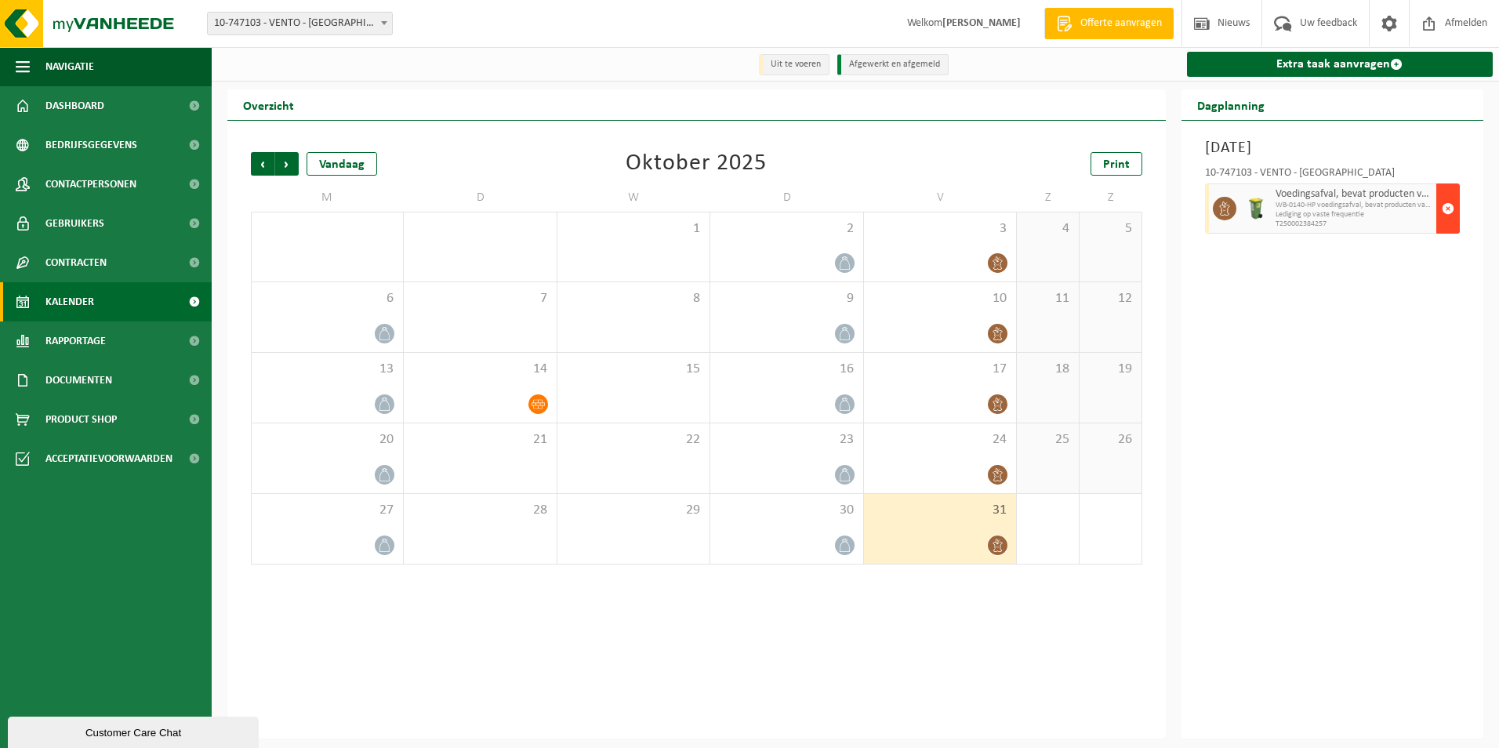
click at [1451, 210] on span "button" at bounding box center [1448, 208] width 13 height 31
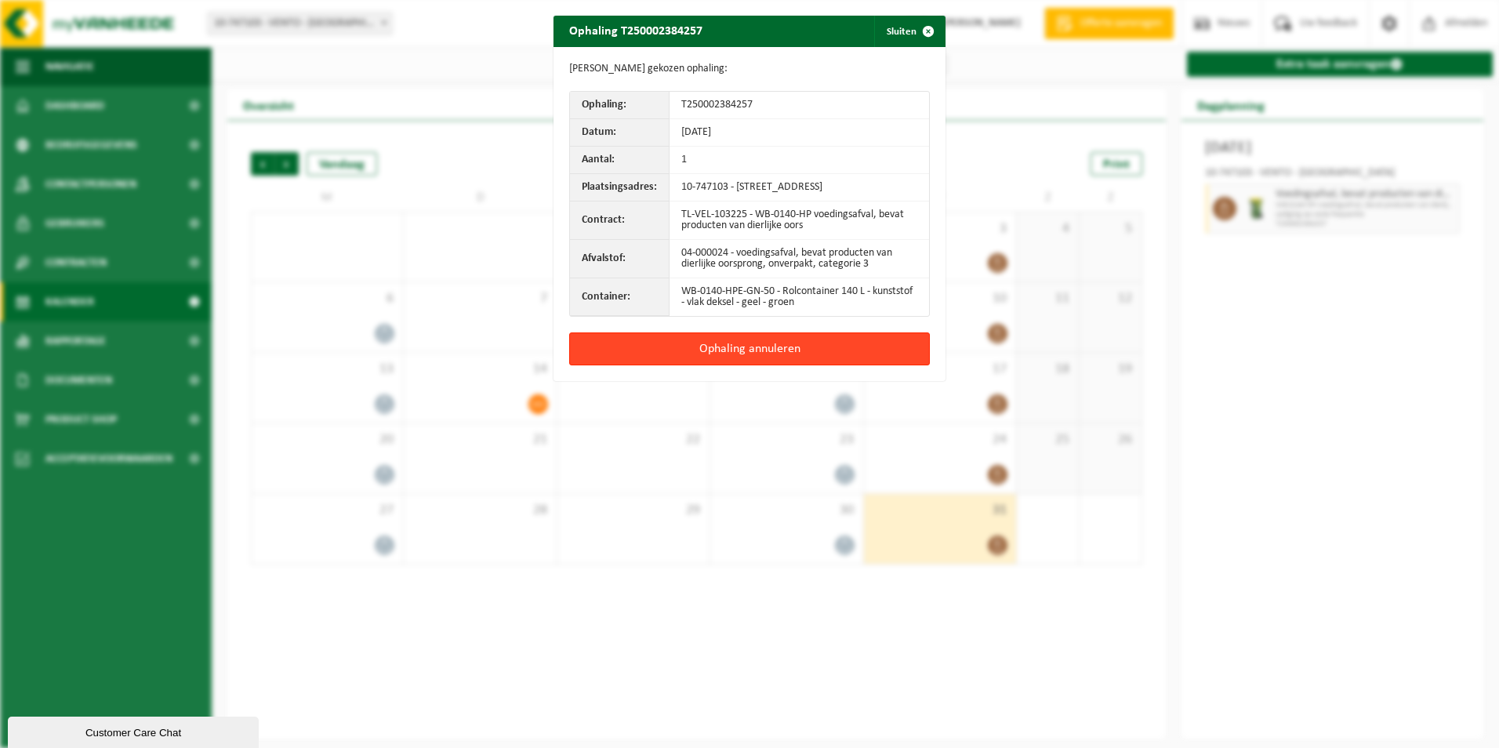
click at [798, 355] on button "Ophaling annuleren" at bounding box center [749, 348] width 361 height 33
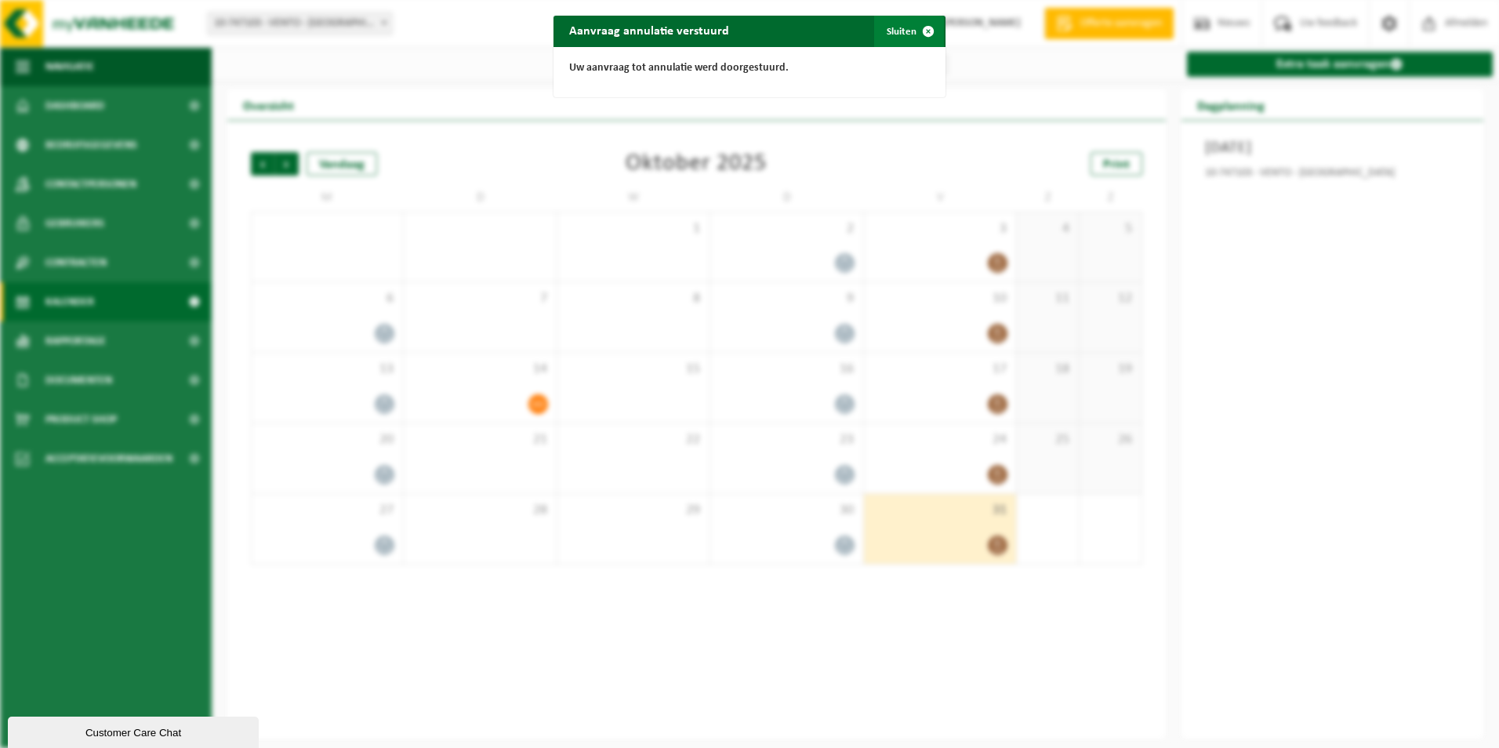
click at [898, 21] on button "Sluiten" at bounding box center [909, 31] width 70 height 31
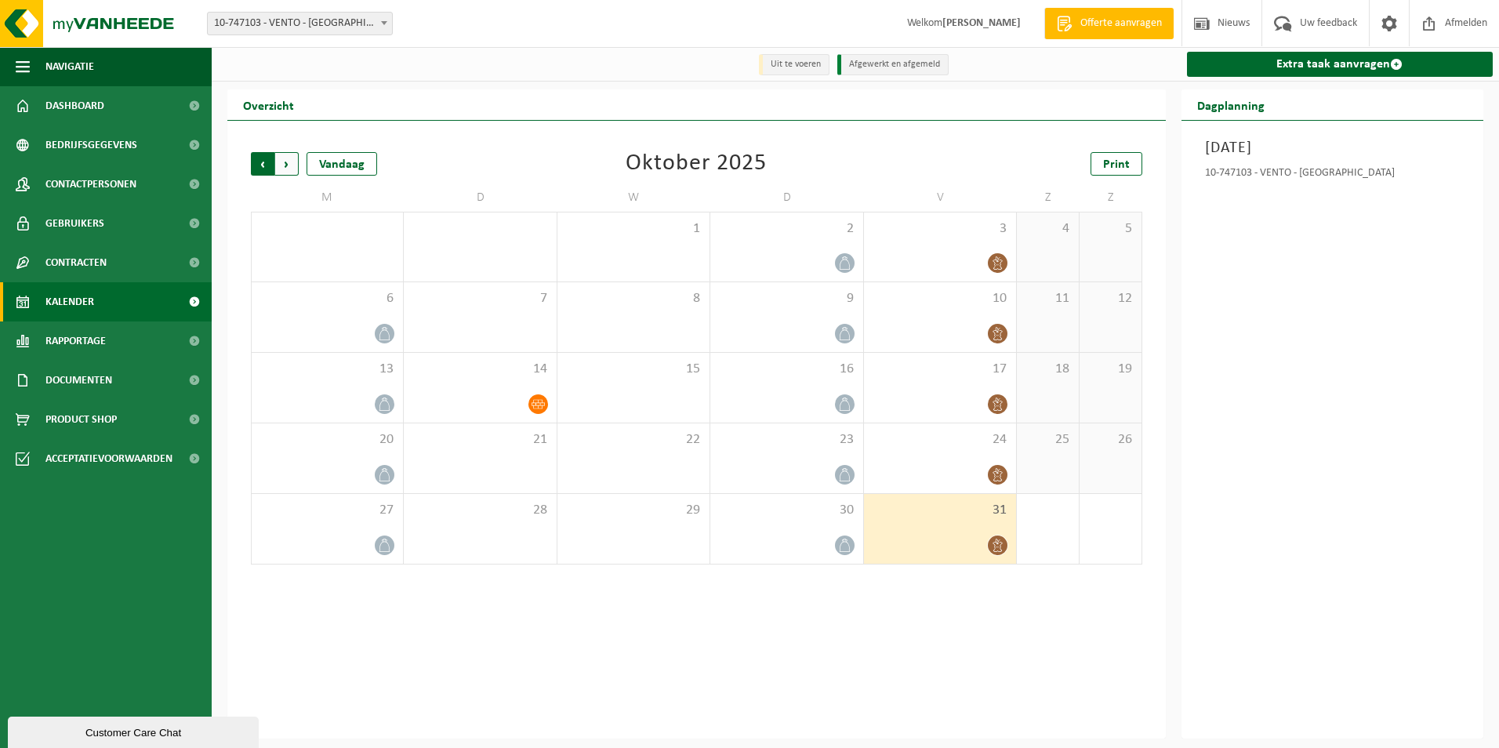
click at [292, 161] on span "Volgende" at bounding box center [287, 164] width 24 height 24
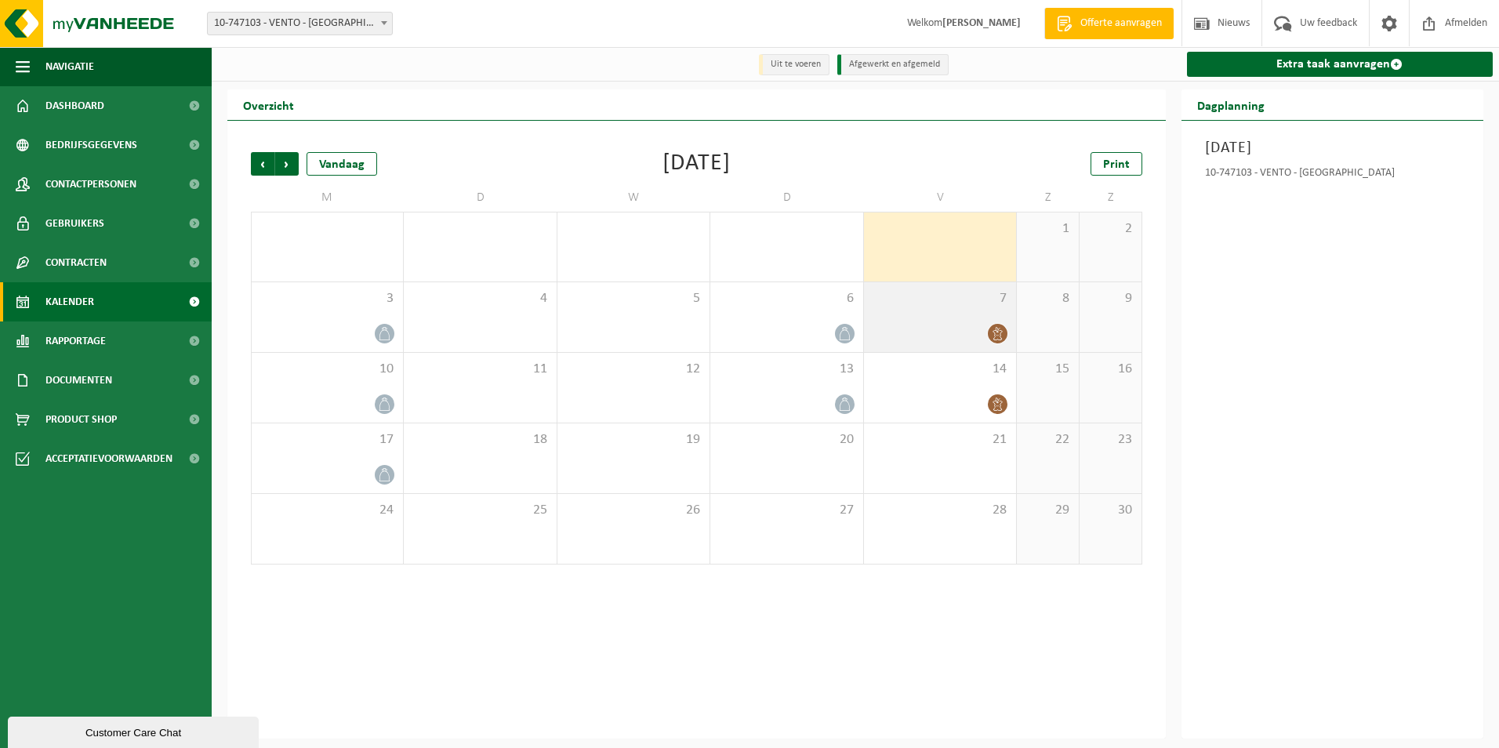
click at [933, 310] on div "7" at bounding box center [940, 317] width 152 height 70
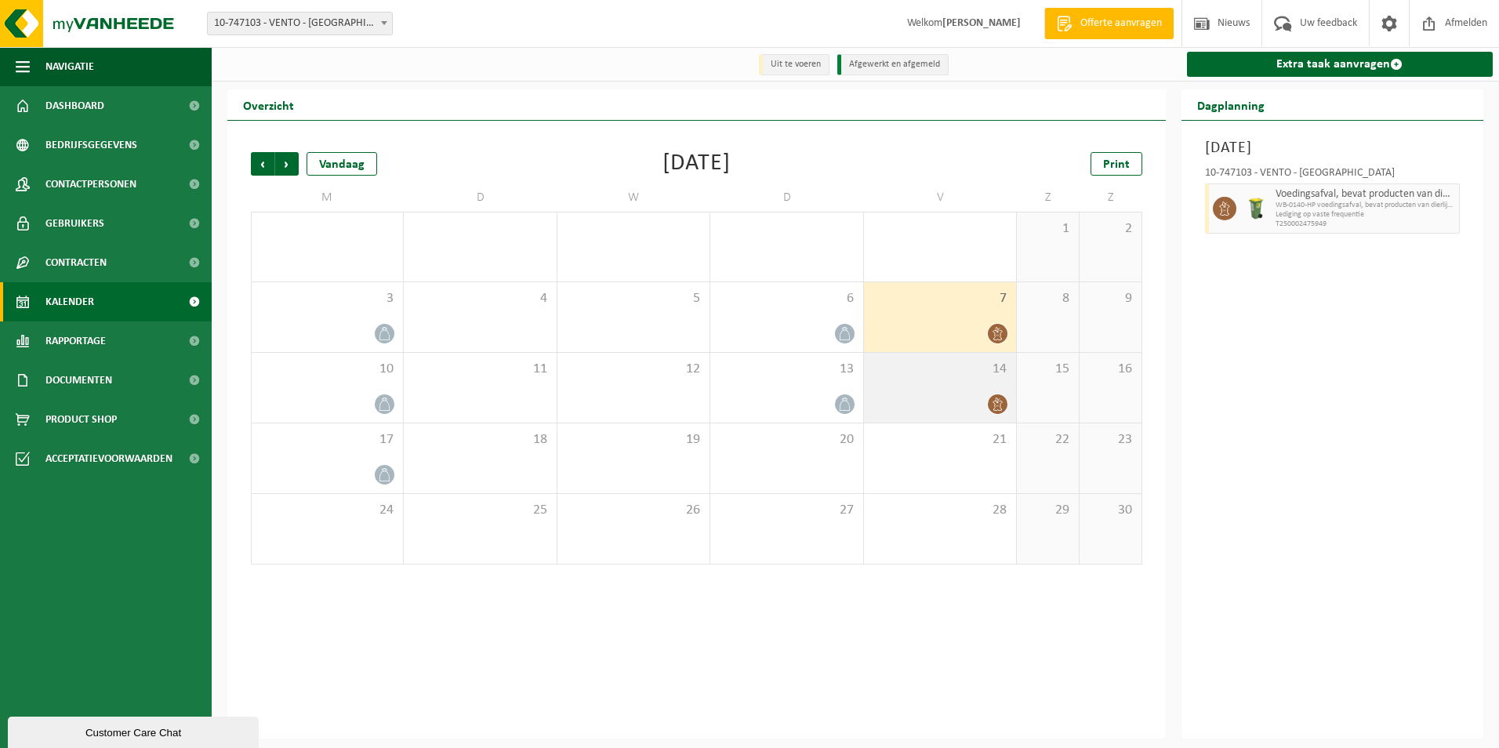
click at [954, 383] on div "14" at bounding box center [940, 388] width 152 height 70
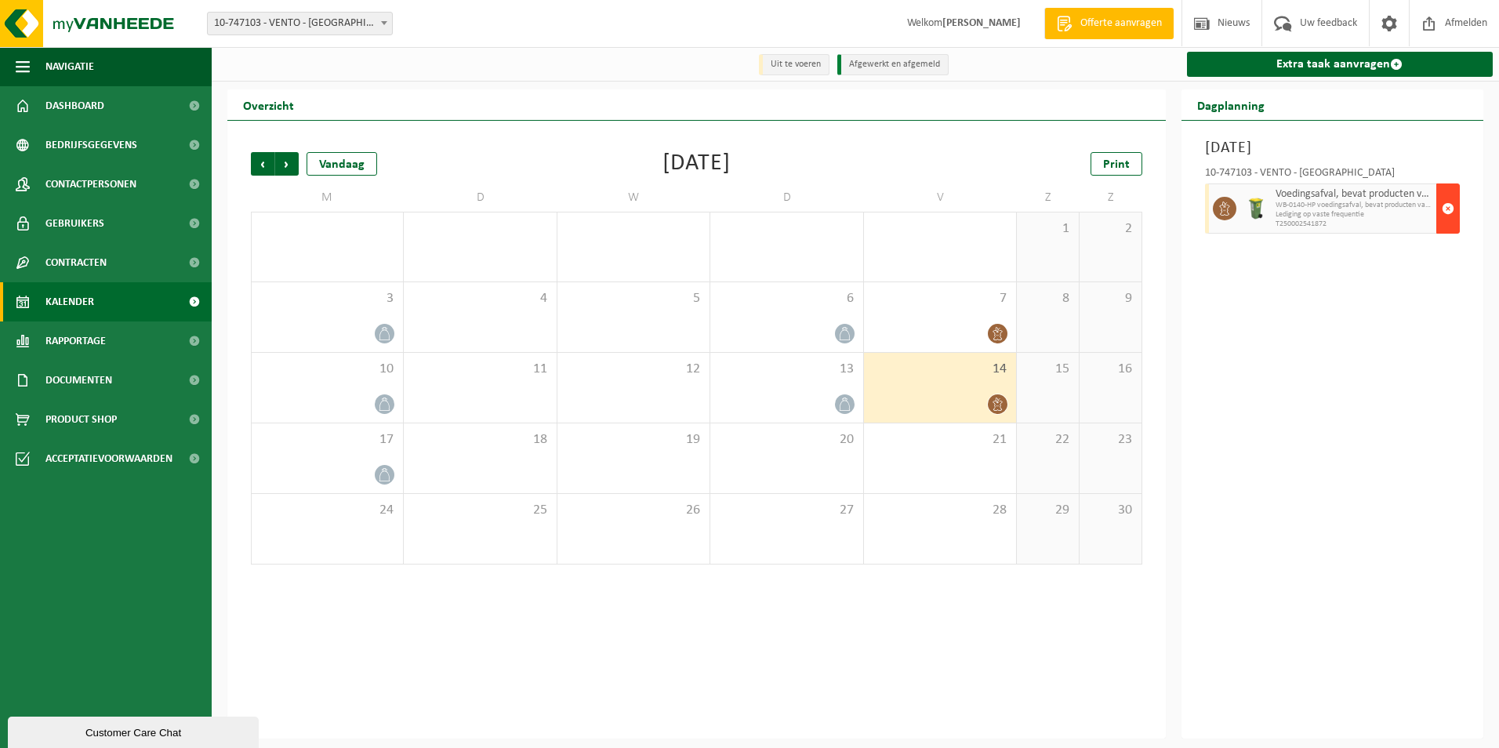
click at [1449, 210] on span "button" at bounding box center [1448, 208] width 13 height 31
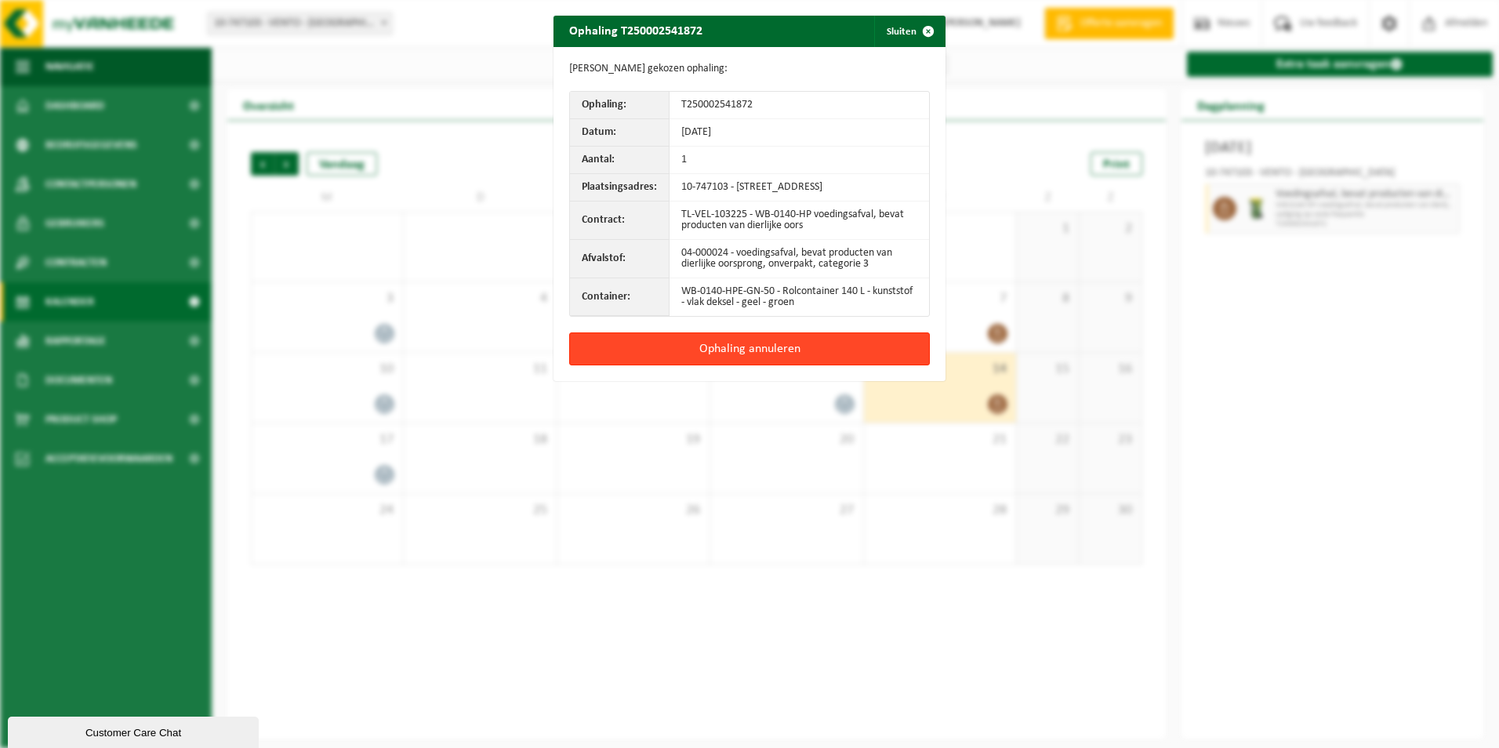
click at [839, 360] on button "Ophaling annuleren" at bounding box center [749, 348] width 361 height 33
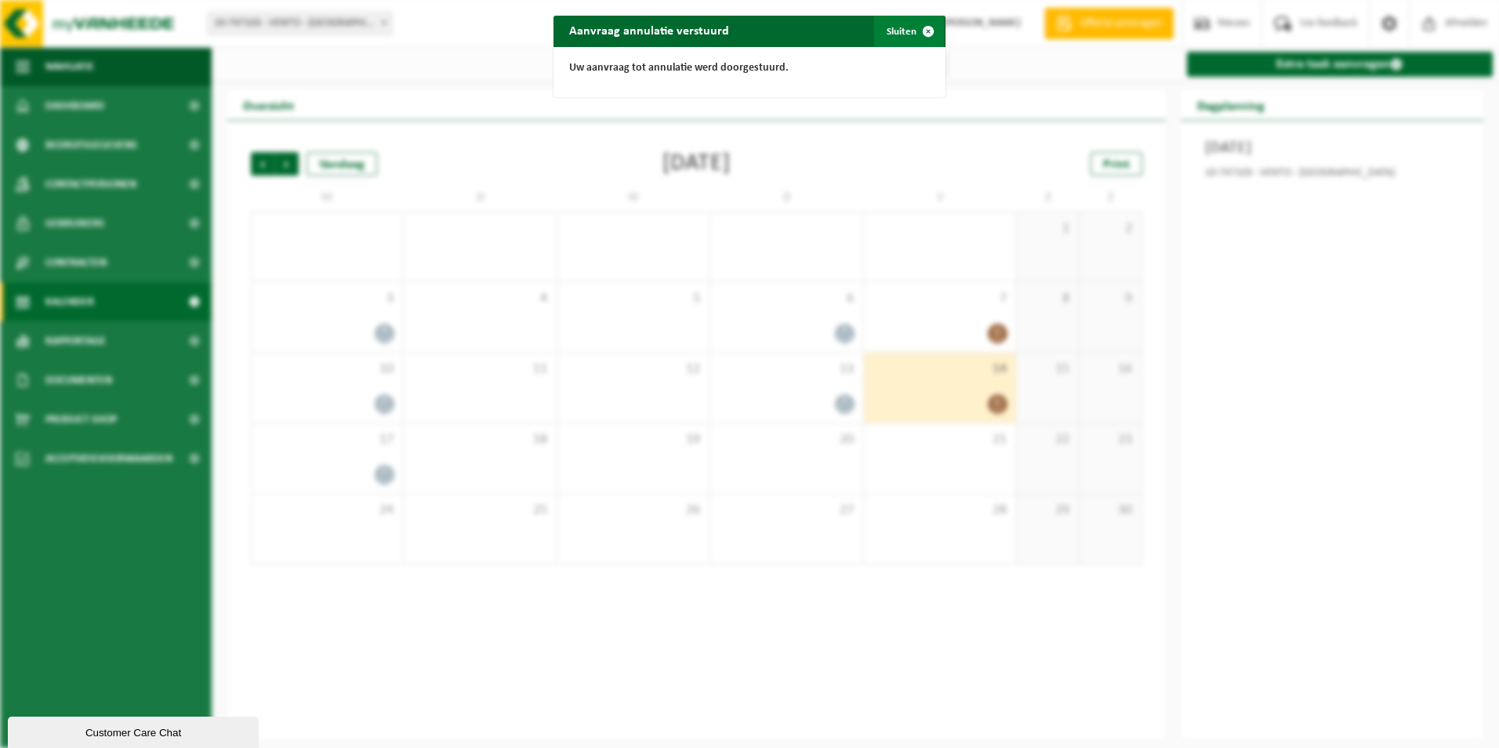
click at [883, 30] on button "Sluiten" at bounding box center [909, 31] width 70 height 31
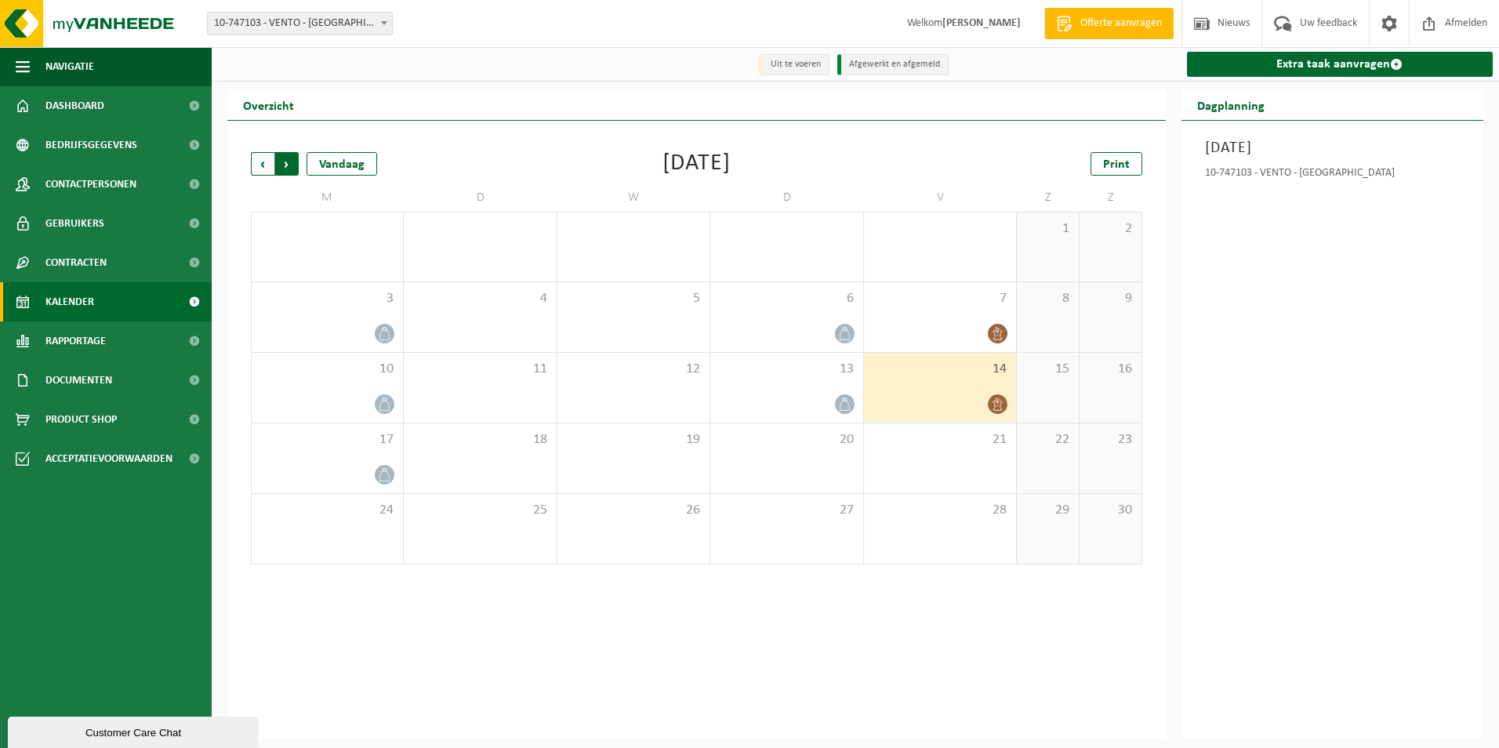
click at [256, 165] on span "Vorige" at bounding box center [263, 164] width 24 height 24
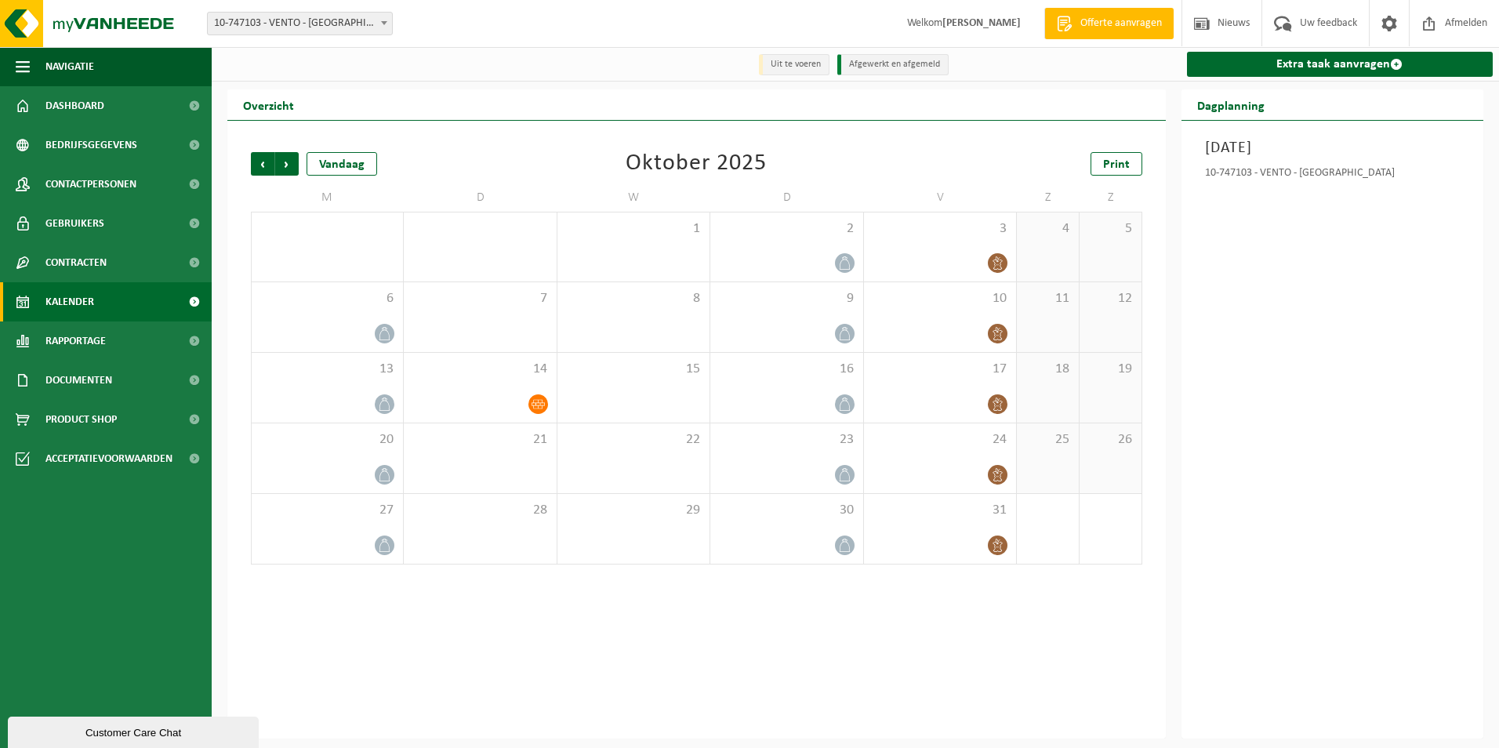
click at [256, 165] on span "Vorige" at bounding box center [263, 164] width 24 height 24
